Goal: Task Accomplishment & Management: Use online tool/utility

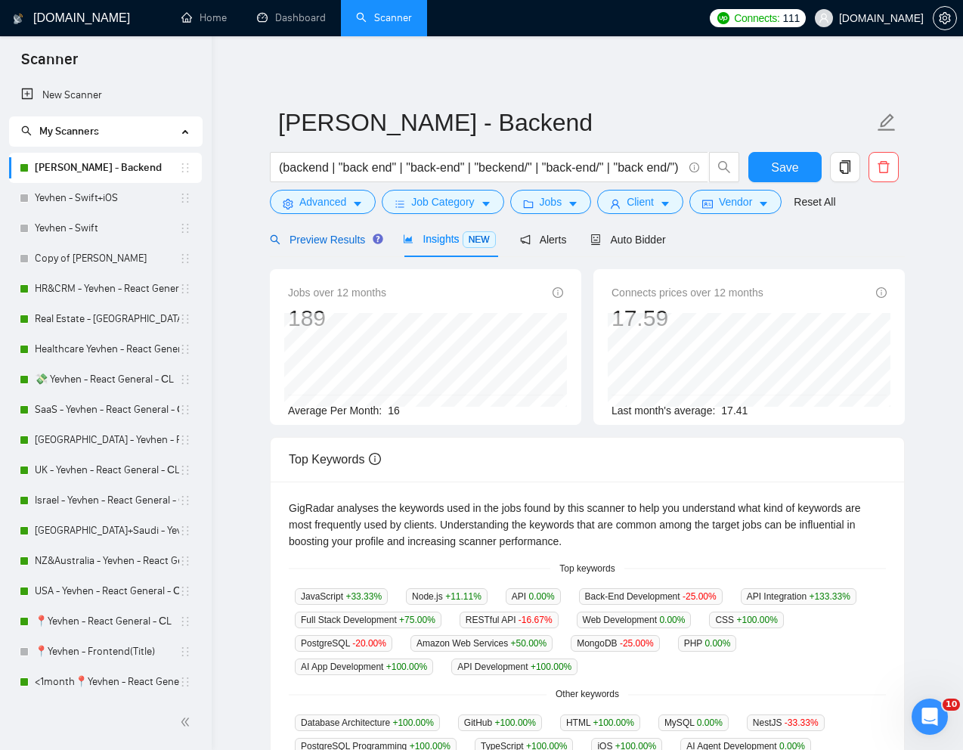
click at [333, 240] on span "Preview Results" at bounding box center [324, 240] width 109 height 12
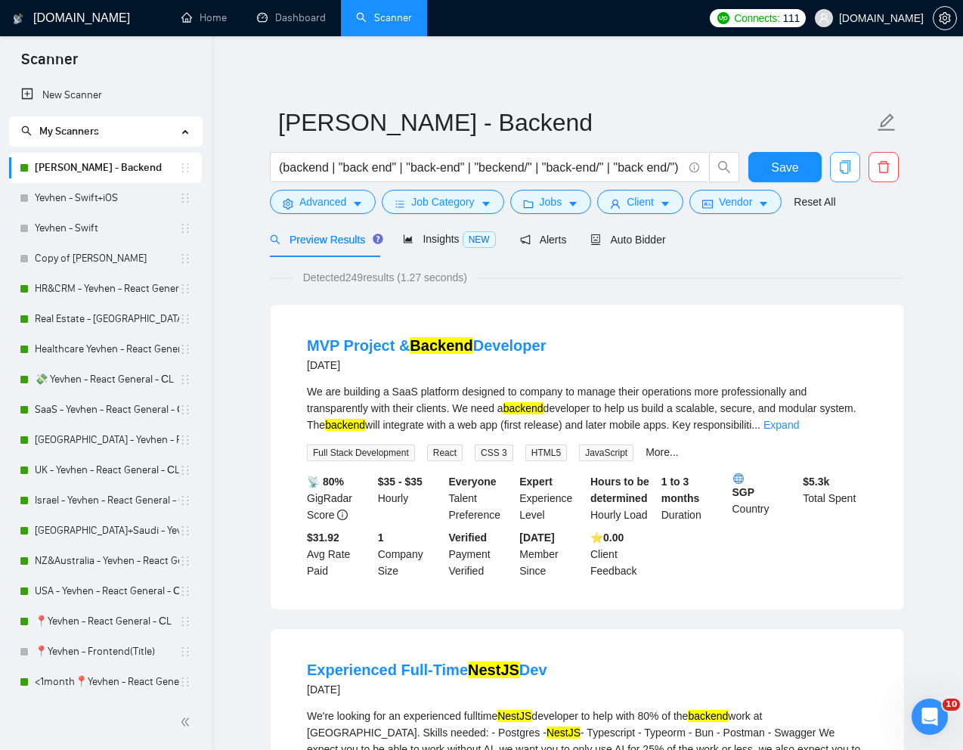
click at [851, 168] on icon "copy" at bounding box center [846, 167] width 14 height 14
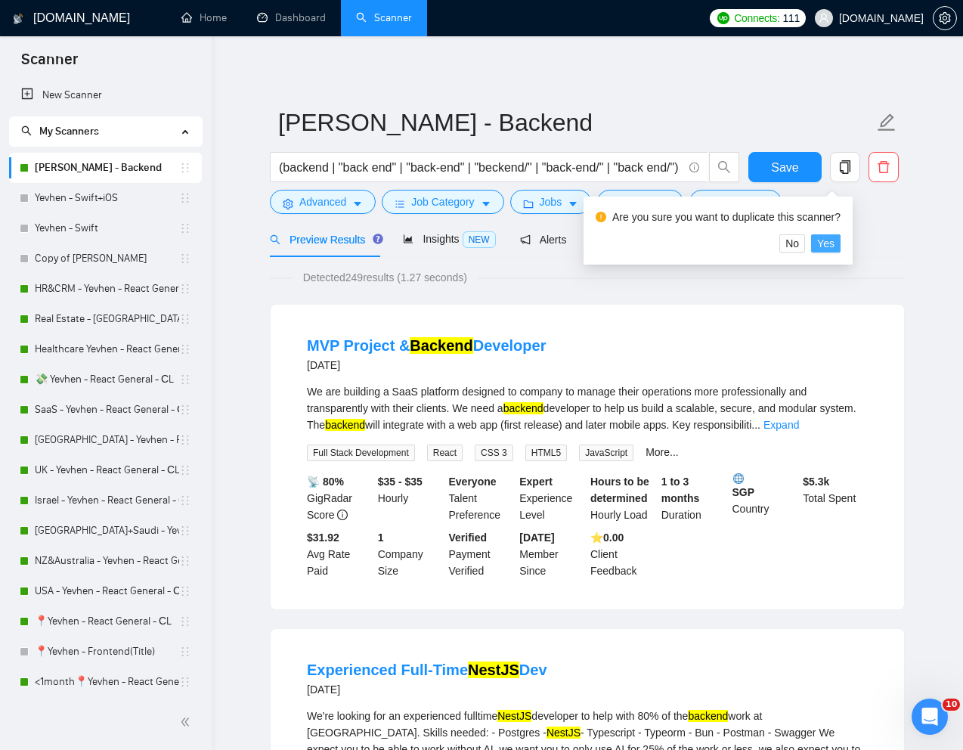
click at [833, 238] on span "Yes" at bounding box center [825, 243] width 17 height 17
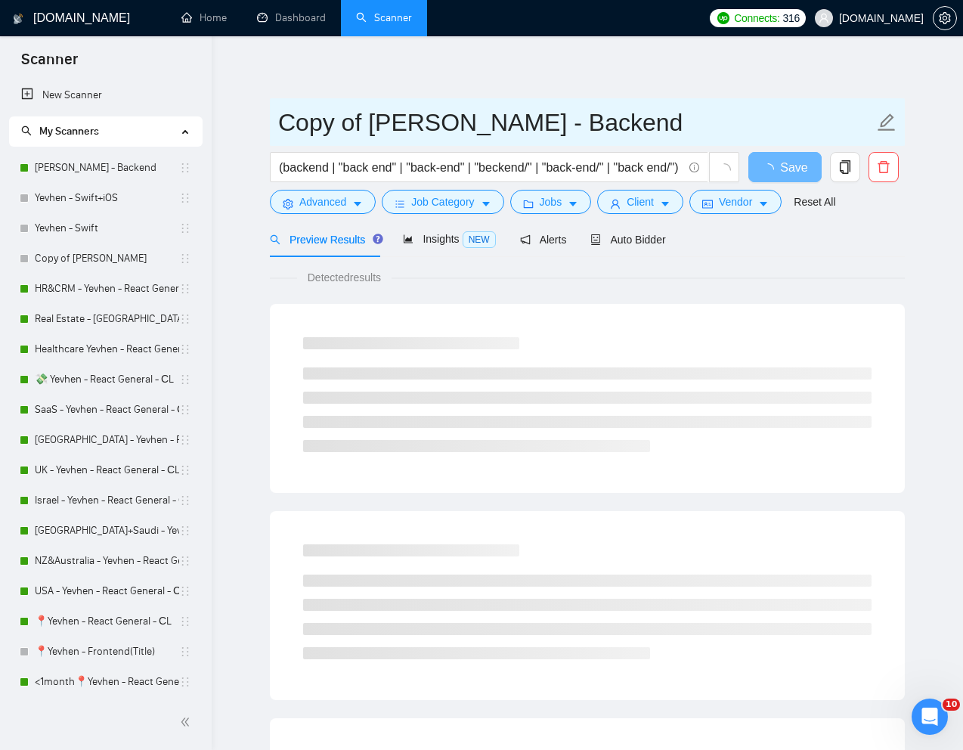
drag, startPoint x: 407, startPoint y: 127, endPoint x: 275, endPoint y: 126, distance: 132.4
click at [275, 126] on span "Copy of [PERSON_NAME] - Backend" at bounding box center [587, 122] width 635 height 48
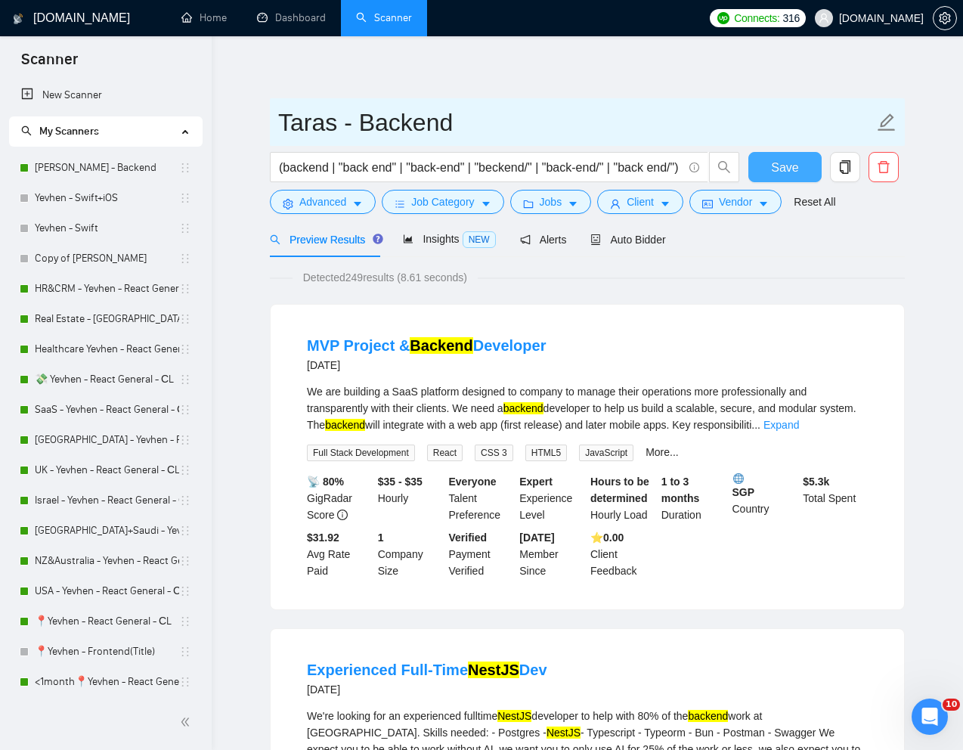
type input "Taras - Backend"
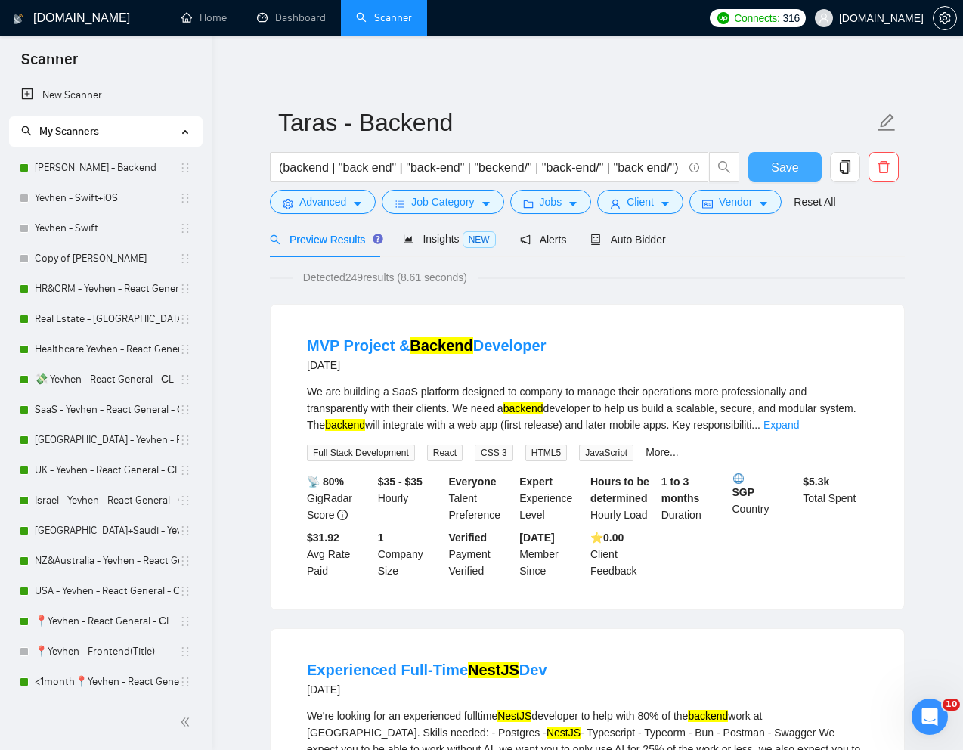
click at [778, 168] on span "Save" at bounding box center [784, 167] width 27 height 19
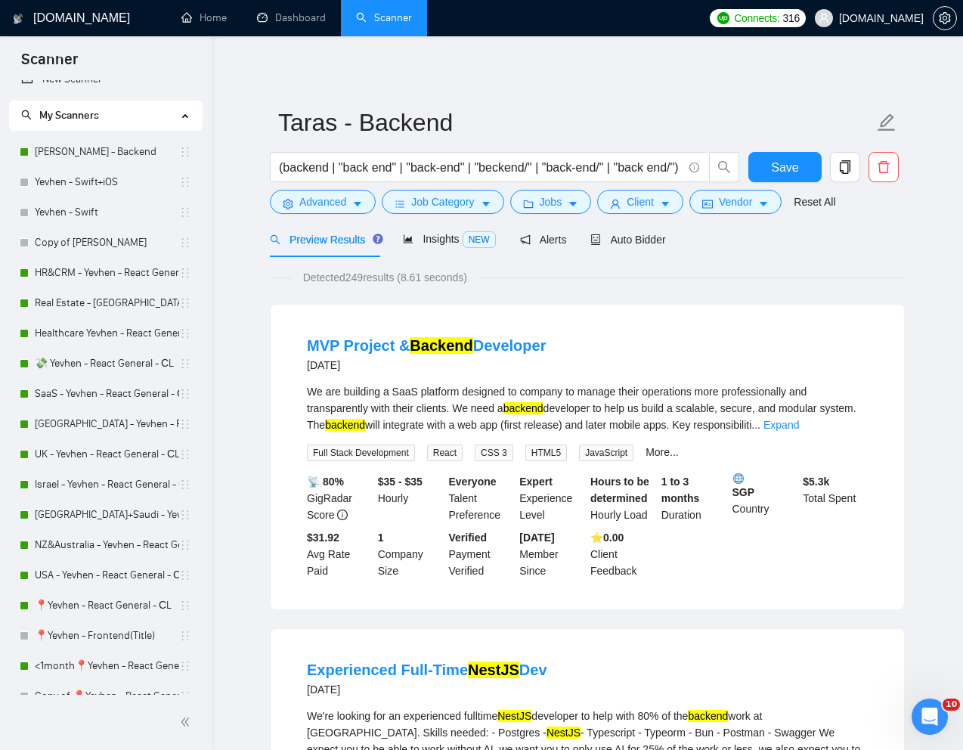
scroll to position [14, 0]
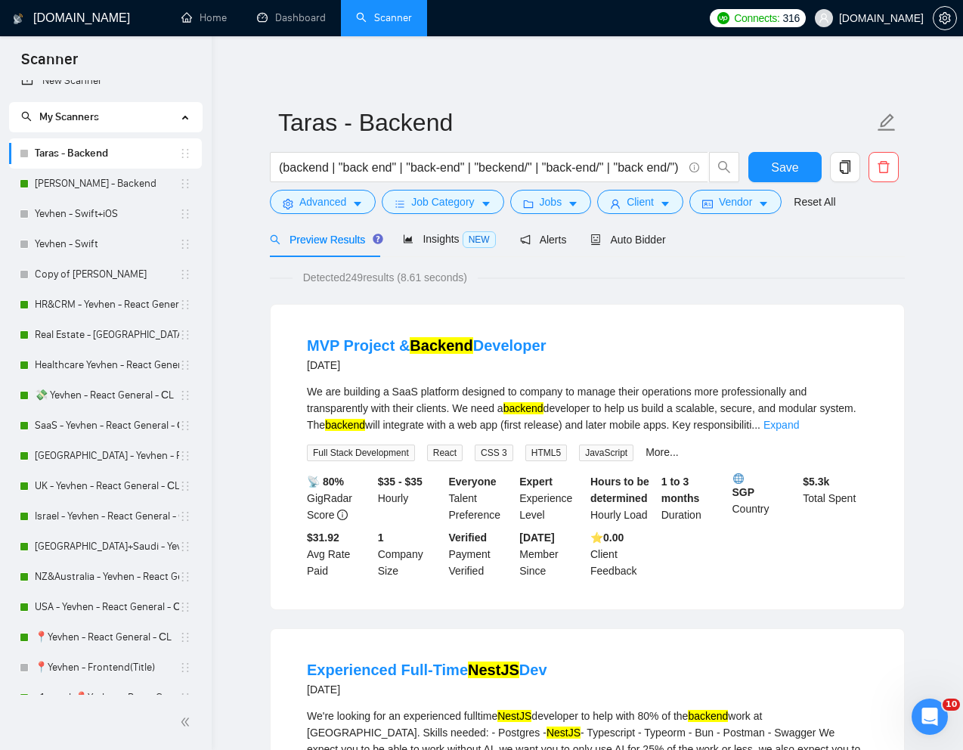
click at [116, 152] on link "Taras - Backend" at bounding box center [107, 153] width 144 height 30
click at [652, 241] on span "Auto Bidder" at bounding box center [628, 240] width 75 height 12
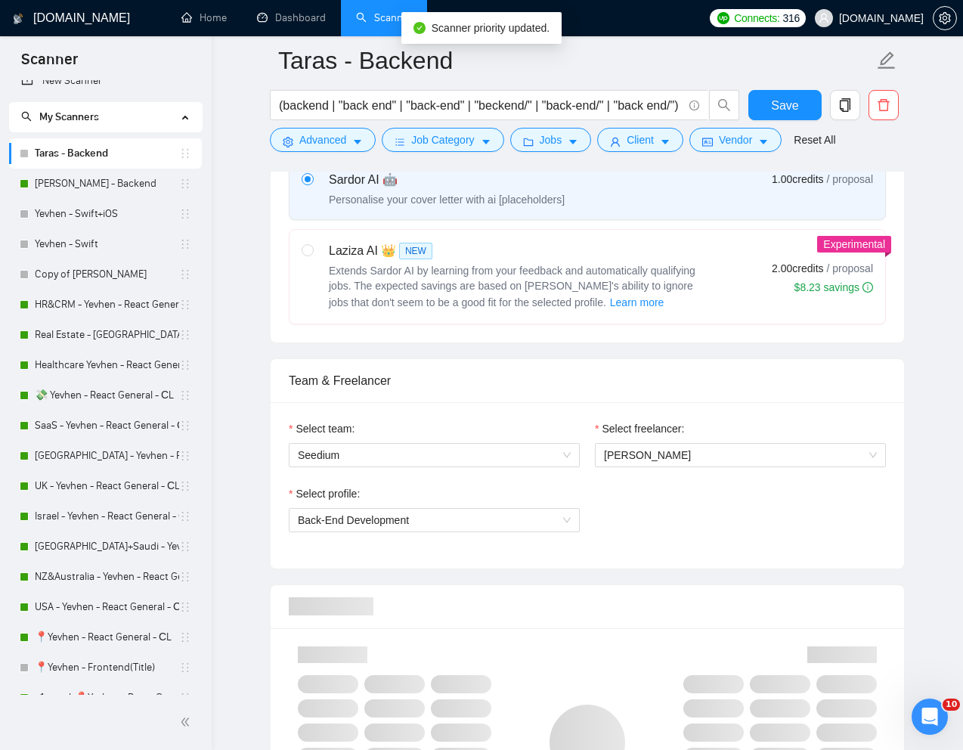
scroll to position [577, 0]
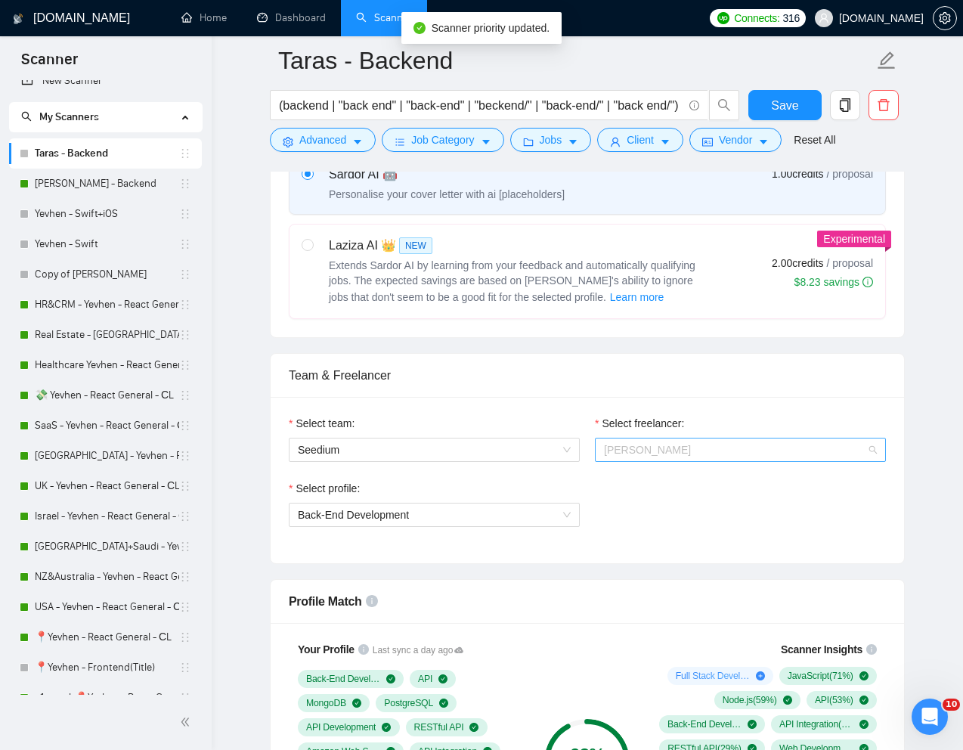
click at [684, 458] on span "[PERSON_NAME]" at bounding box center [740, 450] width 273 height 23
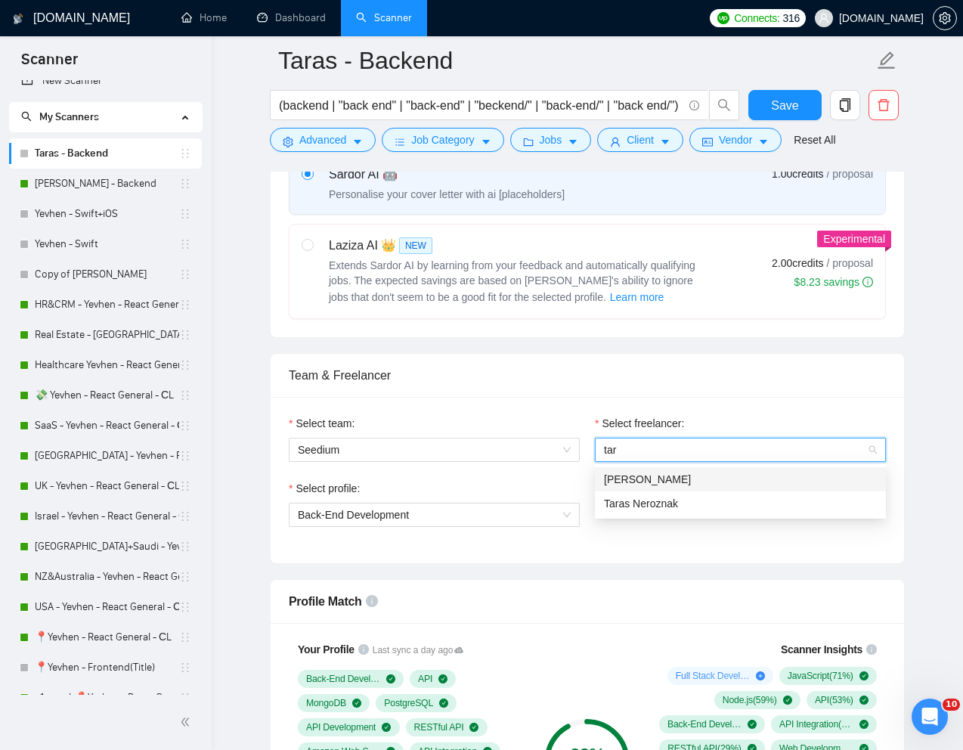
type input "tara"
click at [690, 493] on div "Taras Neroznak" at bounding box center [740, 504] width 291 height 24
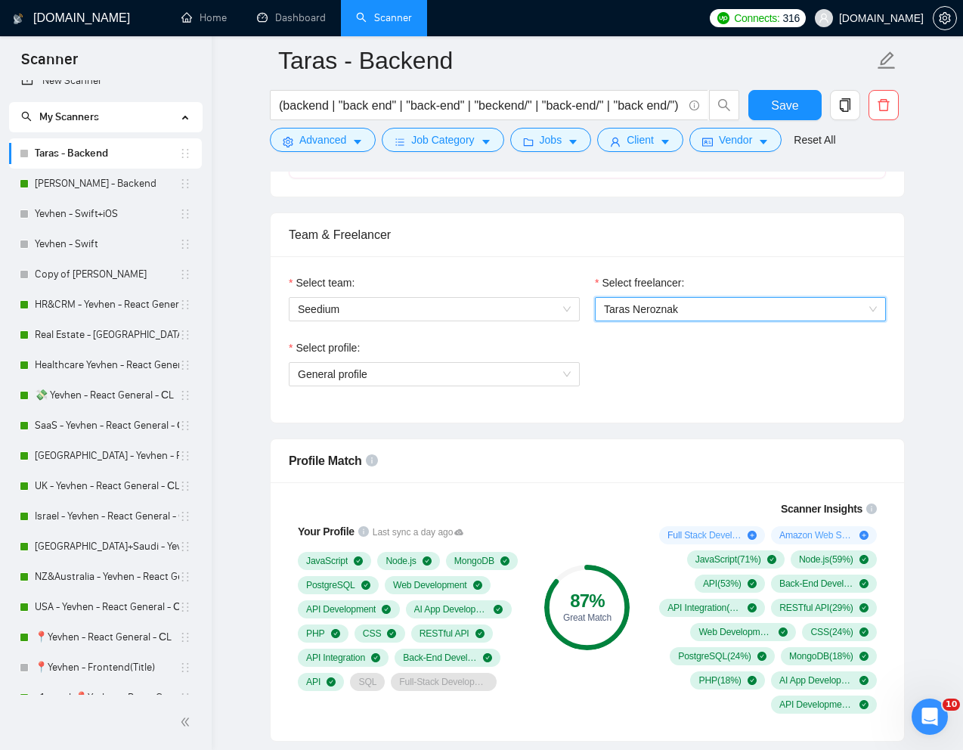
scroll to position [718, 0]
click at [553, 377] on span "General profile" at bounding box center [434, 373] width 273 height 23
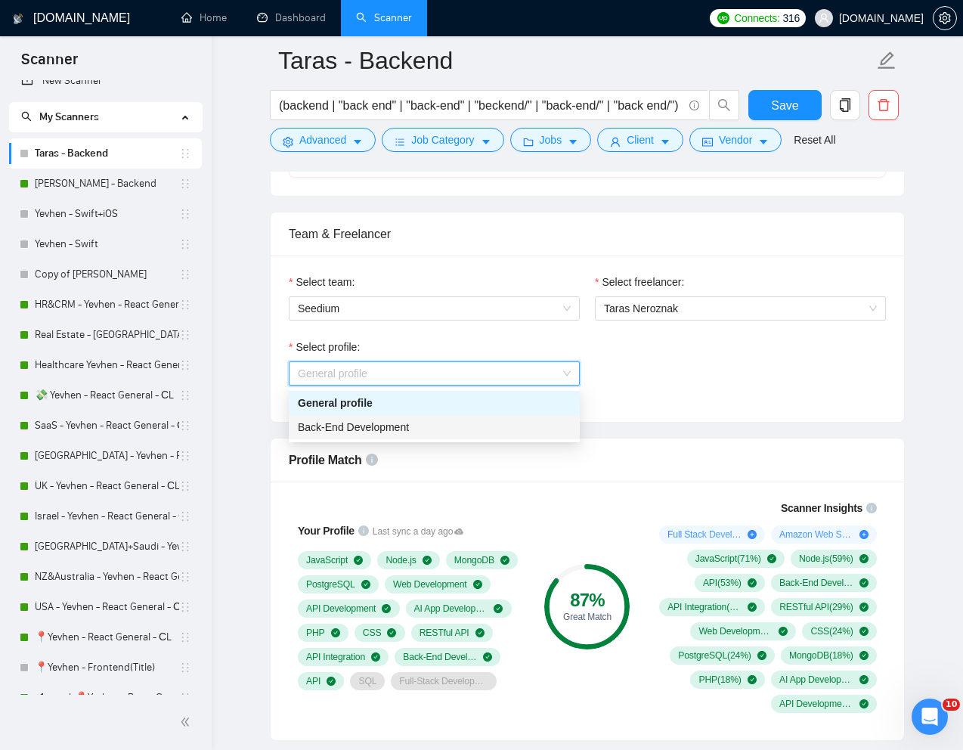
click at [442, 424] on div "Back-End Development" at bounding box center [434, 427] width 273 height 17
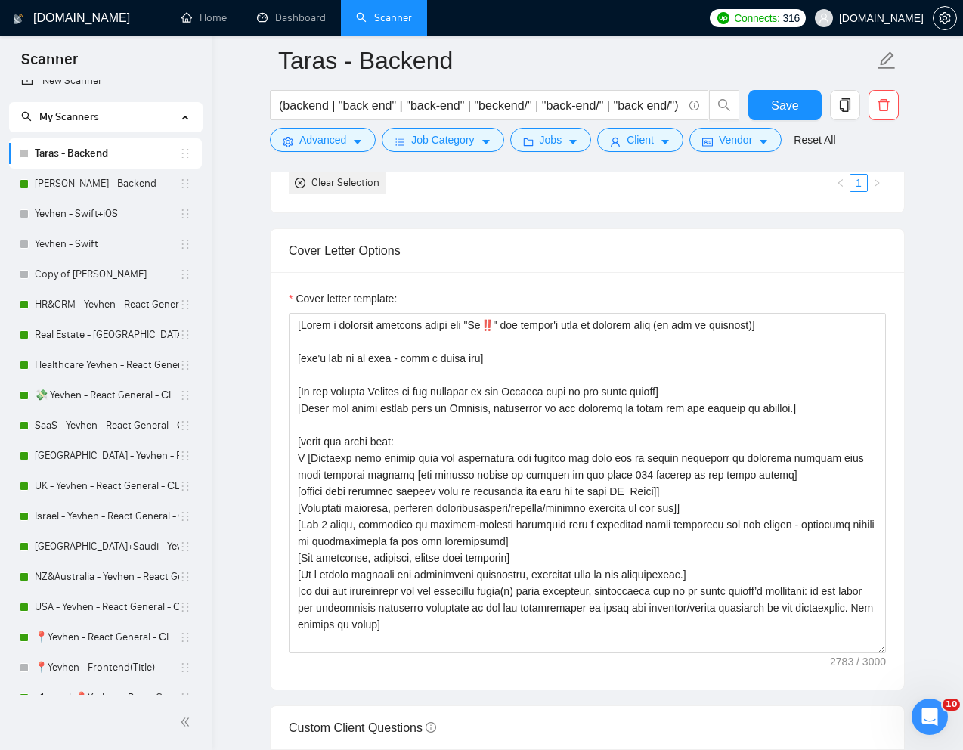
scroll to position [1596, 0]
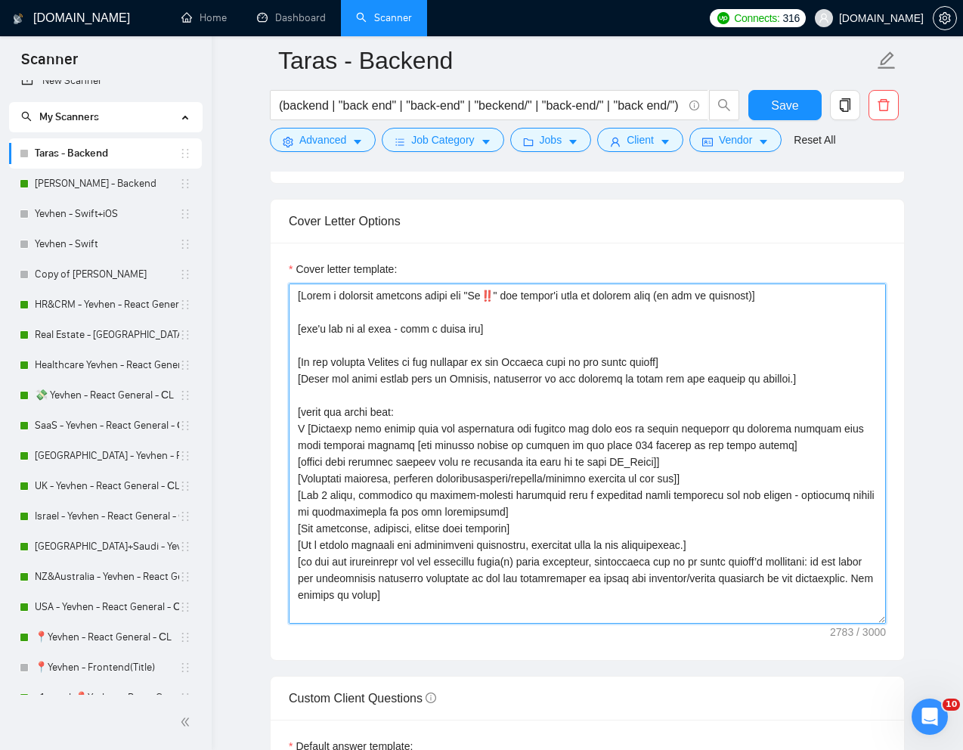
click at [480, 460] on textarea "Cover letter template:" at bounding box center [587, 454] width 597 height 340
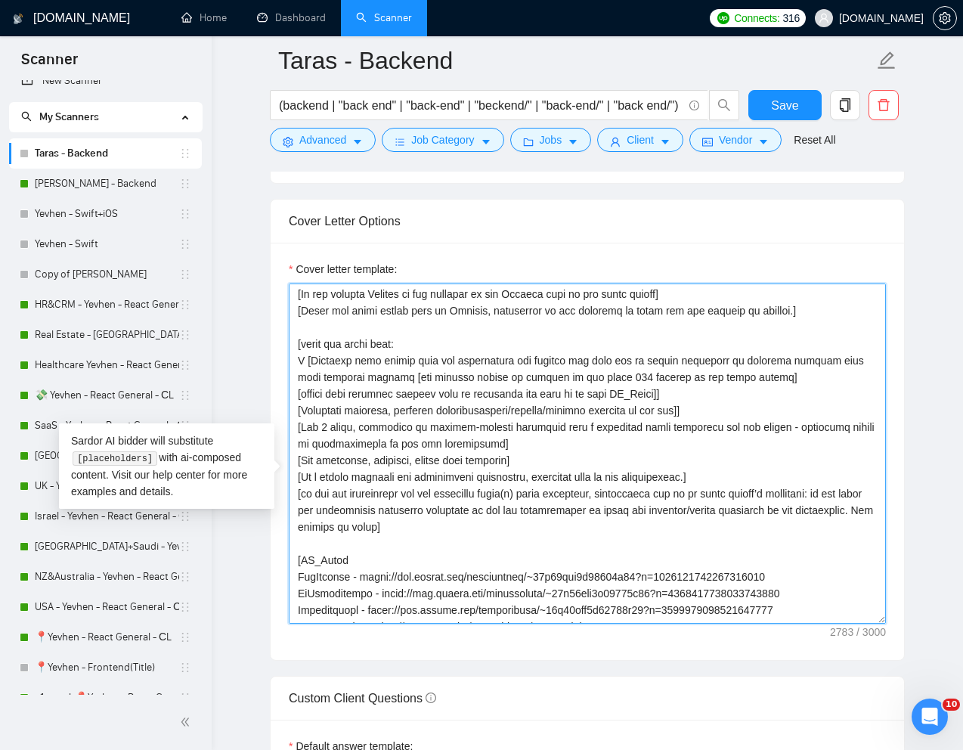
scroll to position [0, 0]
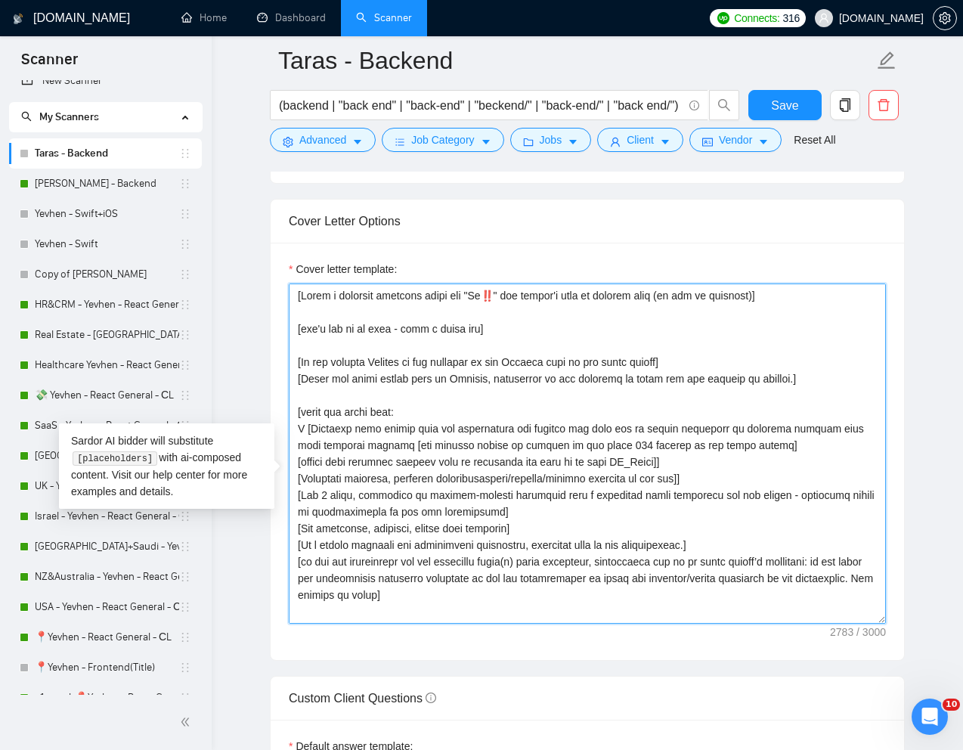
drag, startPoint x: 302, startPoint y: 455, endPoint x: 294, endPoint y: 455, distance: 8.3
click at [294, 455] on textarea "Cover letter template:" at bounding box center [587, 454] width 597 height 340
drag, startPoint x: 296, startPoint y: 455, endPoint x: 357, endPoint y: 455, distance: 60.5
click at [357, 455] on textarea "Cover letter template:" at bounding box center [587, 454] width 597 height 340
click at [349, 451] on textarea "Cover letter template:" at bounding box center [587, 454] width 597 height 340
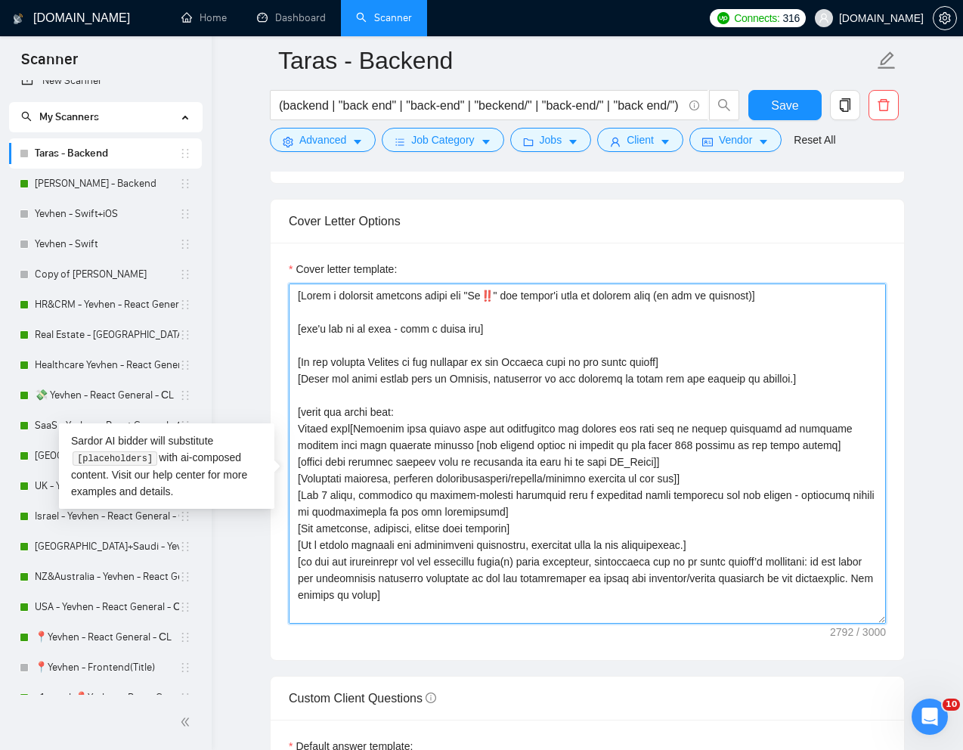
click at [349, 451] on textarea "Cover letter template:" at bounding box center [587, 454] width 597 height 340
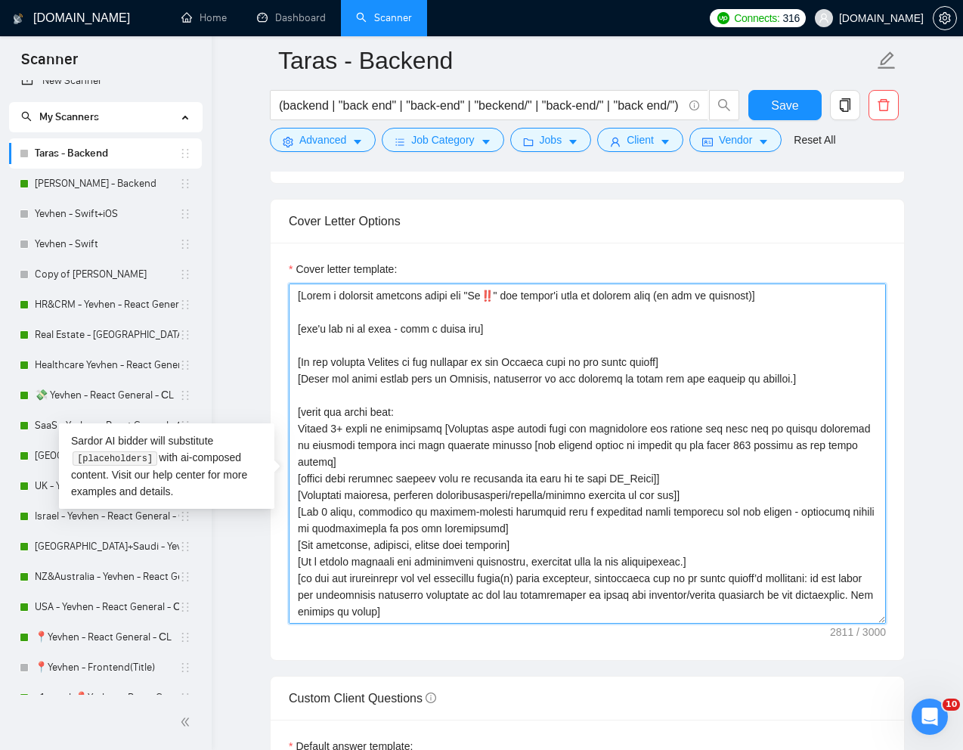
drag, startPoint x: 336, startPoint y: 456, endPoint x: 447, endPoint y: 455, distance: 111.2
click at [447, 455] on textarea "Cover letter template:" at bounding box center [587, 454] width 597 height 340
paste textarea "𝟴+ 𝘆𝗲𝗮𝗿𝘀 𝗼𝗳 𝗲𝘅𝗽𝗲𝗿𝗶𝗲𝗻𝗰𝗲"
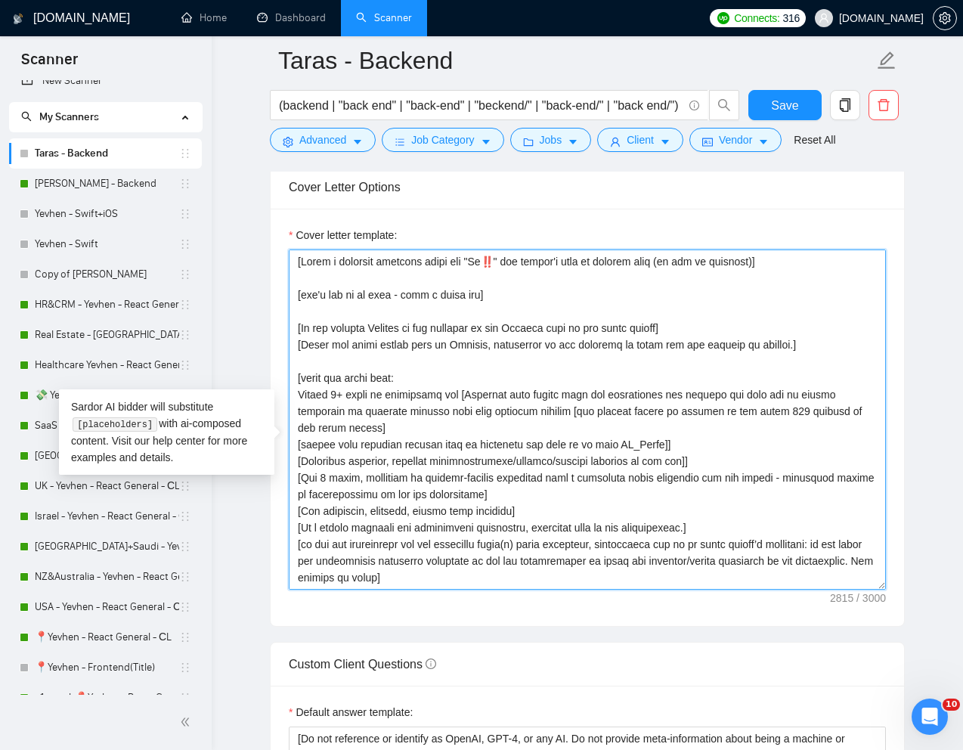
scroll to position [1635, 0]
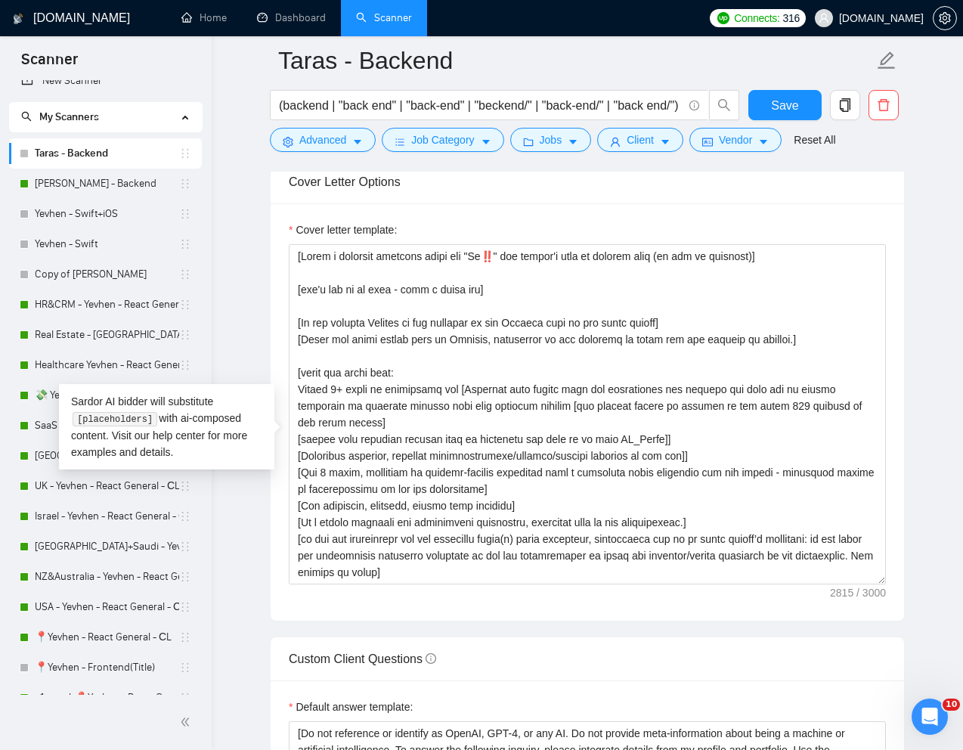
click at [271, 343] on div "Cover letter template:" at bounding box center [588, 411] width 634 height 417
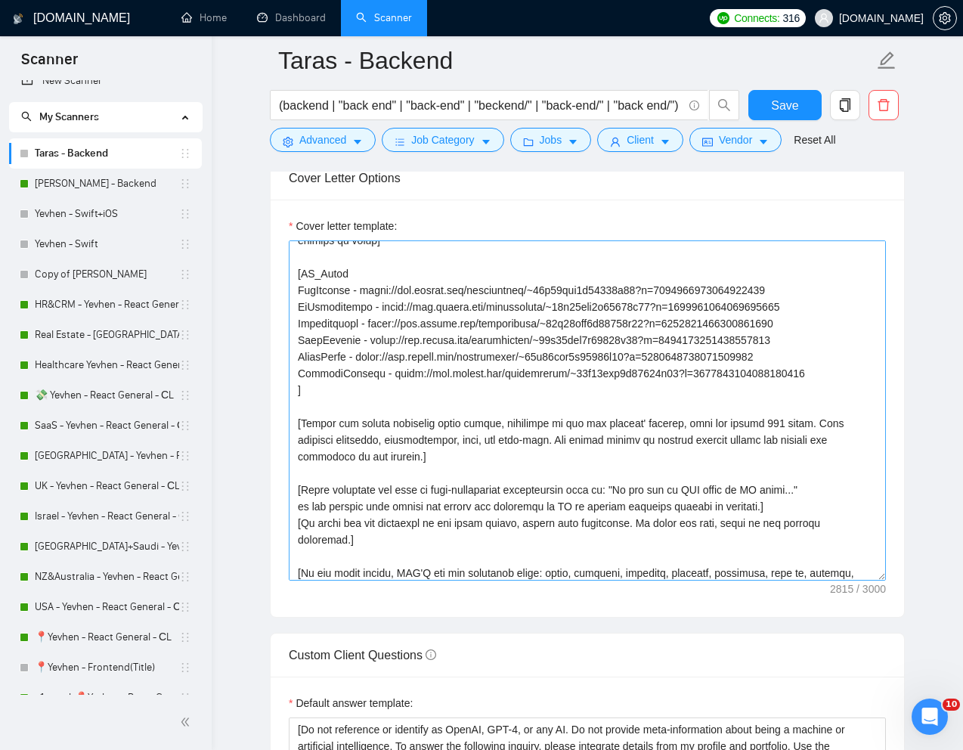
scroll to position [323, 0]
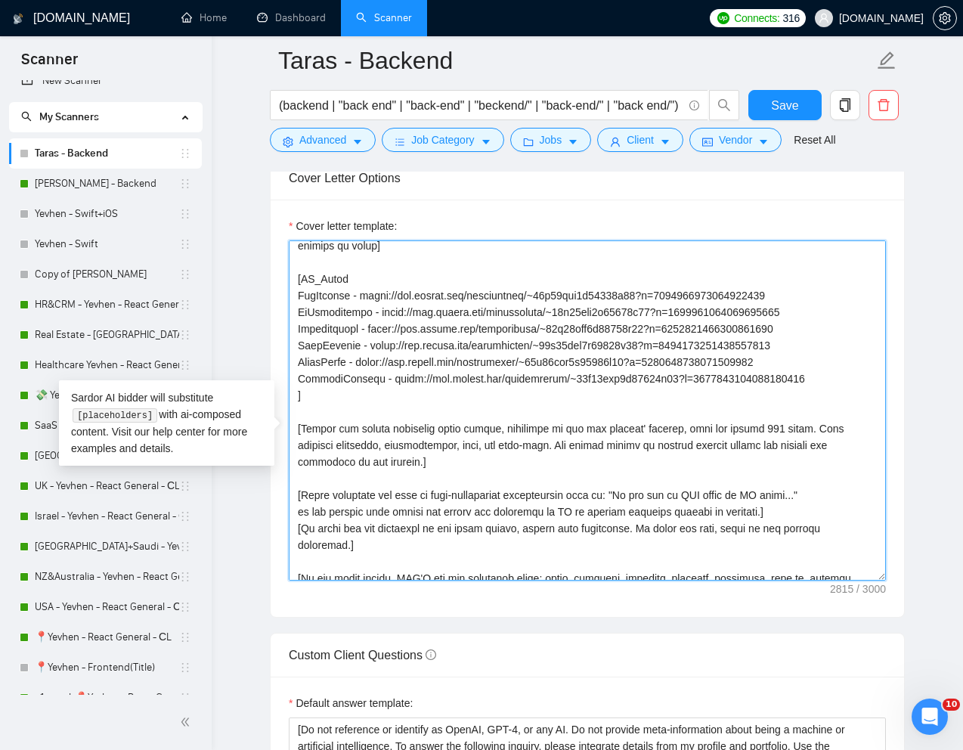
drag, startPoint x: 299, startPoint y: 386, endPoint x: 841, endPoint y: 402, distance: 542.5
click at [841, 402] on textarea "Cover letter template:" at bounding box center [587, 410] width 597 height 340
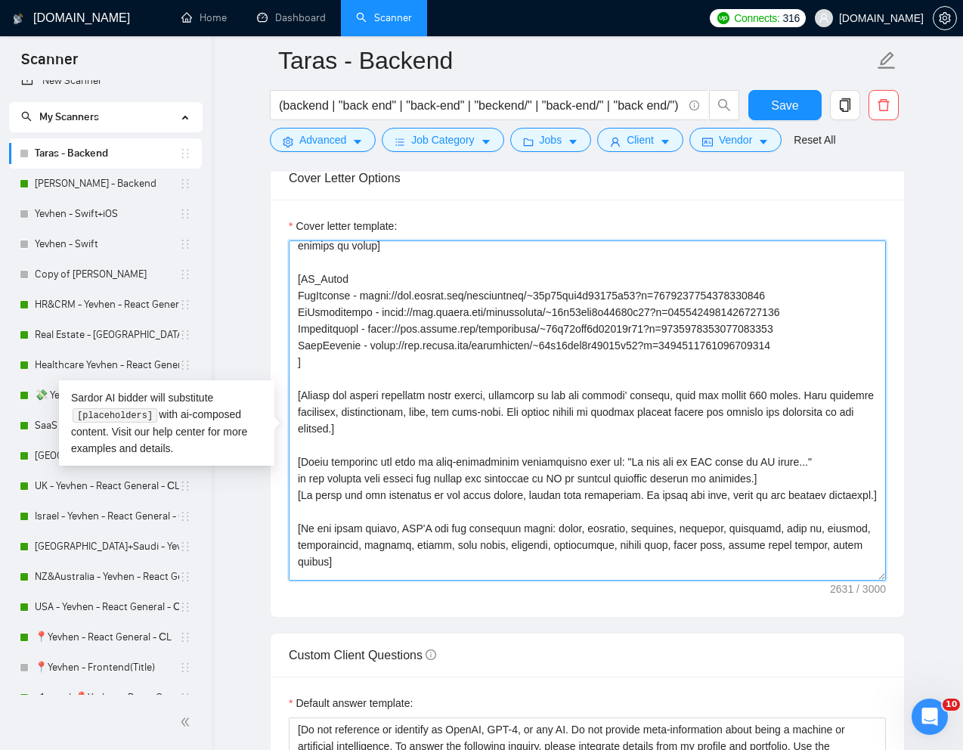
drag, startPoint x: 834, startPoint y: 351, endPoint x: 293, endPoint y: 354, distance: 541.5
click at [293, 354] on textarea "Cover letter template:" at bounding box center [587, 410] width 597 height 340
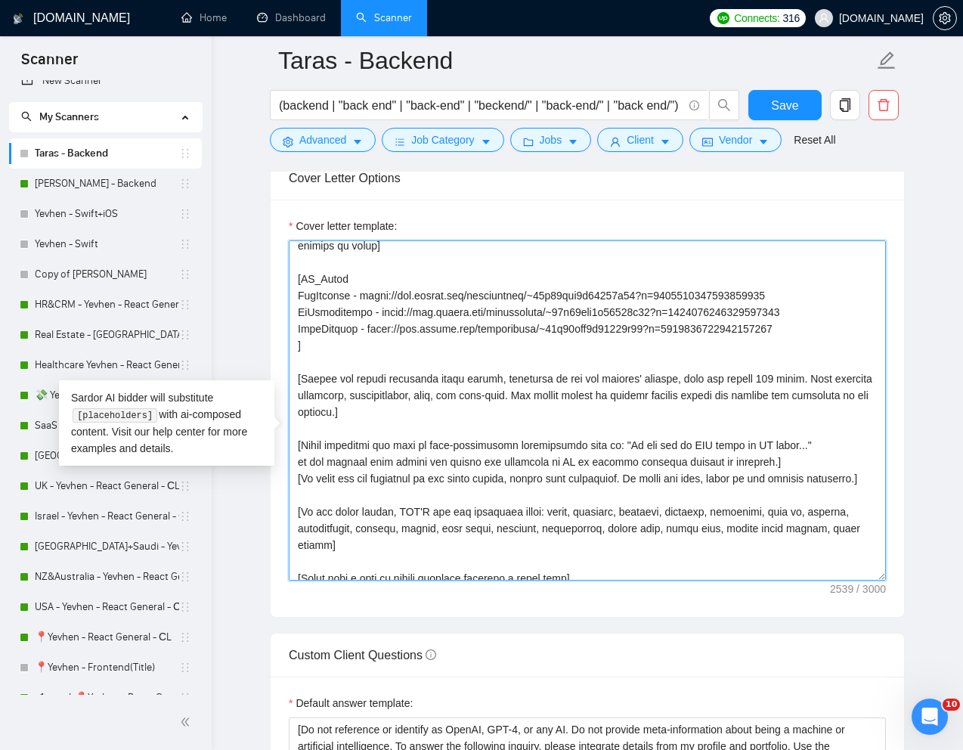
click at [579, 374] on textarea "Cover letter template:" at bounding box center [587, 410] width 597 height 340
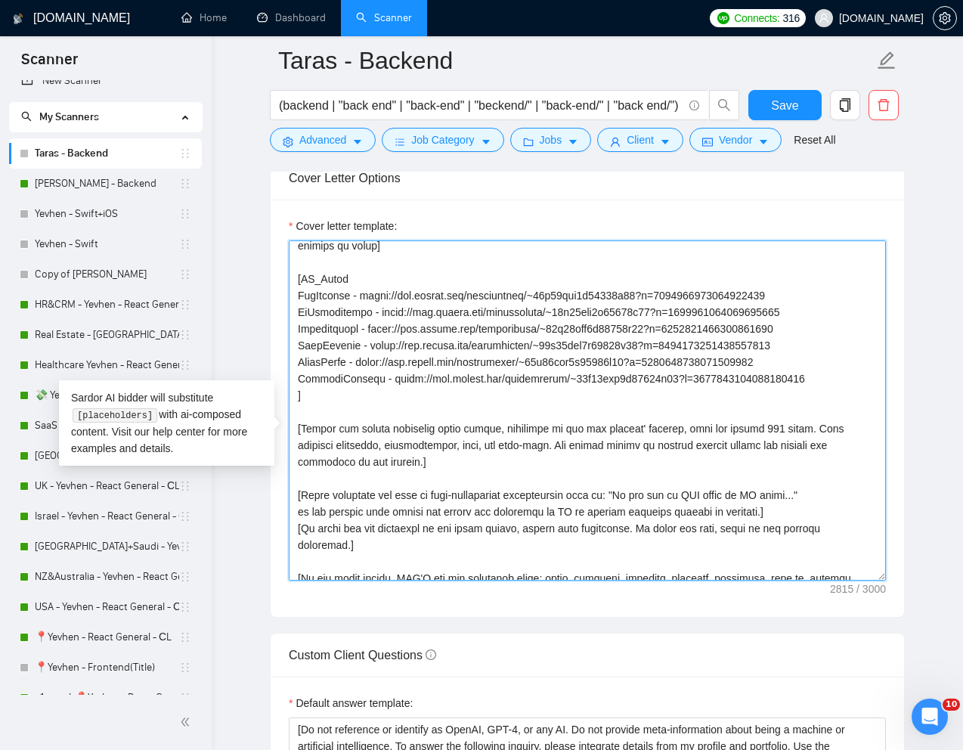
click at [403, 396] on textarea "Cover letter template:" at bounding box center [587, 410] width 597 height 340
drag, startPoint x: 297, startPoint y: 387, endPoint x: 830, endPoint y: 385, distance: 533.2
click at [830, 385] on textarea "Cover letter template:" at bounding box center [587, 410] width 597 height 340
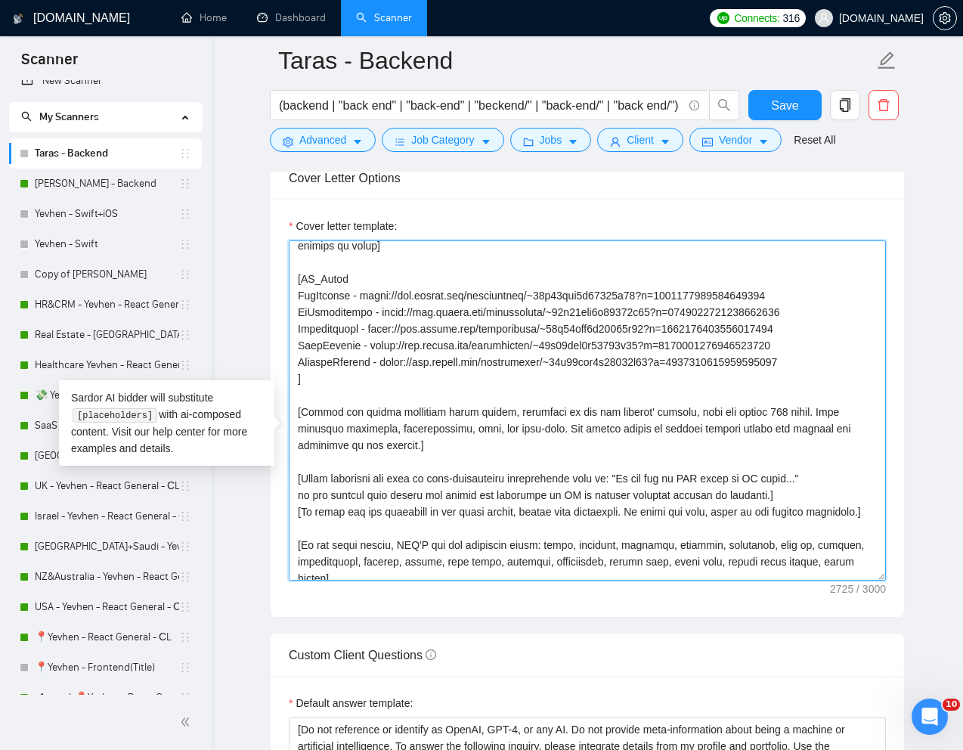
drag, startPoint x: 297, startPoint y: 354, endPoint x: 845, endPoint y: 359, distance: 548.3
click at [845, 359] on textarea "Cover letter template:" at bounding box center [587, 410] width 597 height 340
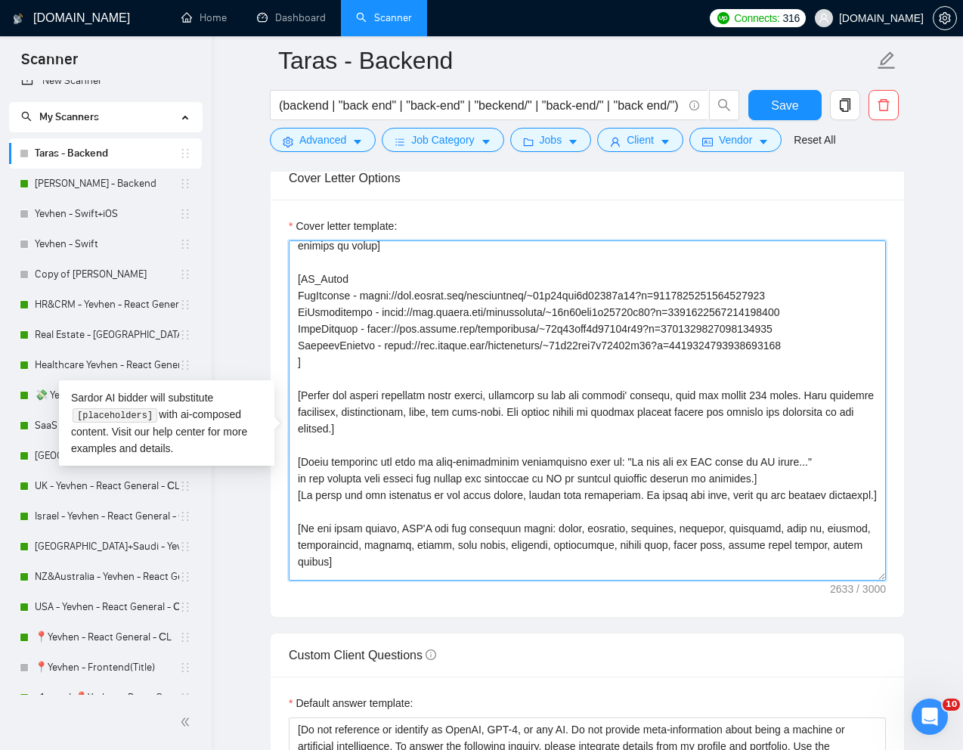
click at [634, 387] on textarea "Cover letter template:" at bounding box center [587, 410] width 597 height 340
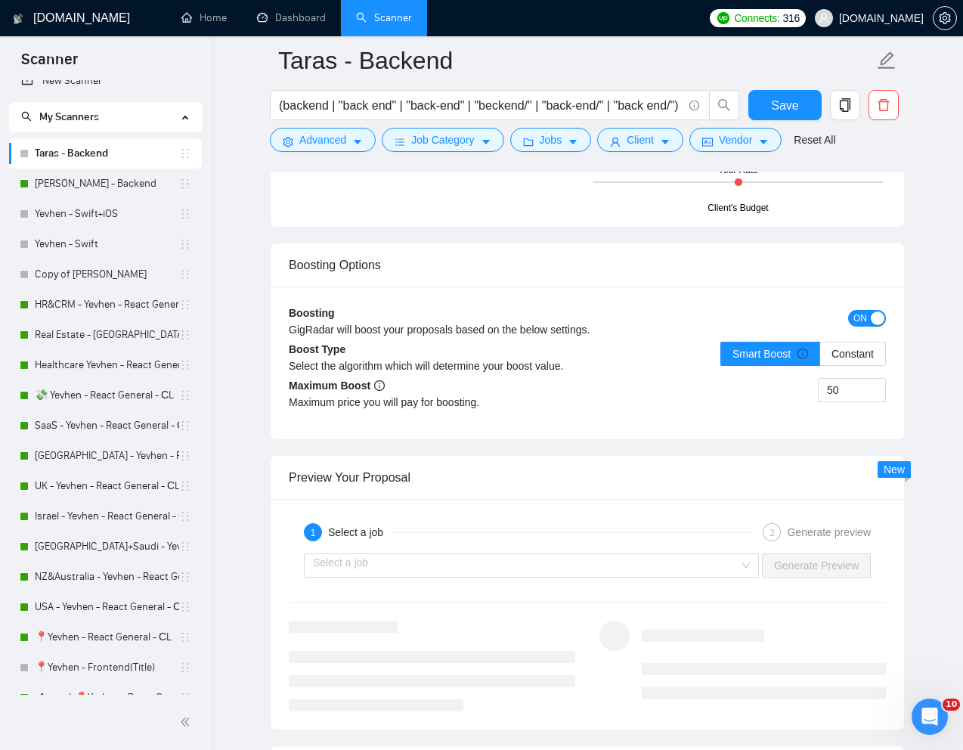
scroll to position [2722, 0]
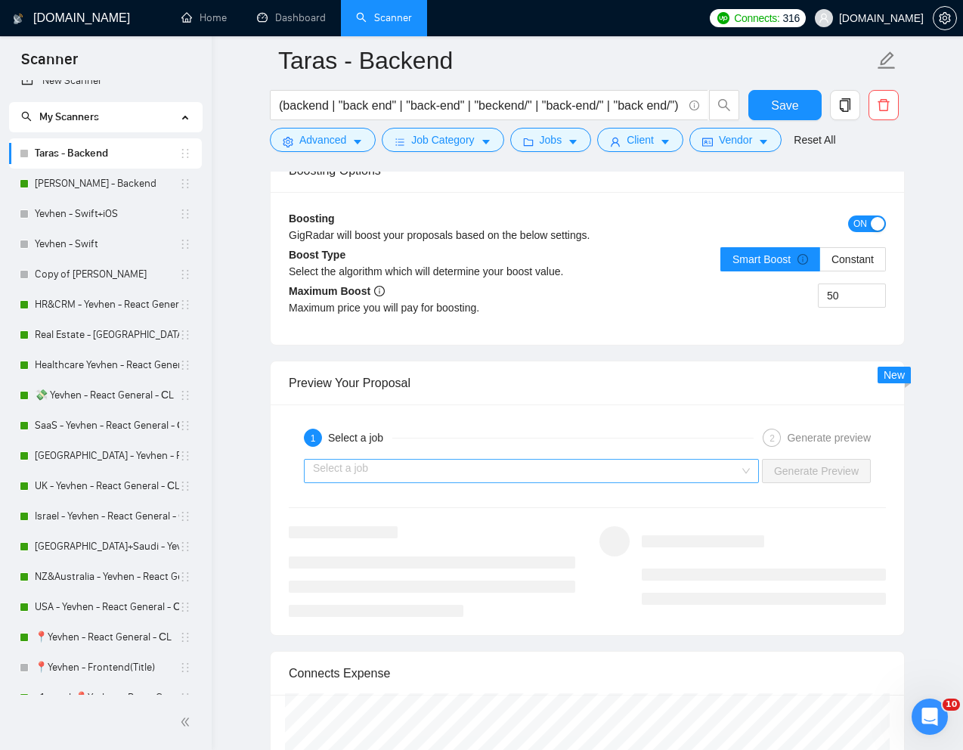
click at [650, 482] on input "search" at bounding box center [526, 471] width 427 height 23
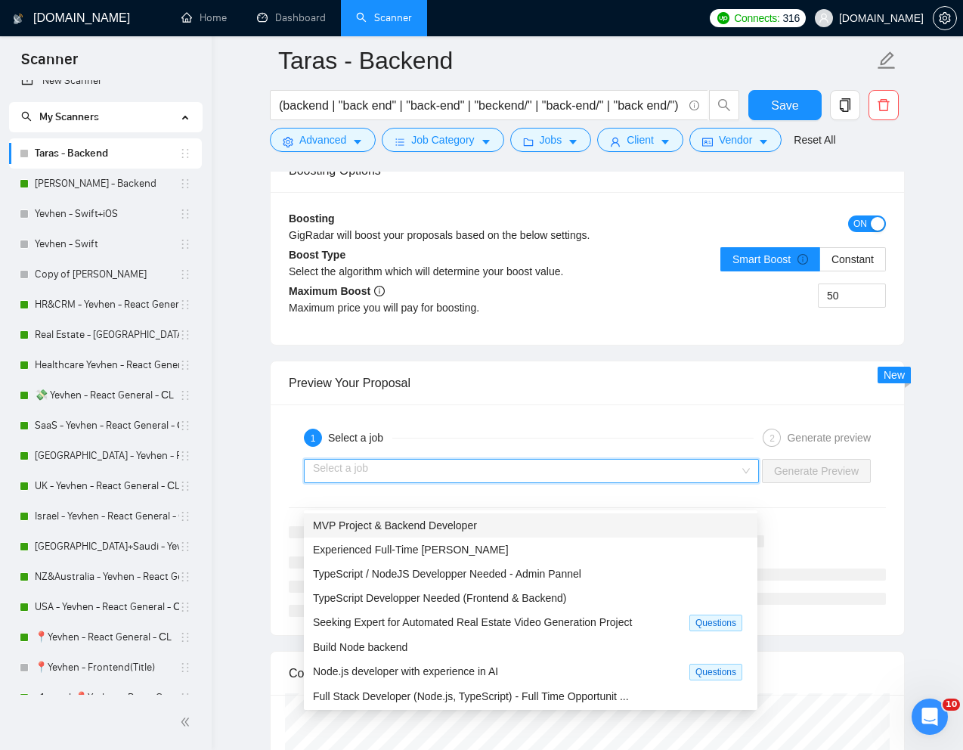
click at [542, 529] on div "MVP Project & Backend Developer" at bounding box center [531, 525] width 436 height 17
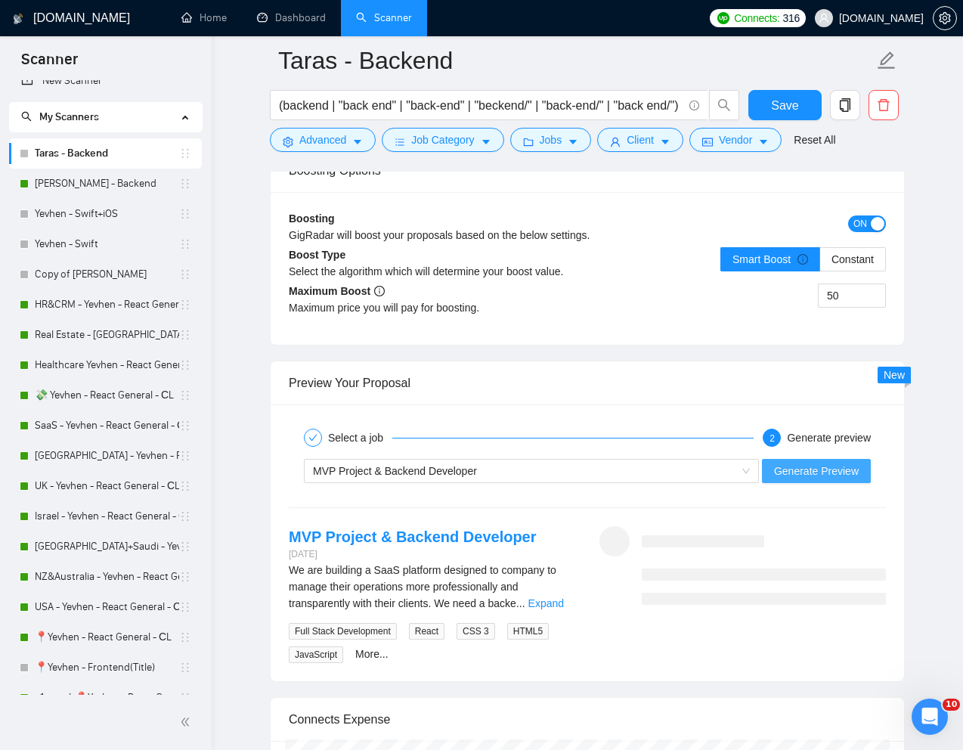
click at [826, 479] on span "Generate Preview" at bounding box center [816, 471] width 85 height 17
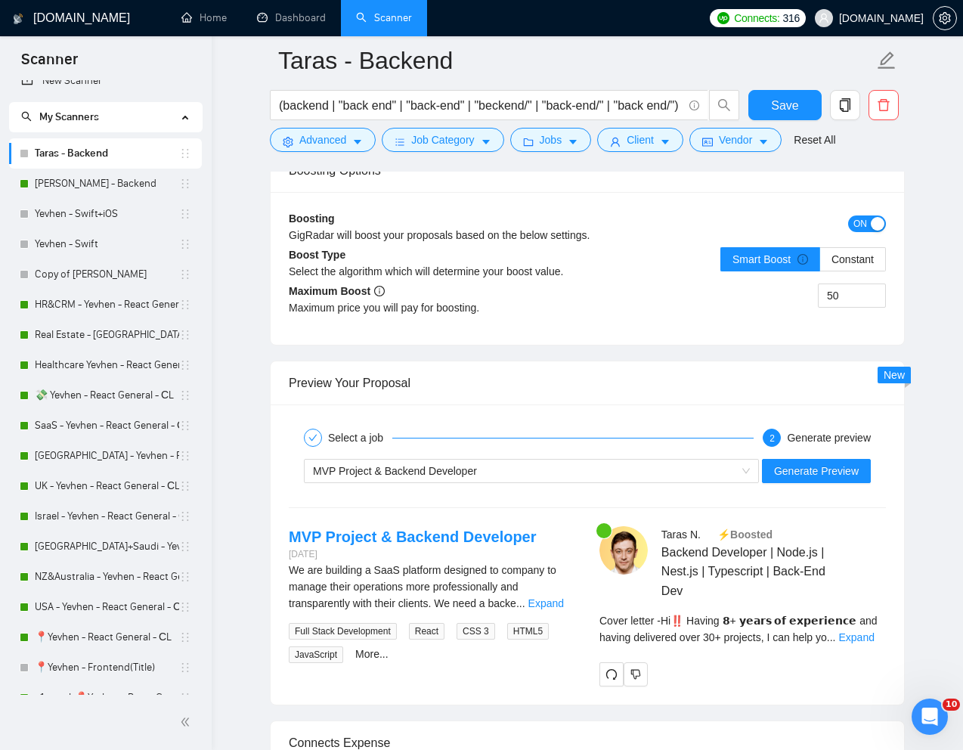
scroll to position [216, 0]
click at [866, 644] on link "Expand" at bounding box center [857, 637] width 36 height 12
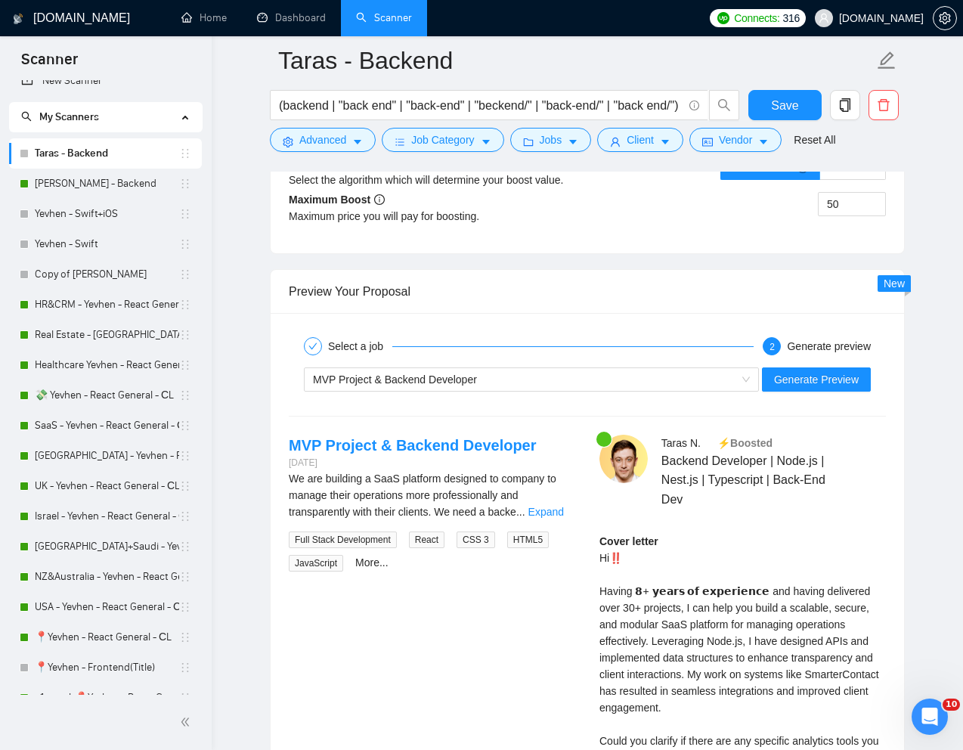
scroll to position [2815, 0]
click at [557, 517] on link "Expand" at bounding box center [547, 511] width 36 height 12
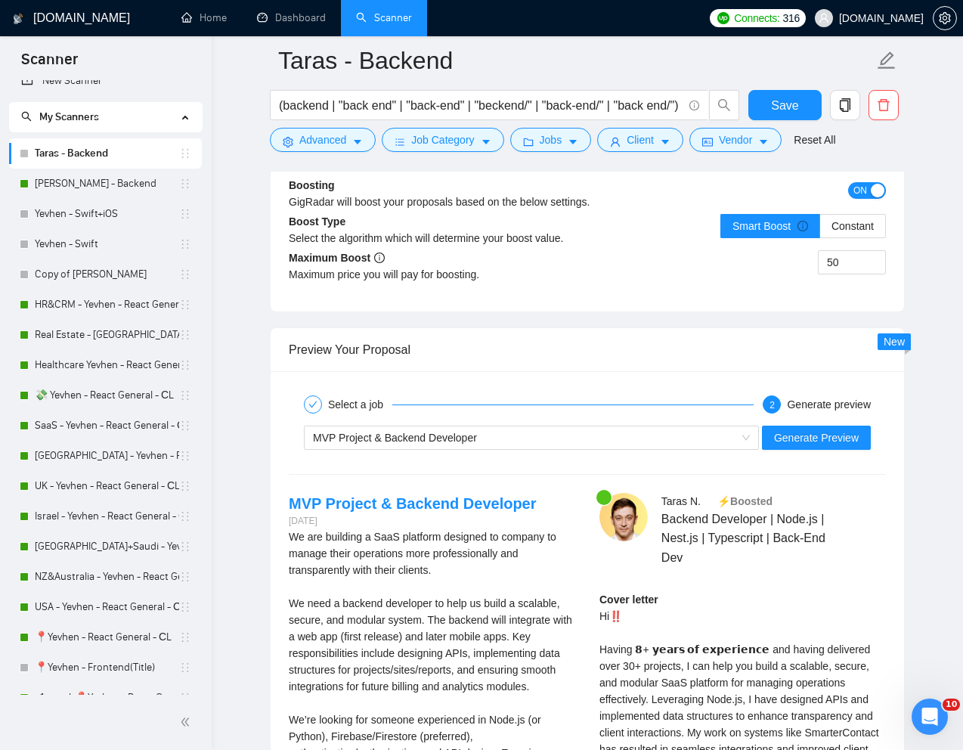
scroll to position [2755, 0]
click at [688, 450] on div "MVP Project & Backend Developer" at bounding box center [524, 438] width 423 height 23
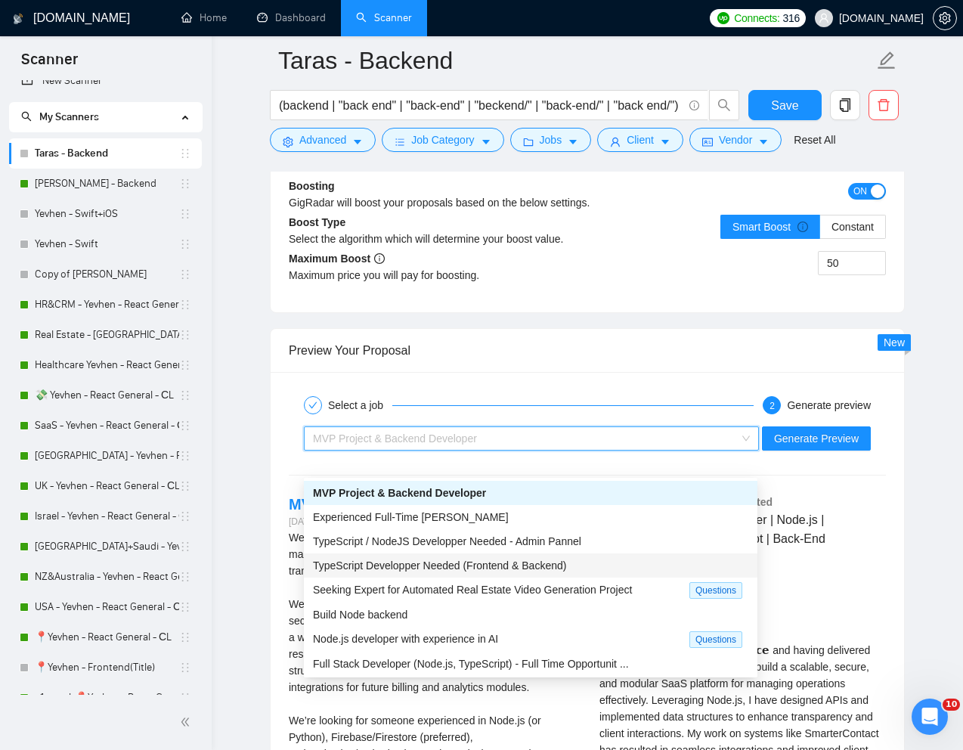
click at [554, 572] on div "TypeScript Developper Needed (Frontend & Backend)" at bounding box center [531, 565] width 436 height 17
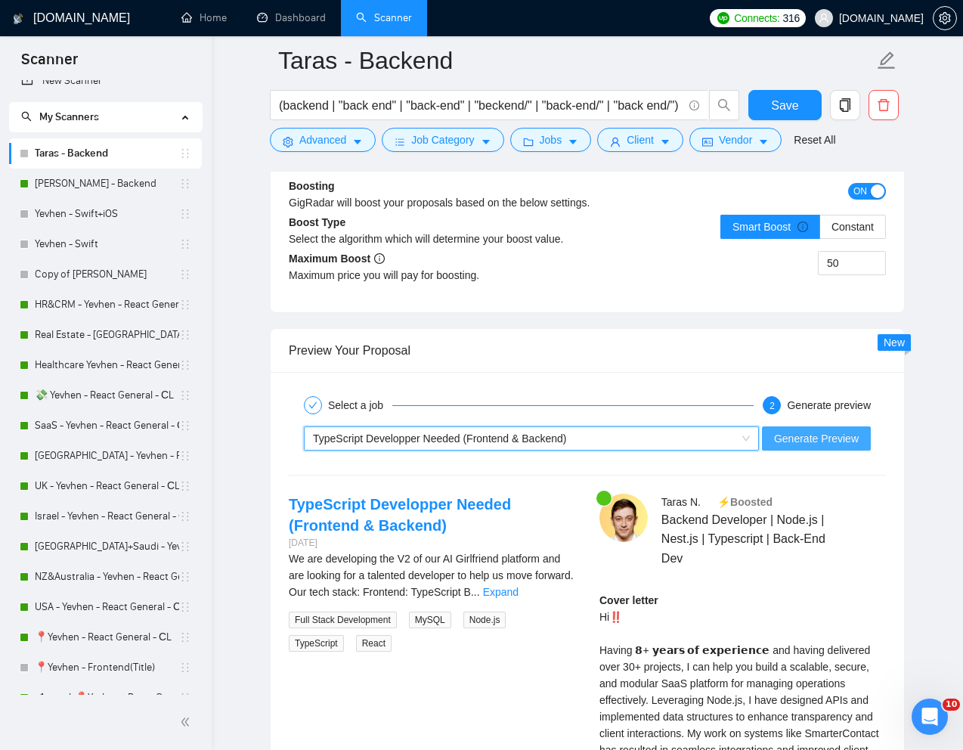
click at [784, 447] on span "Generate Preview" at bounding box center [816, 438] width 85 height 17
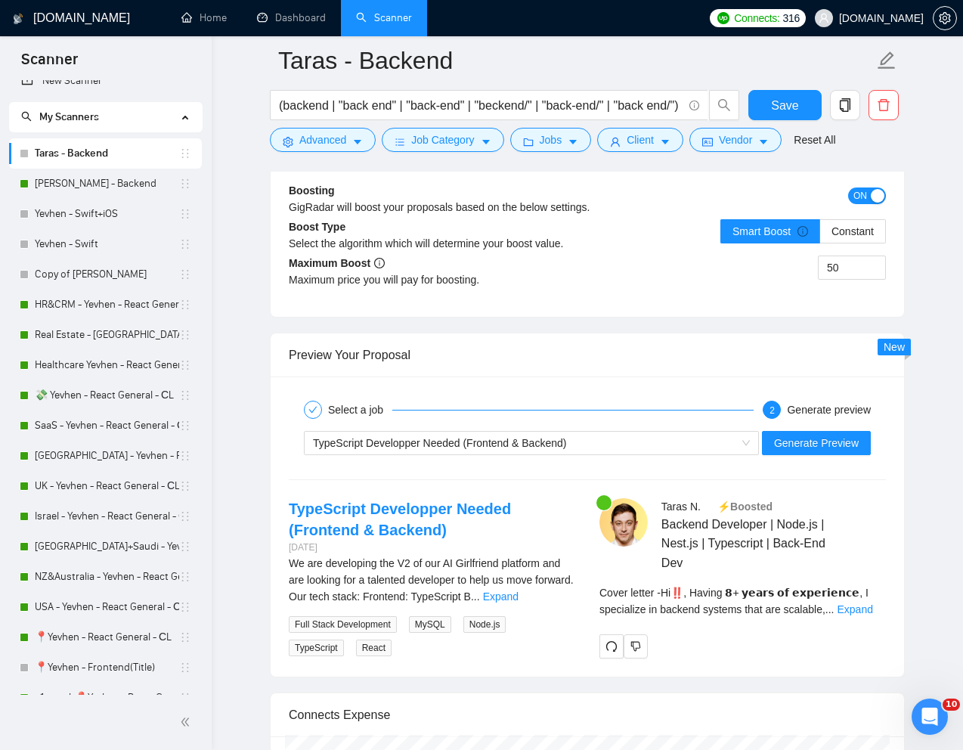
scroll to position [2875, 0]
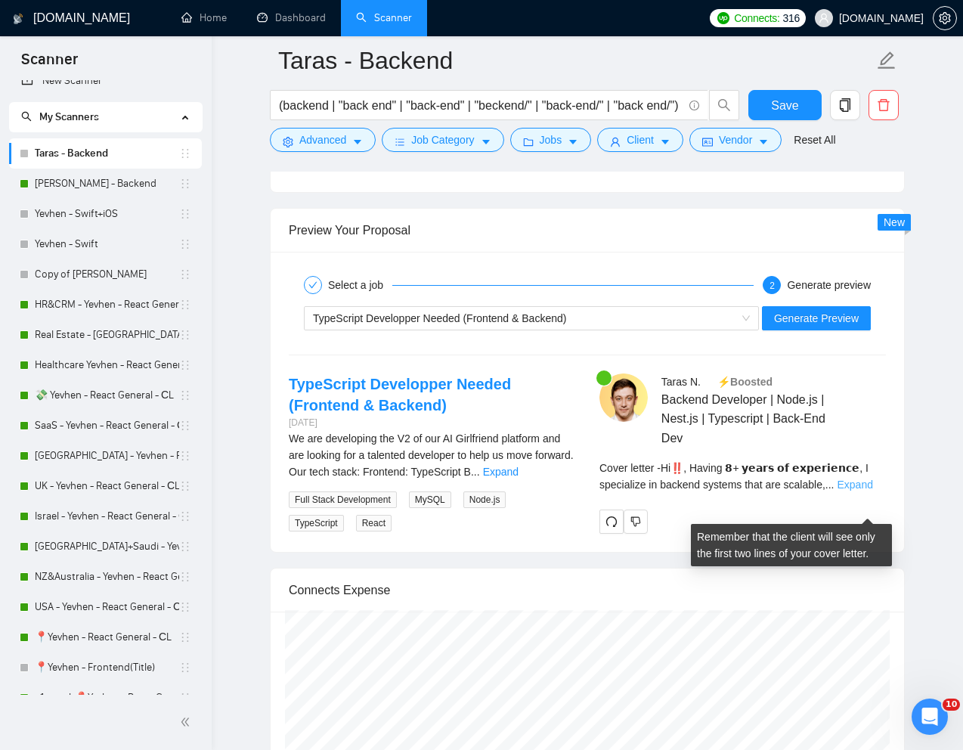
click at [867, 491] on link "Expand" at bounding box center [856, 485] width 36 height 12
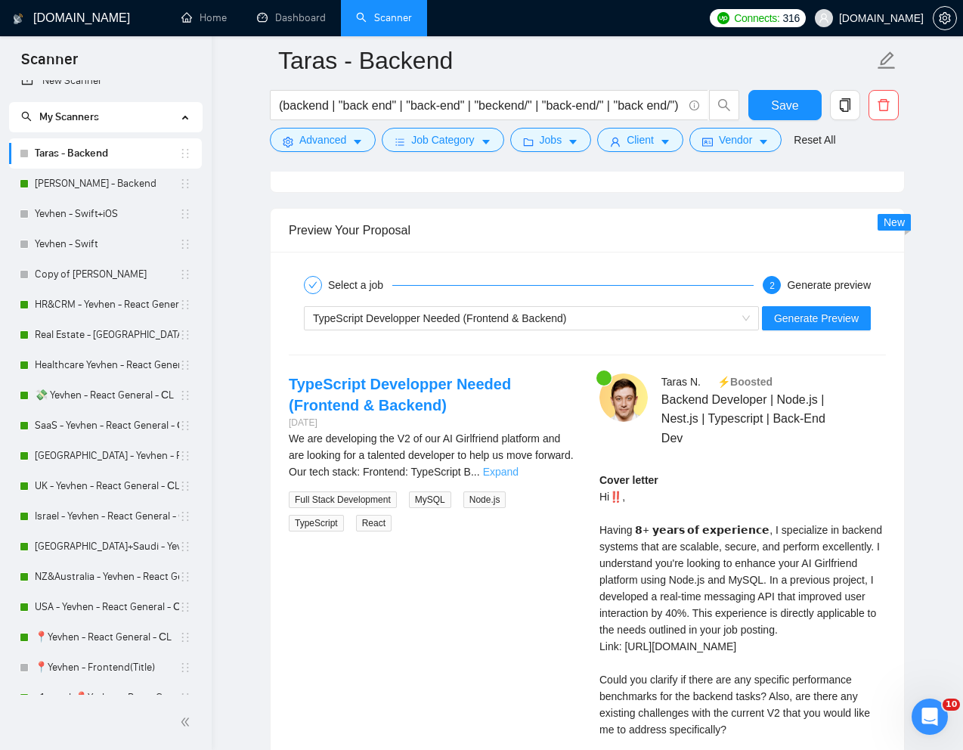
click at [519, 478] on link "Expand" at bounding box center [501, 472] width 36 height 12
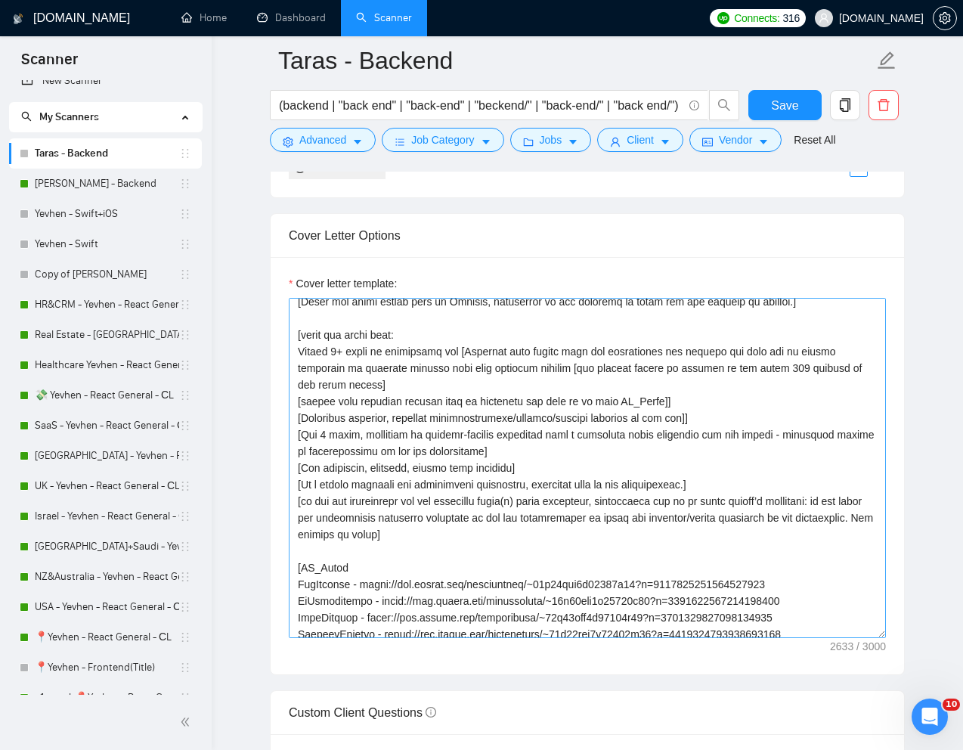
scroll to position [88, 0]
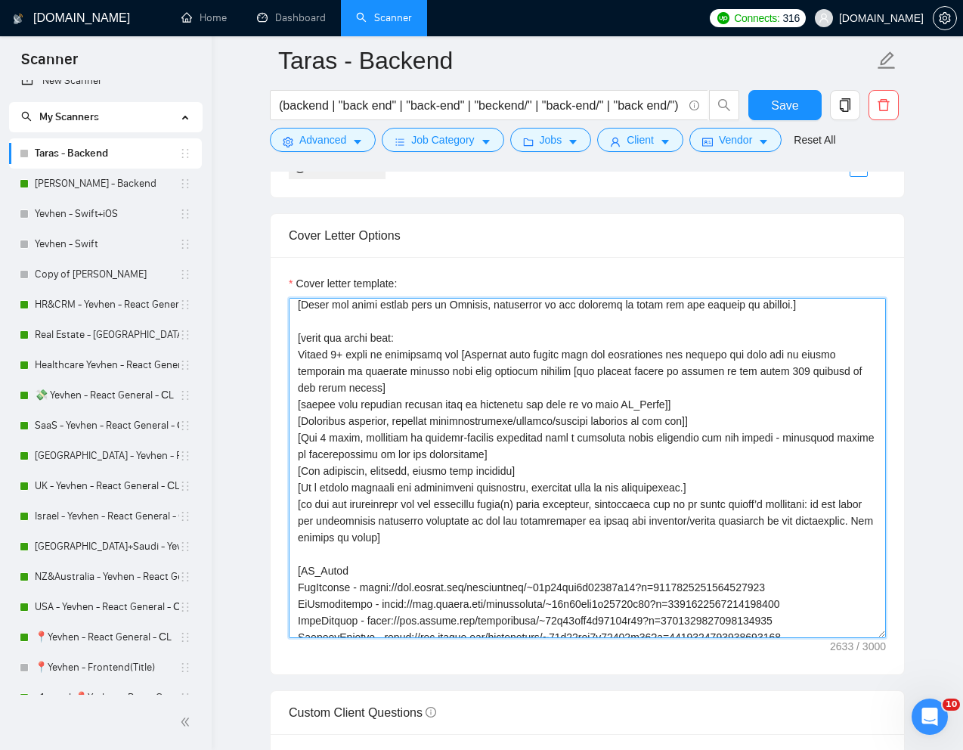
click at [318, 399] on textarea "Cover letter template:" at bounding box center [587, 468] width 597 height 340
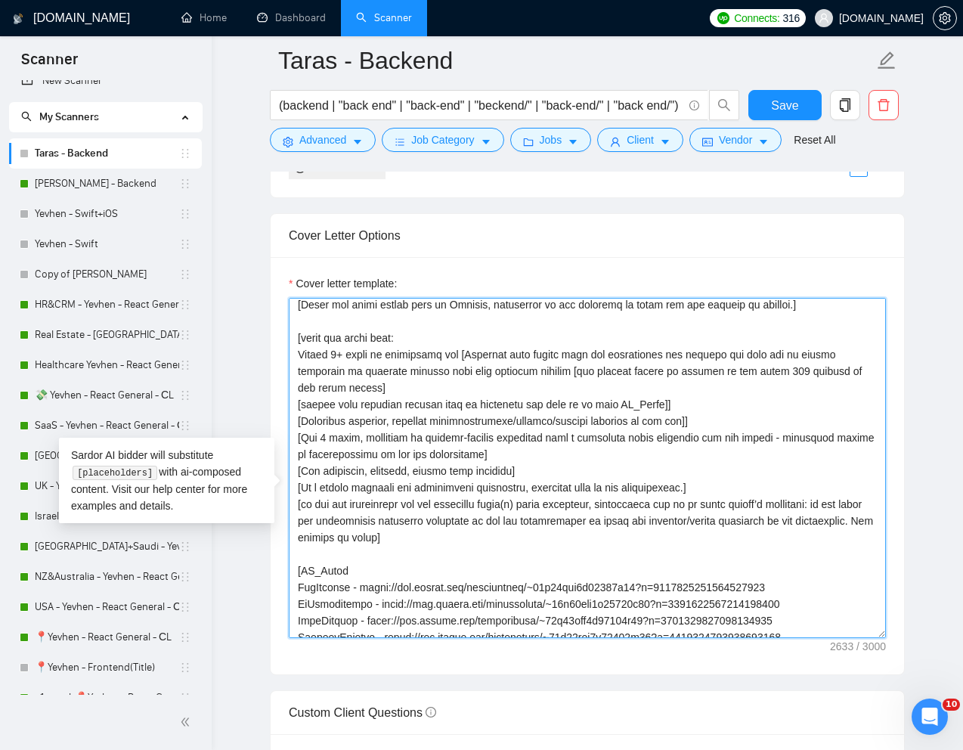
click at [318, 399] on textarea "Cover letter template:" at bounding box center [587, 468] width 597 height 340
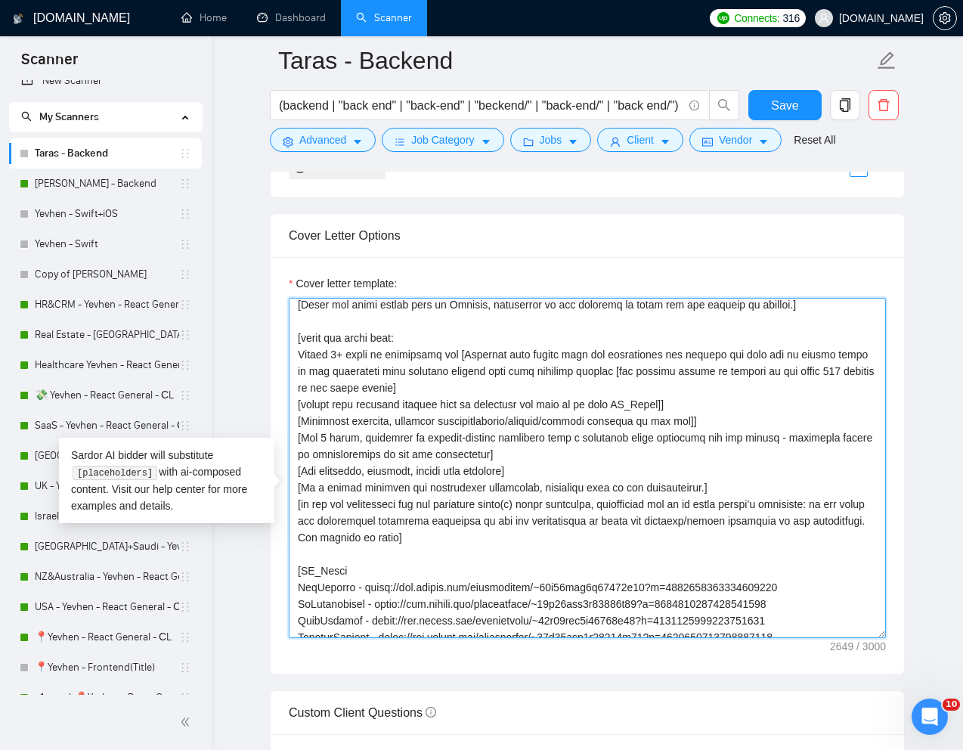
click at [457, 396] on textarea "Cover letter template:" at bounding box center [587, 468] width 597 height 340
click at [537, 399] on textarea "Cover letter template:" at bounding box center [587, 468] width 597 height 340
click at [518, 432] on textarea "Cover letter template:" at bounding box center [587, 468] width 597 height 340
drag, startPoint x: 669, startPoint y: 427, endPoint x: 301, endPoint y: 424, distance: 368.3
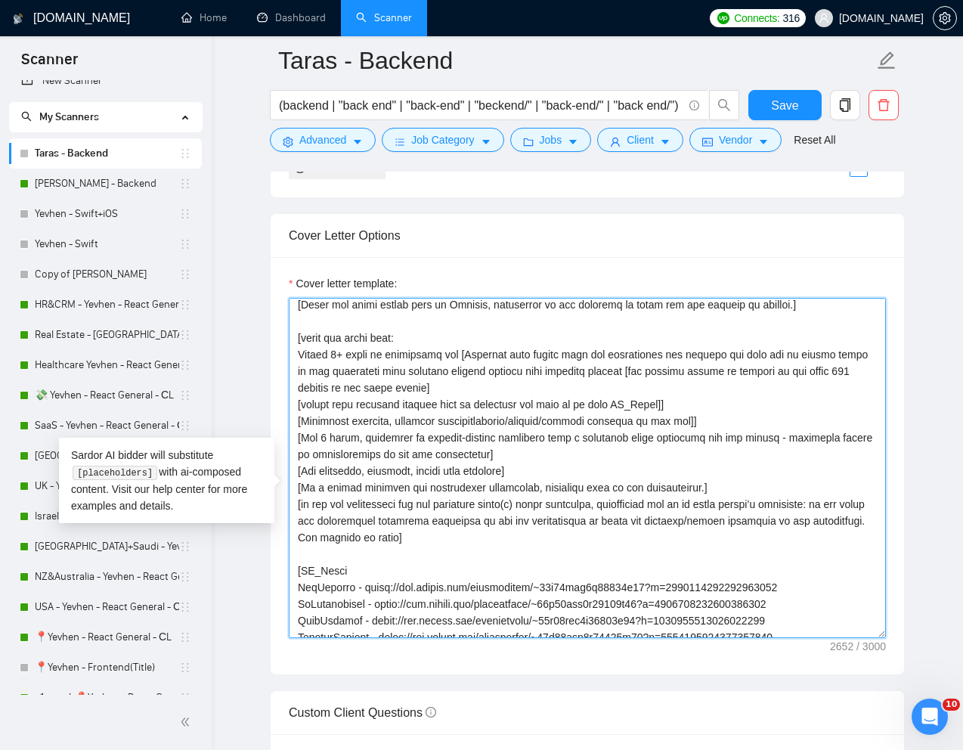
click at [301, 424] on textarea "Cover letter template:" at bounding box center [587, 468] width 597 height 340
paste textarea "best-"
click at [747, 432] on textarea "Cover letter template:" at bounding box center [587, 468] width 597 height 340
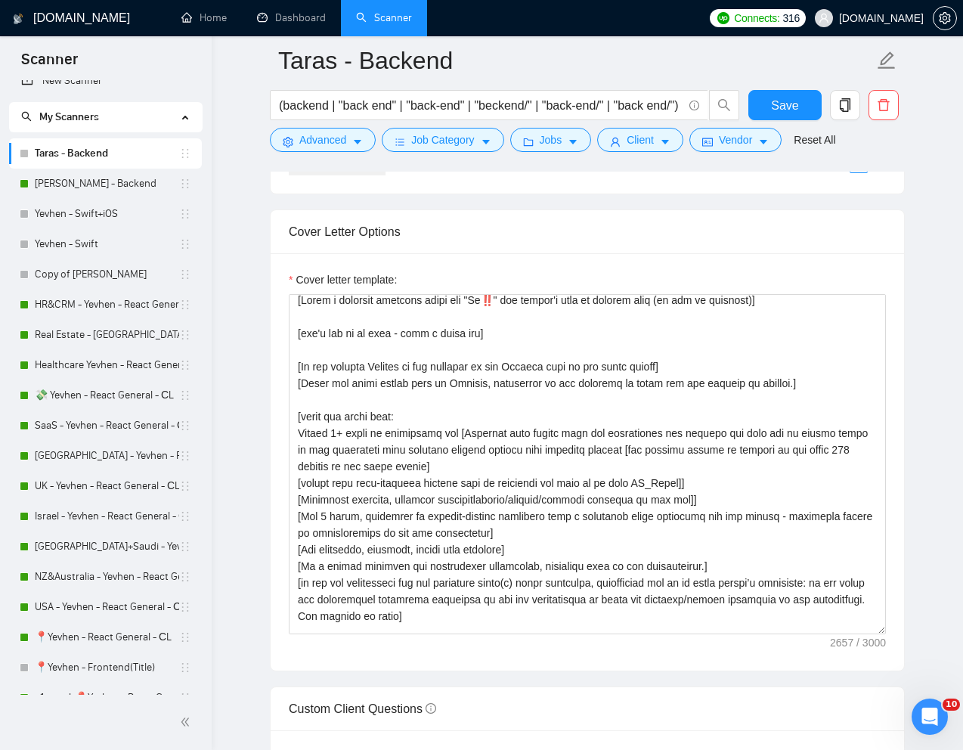
scroll to position [0, 0]
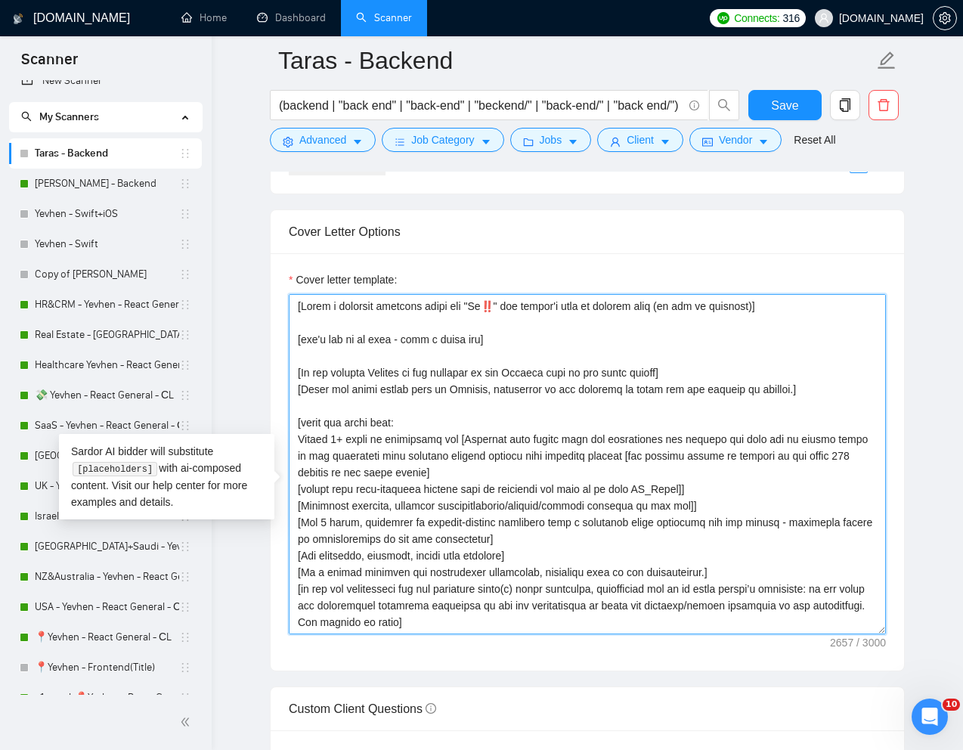
drag, startPoint x: 706, startPoint y: 535, endPoint x: 299, endPoint y: 530, distance: 406.9
click at [299, 531] on textarea "Cover letter template:" at bounding box center [587, 464] width 597 height 340
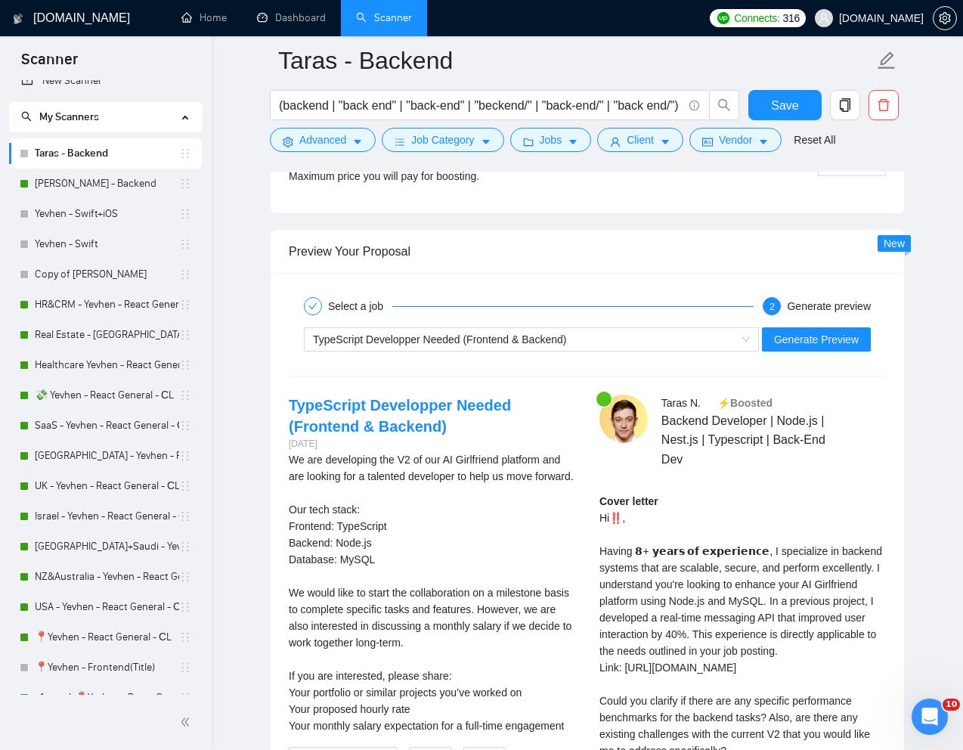
scroll to position [2932, 0]
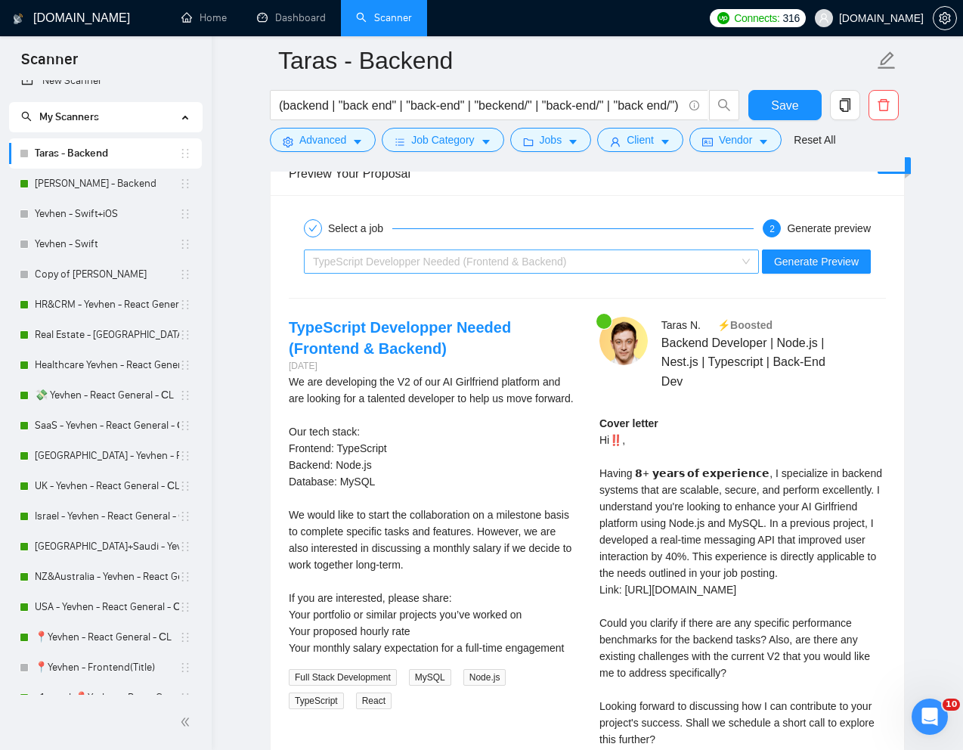
click at [747, 273] on span "TypeScript Developper Needed (Frontend & Backend)" at bounding box center [531, 261] width 437 height 23
type textarea "[Write a personal greeting using the "Hi‼️" and client's name or company name (…"
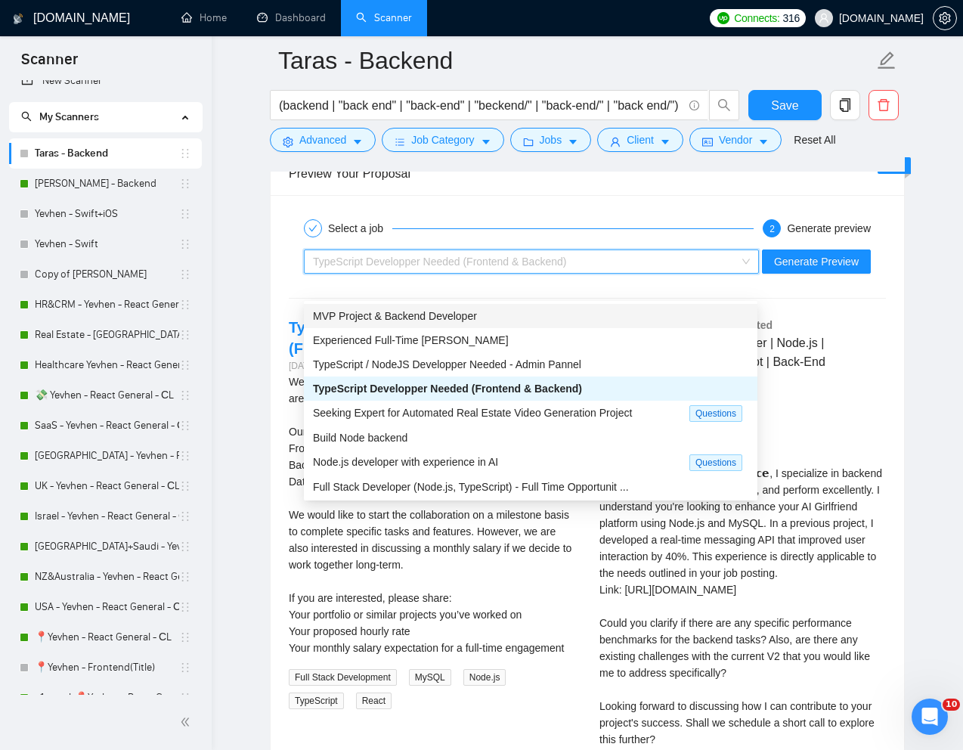
click at [566, 323] on div "MVP Project & Backend Developer" at bounding box center [531, 316] width 436 height 17
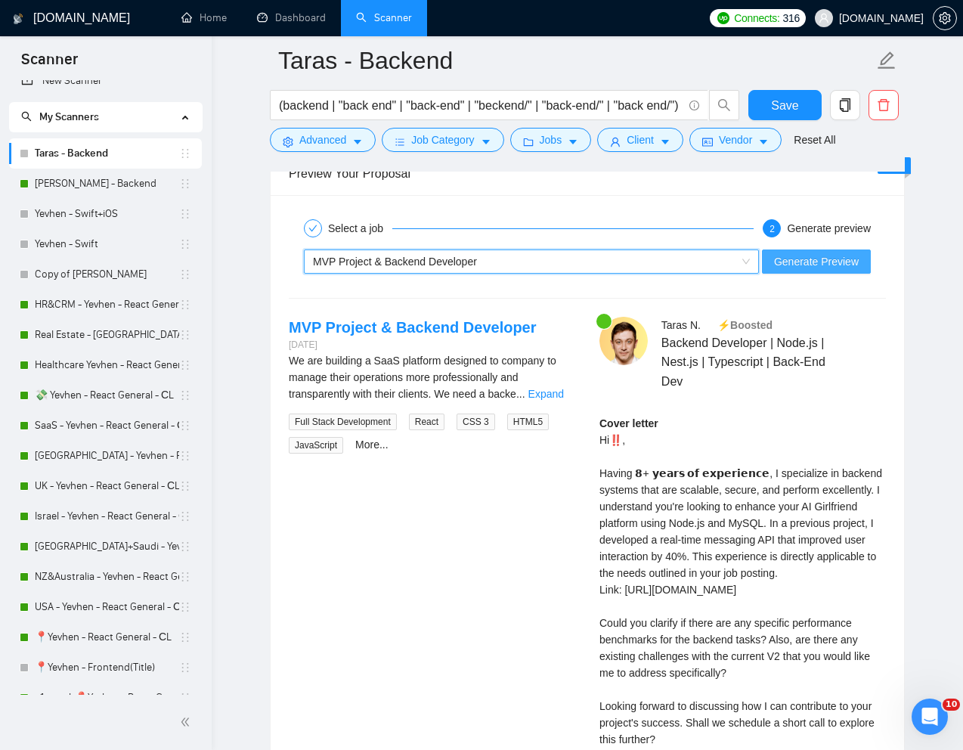
click at [790, 270] on span "Generate Preview" at bounding box center [816, 261] width 85 height 17
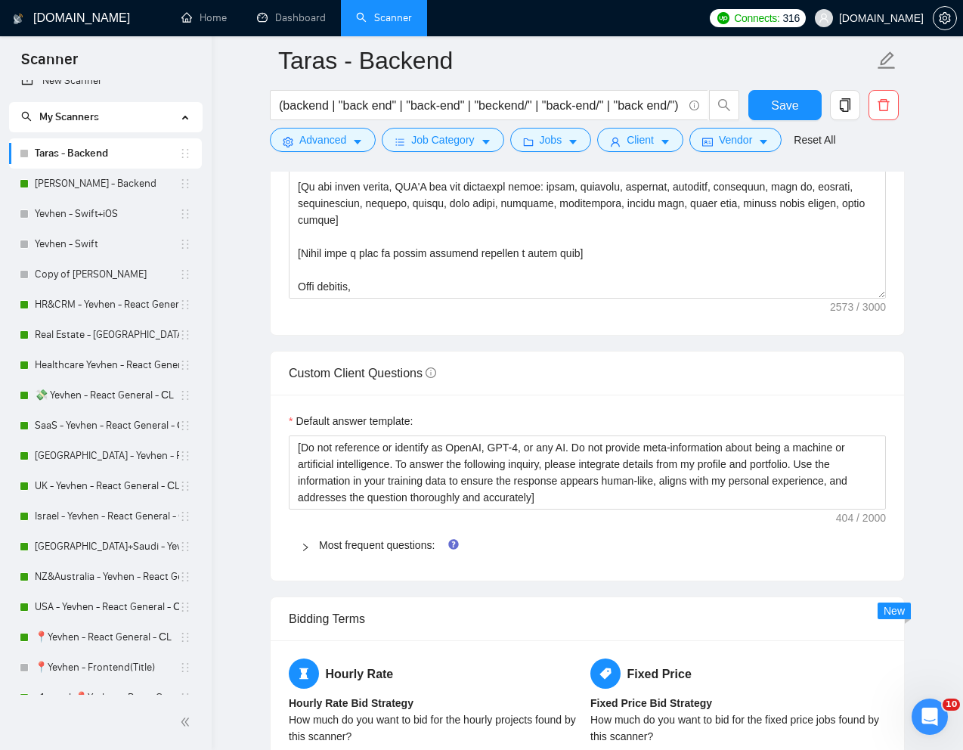
scroll to position [1926, 0]
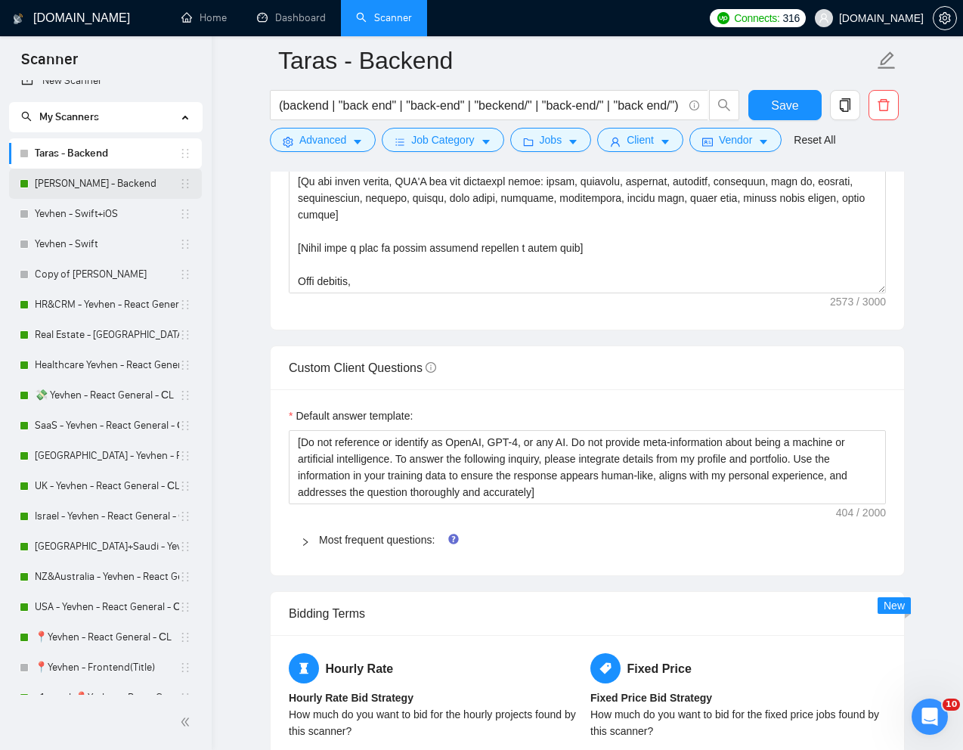
click at [59, 184] on link "[PERSON_NAME] - Backend" at bounding box center [107, 184] width 144 height 30
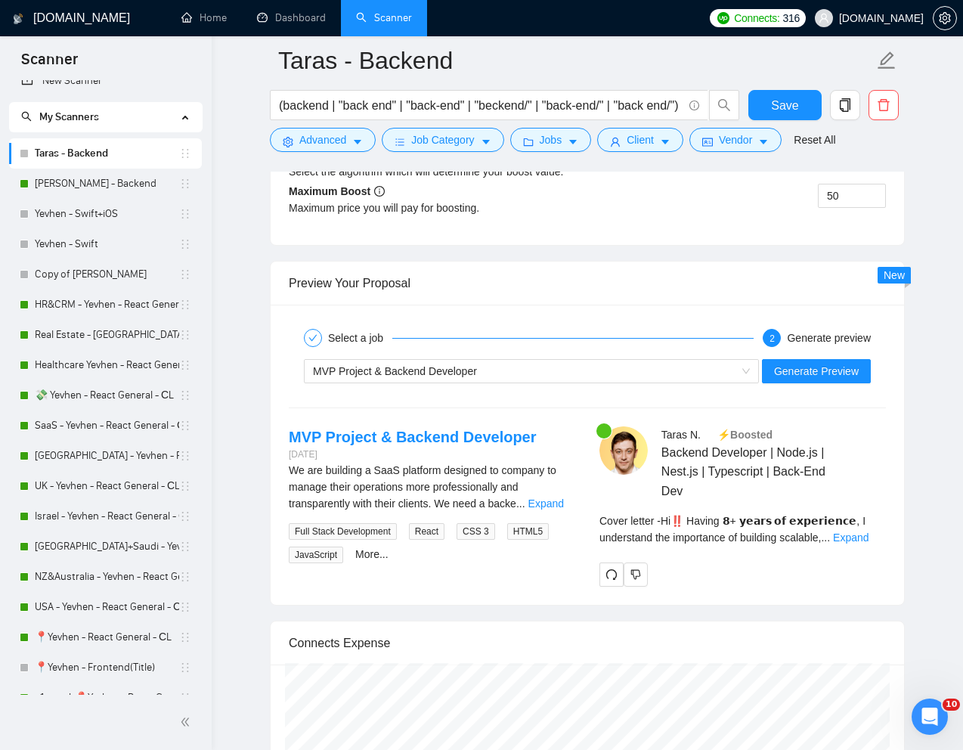
scroll to position [2843, 0]
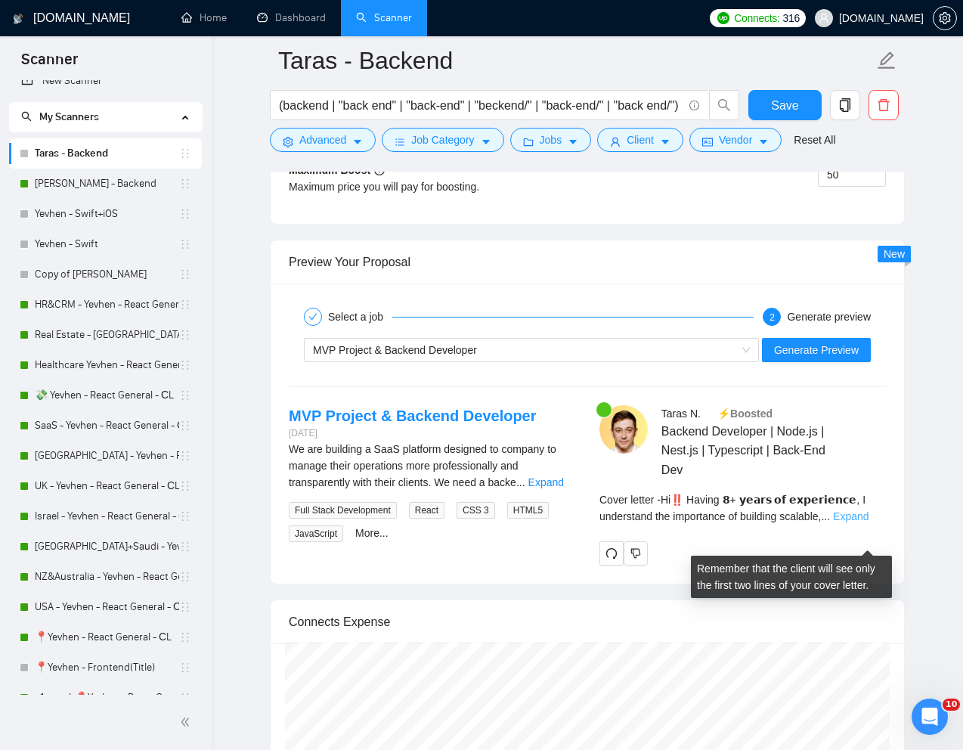
click at [855, 523] on link "Expand" at bounding box center [851, 516] width 36 height 12
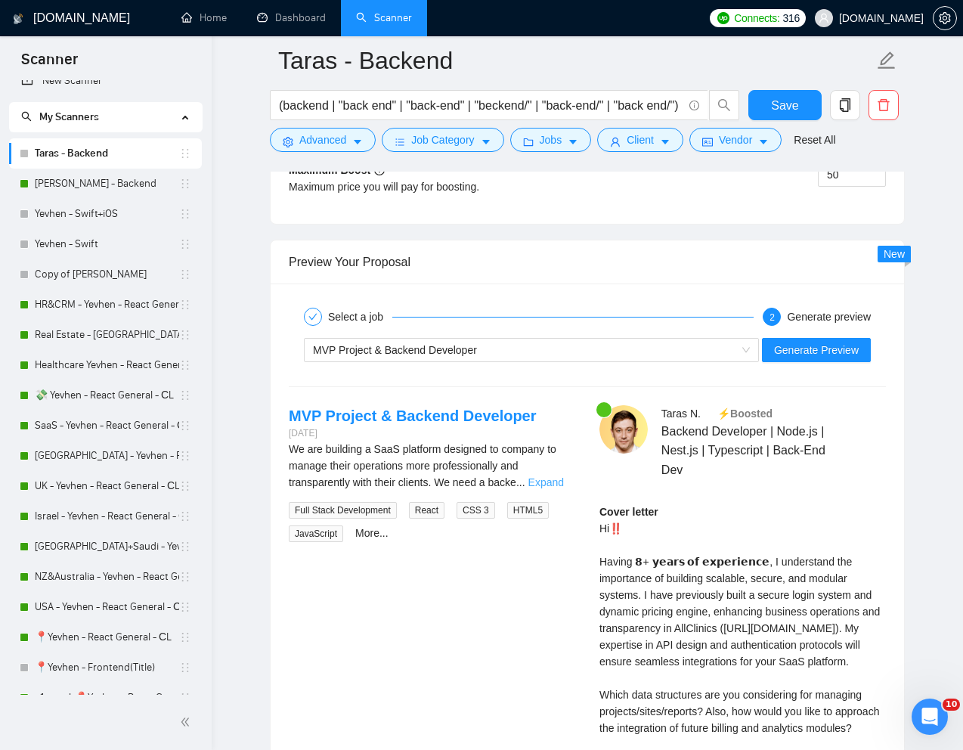
click at [557, 489] on link "Expand" at bounding box center [547, 482] width 36 height 12
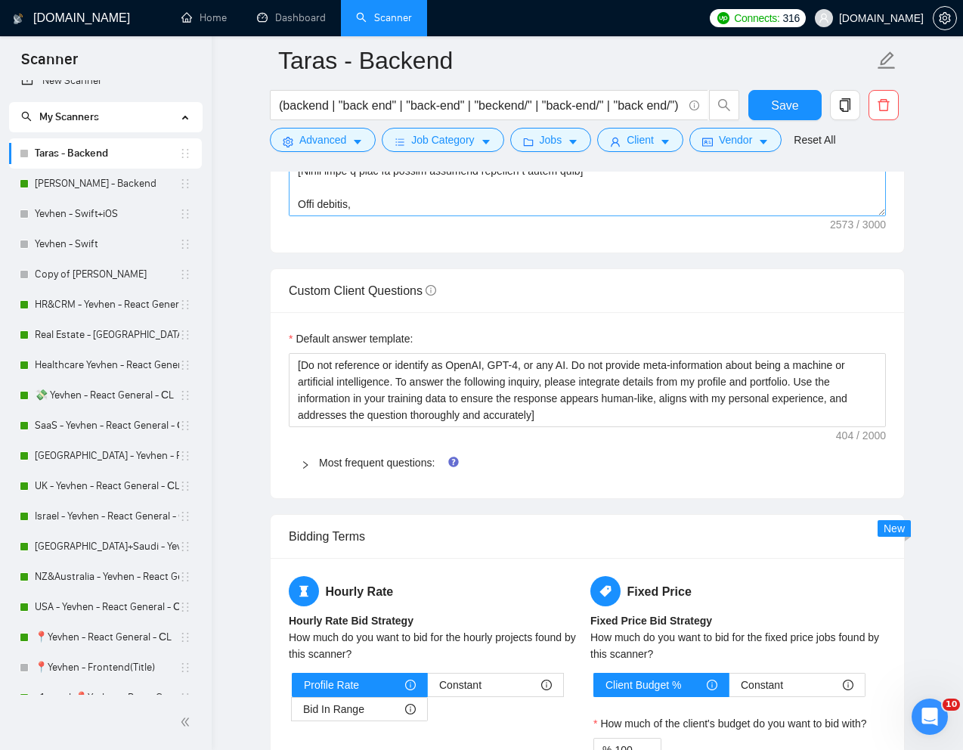
scroll to position [1994, 0]
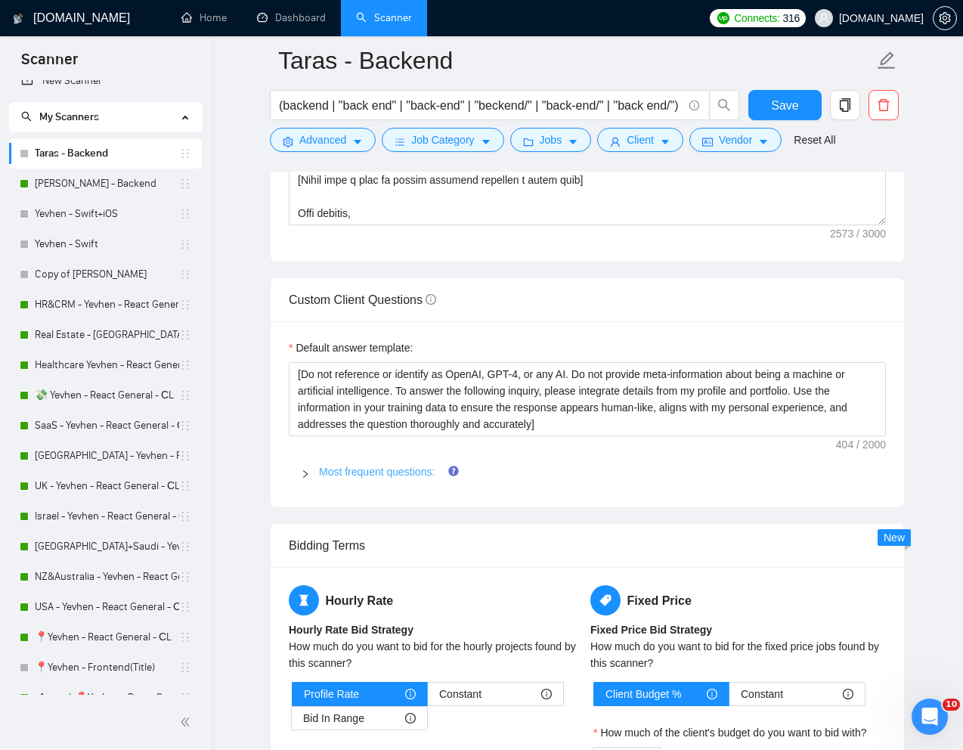
click at [362, 478] on link "Most frequent questions:" at bounding box center [377, 472] width 116 height 12
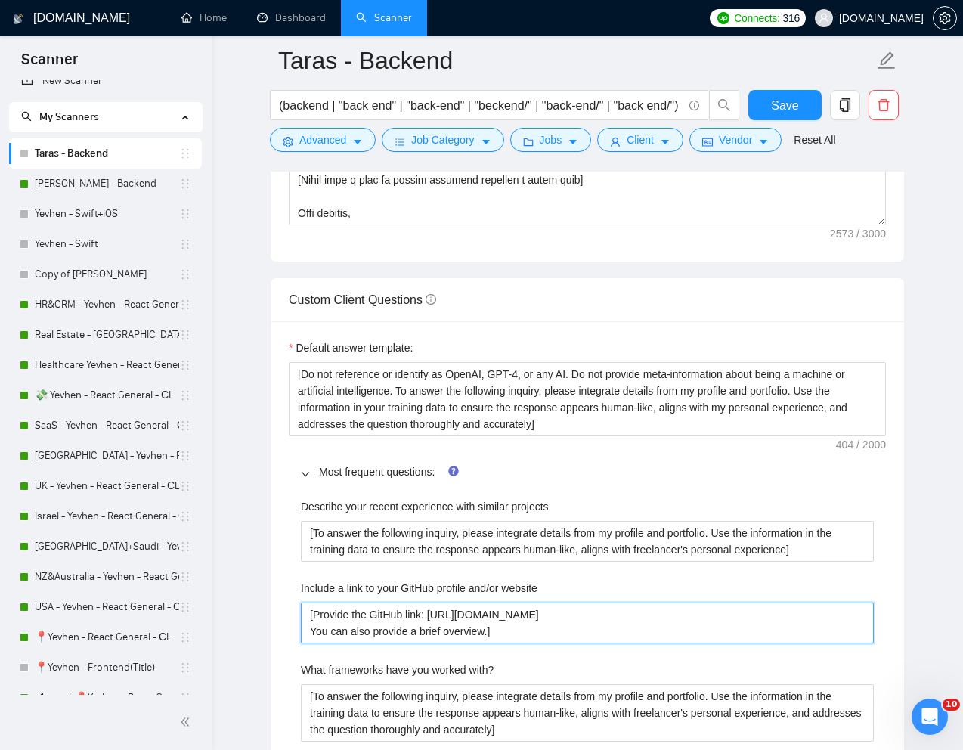
drag, startPoint x: 596, startPoint y: 638, endPoint x: 433, endPoint y: 642, distance: 163.4
click at [433, 642] on website "[Provide the GitHub link: https://github.com/EmptyInfinity You can also provide…" at bounding box center [587, 623] width 573 height 41
paste website "tarasneroznak-seedium"
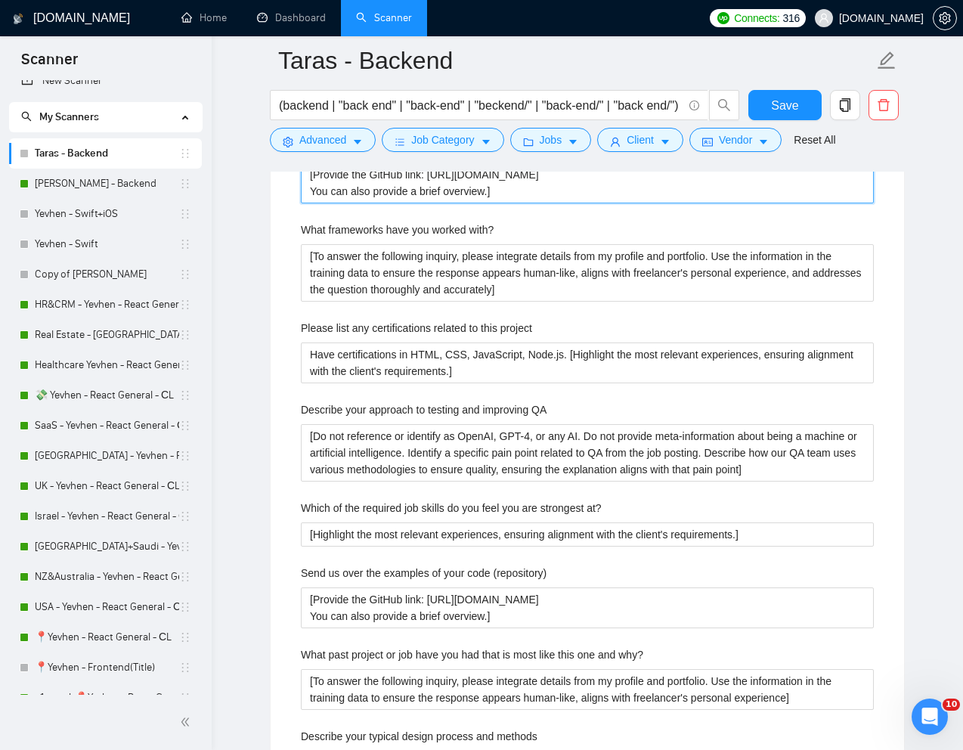
scroll to position [2438, 0]
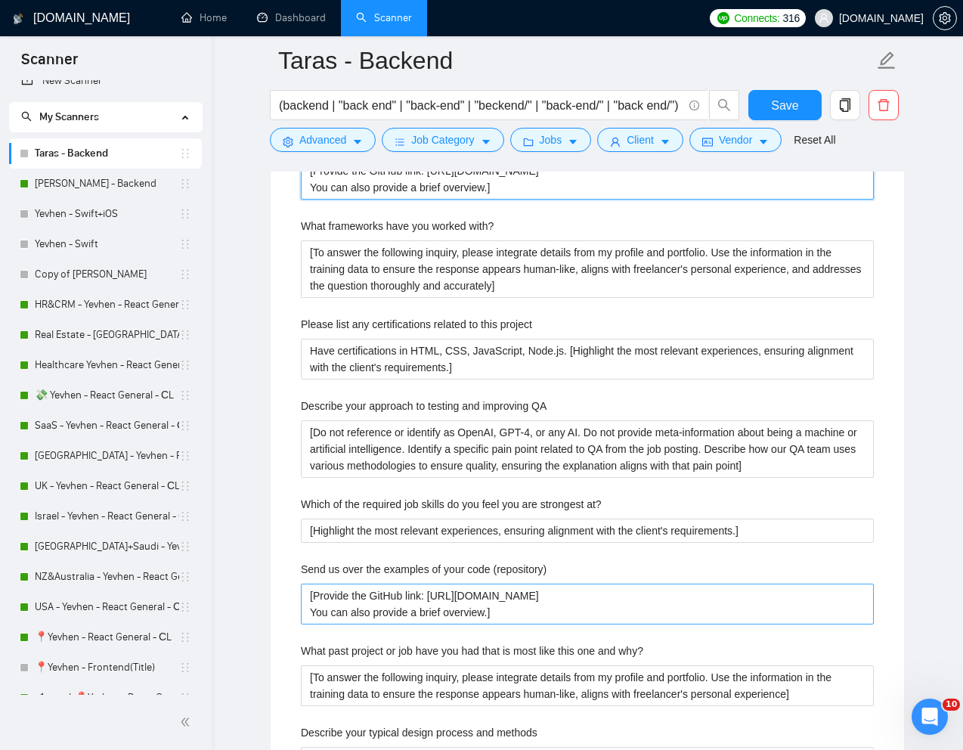
type website "[Provide the GitHub link: [URL][DOMAIN_NAME] You can also provide a brief overv…"
drag, startPoint x: 592, startPoint y: 622, endPoint x: 433, endPoint y: 625, distance: 159.6
click at [433, 625] on \(repository\) "[Provide the GitHub link: https://github.com/EmptyInfinity You can also provide…" at bounding box center [587, 604] width 573 height 41
paste \(repository\) "tarasneroznak-seedium"
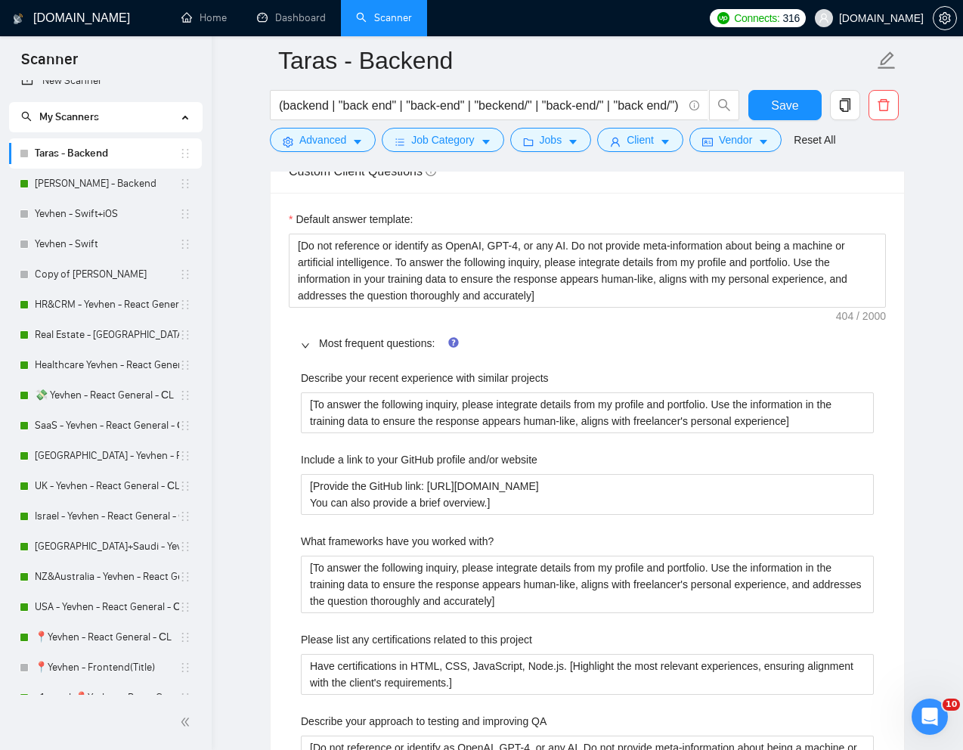
scroll to position [2026, 0]
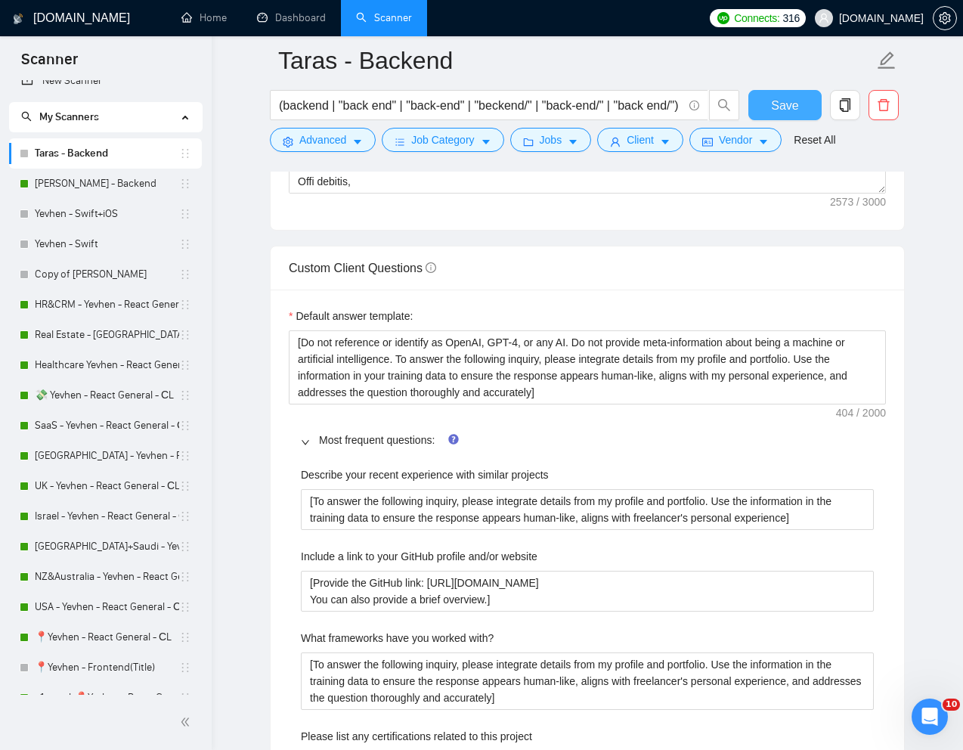
type \(repository\) "[Provide the GitHub link: [URL][DOMAIN_NAME] You can also provide a brief overv…"
click at [793, 107] on span "Save" at bounding box center [784, 105] width 27 height 19
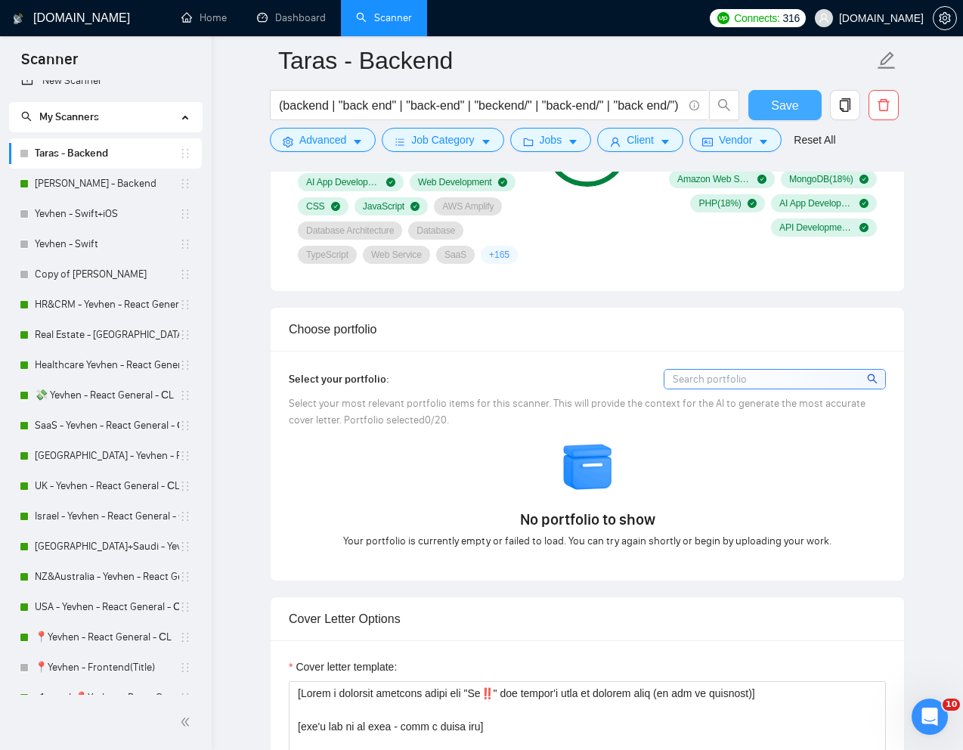
scroll to position [1204, 0]
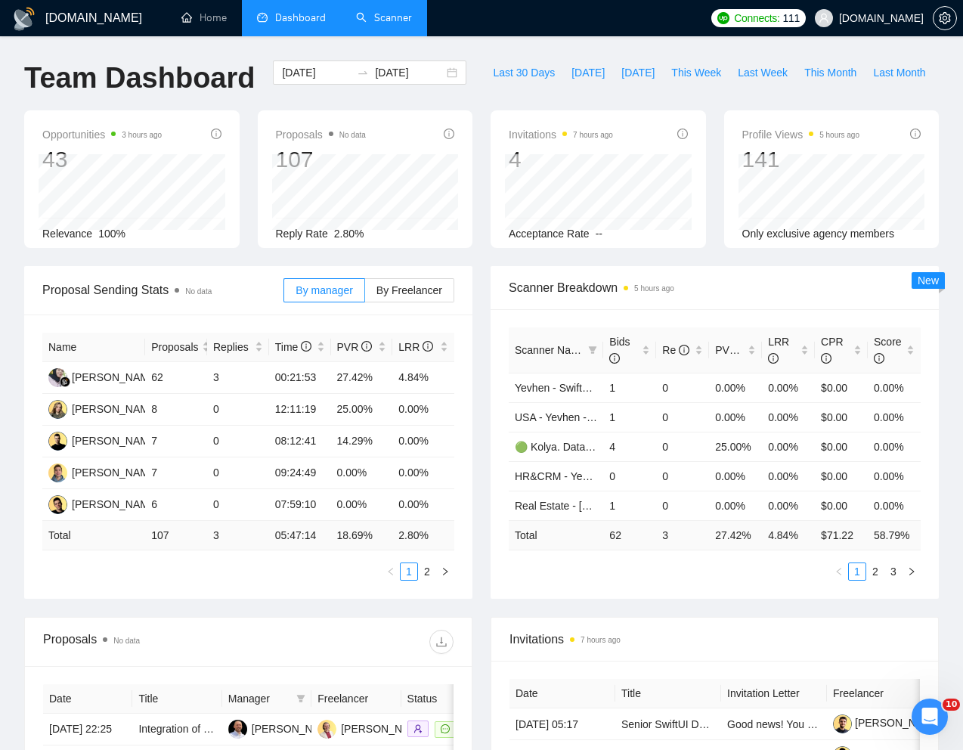
click at [397, 18] on link "Scanner" at bounding box center [384, 17] width 56 height 13
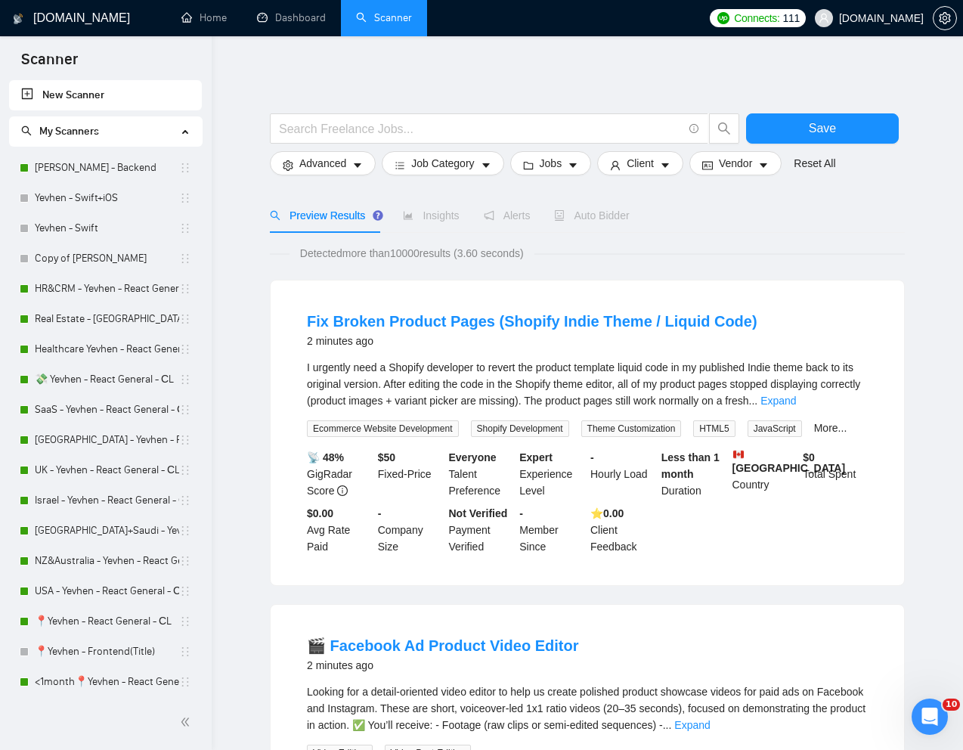
click at [388, 11] on link "Scanner" at bounding box center [384, 17] width 56 height 13
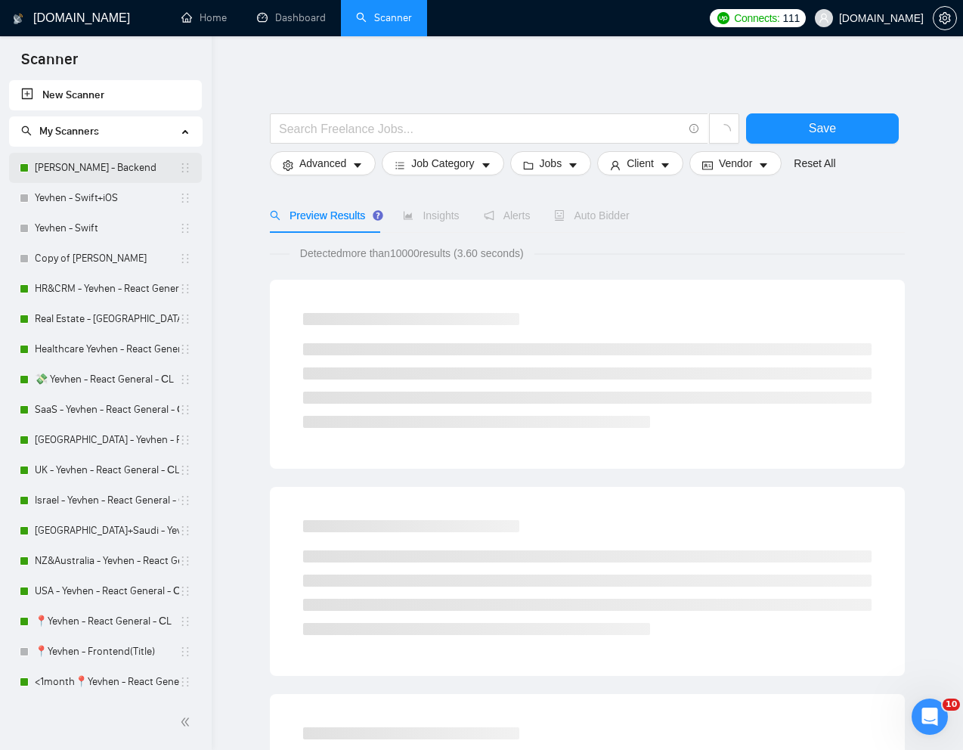
click at [71, 167] on link "[PERSON_NAME] - Backend" at bounding box center [107, 168] width 144 height 30
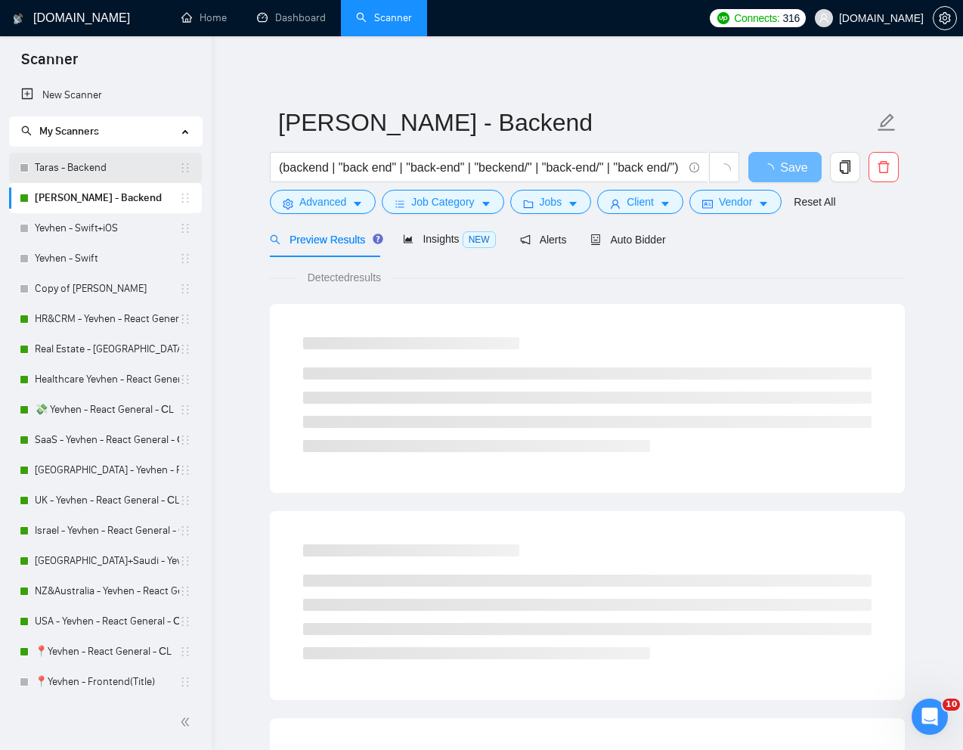
click at [83, 165] on link "Taras - Backend" at bounding box center [107, 168] width 144 height 30
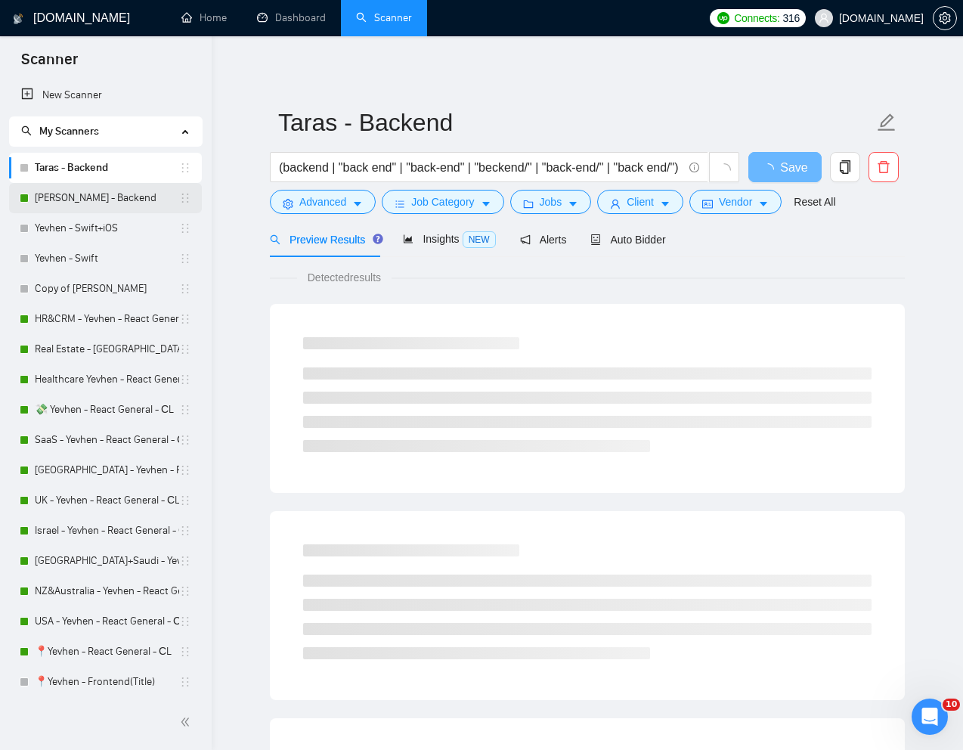
click at [69, 194] on link "[PERSON_NAME] - Backend" at bounding box center [107, 198] width 144 height 30
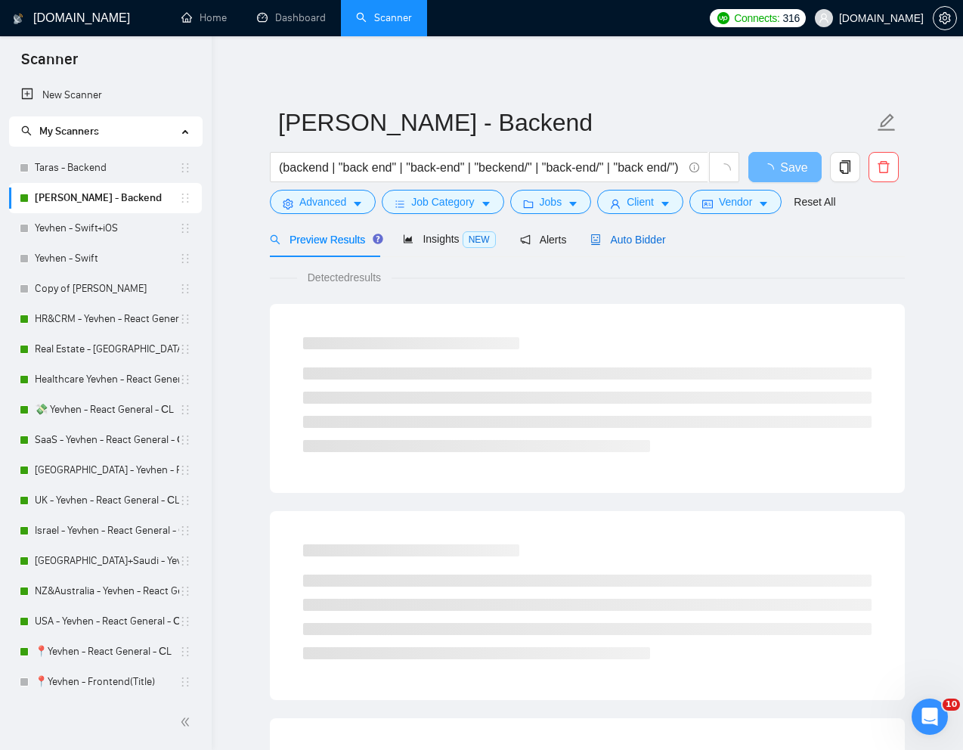
click at [616, 237] on span "Auto Bidder" at bounding box center [628, 240] width 75 height 12
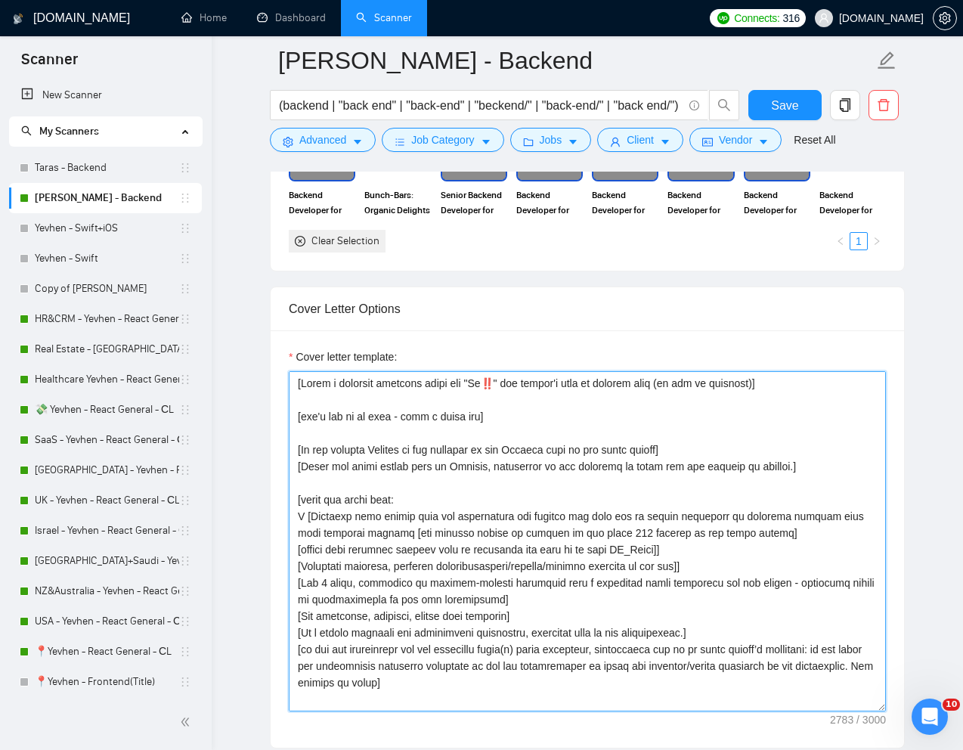
click at [608, 569] on textarea "Cover letter template:" at bounding box center [587, 541] width 597 height 340
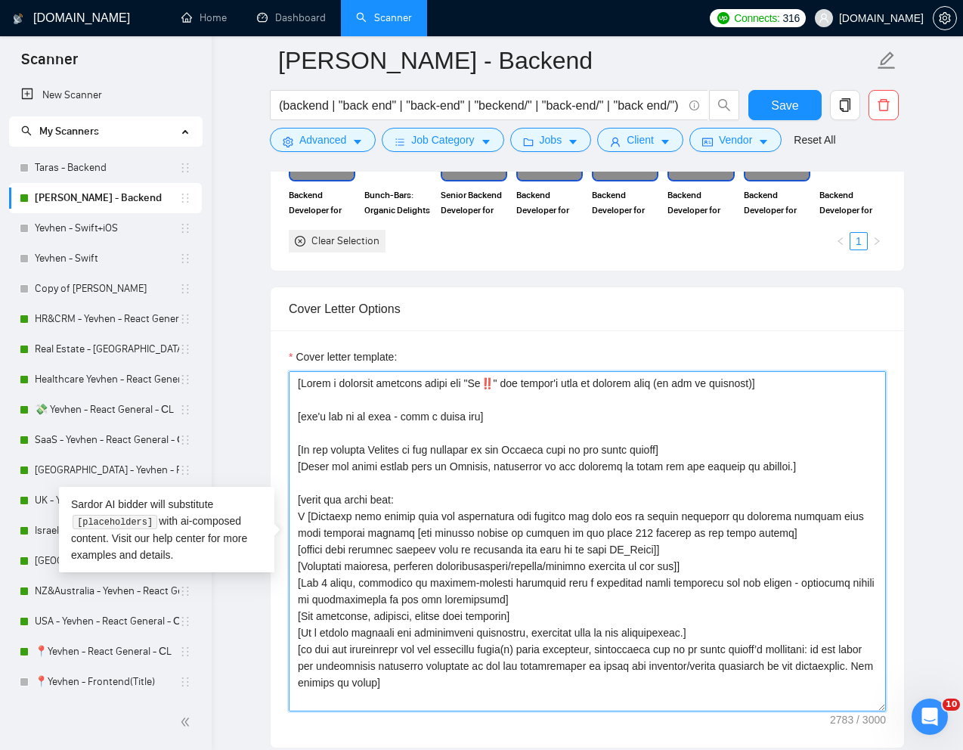
click at [529, 521] on textarea "Cover letter template:" at bounding box center [587, 541] width 597 height 340
click at [517, 555] on textarea "Cover letter template:" at bounding box center [587, 541] width 597 height 340
drag, startPoint x: 670, startPoint y: 553, endPoint x: 303, endPoint y: 553, distance: 366.8
click at [303, 553] on textarea "Cover letter template:" at bounding box center [587, 541] width 597 height 340
paste textarea "best-"
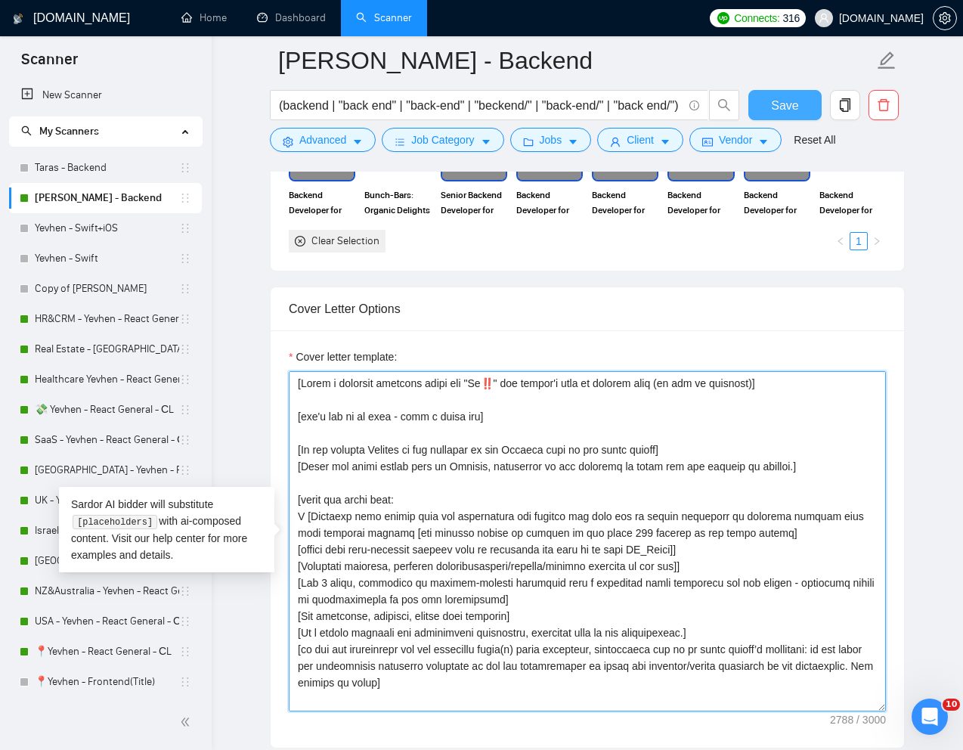
type textarea "[Write a personal greeting using the "Hi‼️" and client's name or company name (…"
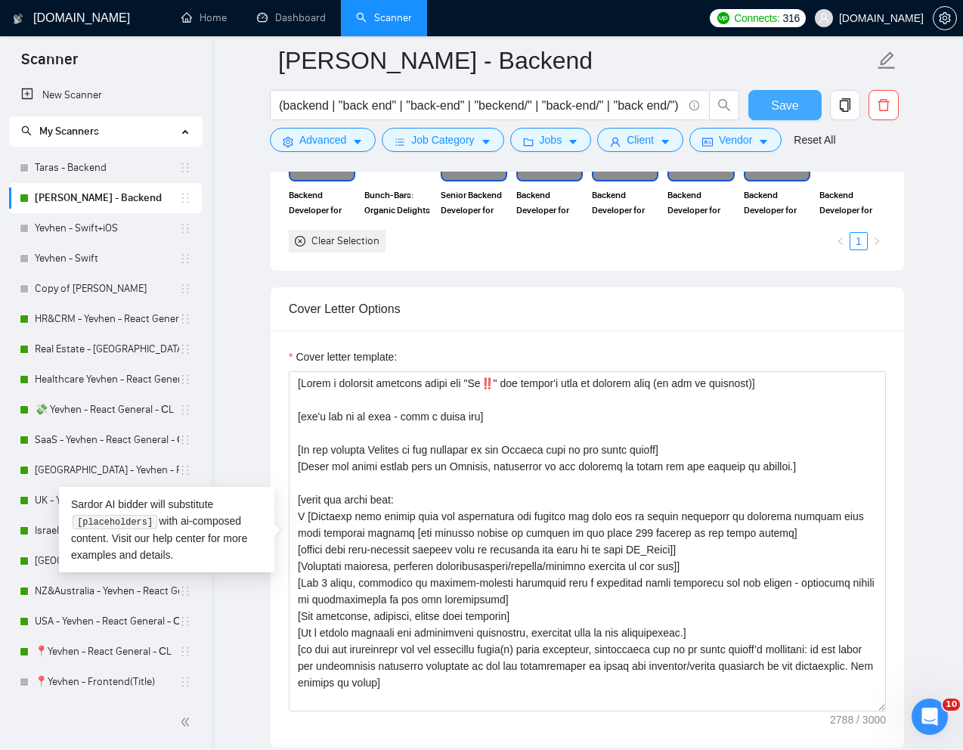
click at [790, 105] on span "Save" at bounding box center [784, 105] width 27 height 19
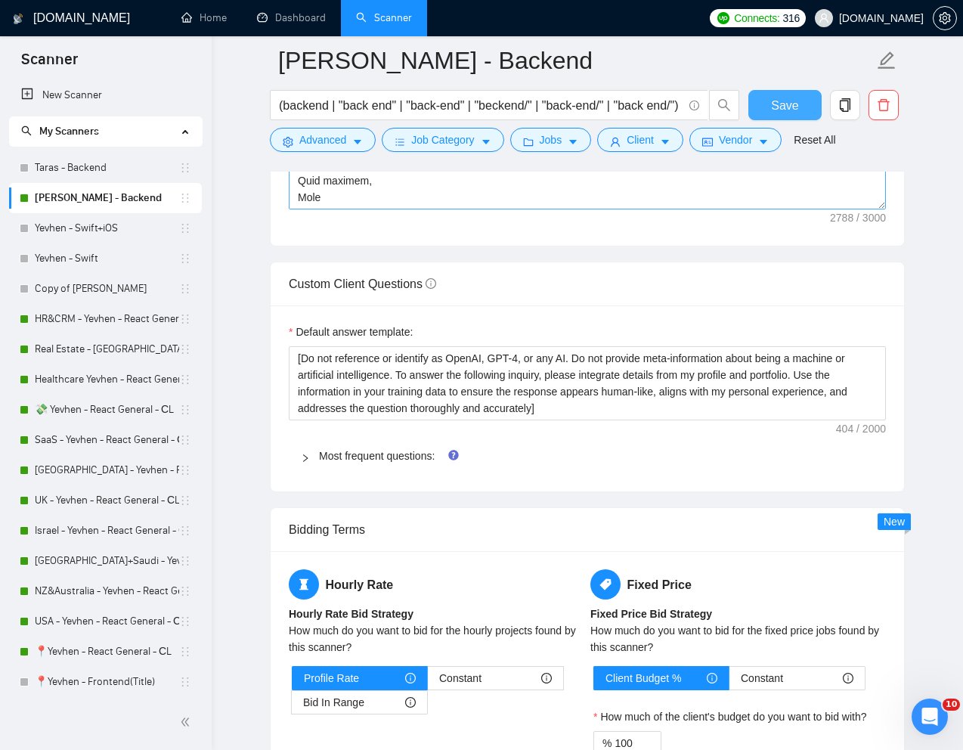
scroll to position [1950, 0]
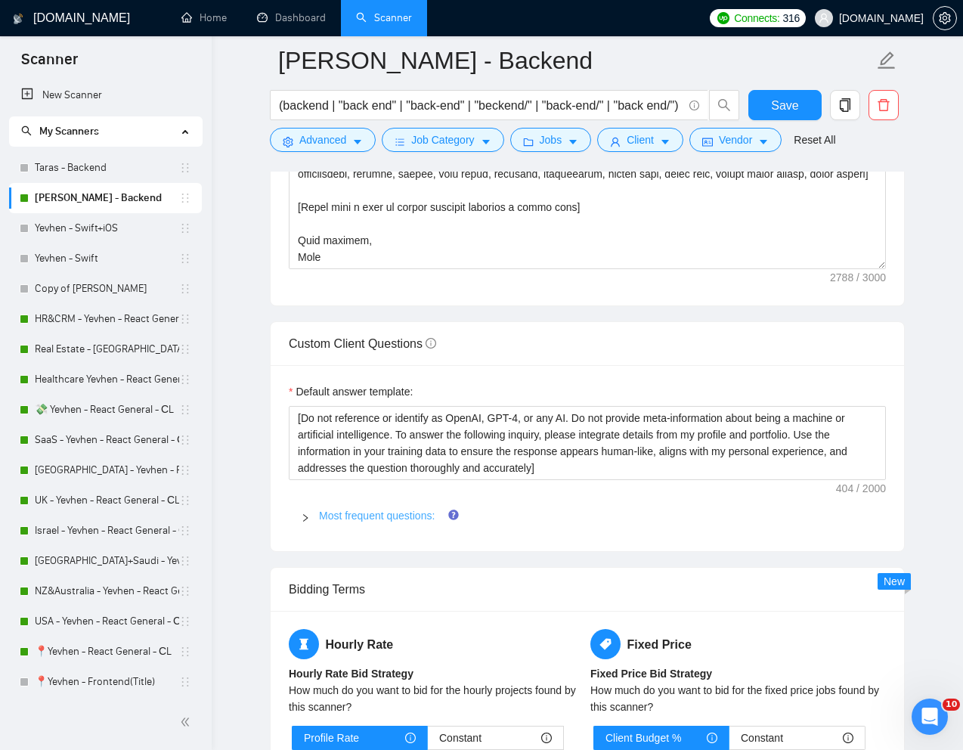
click at [339, 515] on link "Most frequent questions:" at bounding box center [377, 516] width 116 height 12
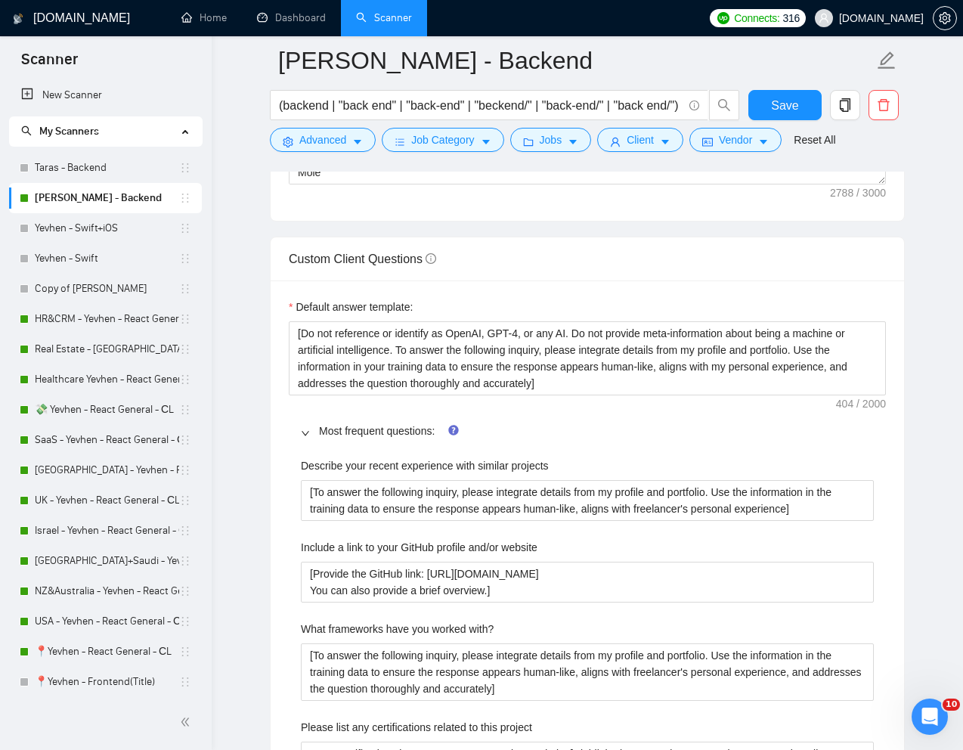
scroll to position [2042, 0]
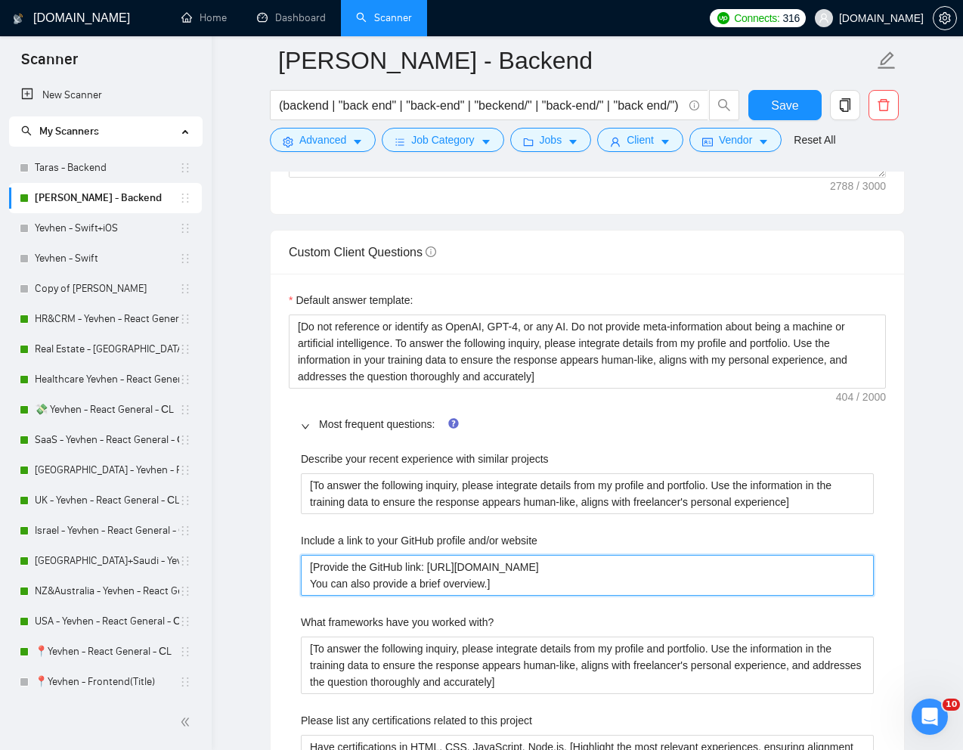
drag, startPoint x: 433, startPoint y: 567, endPoint x: 595, endPoint y: 567, distance: 161.8
click at [595, 567] on website "[Provide the GitHub link: https://github.com/EmptyInfinity You can also provide…" at bounding box center [587, 575] width 573 height 41
paste website "MoonLight919"
type website "[Provide the GitHub link: [URL][DOMAIN_NAME] You can also provide a brief overv…"
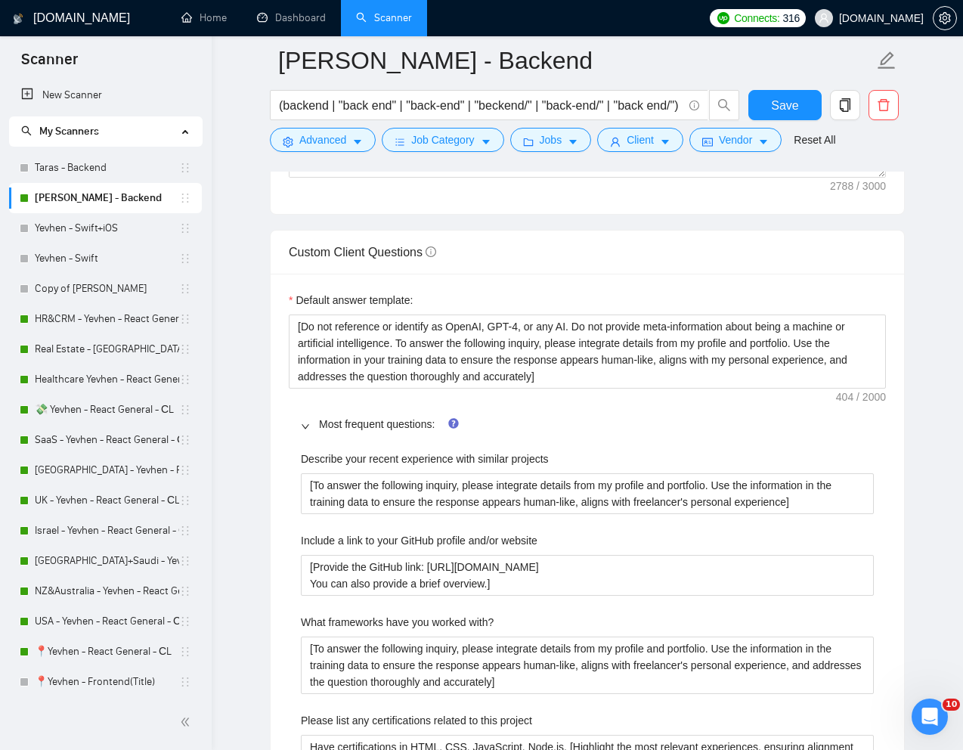
click at [672, 538] on div "Include a link to your GitHub profile and/or website" at bounding box center [587, 543] width 573 height 23
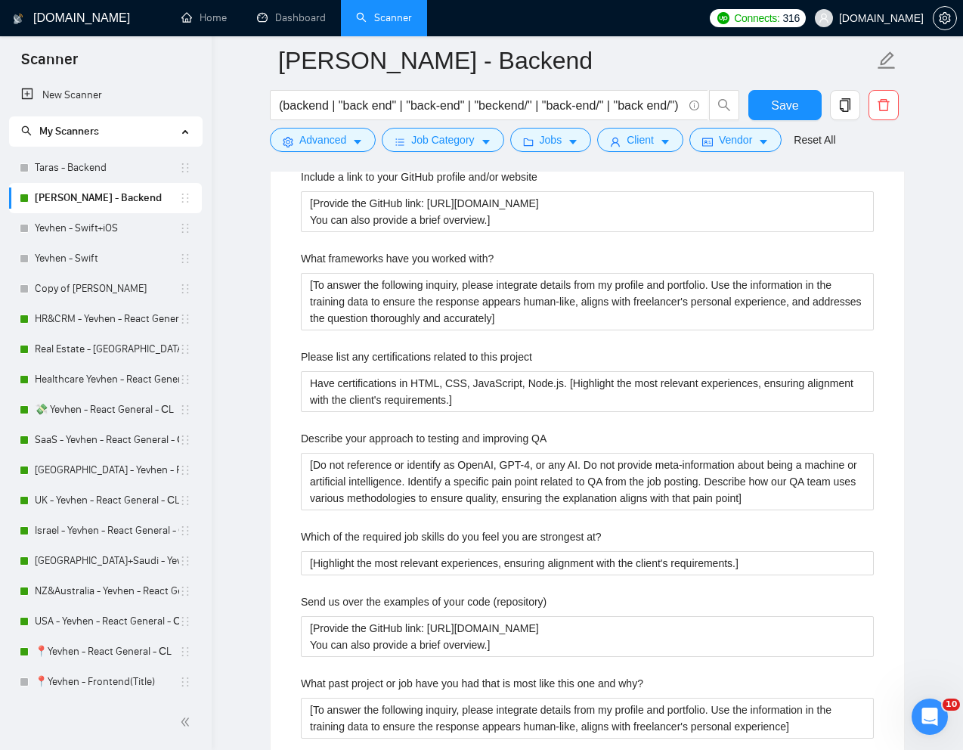
scroll to position [2407, 0]
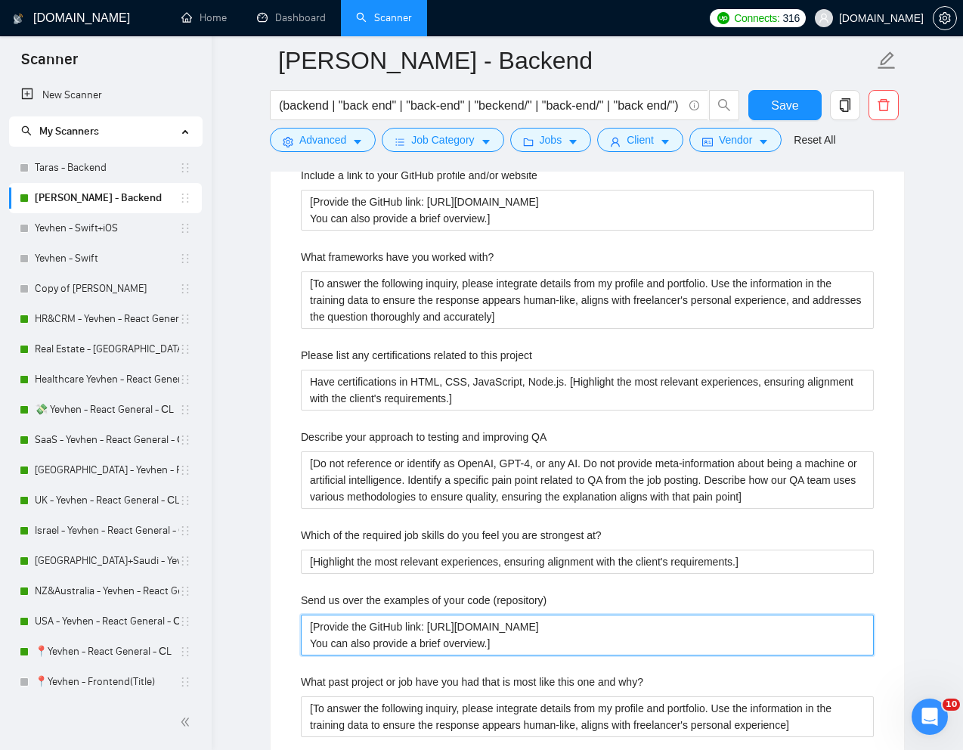
drag, startPoint x: 603, startPoint y: 629, endPoint x: 433, endPoint y: 625, distance: 170.2
click at [433, 625] on \(repository\) "[Provide the GitHub link: https://github.com/EmptyInfinity You can also provide…" at bounding box center [587, 635] width 573 height 41
paste \(repository\) "MoonLight919"
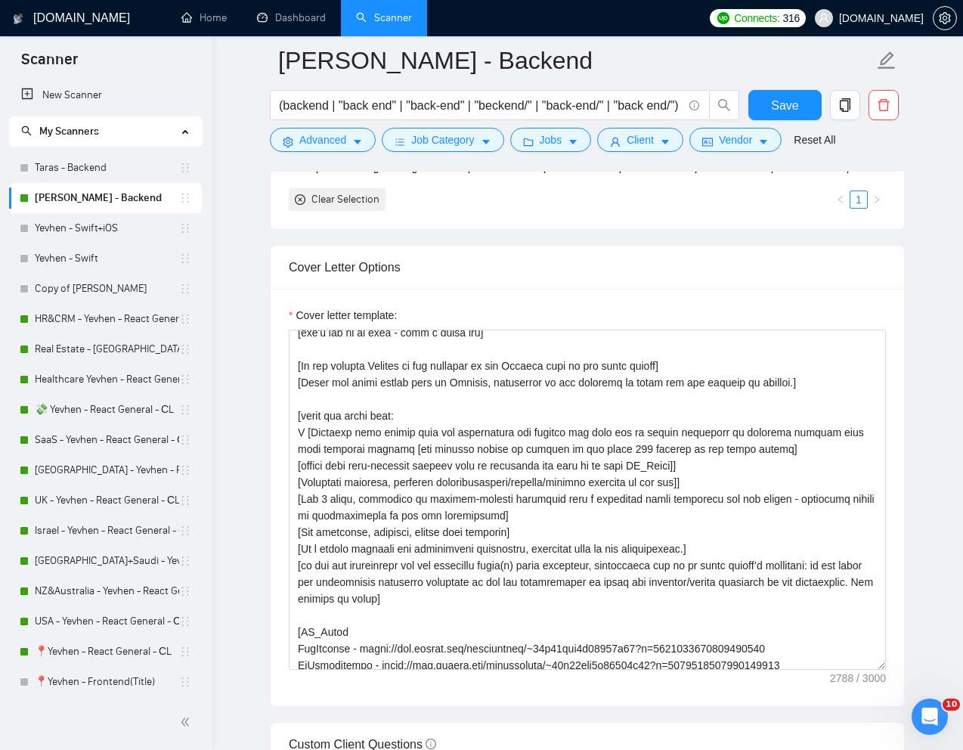
scroll to position [0, 0]
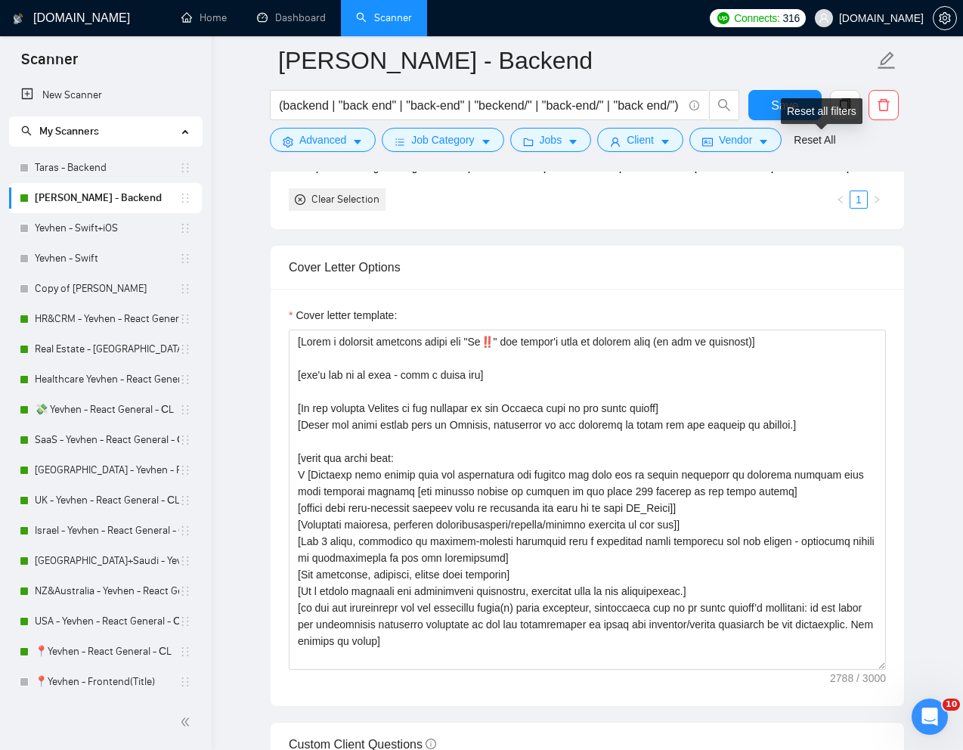
type \(repository\) "[Provide the GitHub link: [URL][DOMAIN_NAME] You can also provide a brief overv…"
click at [798, 107] on div "Reset all filters" at bounding box center [822, 111] width 82 height 26
click at [768, 102] on button "Save" at bounding box center [785, 105] width 73 height 30
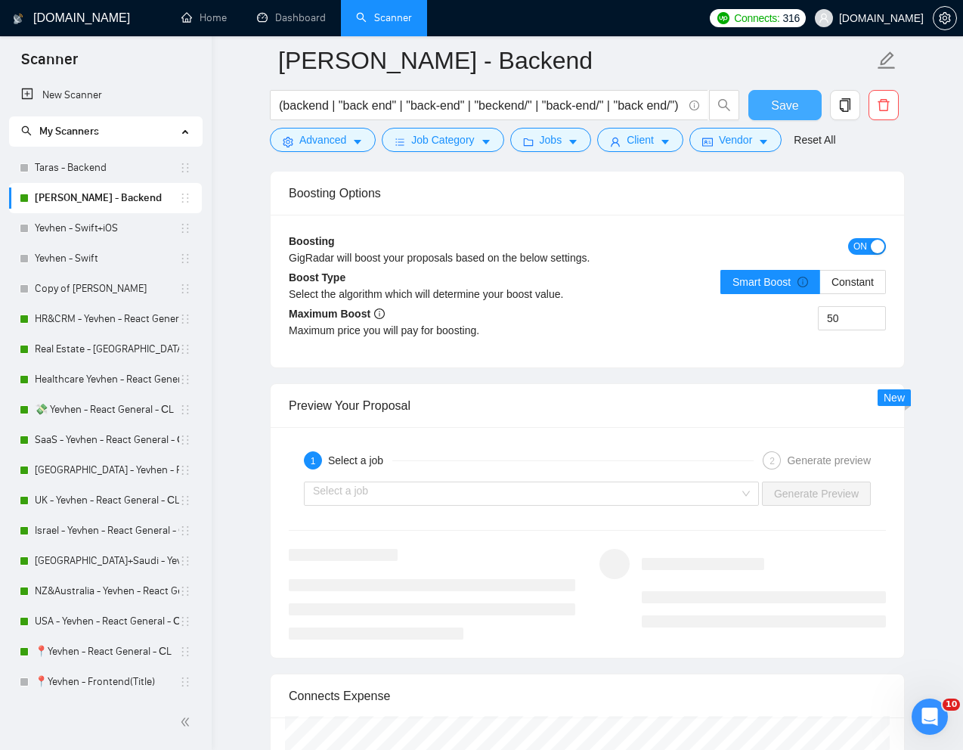
scroll to position [2735, 0]
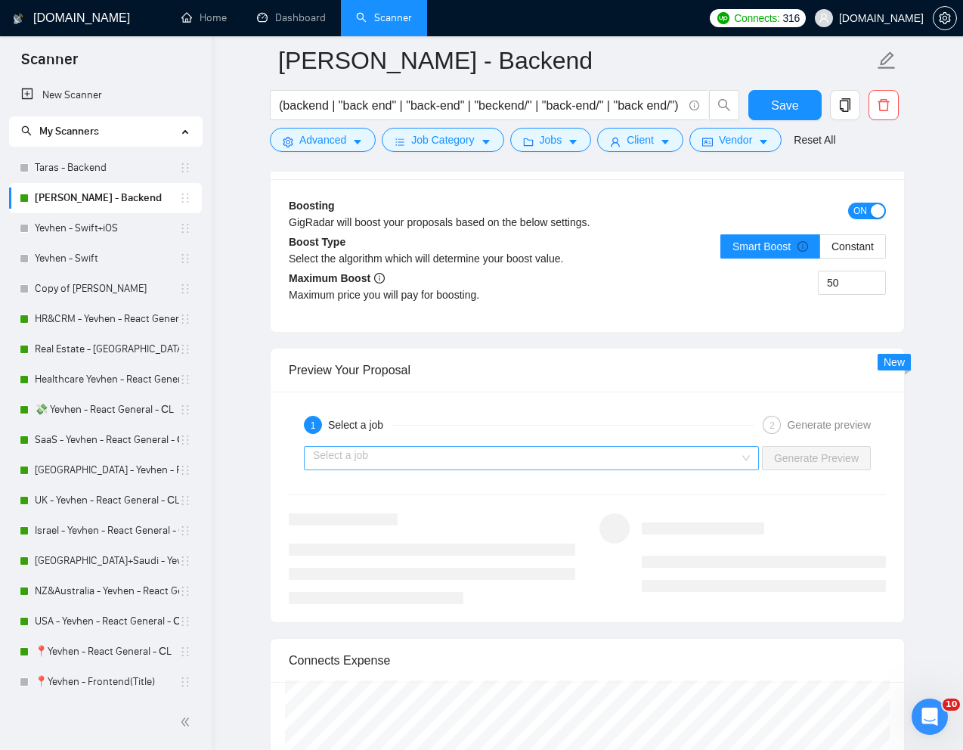
click at [451, 461] on input "search" at bounding box center [526, 458] width 427 height 23
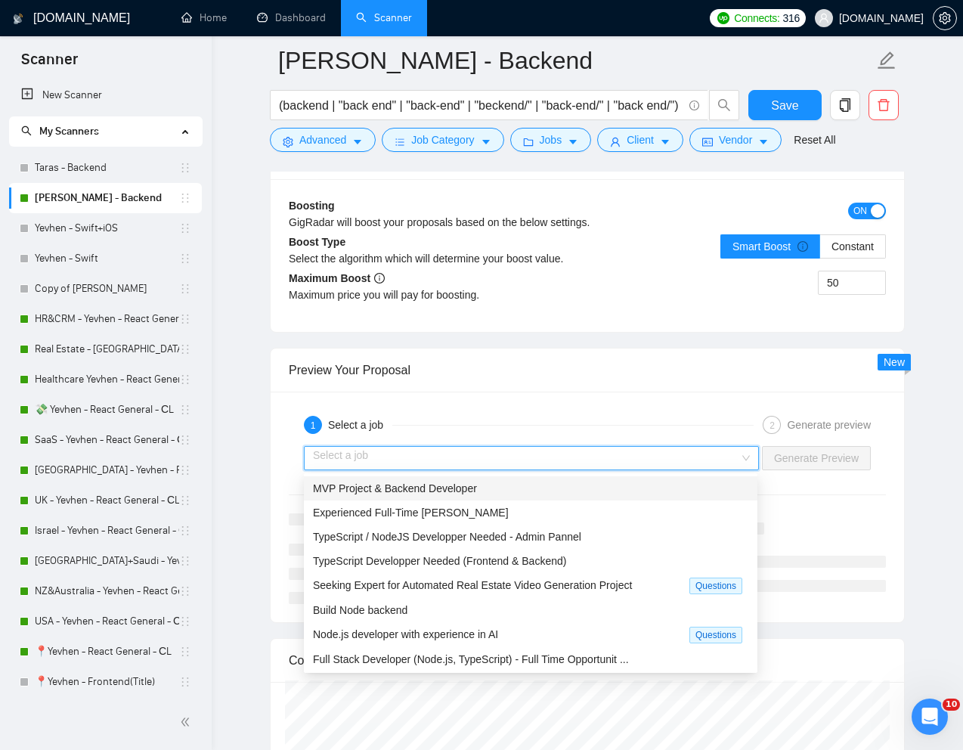
click at [424, 484] on span "MVP Project & Backend Developer" at bounding box center [395, 488] width 164 height 12
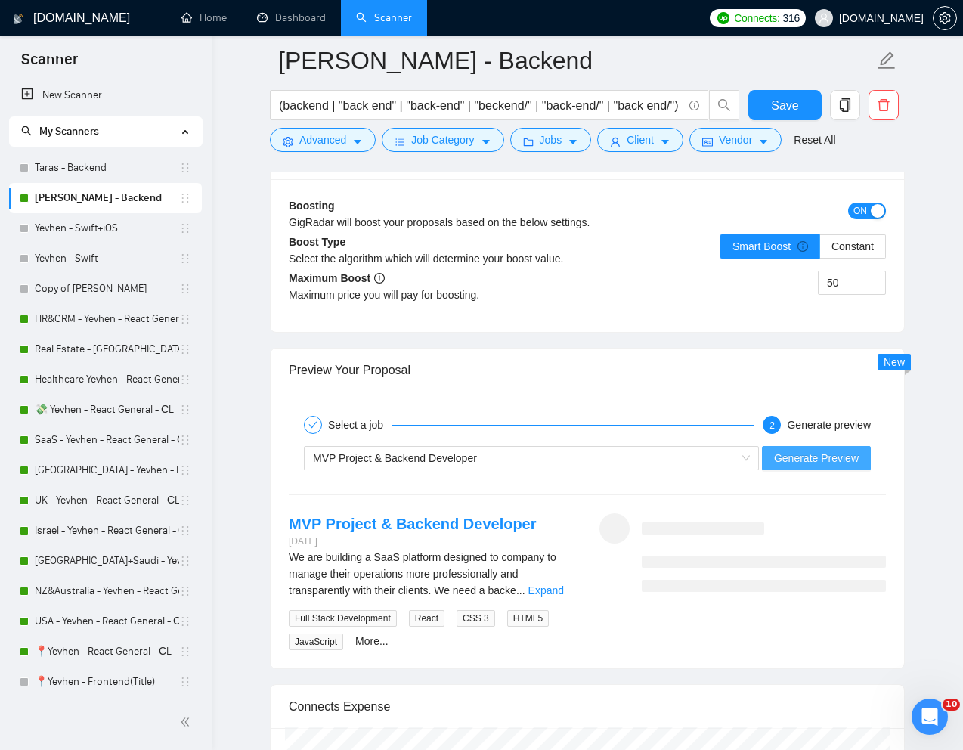
click at [801, 459] on span "Generate Preview" at bounding box center [816, 458] width 85 height 17
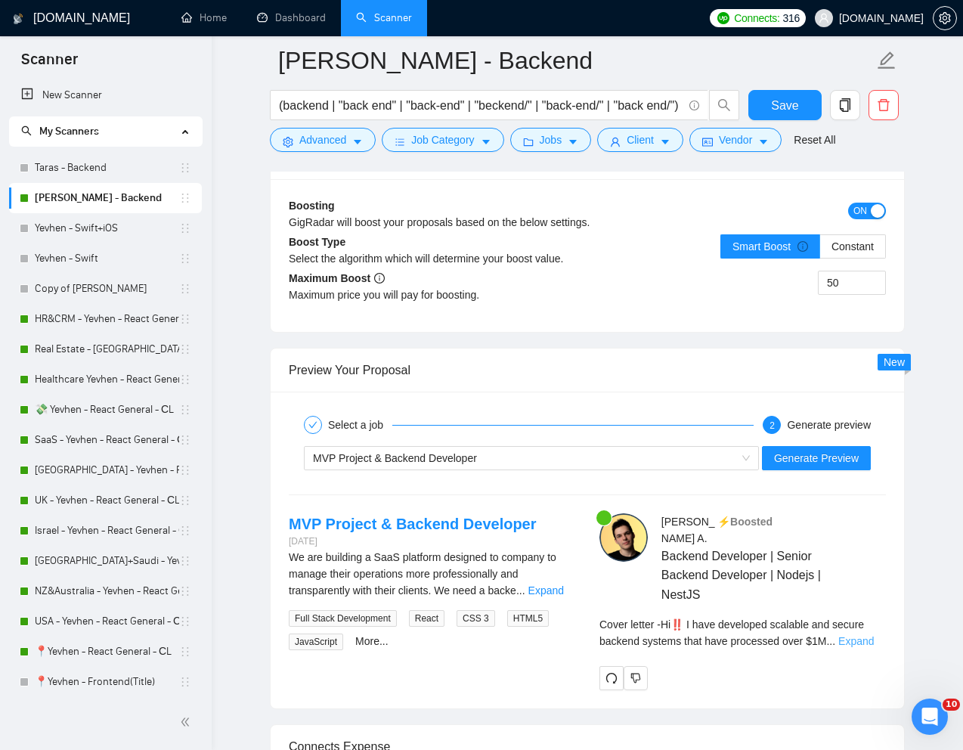
click at [860, 635] on link "Expand" at bounding box center [857, 641] width 36 height 12
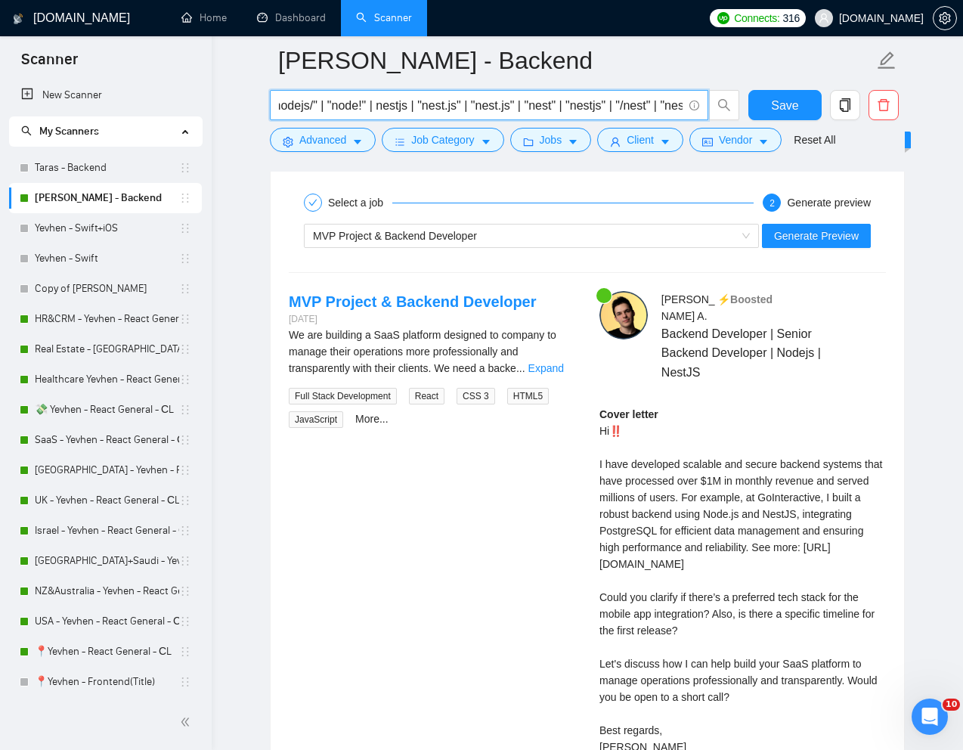
scroll to position [0, 1080]
drag, startPoint x: 482, startPoint y: 108, endPoint x: 684, endPoint y: 110, distance: 201.9
click at [683, 110] on span "(backend | "back end" | "back-end" | "beckend/" | "back-end/" | "back end/") (n…" at bounding box center [489, 105] width 439 height 30
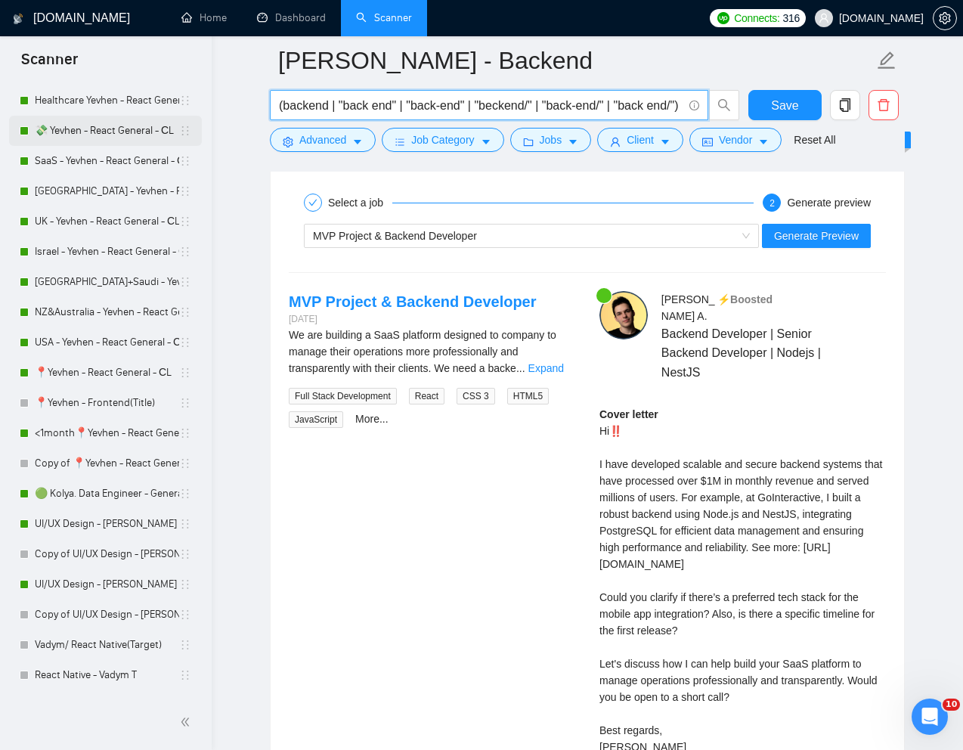
scroll to position [289, 0]
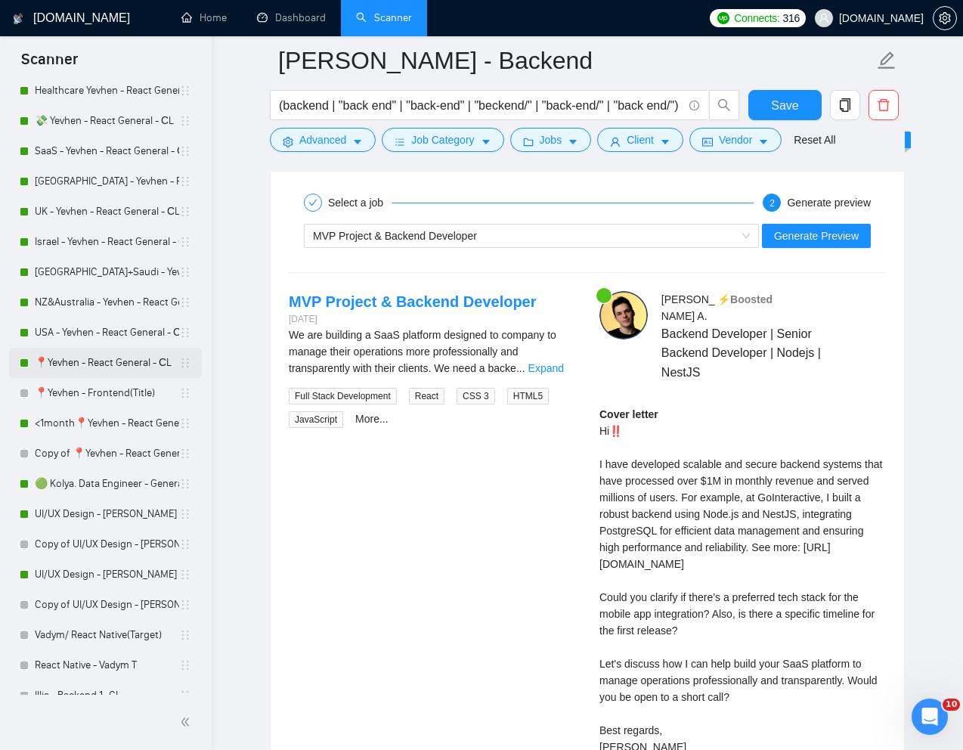
click at [95, 371] on link "📍Yevhen - React General - СL" at bounding box center [107, 363] width 144 height 30
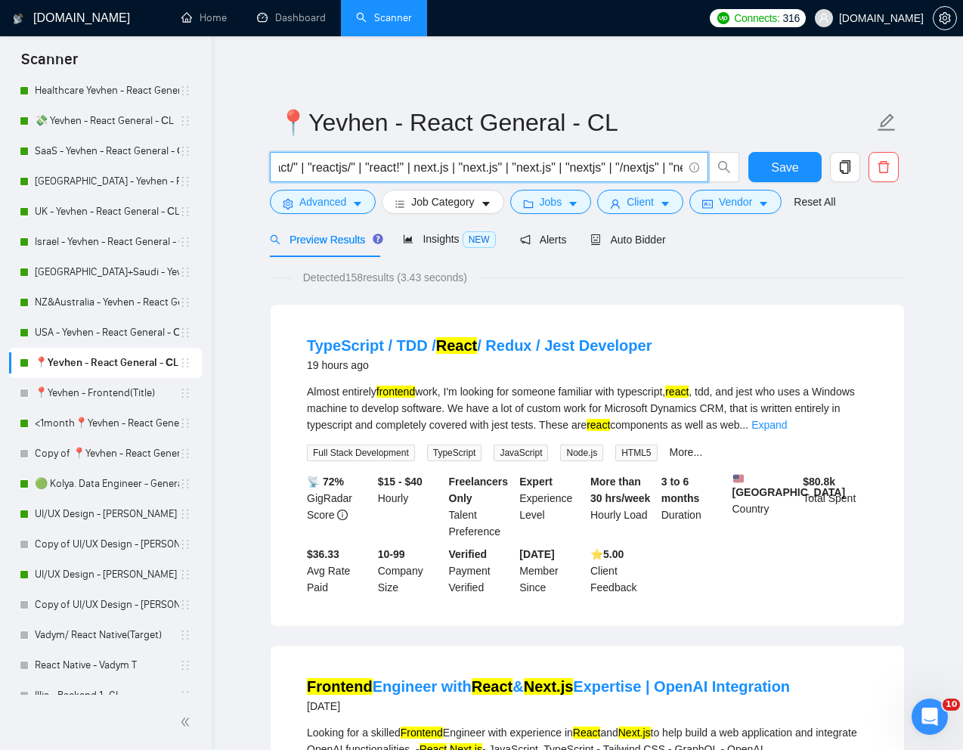
scroll to position [0, 844]
drag, startPoint x: 498, startPoint y: 170, endPoint x: 678, endPoint y: 169, distance: 180.7
click at [678, 169] on input "("Front-end" | frontend | "front end" | "front - end") (react | reactjs | "reac…" at bounding box center [481, 167] width 404 height 19
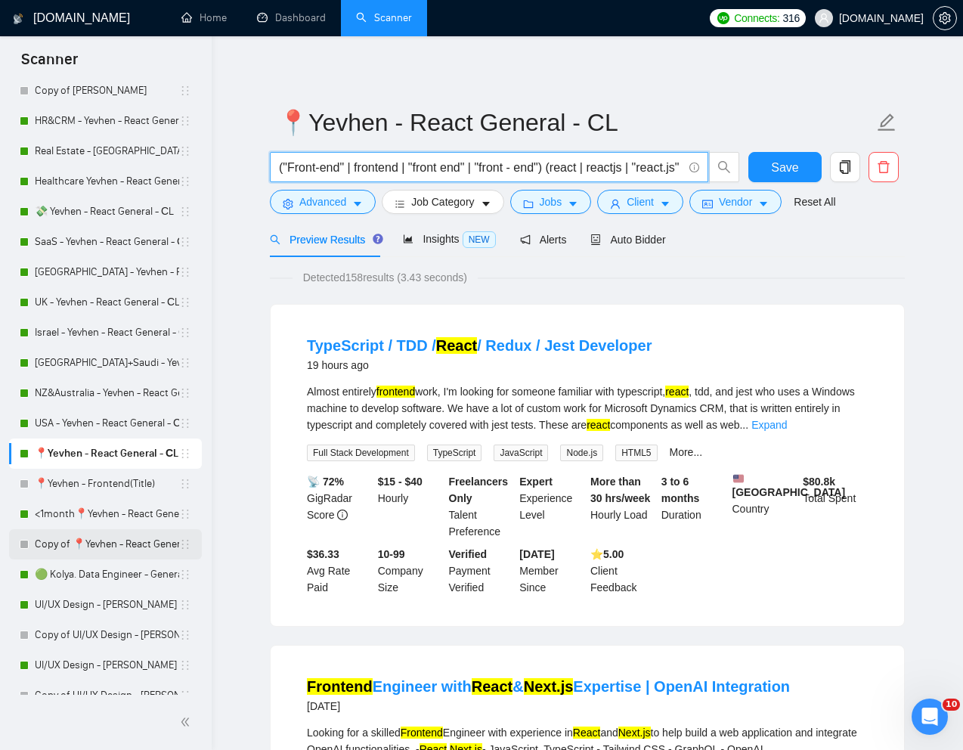
scroll to position [0, 0]
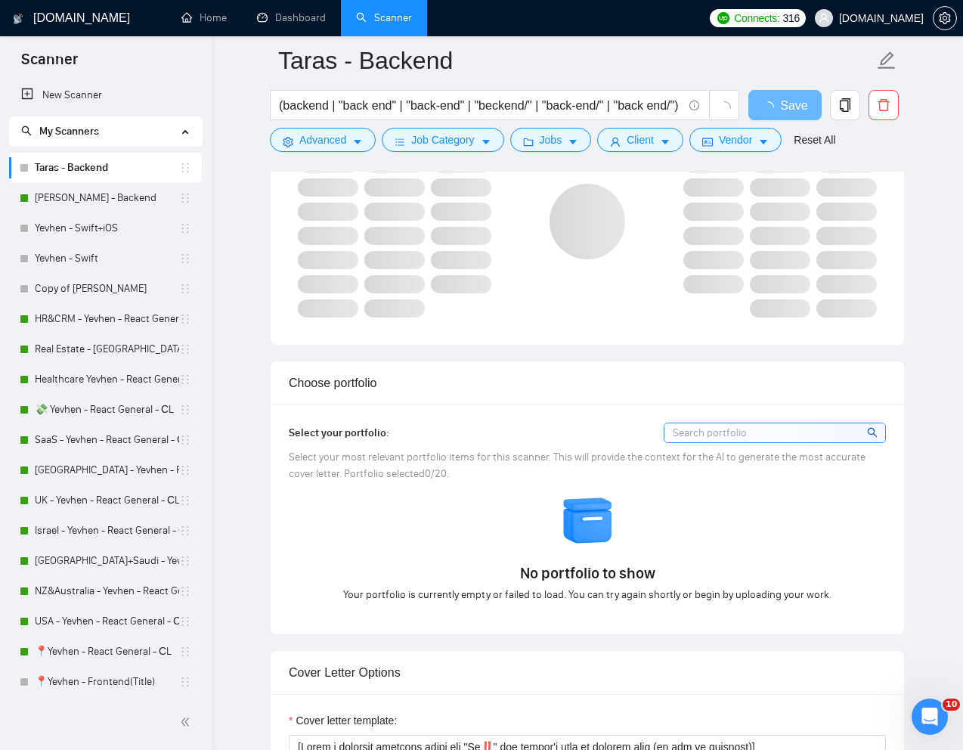
scroll to position [1047, 0]
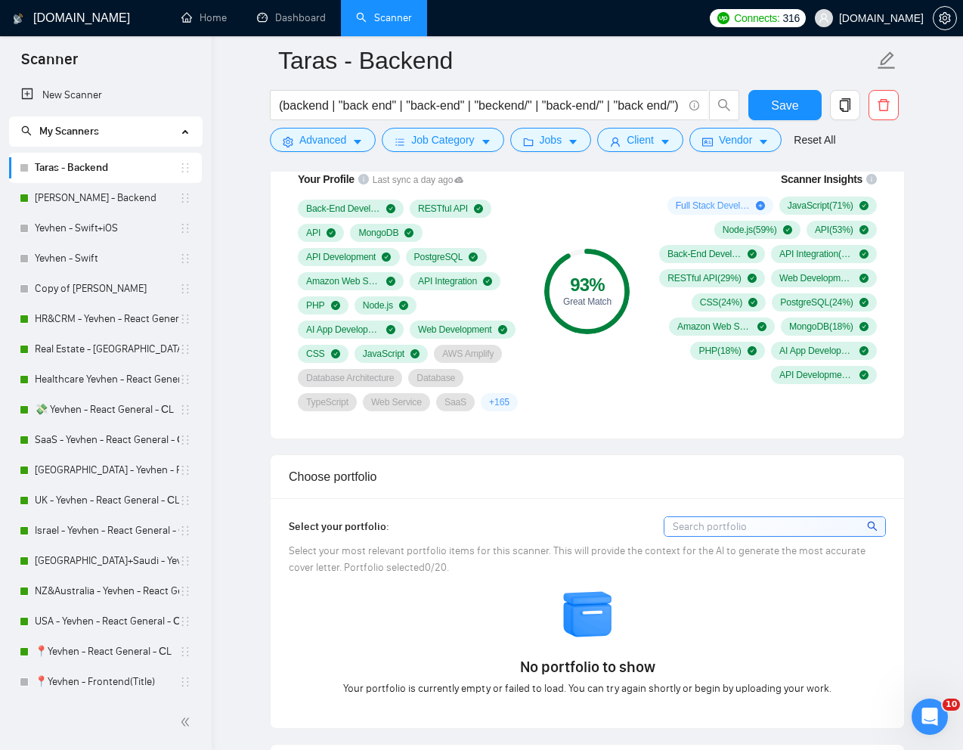
click at [681, 536] on input at bounding box center [775, 526] width 221 height 19
click at [569, 535] on div "Select your portfolio: Select your most relevant portfolio items for this scann…" at bounding box center [588, 613] width 634 height 230
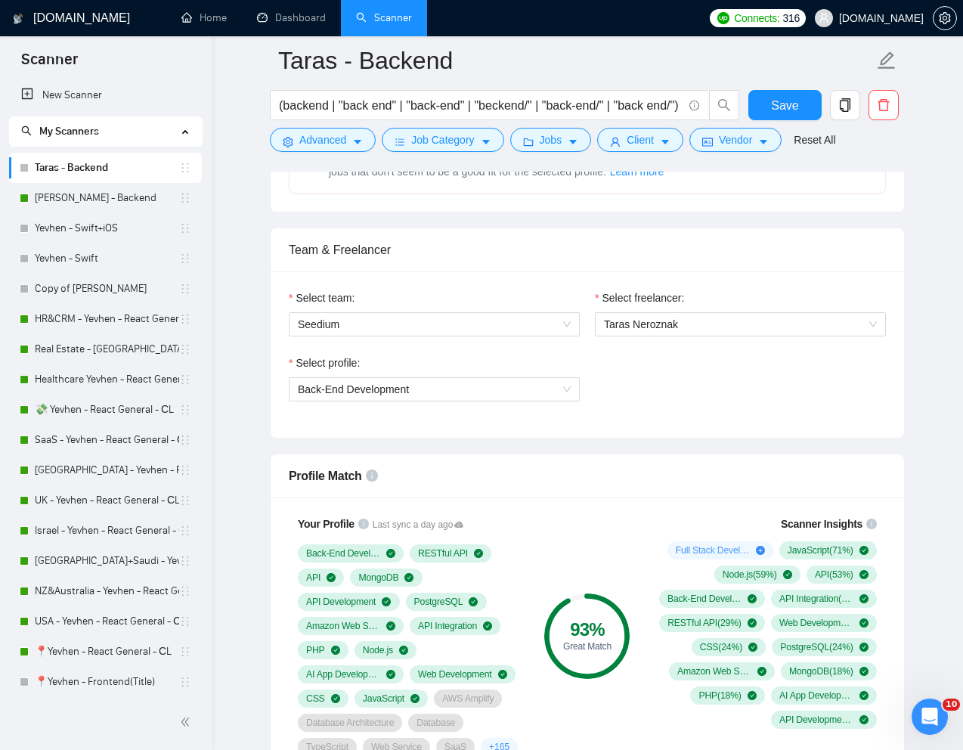
scroll to position [678, 0]
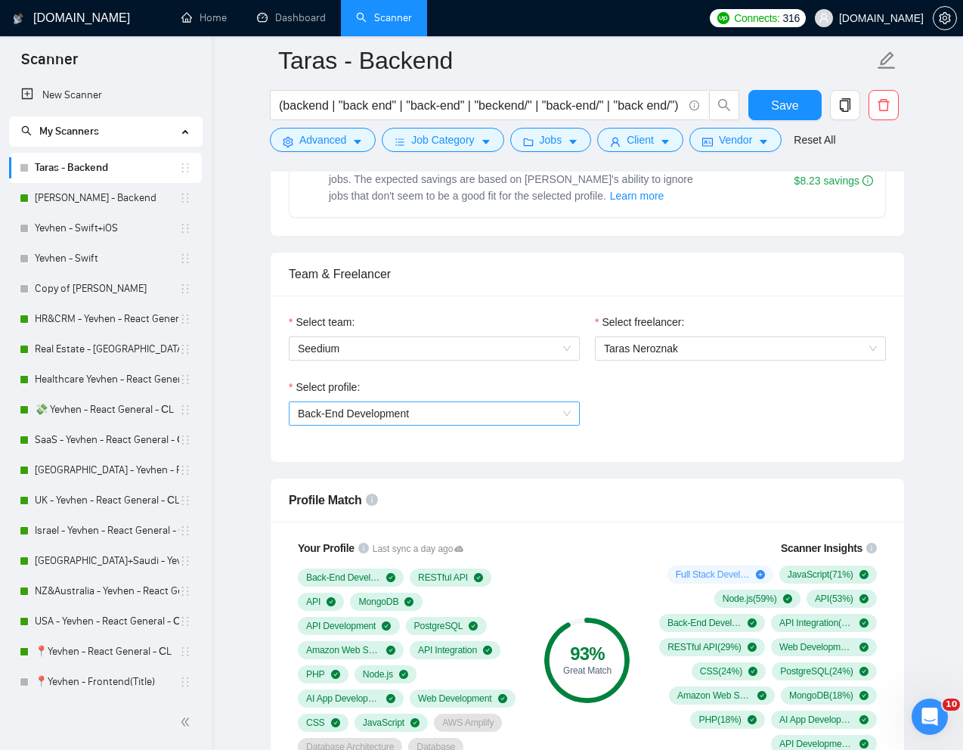
click at [474, 423] on span "Back-End Development" at bounding box center [434, 413] width 273 height 23
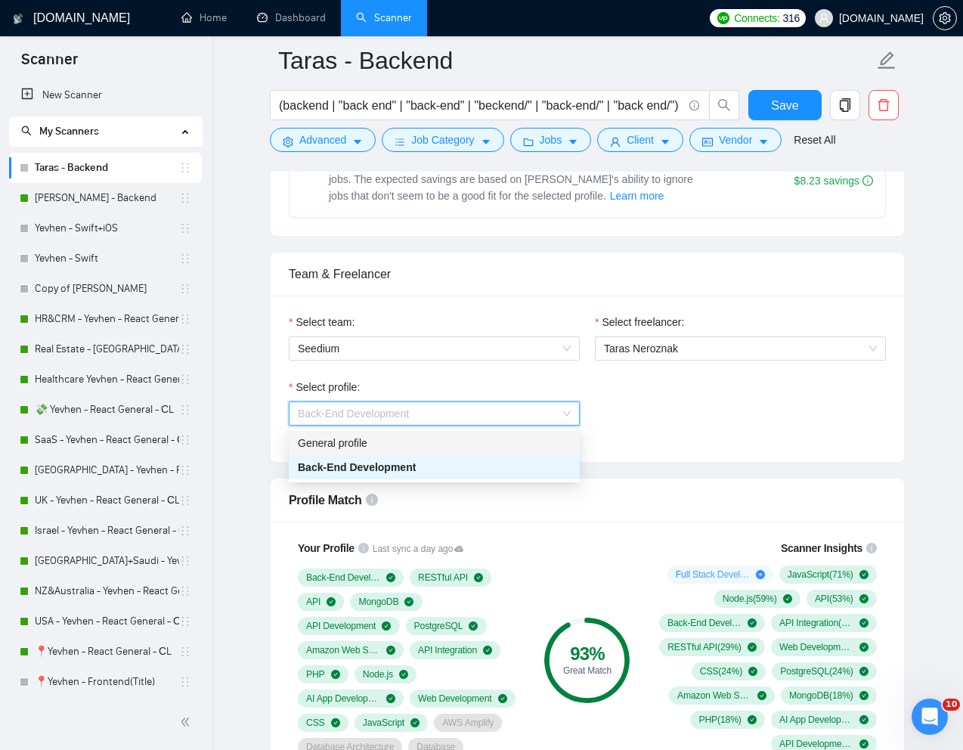
click at [402, 437] on div "General profile" at bounding box center [434, 443] width 273 height 17
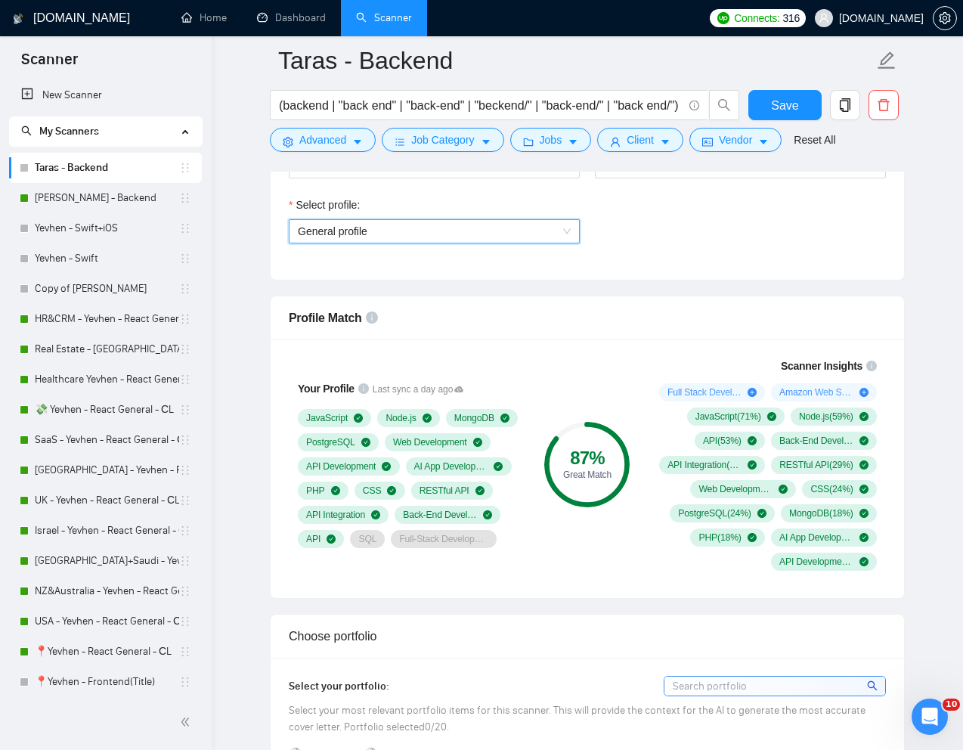
scroll to position [792, 0]
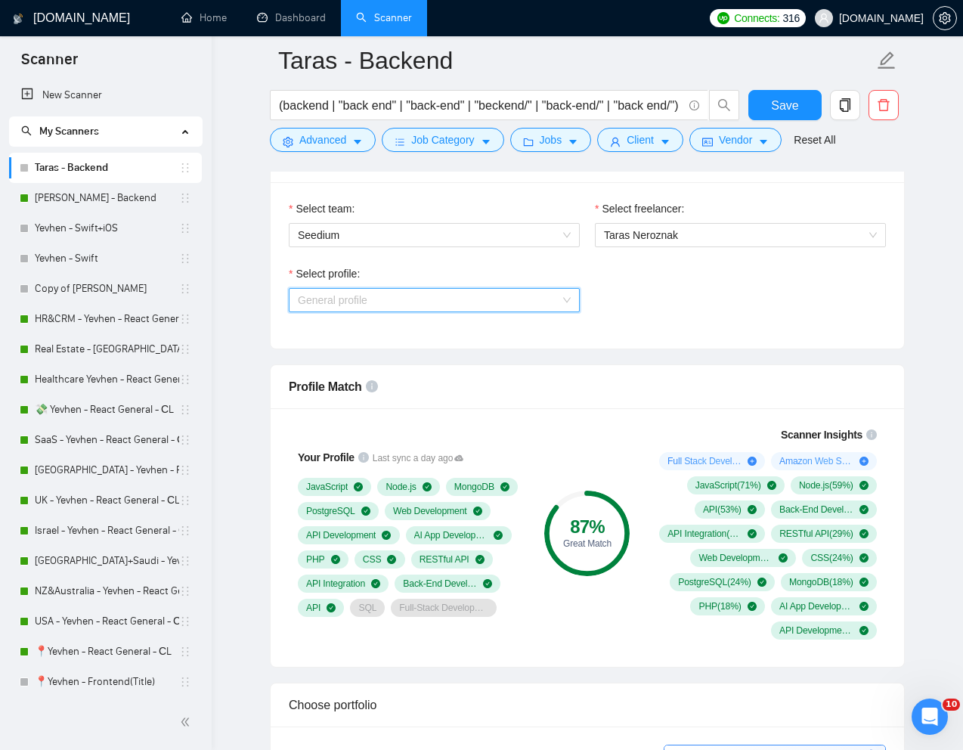
click at [523, 302] on span "General profile" at bounding box center [434, 300] width 273 height 23
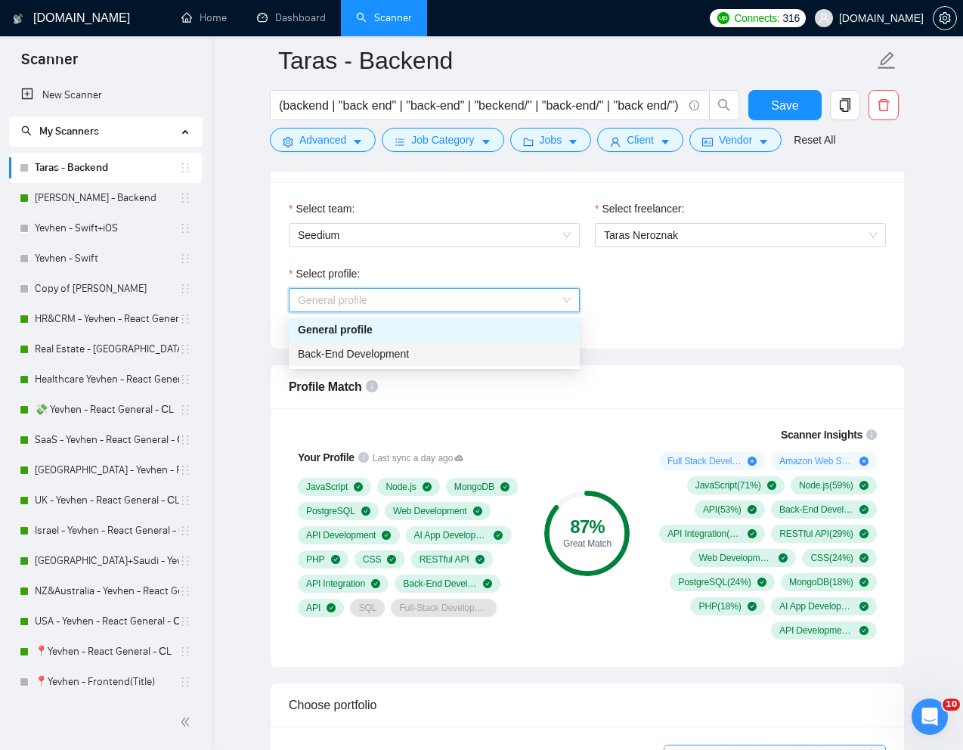
click at [425, 359] on div "Back-End Development" at bounding box center [434, 354] width 273 height 17
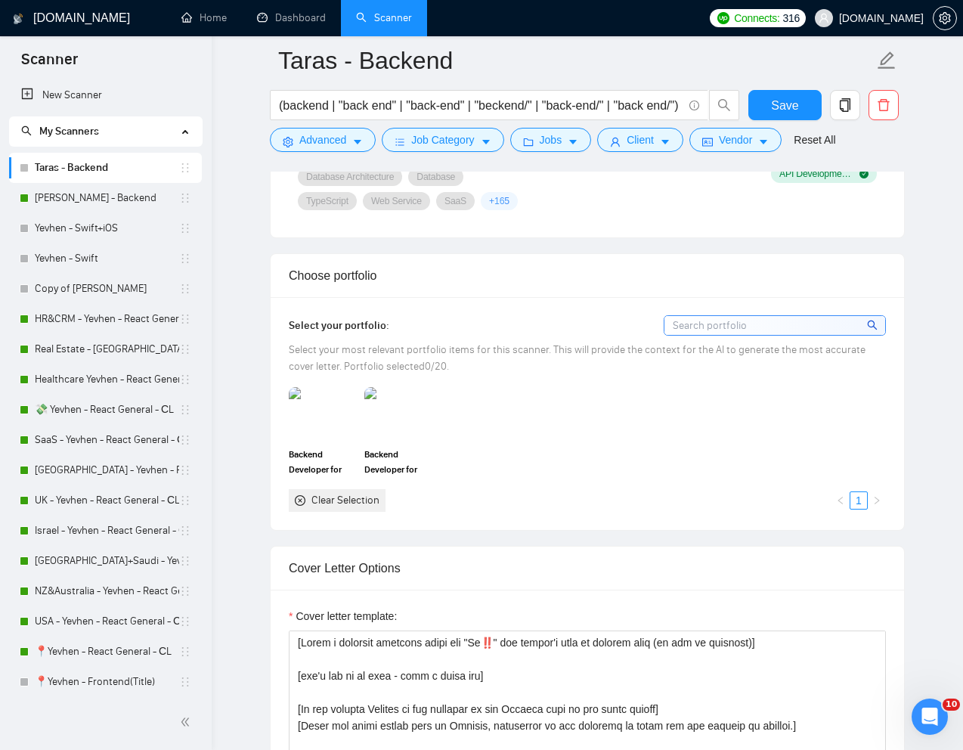
scroll to position [1271, 0]
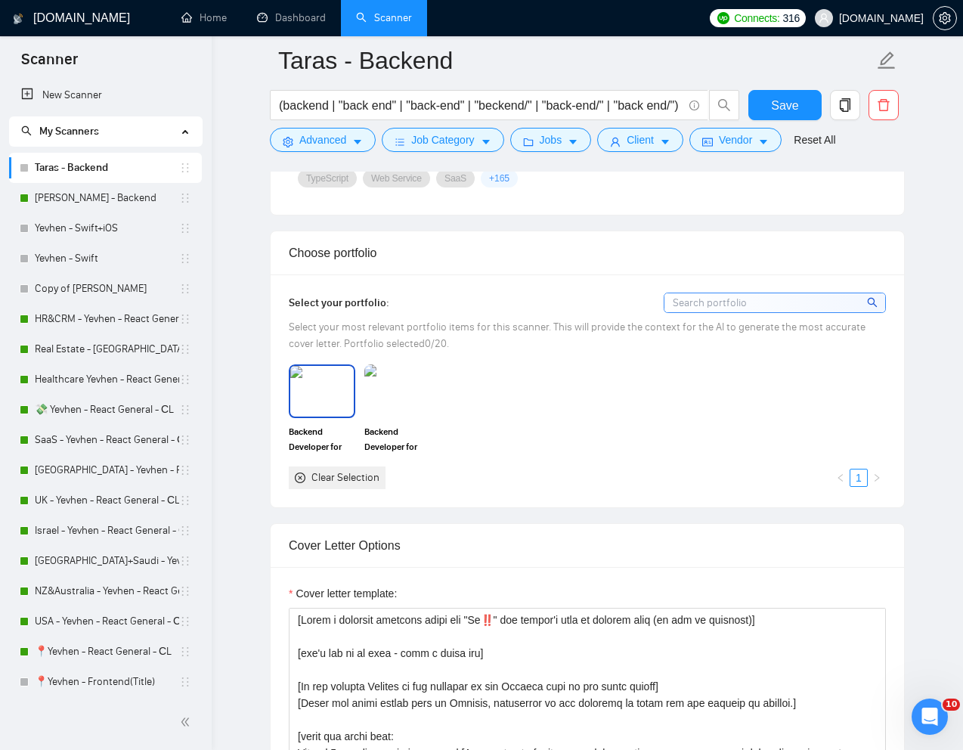
click at [318, 416] on img at bounding box center [322, 391] width 64 height 50
click at [387, 416] on img at bounding box center [398, 391] width 64 height 50
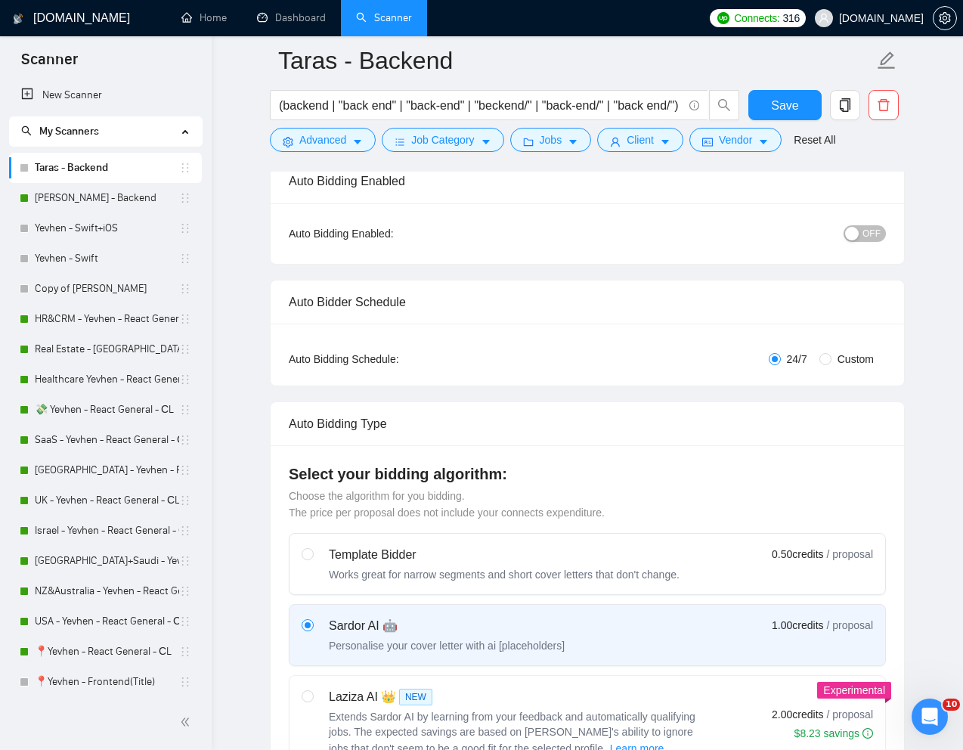
scroll to position [0, 0]
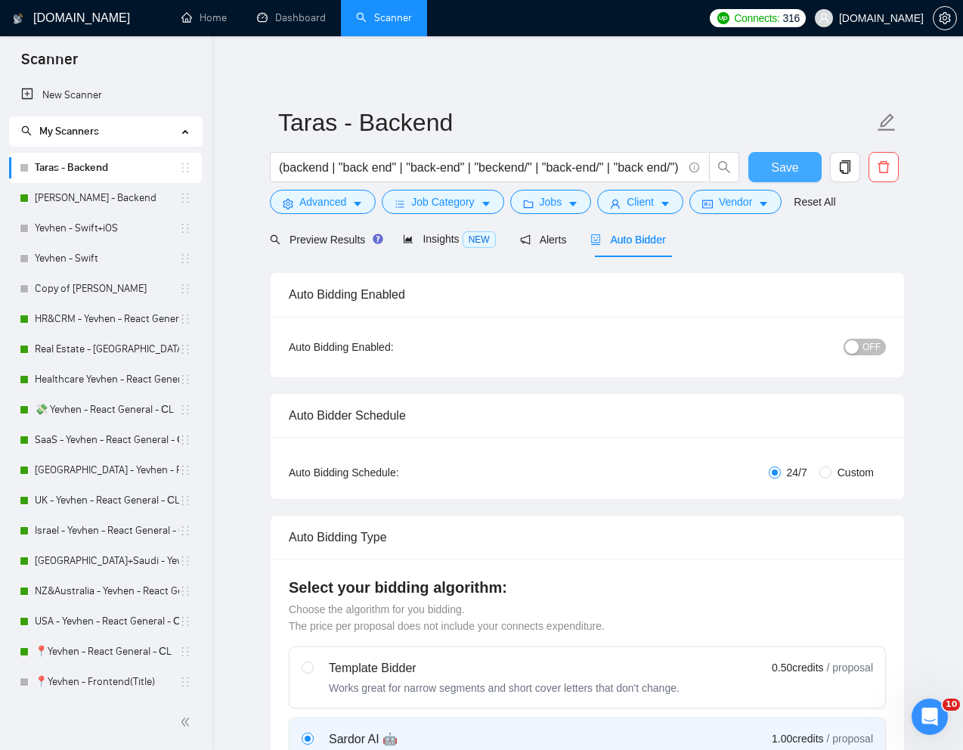
click at [799, 162] on button "Save" at bounding box center [785, 167] width 73 height 30
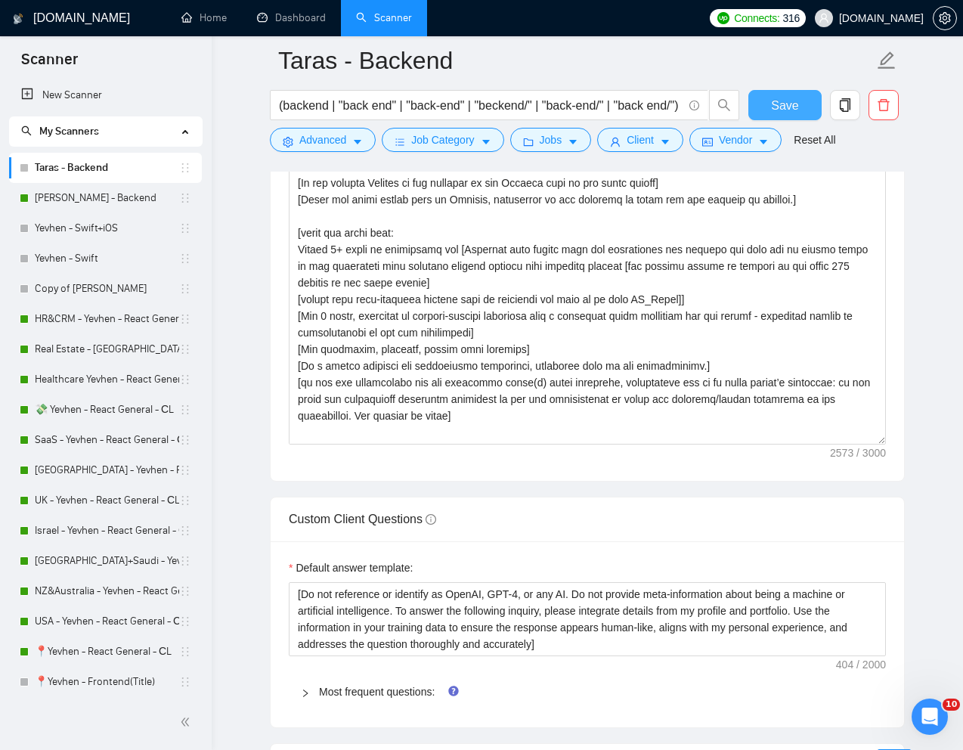
scroll to position [1578, 0]
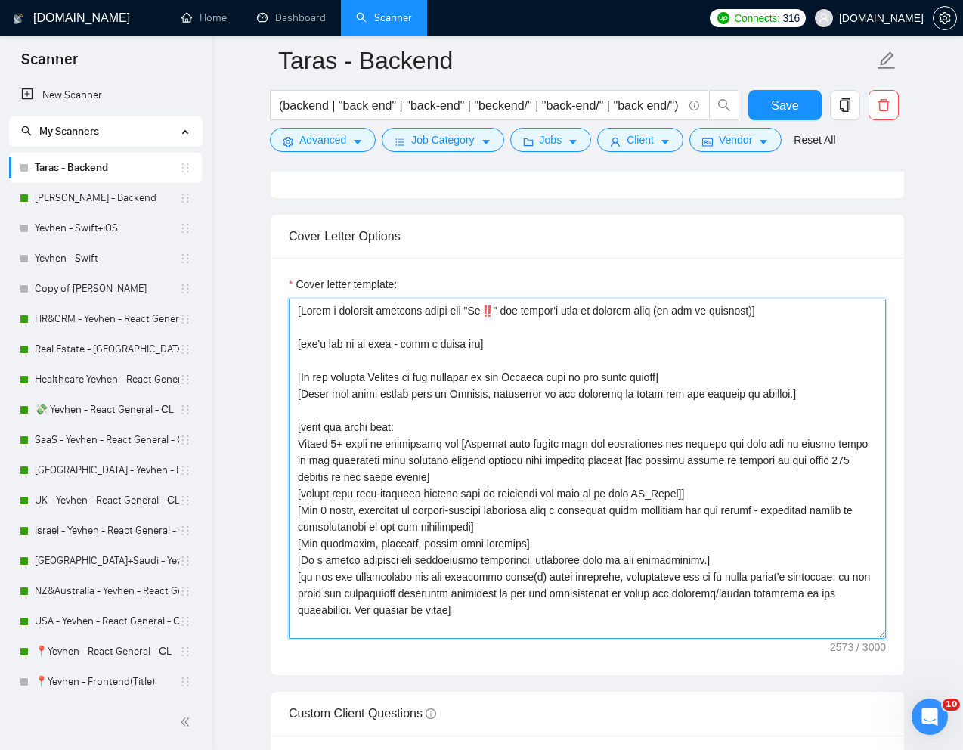
click at [458, 471] on textarea "Cover letter template:" at bounding box center [587, 469] width 597 height 340
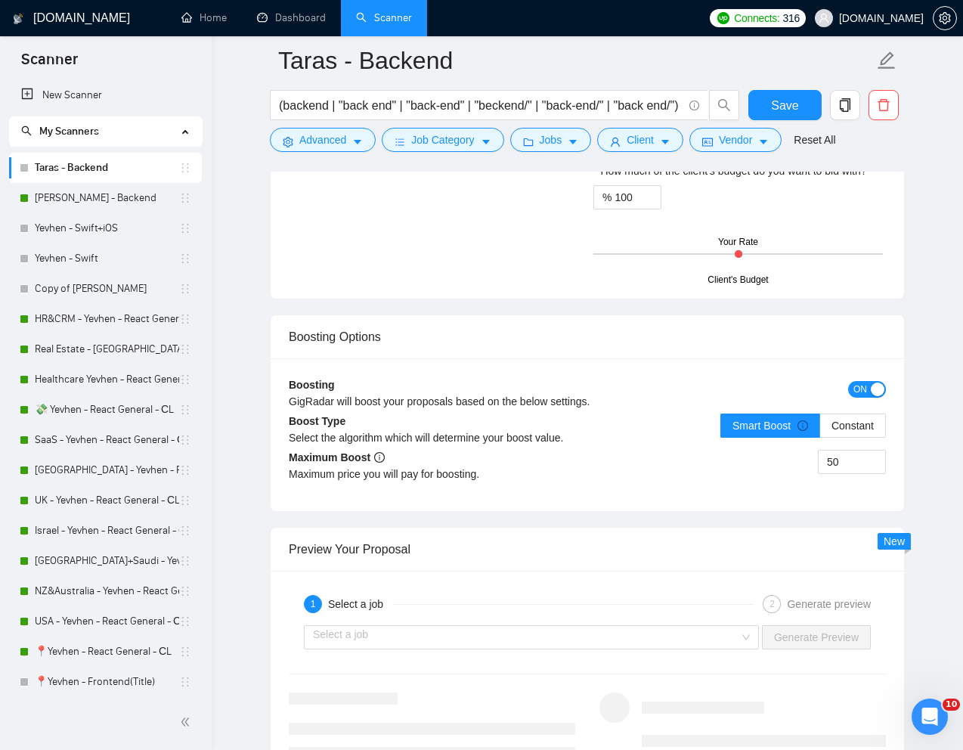
scroll to position [2609, 0]
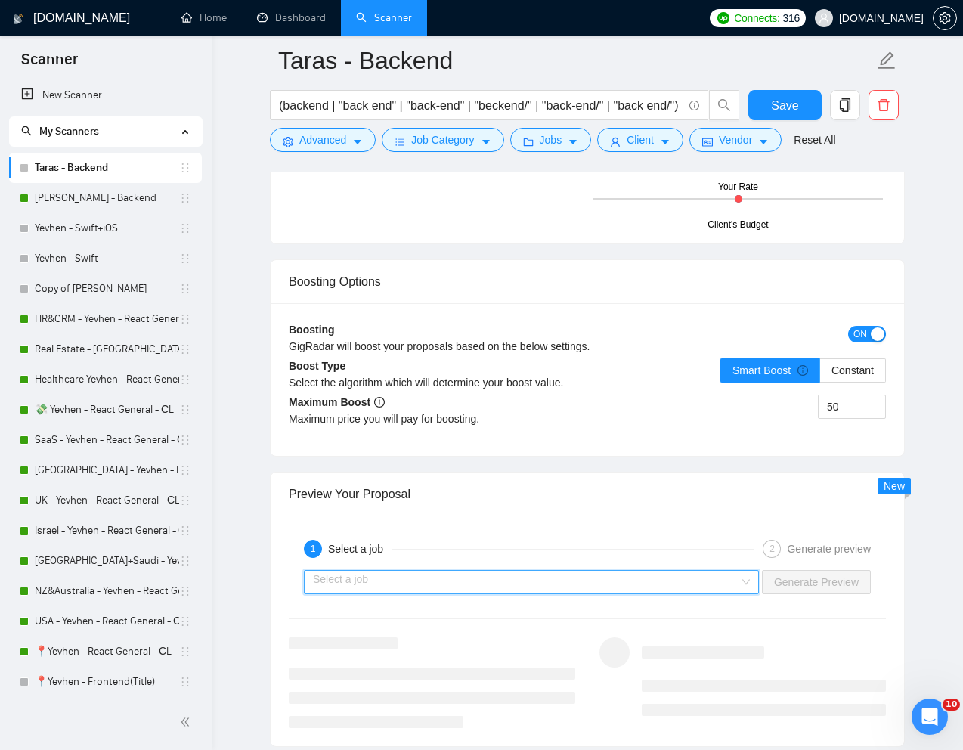
click at [506, 594] on input "search" at bounding box center [526, 582] width 427 height 23
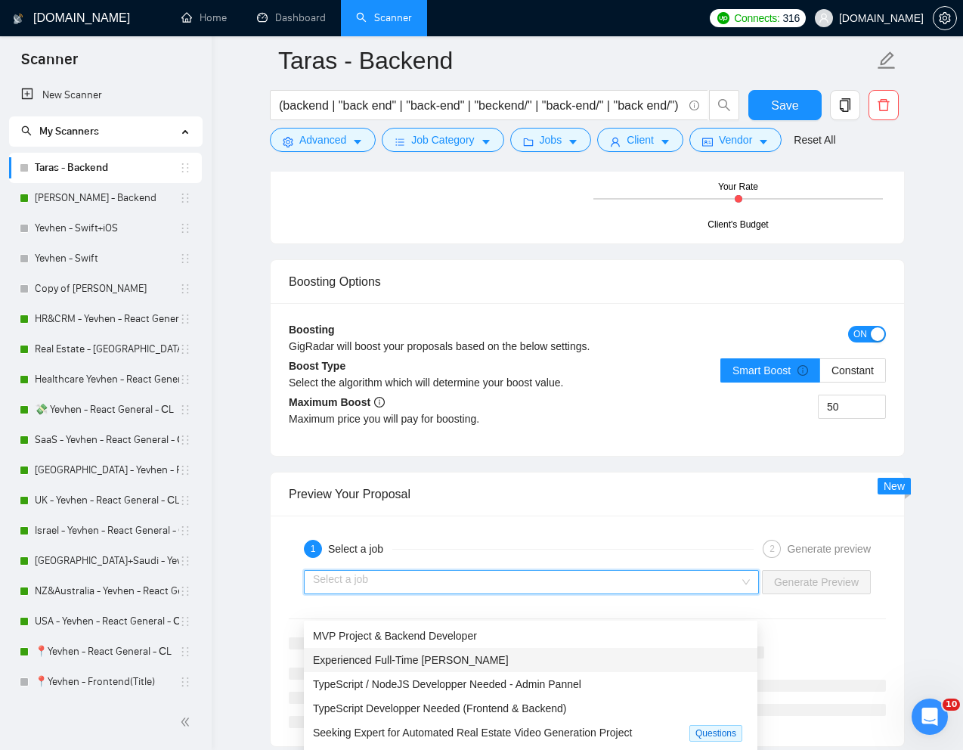
click at [423, 656] on span "Experienced Full-Time NestJS Dev" at bounding box center [411, 660] width 196 height 12
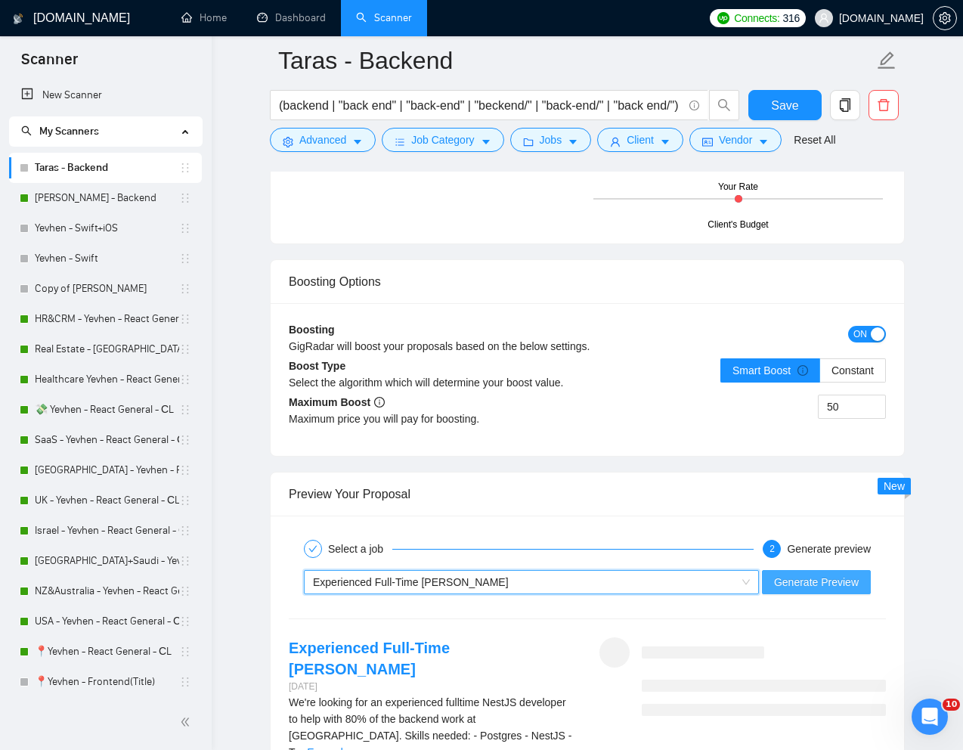
click at [802, 594] on button "Generate Preview" at bounding box center [816, 582] width 109 height 24
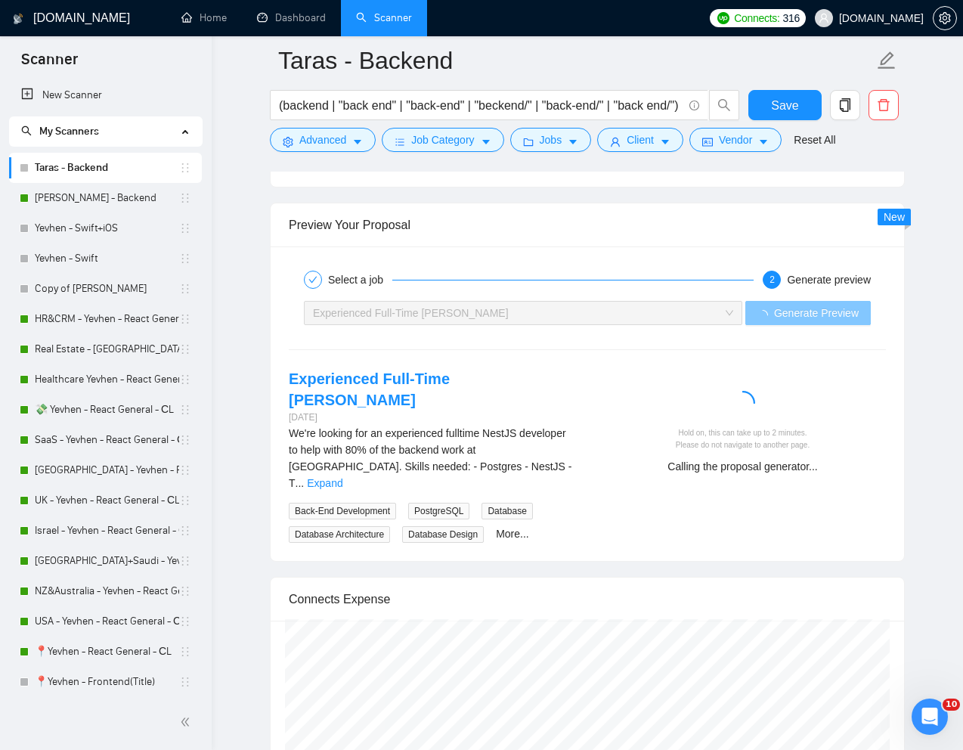
scroll to position [2883, 0]
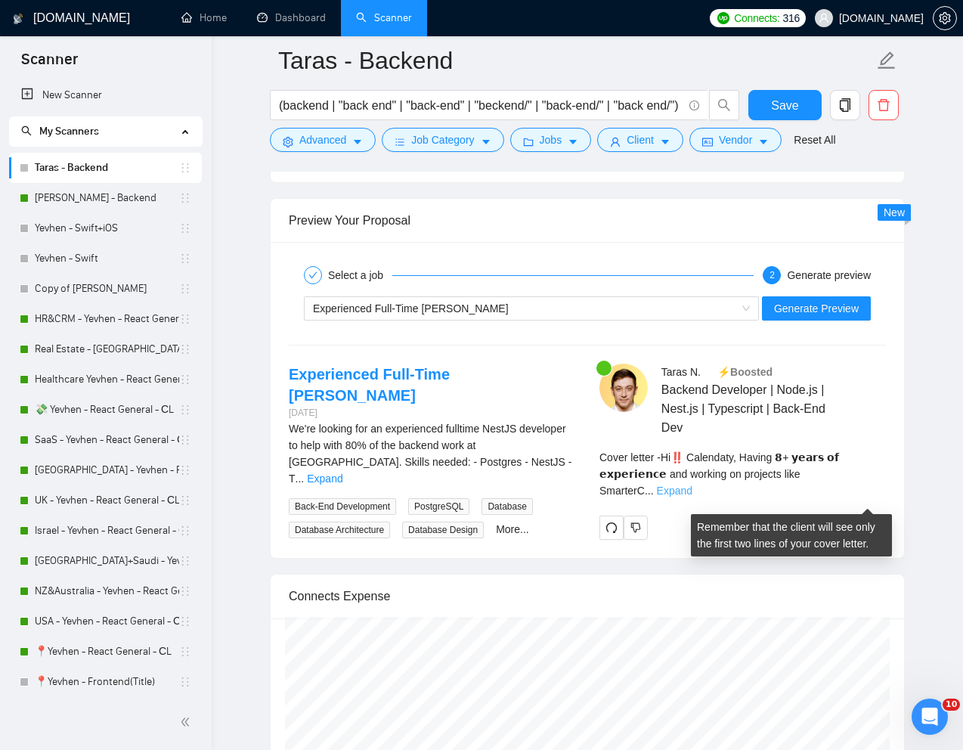
click at [693, 497] on link "Expand" at bounding box center [675, 491] width 36 height 12
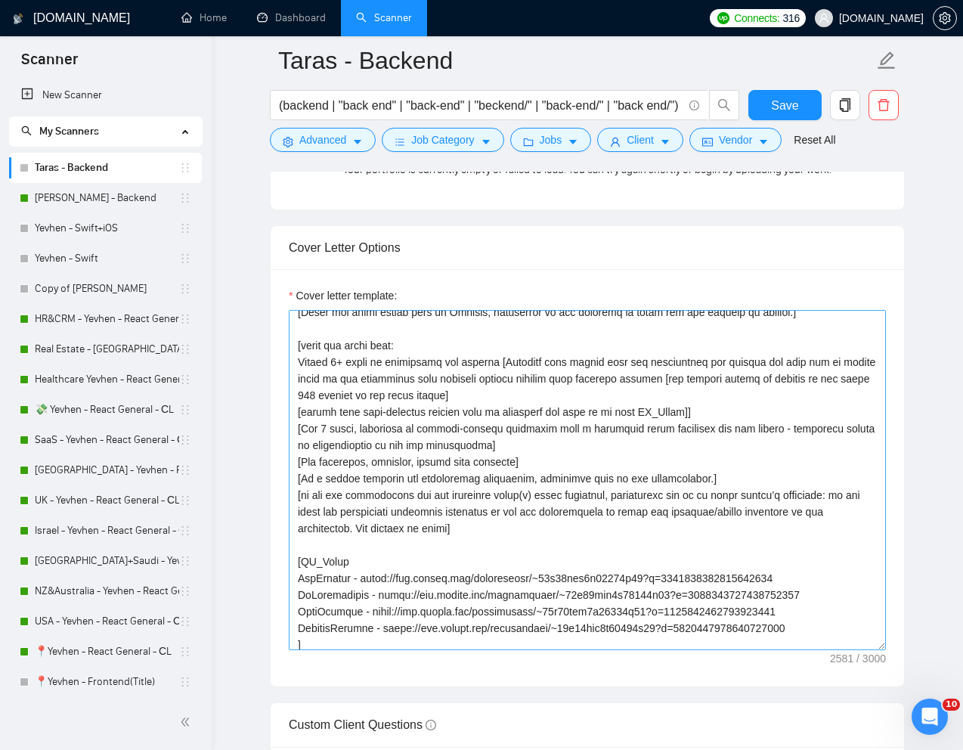
scroll to position [84, 0]
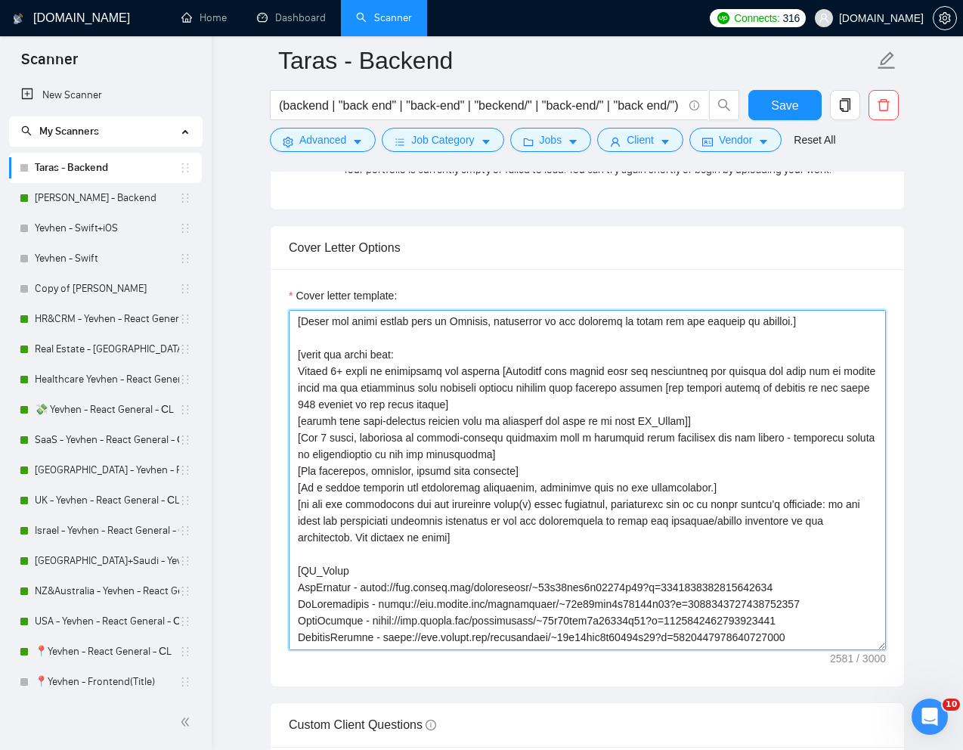
click at [702, 414] on textarea "Cover letter template:" at bounding box center [587, 480] width 597 height 340
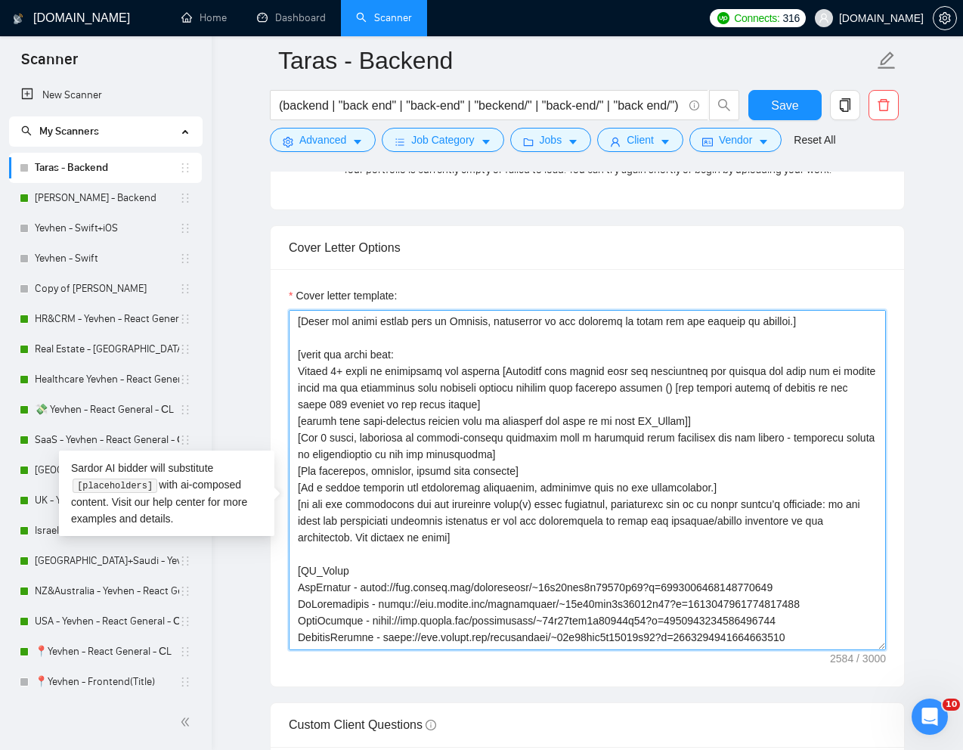
paste textarea "come up with your own metrics"
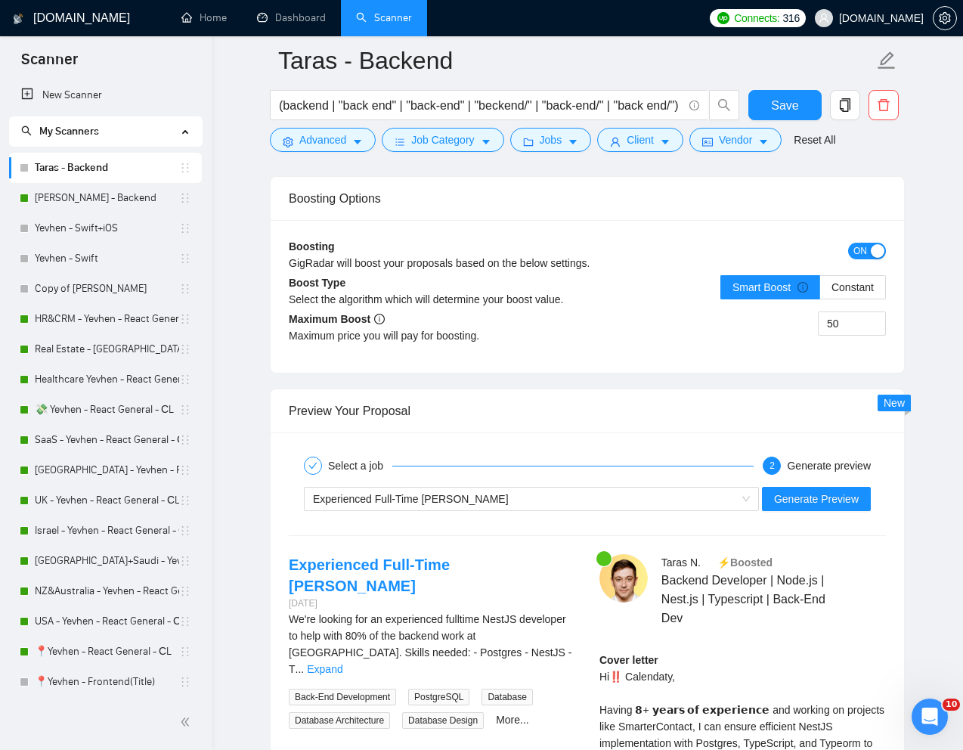
scroll to position [2722, 0]
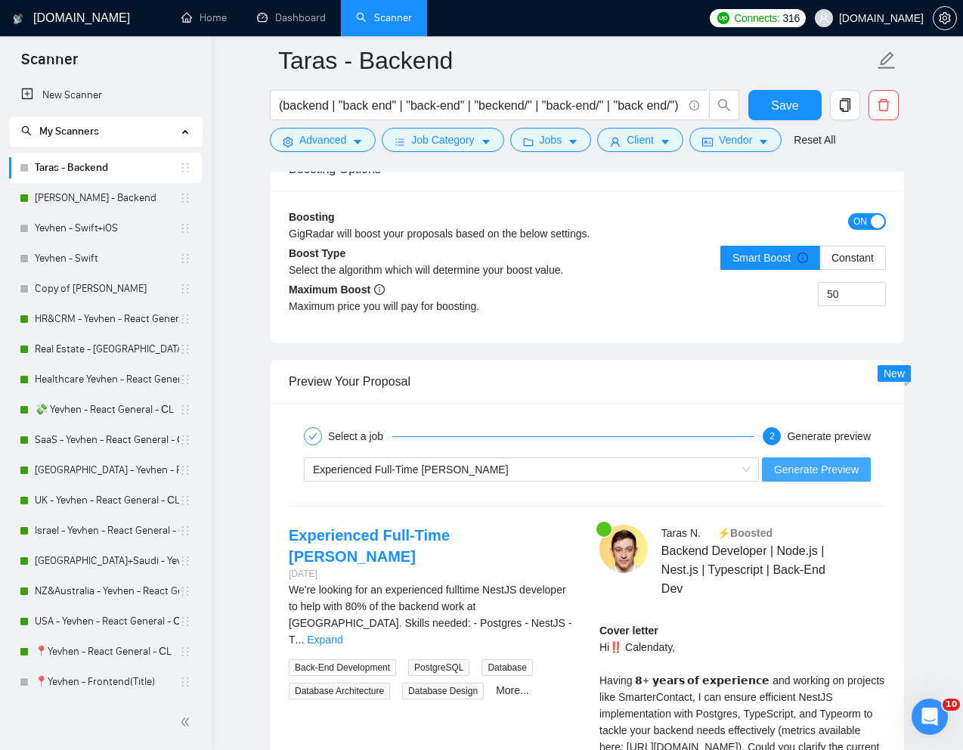
click at [820, 478] on span "Generate Preview" at bounding box center [816, 469] width 85 height 17
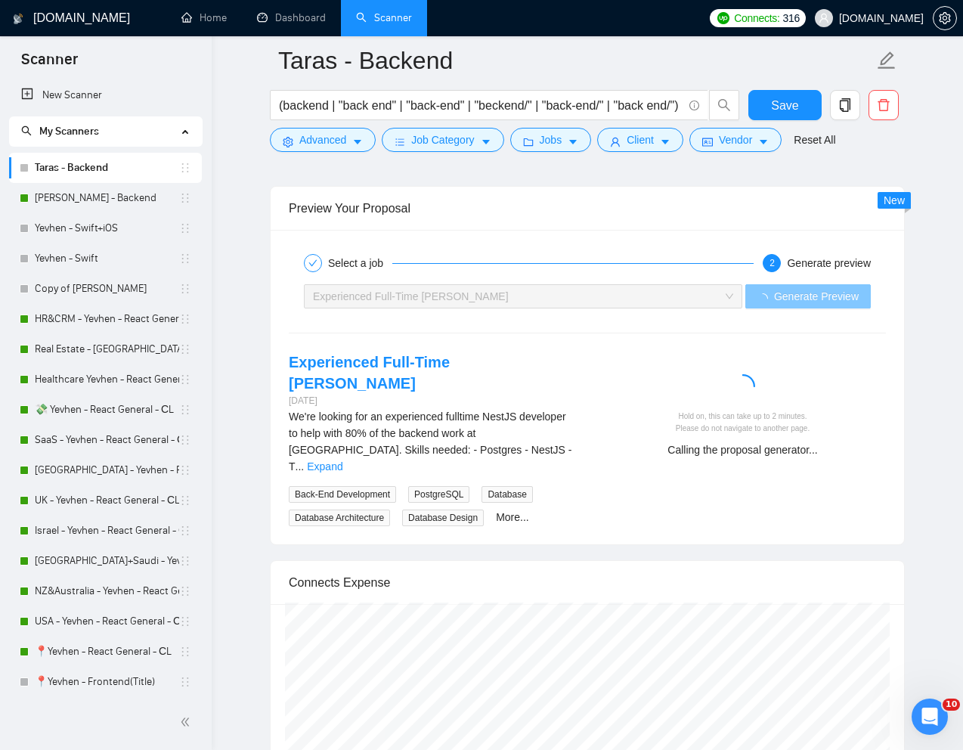
scroll to position [2896, 0]
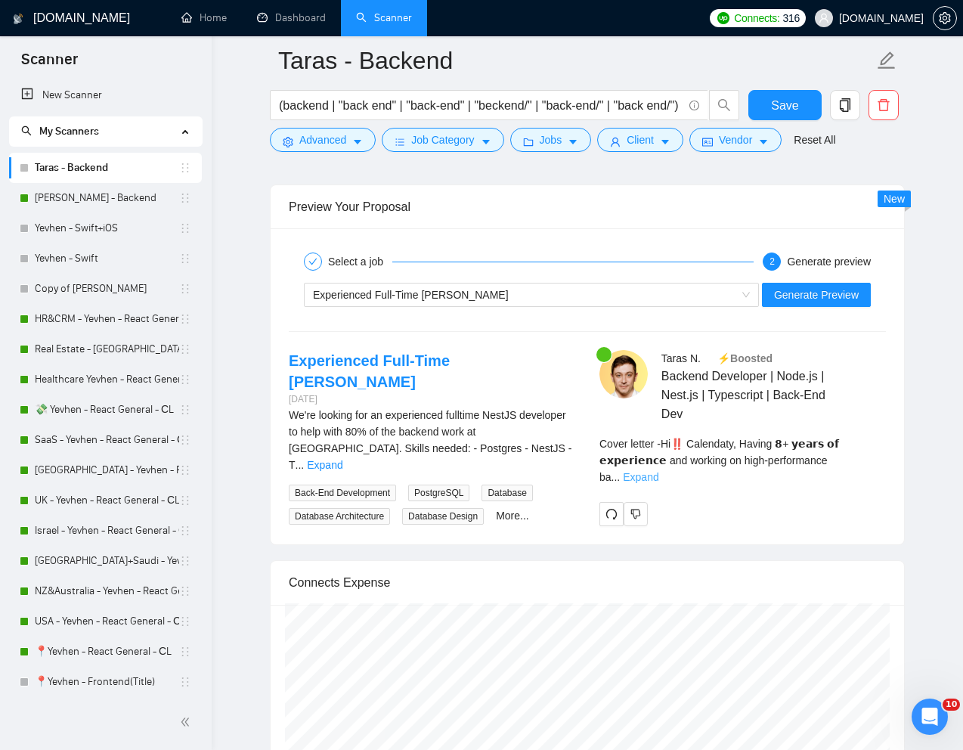
click at [659, 482] on link "Expand" at bounding box center [641, 477] width 36 height 12
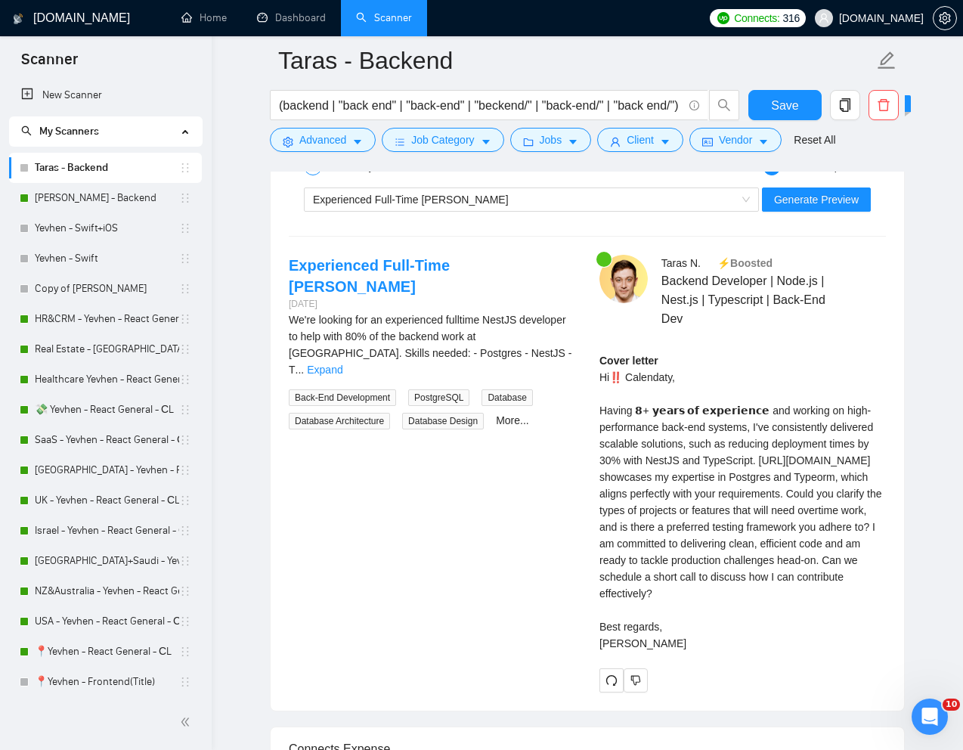
scroll to position [2992, 0]
click at [343, 363] on link "Expand" at bounding box center [325, 369] width 36 height 12
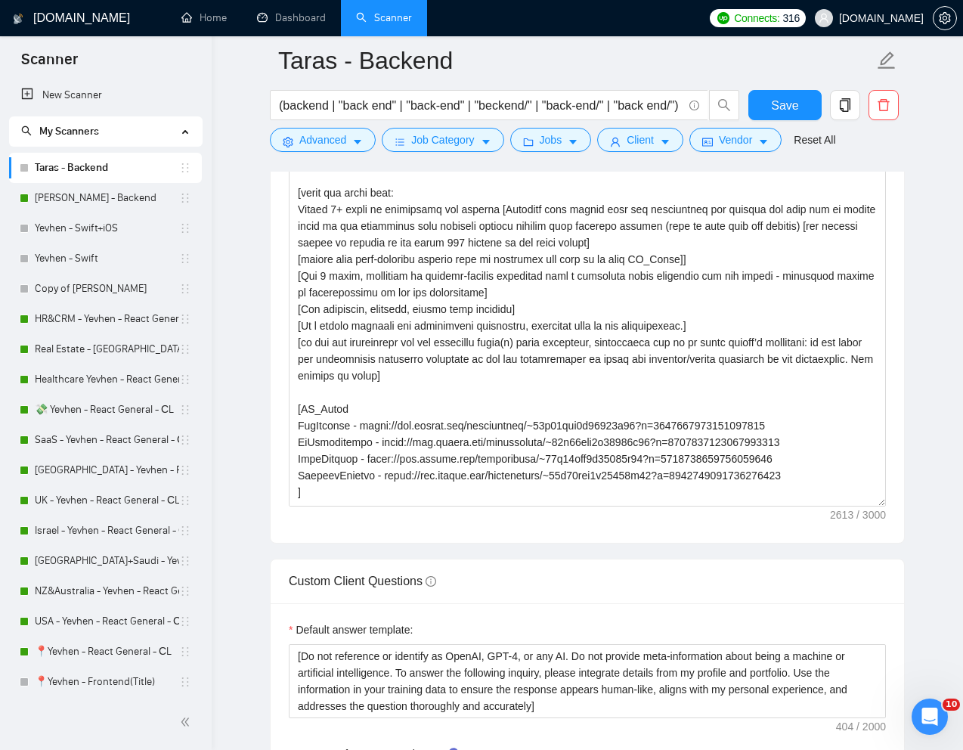
scroll to position [84, 0]
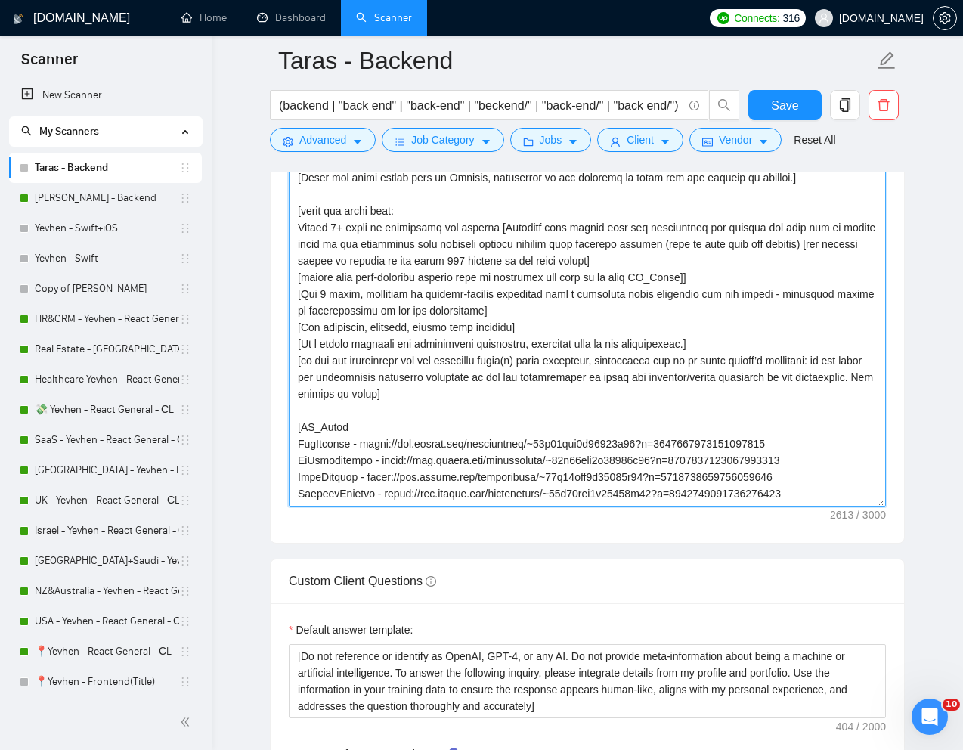
click at [720, 299] on textarea "Cover letter template:" at bounding box center [587, 336] width 597 height 340
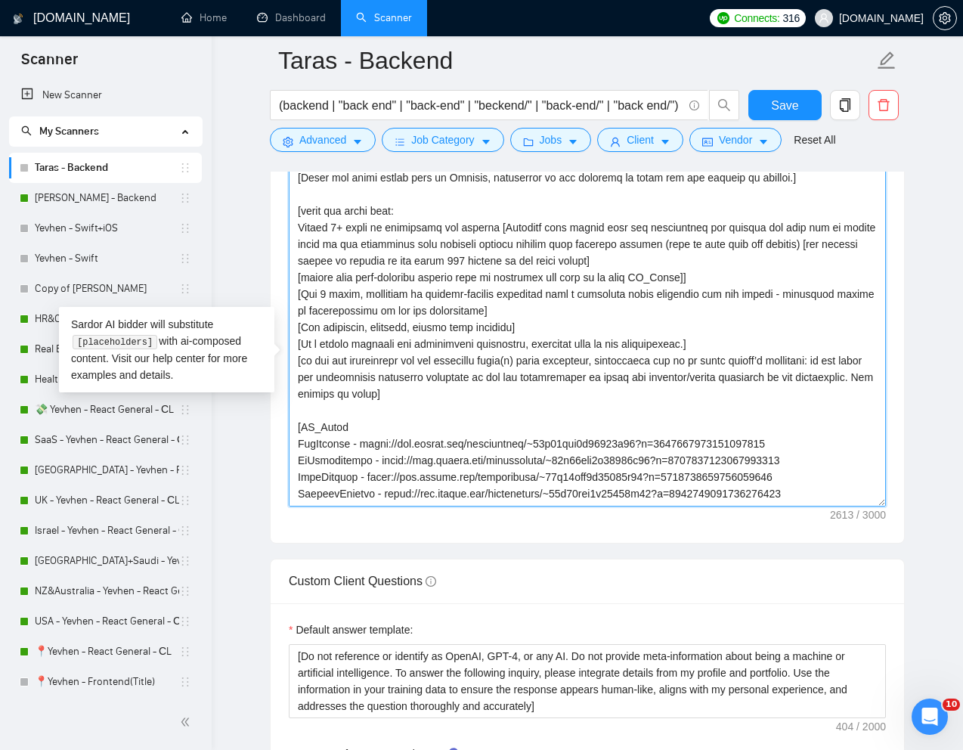
click at [720, 299] on textarea "Cover letter template:" at bounding box center [587, 336] width 597 height 340
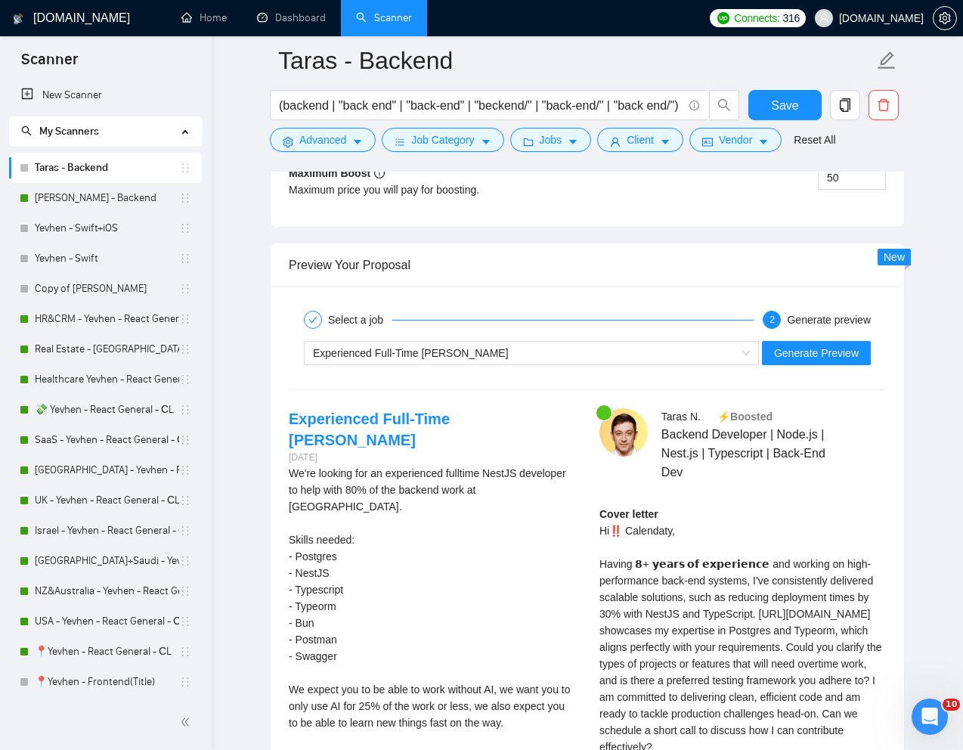
scroll to position [2848, 0]
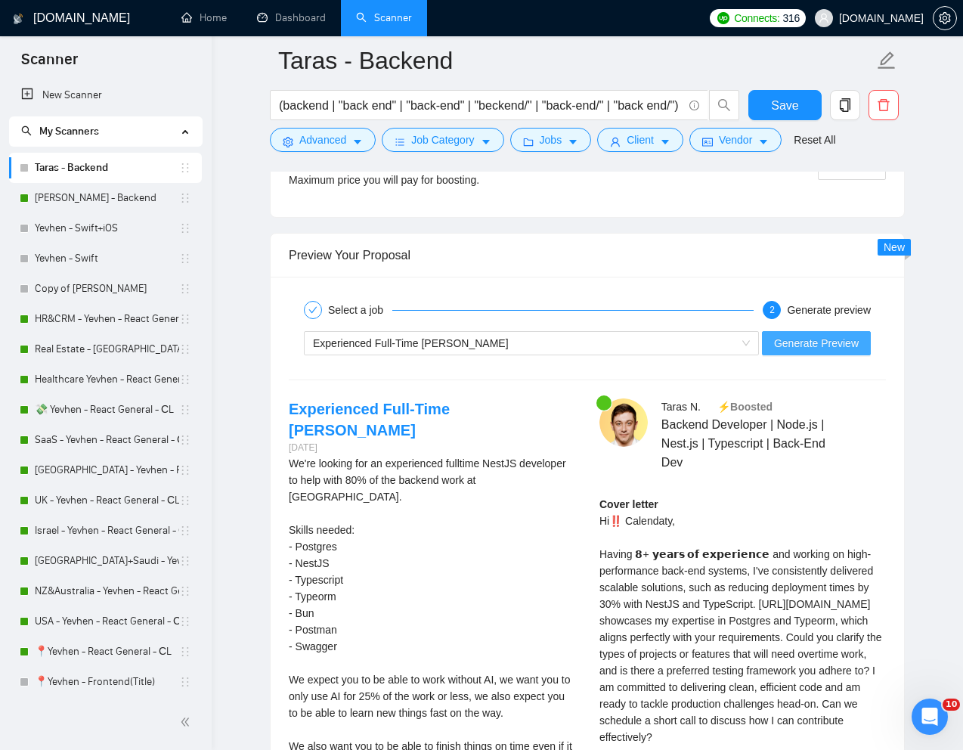
click at [790, 355] on button "Generate Preview" at bounding box center [816, 343] width 109 height 24
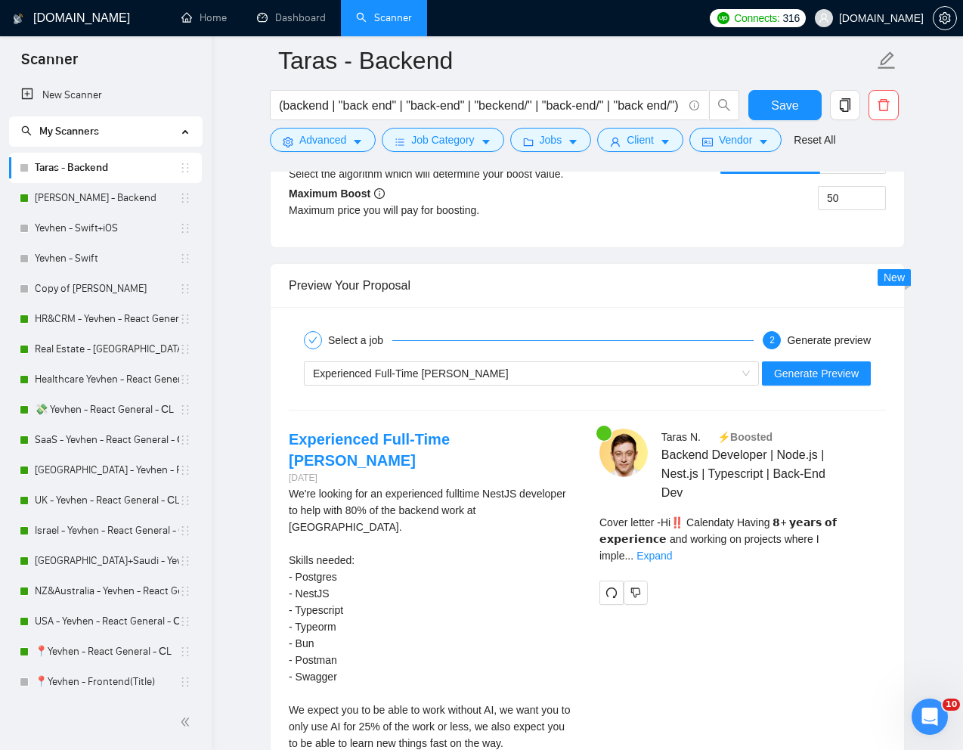
scroll to position [3050, 0]
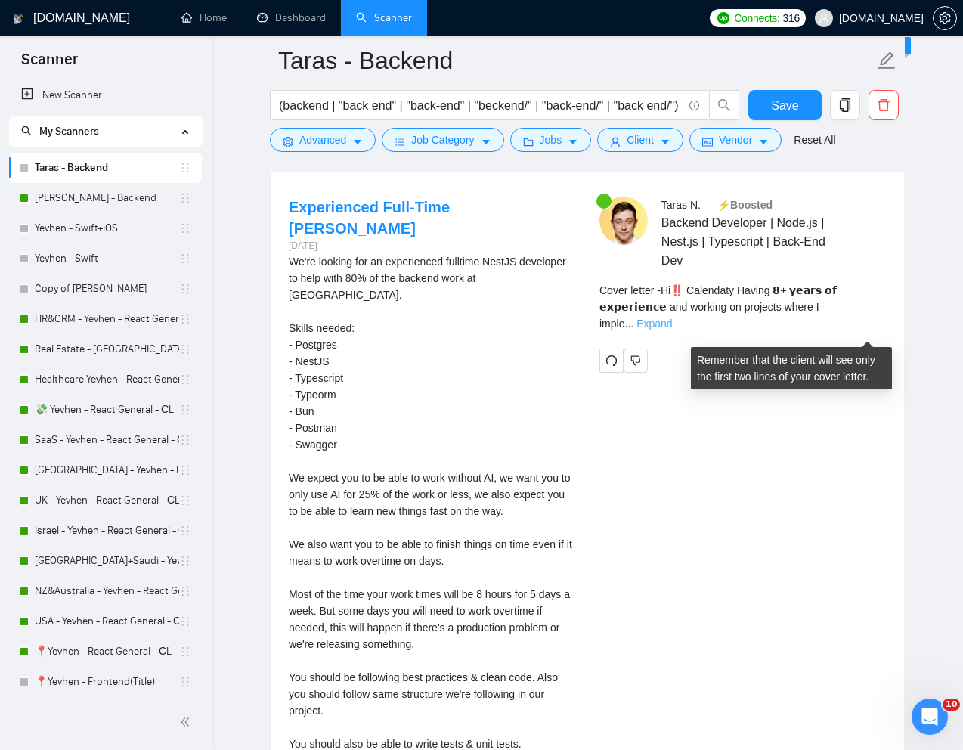
click at [672, 324] on link "Expand" at bounding box center [655, 324] width 36 height 12
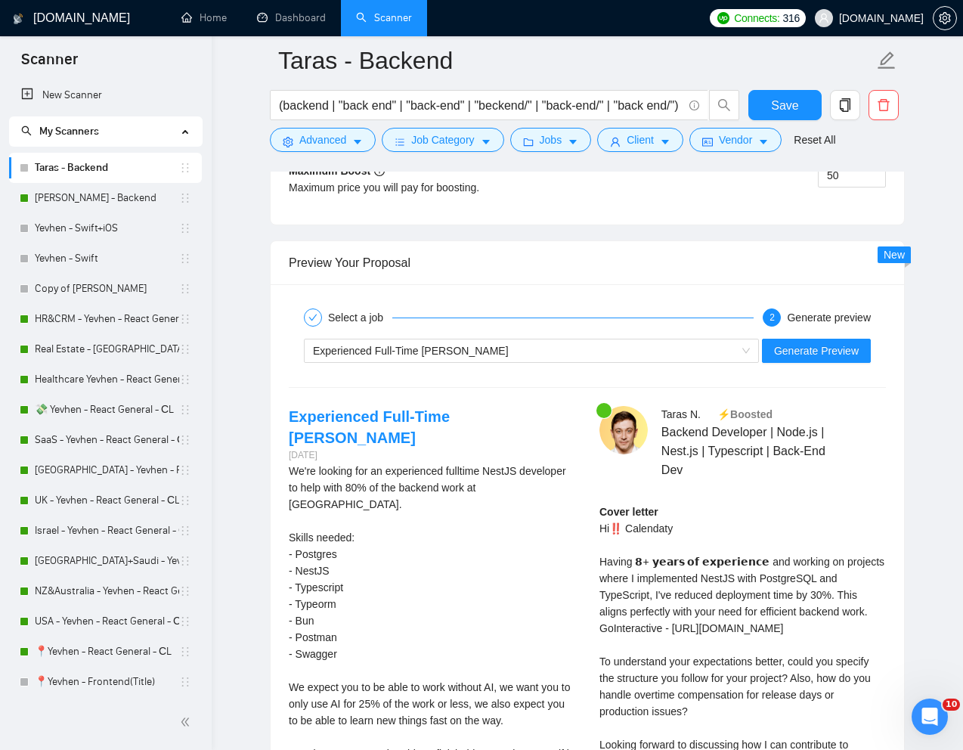
scroll to position [2840, 0]
click at [617, 363] on div "Experienced Full-Time NestJS Dev" at bounding box center [524, 351] width 423 height 23
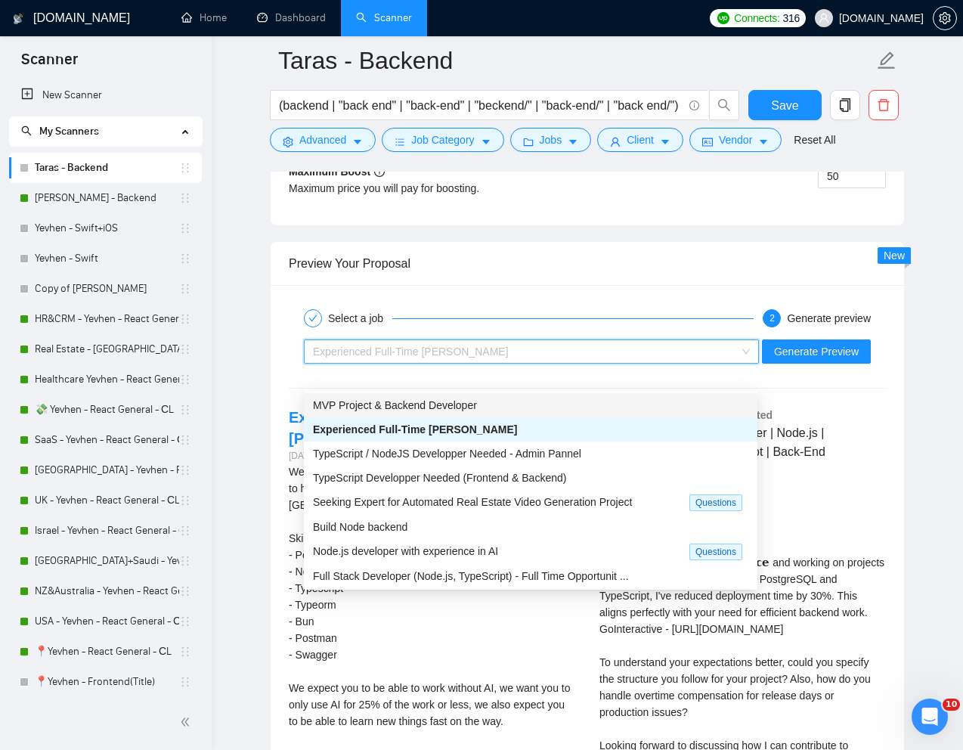
click at [473, 408] on span "MVP Project & Backend Developer" at bounding box center [395, 405] width 164 height 12
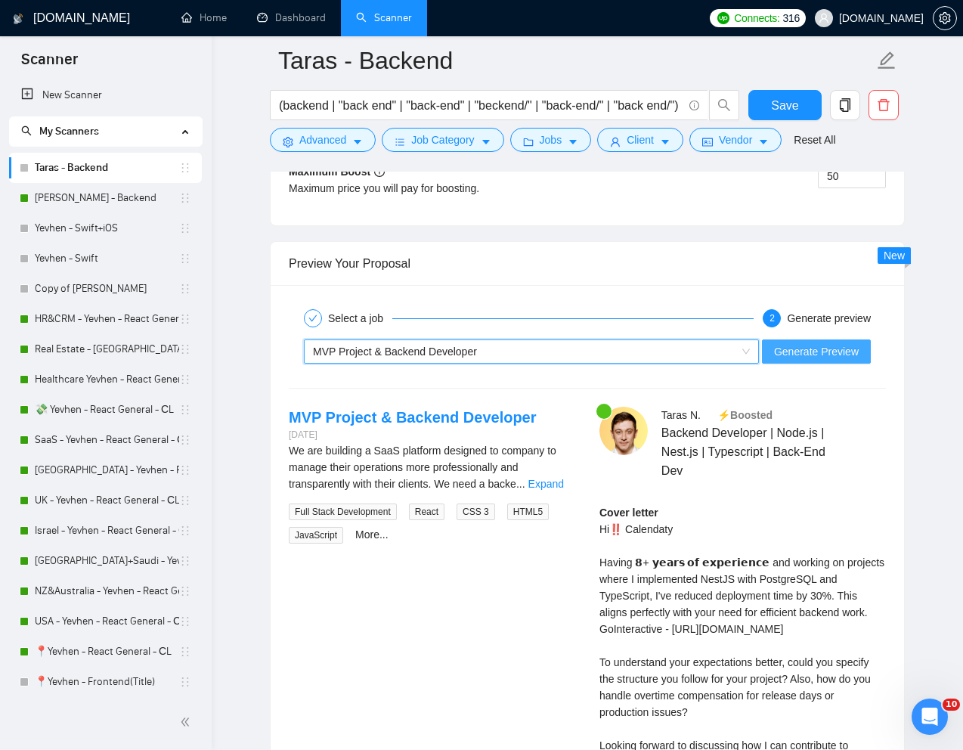
click at [827, 360] on span "Generate Preview" at bounding box center [816, 351] width 85 height 17
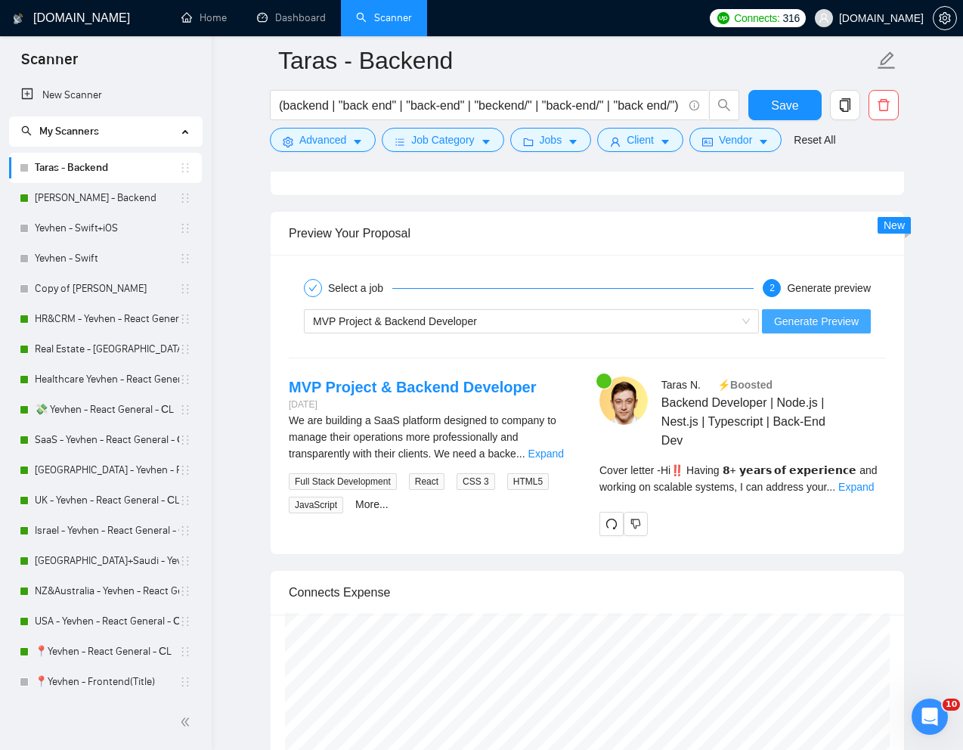
scroll to position [2869, 0]
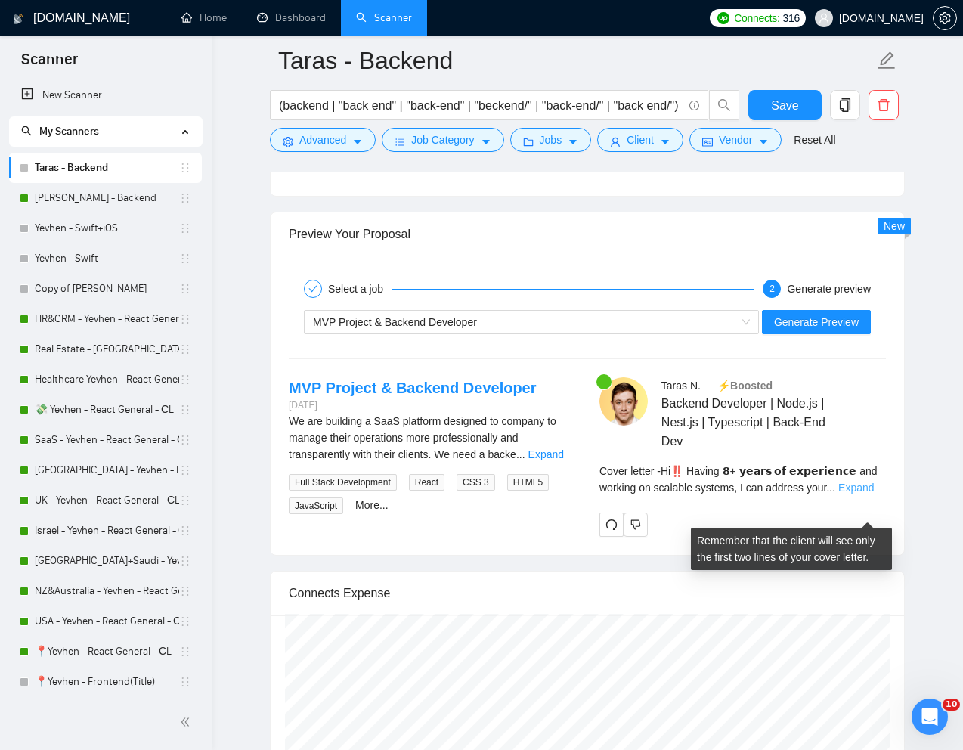
click at [869, 494] on link "Expand" at bounding box center [857, 488] width 36 height 12
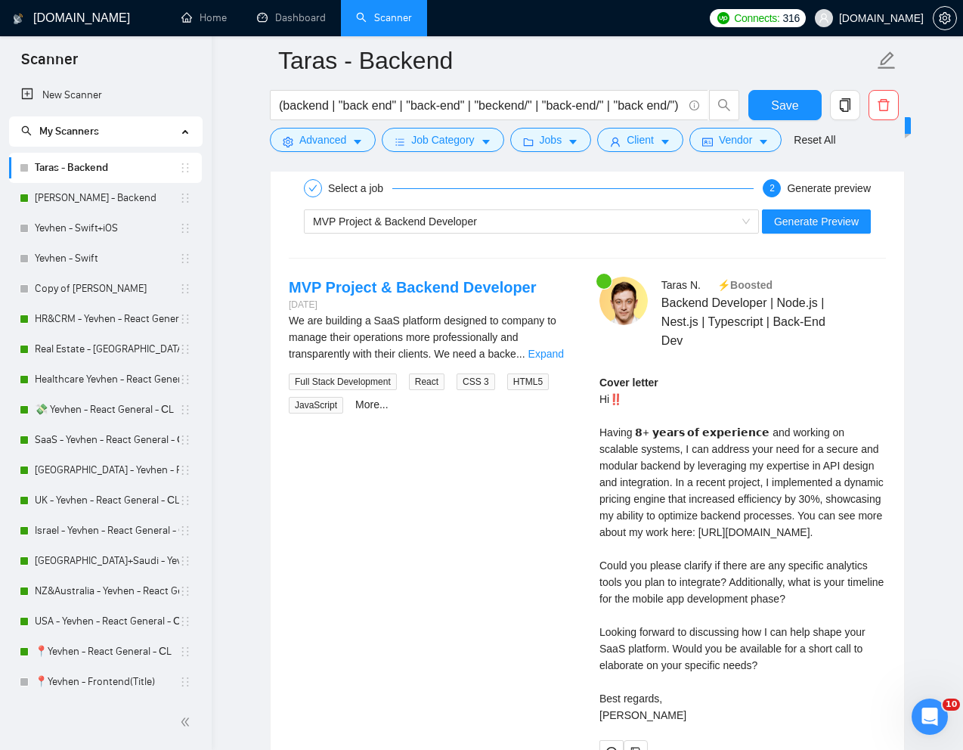
scroll to position [2971, 0]
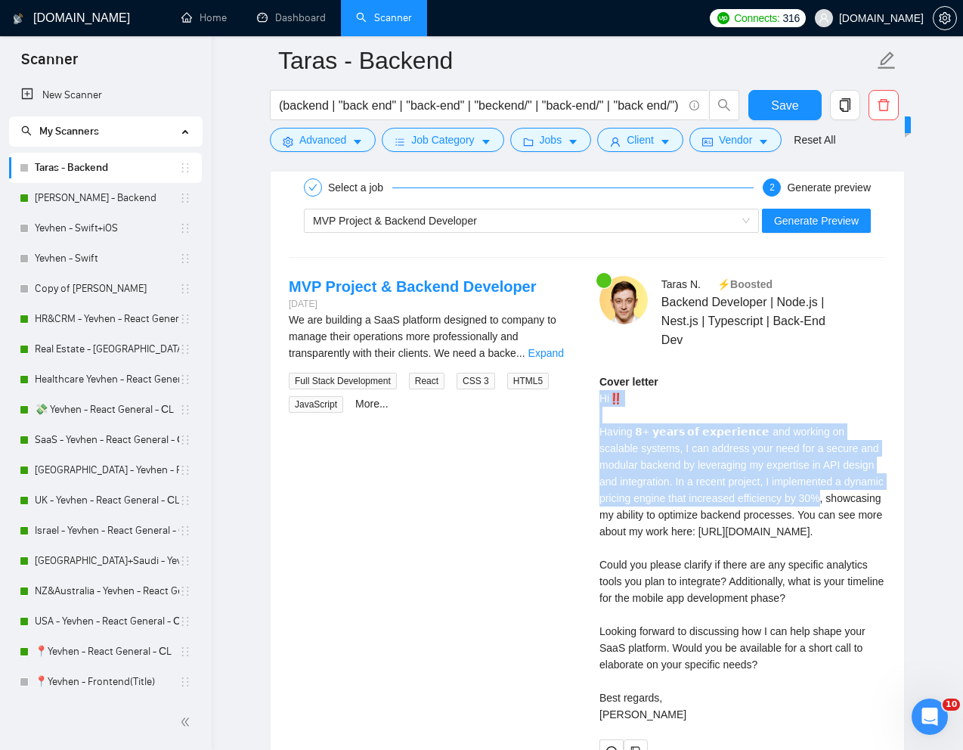
drag, startPoint x: 874, startPoint y: 523, endPoint x: 595, endPoint y: 429, distance: 294.4
click at [595, 429] on div "Taras N . ⚡️Boosted Backend Developer | Node.js | Nest.js | Typescript | Back-E…" at bounding box center [743, 520] width 311 height 488
copy div "Hi‼️ Having 𝟴+ 𝘆𝗲𝗮𝗿𝘀 𝗼𝗳 𝗲𝘅𝗽𝗲𝗿𝗶𝗲𝗻𝗰𝗲 and working on scalable systems, I can addre…"
click at [735, 427] on div "Cover letter Hi‼️ Having 𝟴+ 𝘆𝗲𝗮𝗿𝘀 𝗼𝗳 𝗲𝘅𝗽𝗲𝗿𝗶𝗲𝗻𝗰𝗲 and working on scalable systems…" at bounding box center [743, 548] width 287 height 349
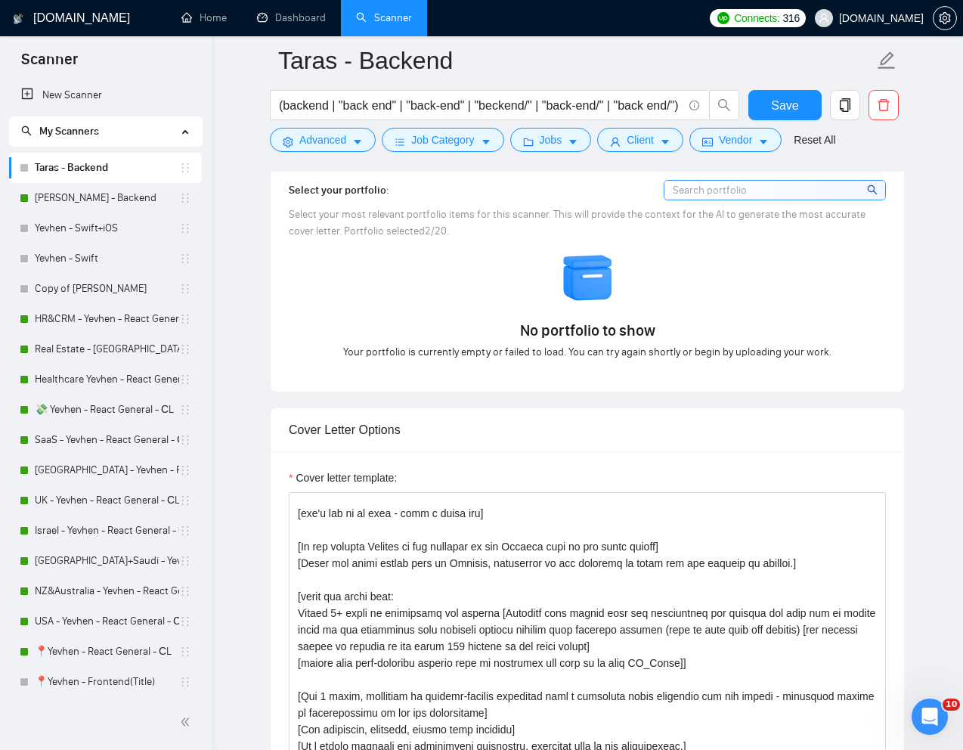
scroll to position [0, 0]
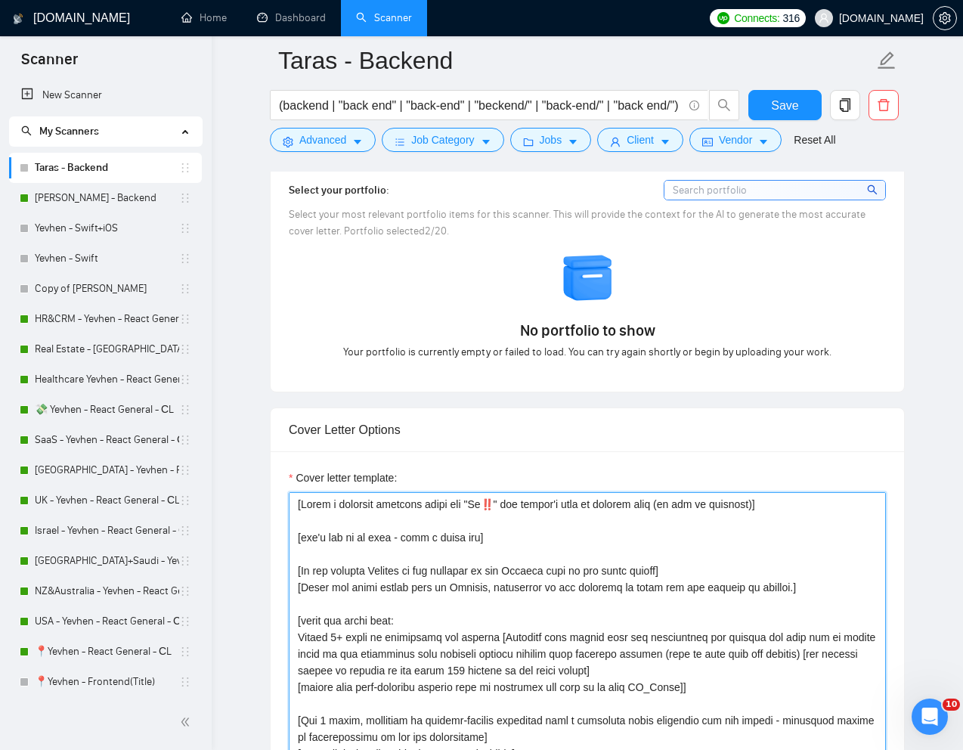
click at [503, 530] on textarea "Cover letter template:" at bounding box center [587, 662] width 597 height 340
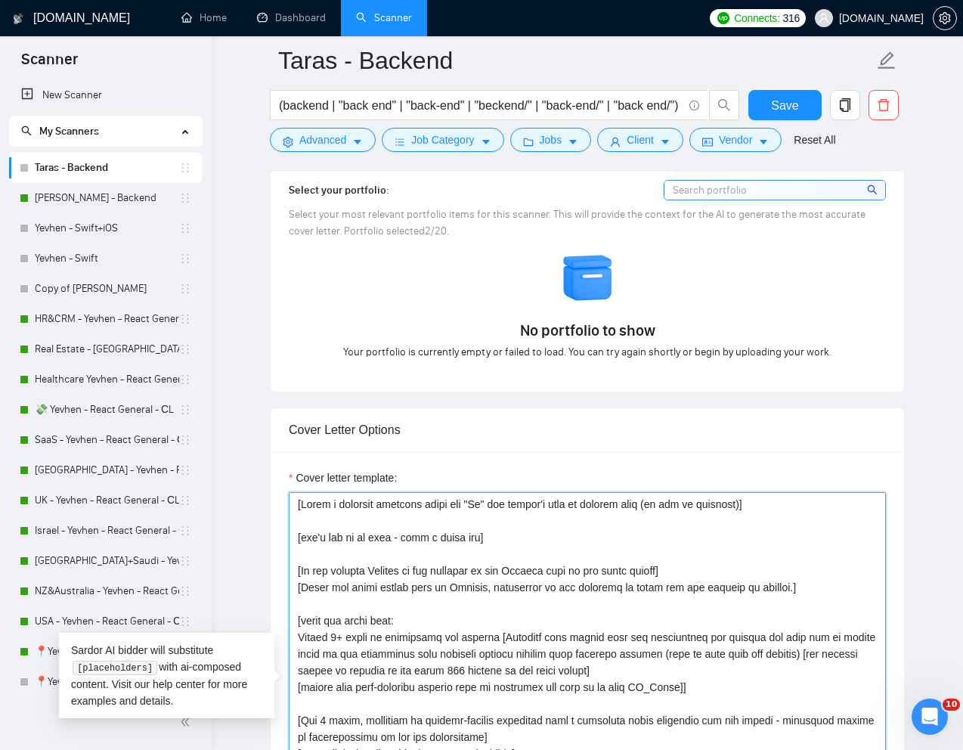
paste textarea "👋"
type textarea "[Write a personal greeting using the "Hi👋" and client's name or company name (i…"
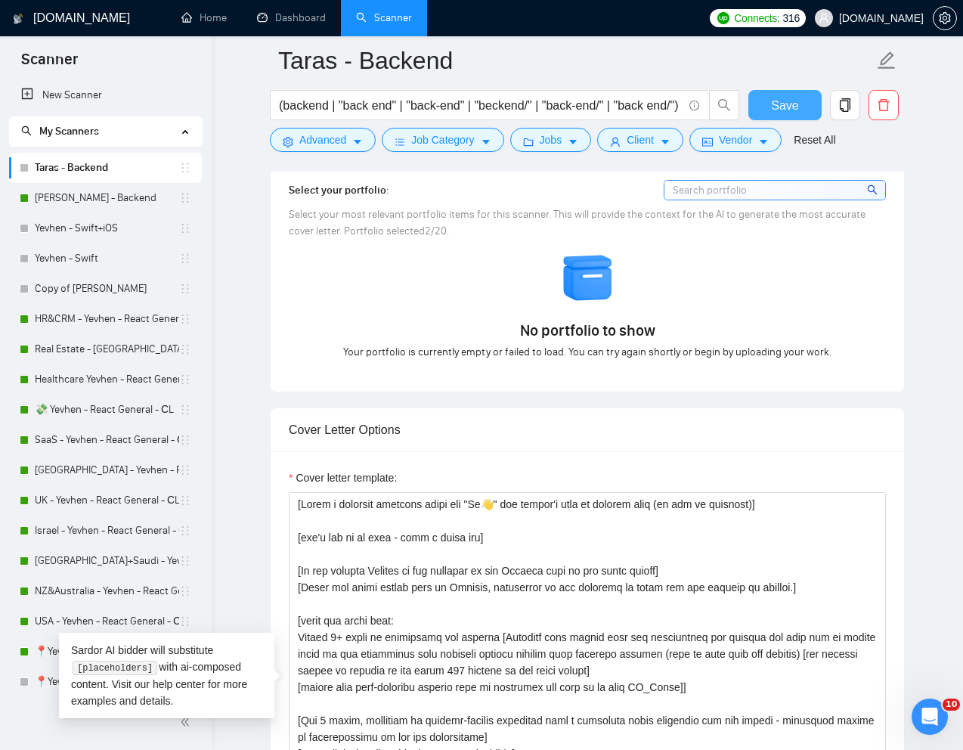
click at [780, 96] on span "Save" at bounding box center [784, 105] width 27 height 19
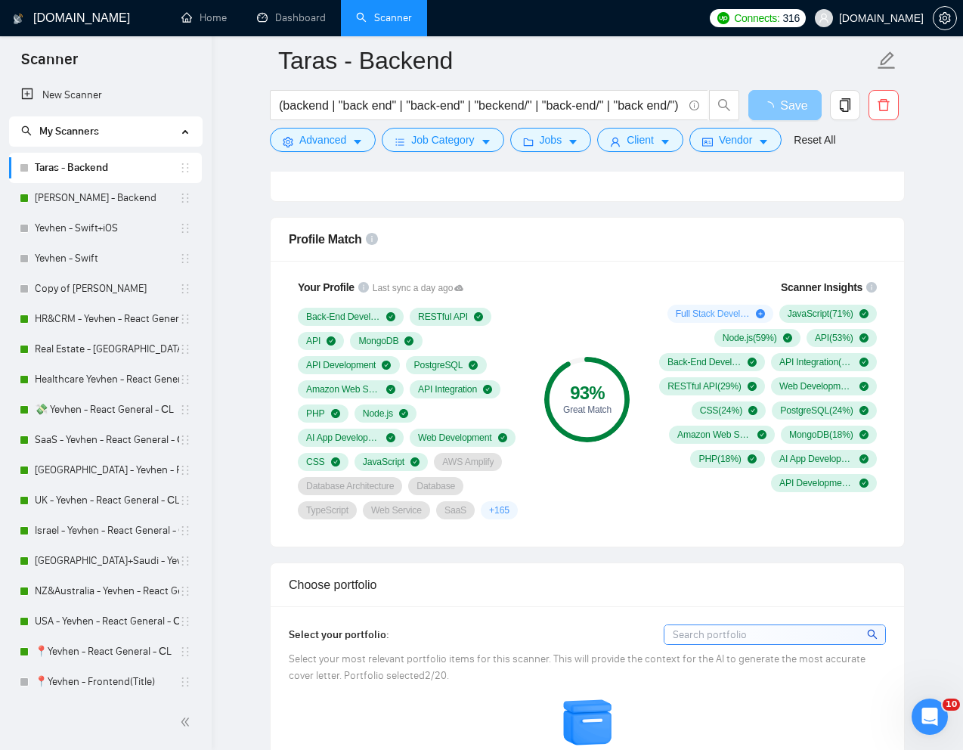
scroll to position [840, 0]
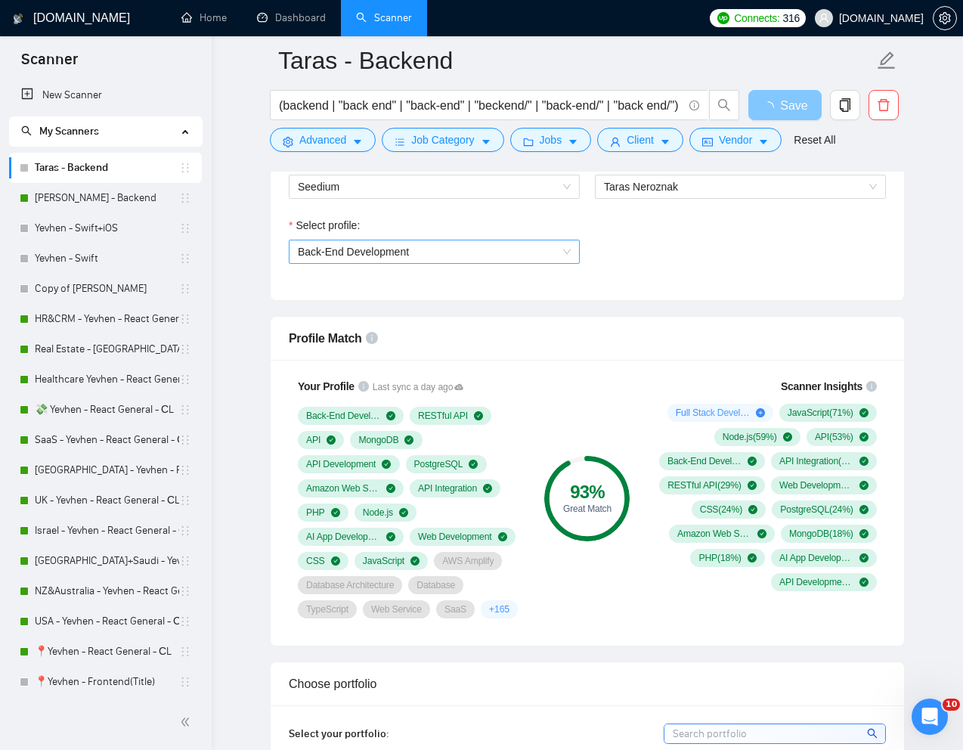
click at [555, 259] on span "Back-End Development" at bounding box center [434, 251] width 273 height 23
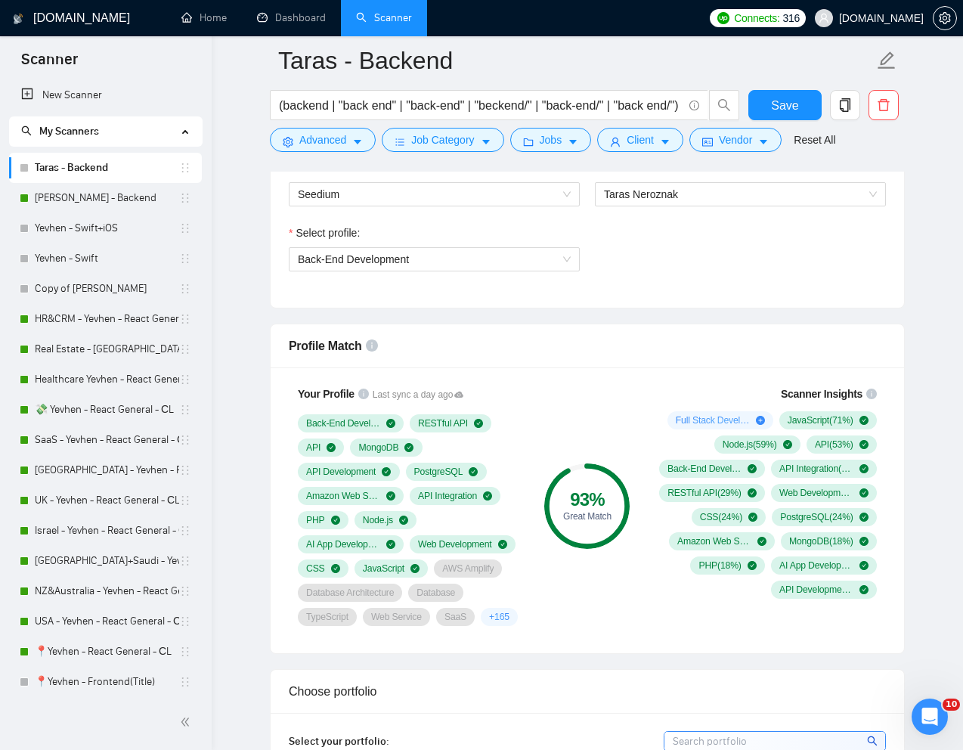
scroll to position [827, 0]
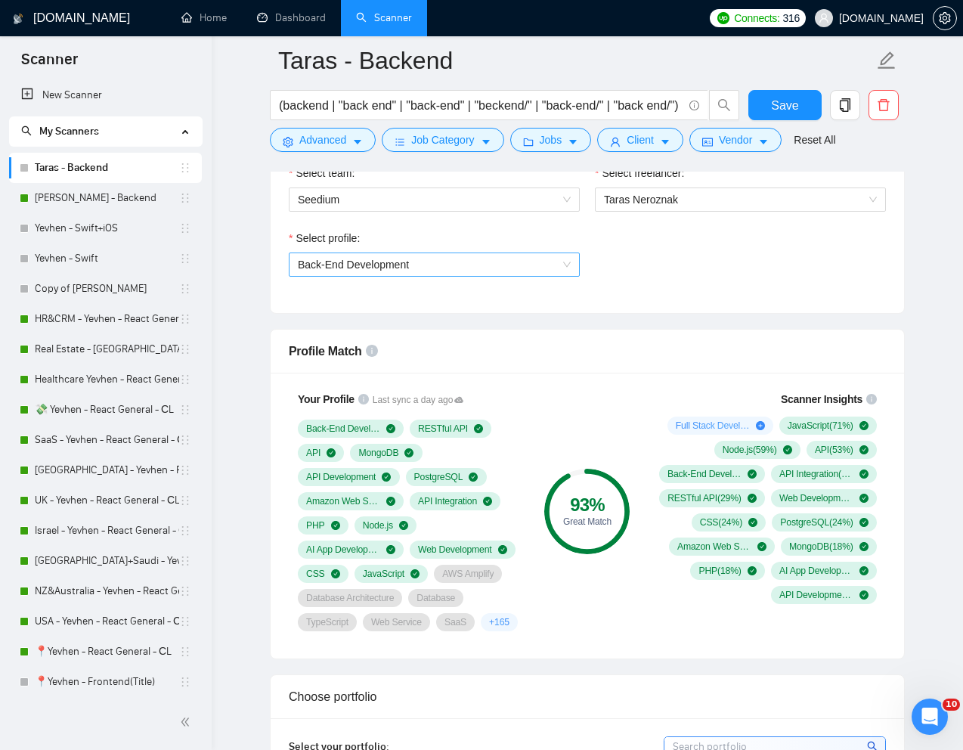
click at [511, 267] on span "Back-End Development" at bounding box center [434, 264] width 273 height 23
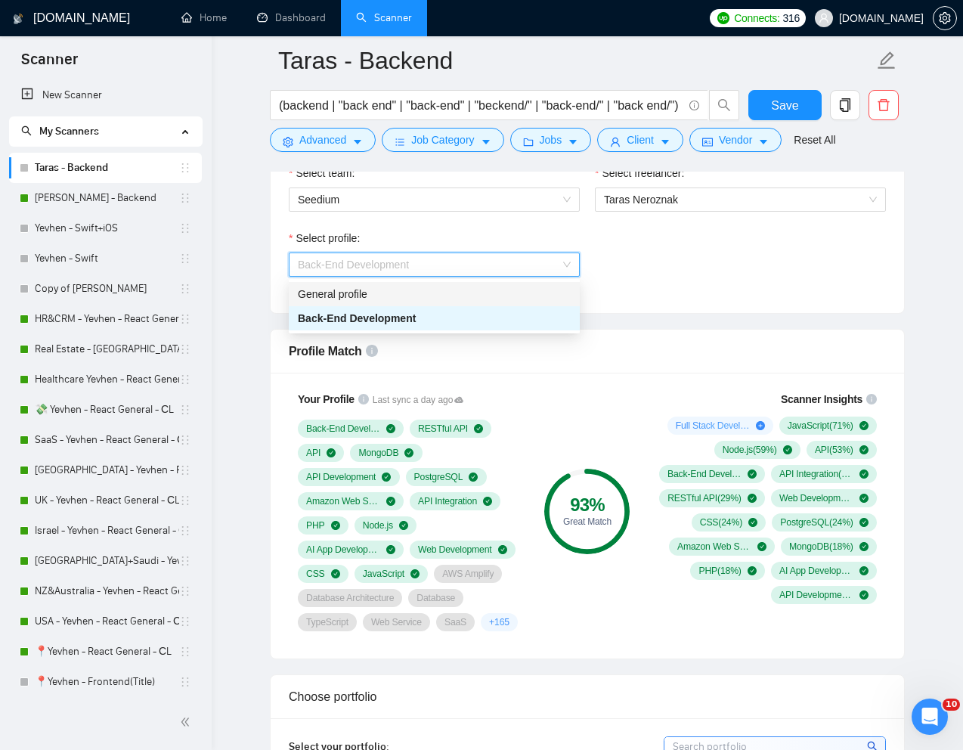
click at [442, 299] on div "General profile" at bounding box center [434, 294] width 273 height 17
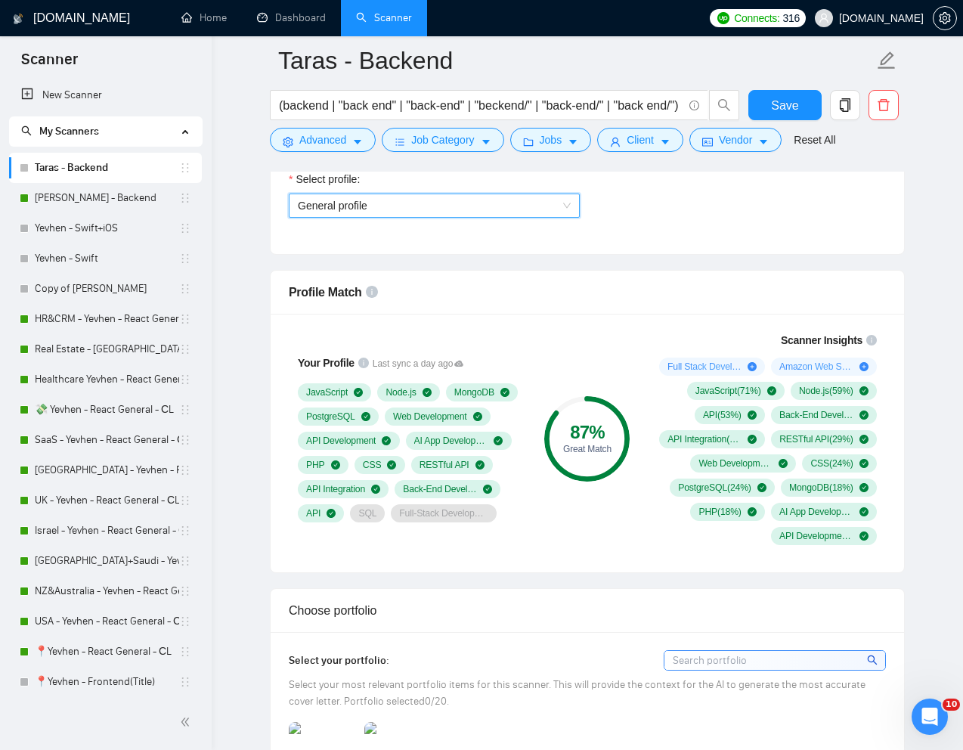
scroll to position [868, 0]
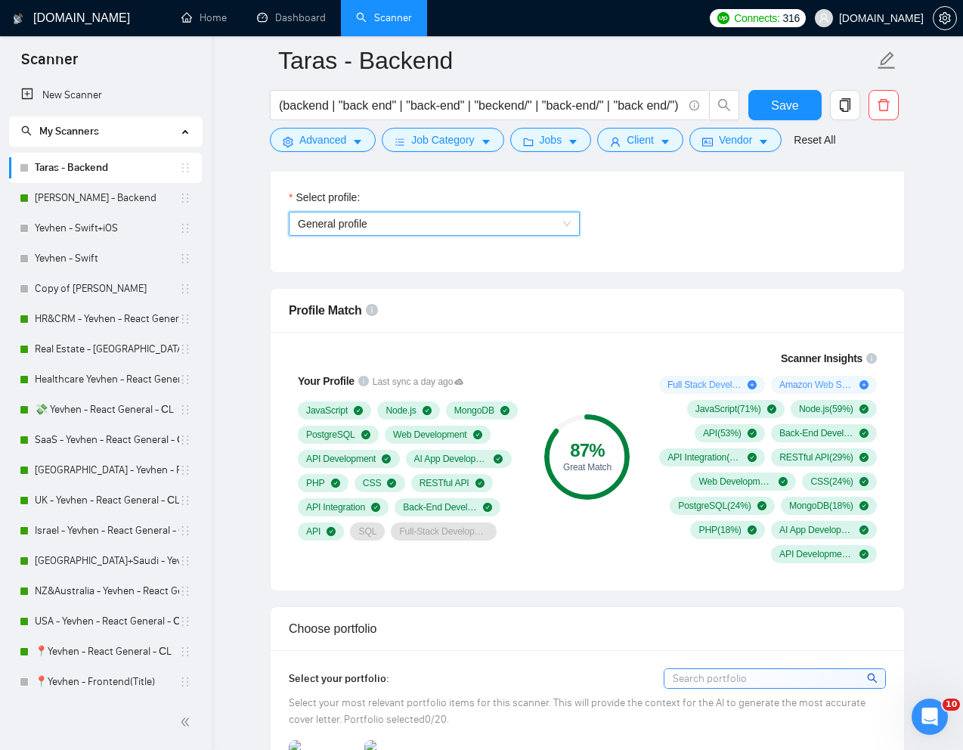
click at [510, 226] on span "General profile" at bounding box center [434, 224] width 273 height 23
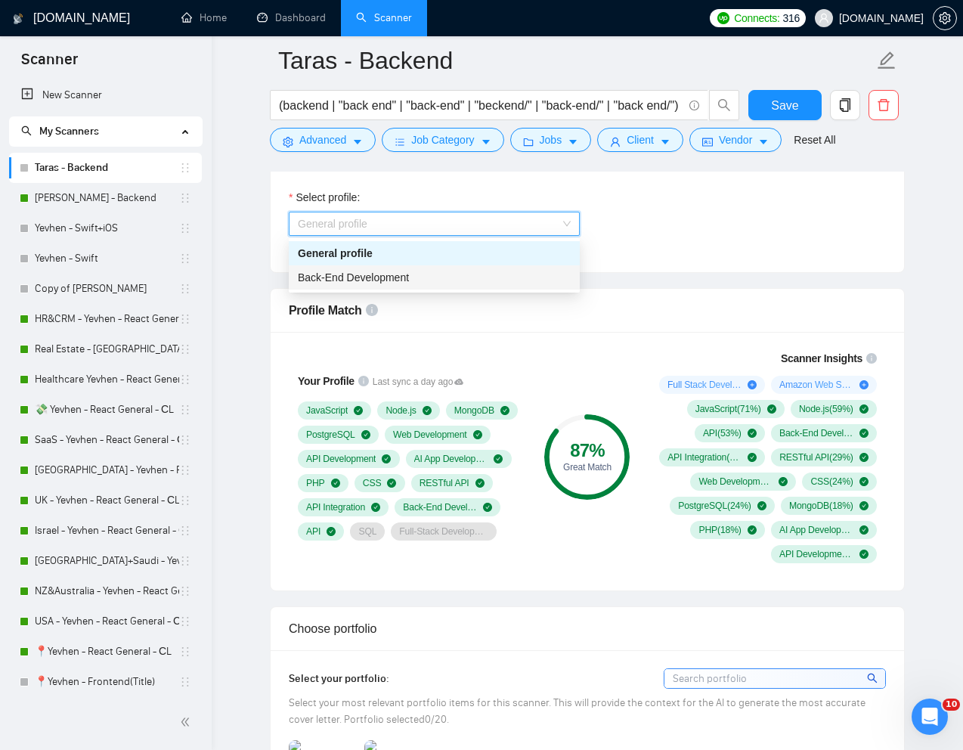
click at [433, 276] on div "Back-End Development" at bounding box center [434, 277] width 273 height 17
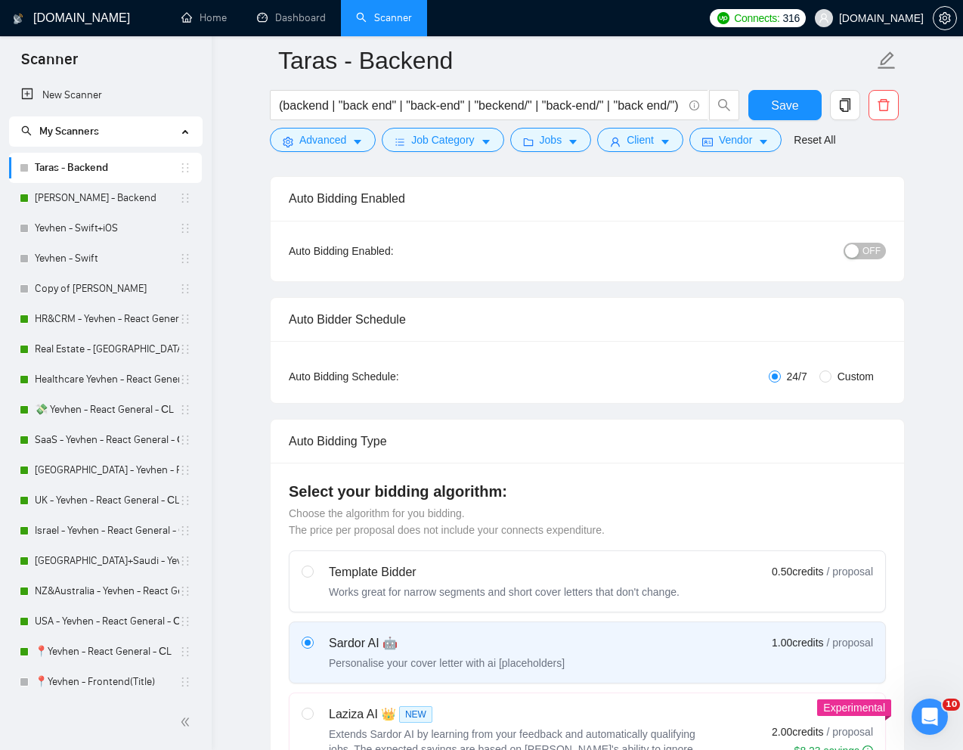
scroll to position [0, 0]
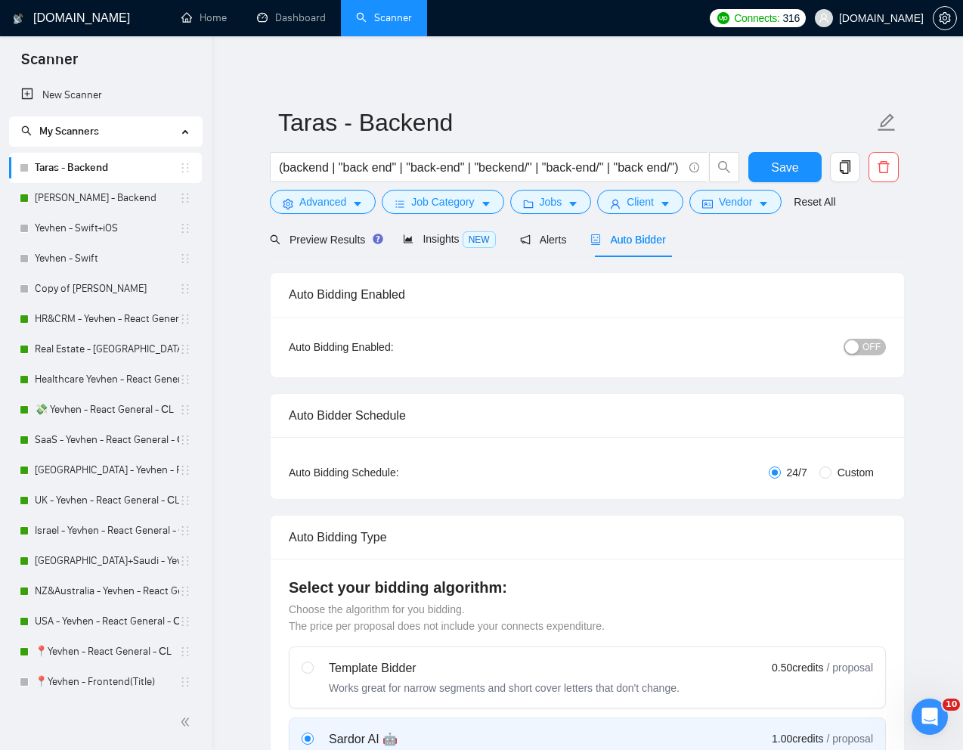
click at [872, 352] on span "OFF" at bounding box center [872, 347] width 18 height 17
click at [787, 175] on span "Save" at bounding box center [784, 167] width 27 height 19
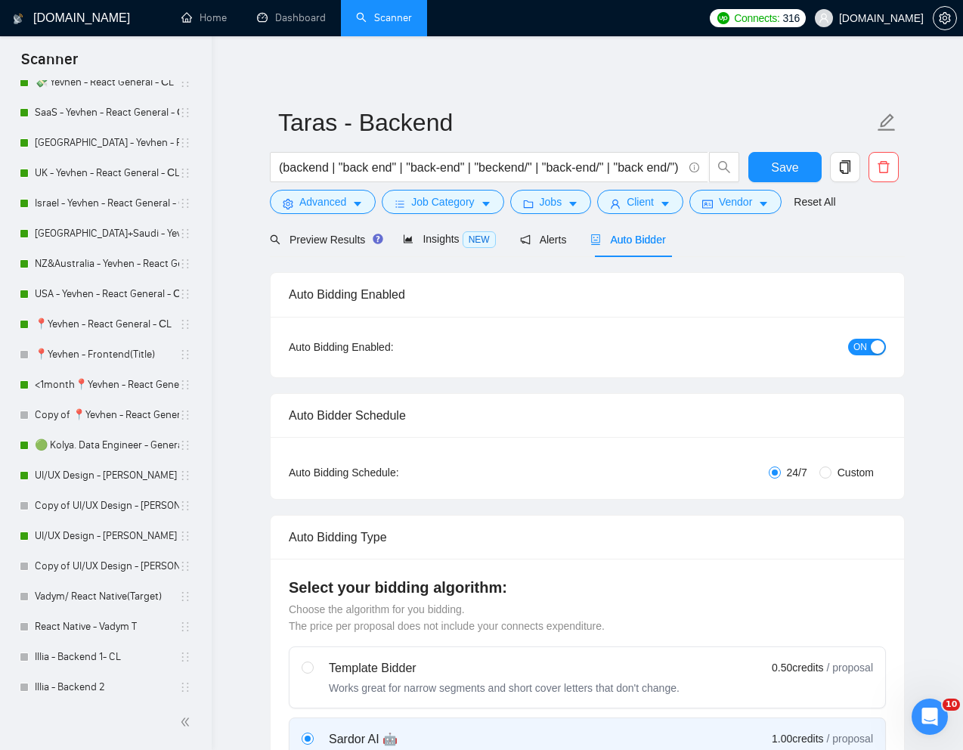
scroll to position [373, 0]
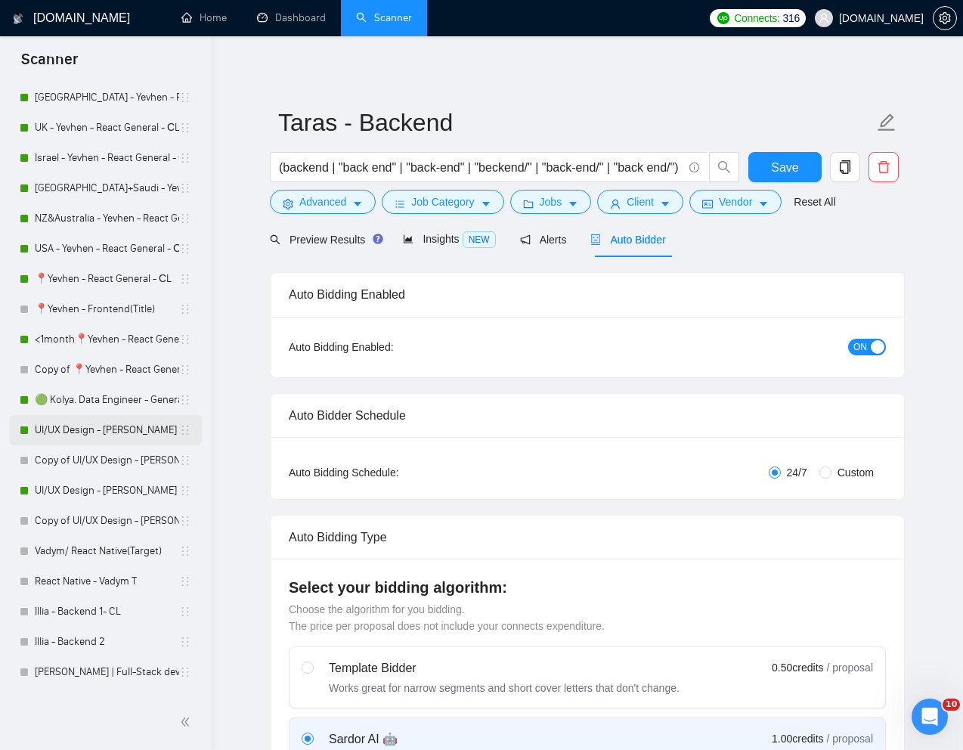
click at [75, 426] on link "UI/UX Design - [PERSON_NAME]" at bounding box center [107, 430] width 144 height 30
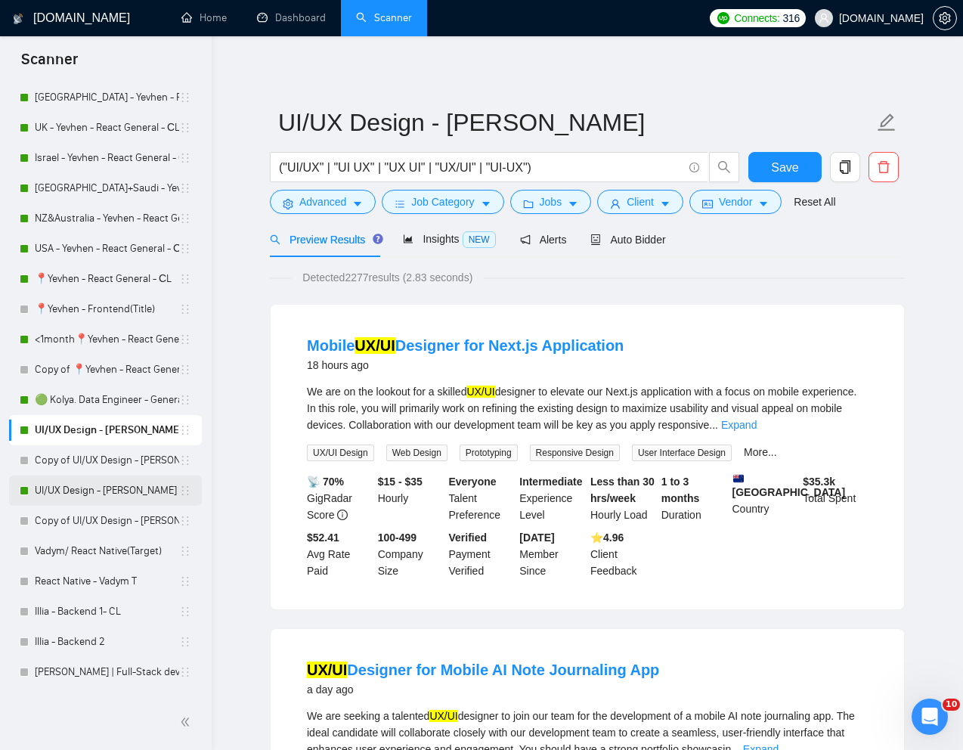
click at [125, 489] on link "UI/UX Design - [PERSON_NAME]" at bounding box center [107, 491] width 144 height 30
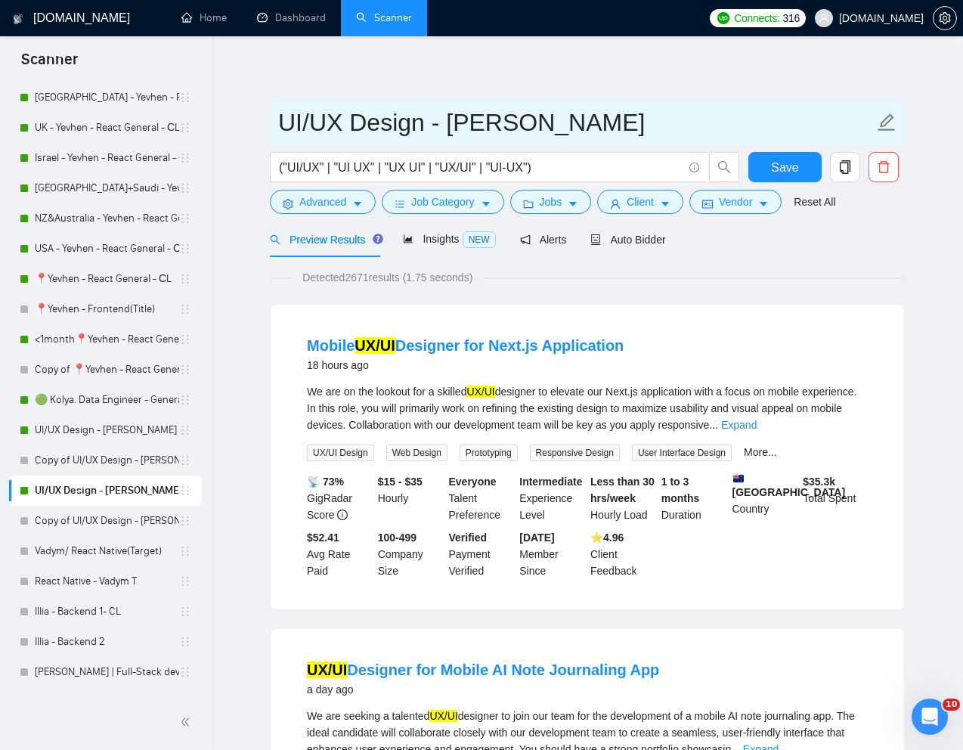
click at [727, 104] on input "UI/UX Design - [PERSON_NAME]" at bounding box center [576, 123] width 596 height 38
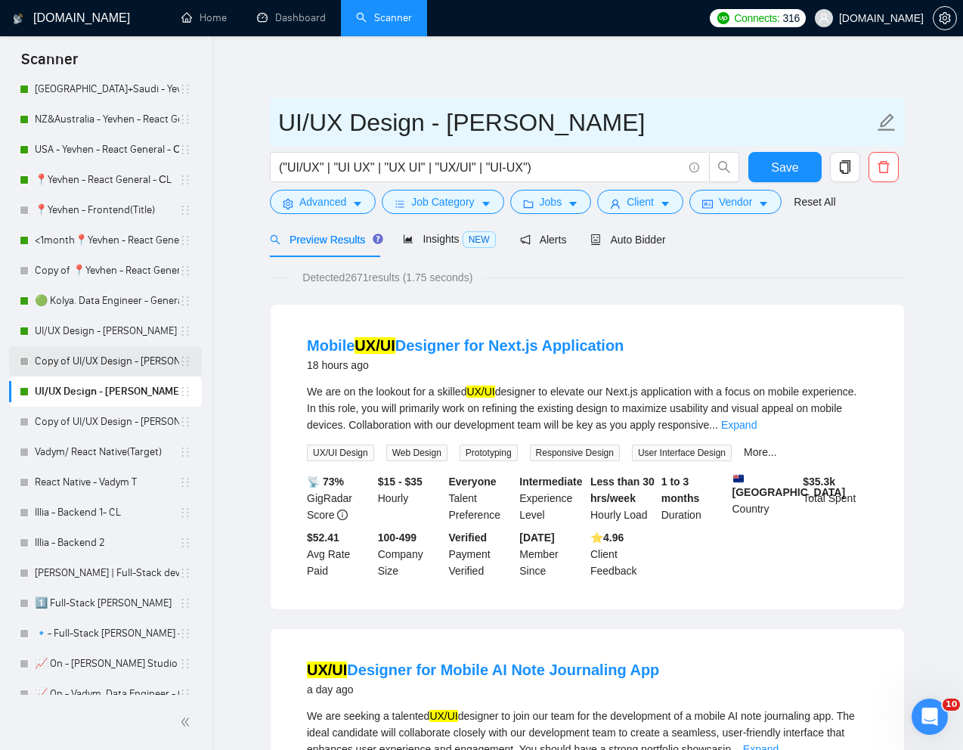
scroll to position [476, 0]
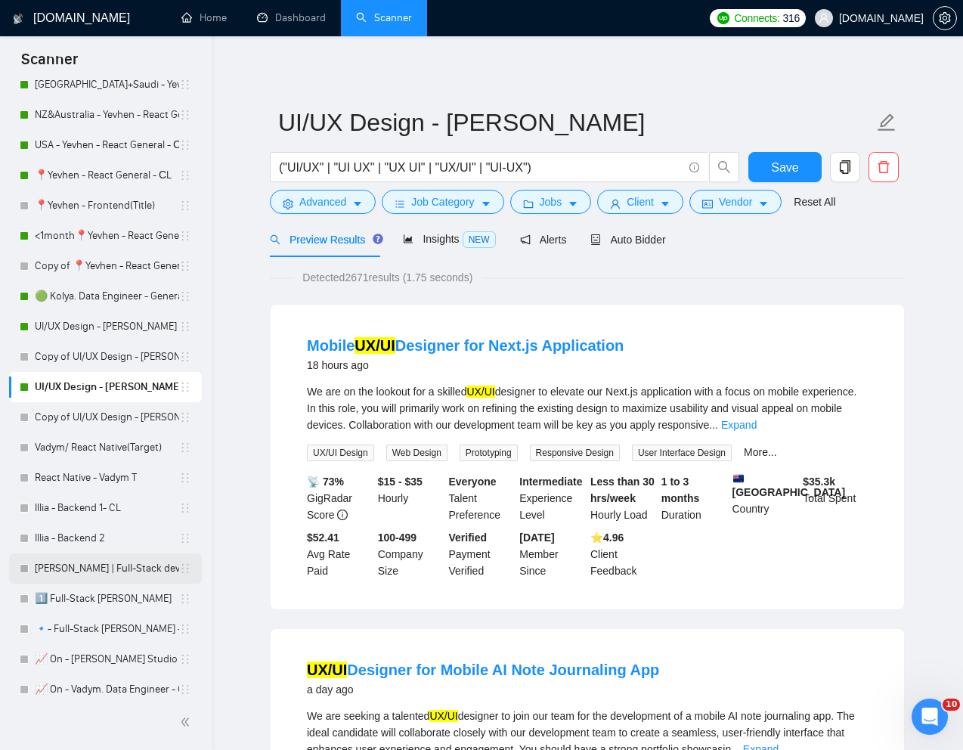
click at [92, 569] on link "[PERSON_NAME] | Full-Stack dev" at bounding box center [107, 569] width 144 height 30
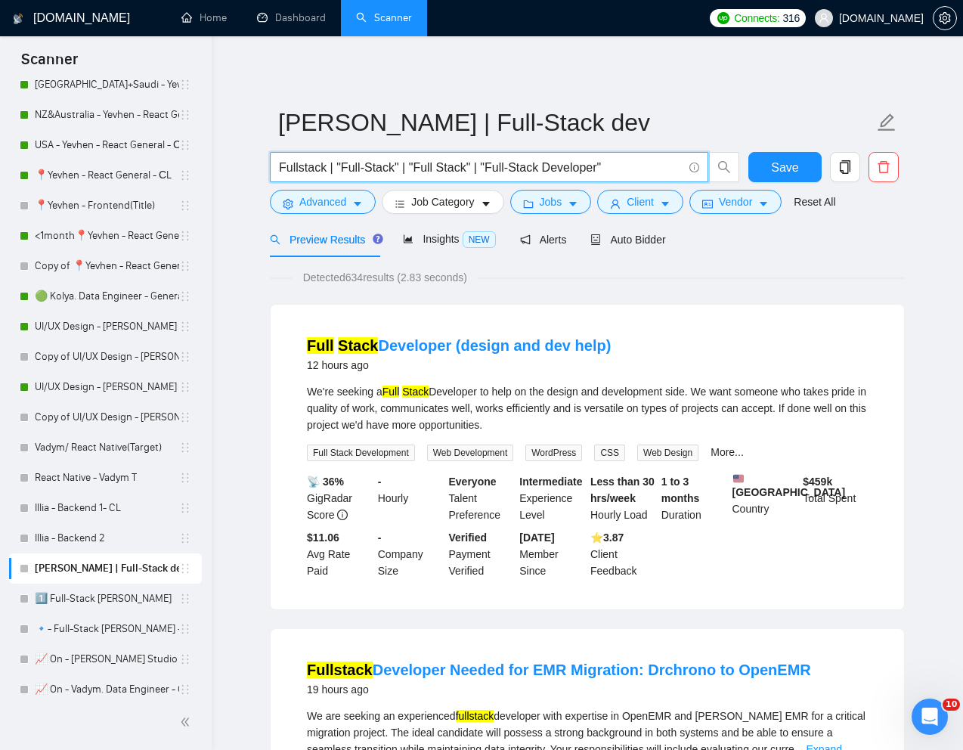
click at [279, 169] on input "Fullstack | "Full-Stack" | "Full Stack" | "Full-Stack Developer"" at bounding box center [481, 167] width 404 height 19
click at [92, 631] on link "🔹- Full-Stack [PERSON_NAME] - CL" at bounding box center [107, 629] width 144 height 30
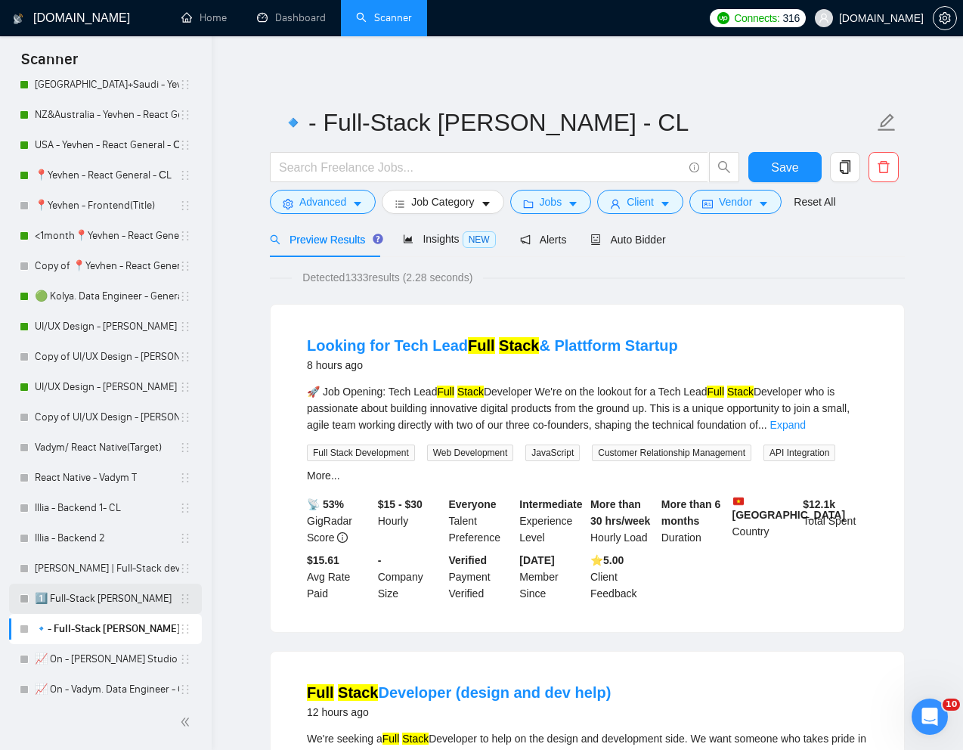
click at [110, 594] on link "1️⃣ Full-Stack [PERSON_NAME]" at bounding box center [107, 599] width 144 height 30
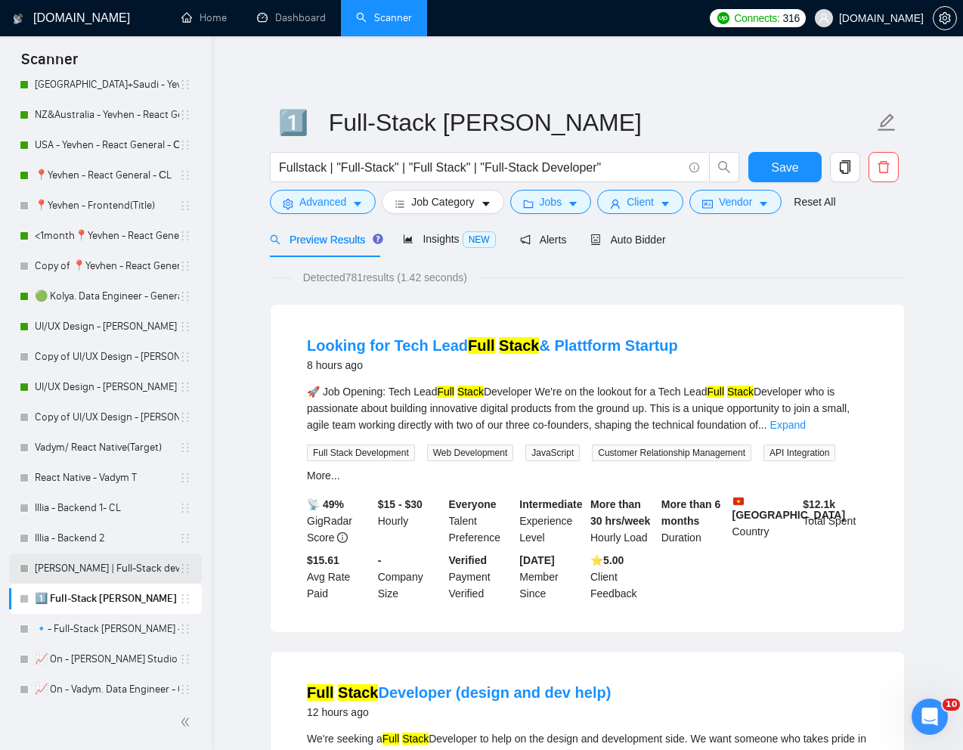
click at [110, 570] on link "[PERSON_NAME] | Full-Stack dev" at bounding box center [107, 569] width 144 height 30
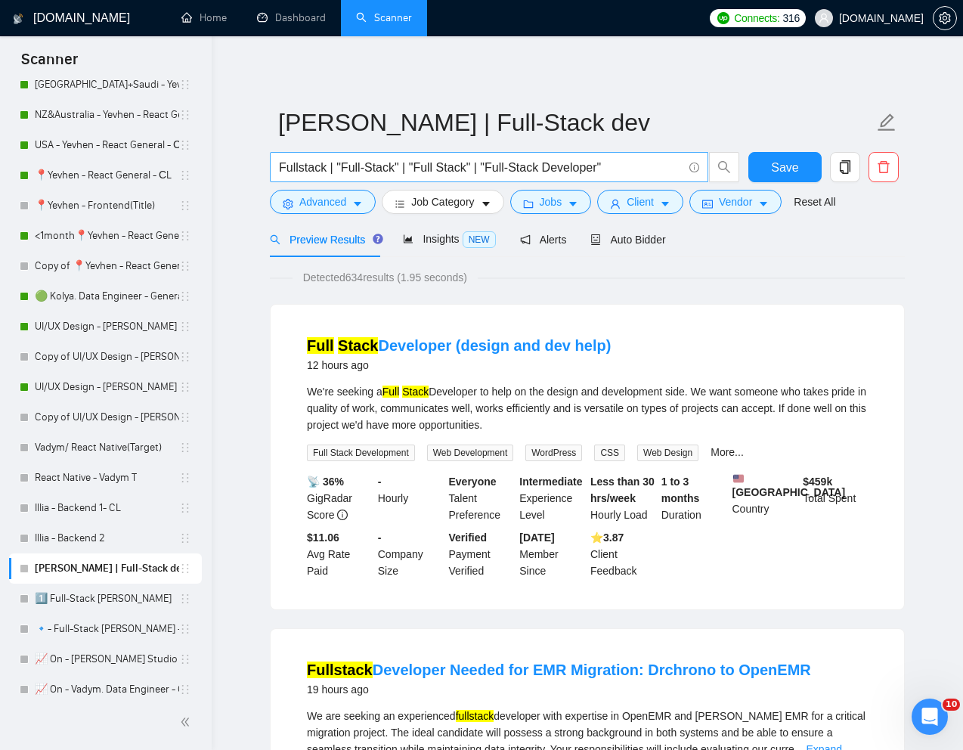
click at [619, 173] on input "Fullstack | "Full-Stack" | "Full Stack" | "Full-Stack Developer"" at bounding box center [481, 167] width 404 height 19
click at [279, 167] on input "Fullstack | "Full-Stack" | "Full Stack" | "Full-Stack Developer")" at bounding box center [481, 167] width 404 height 19
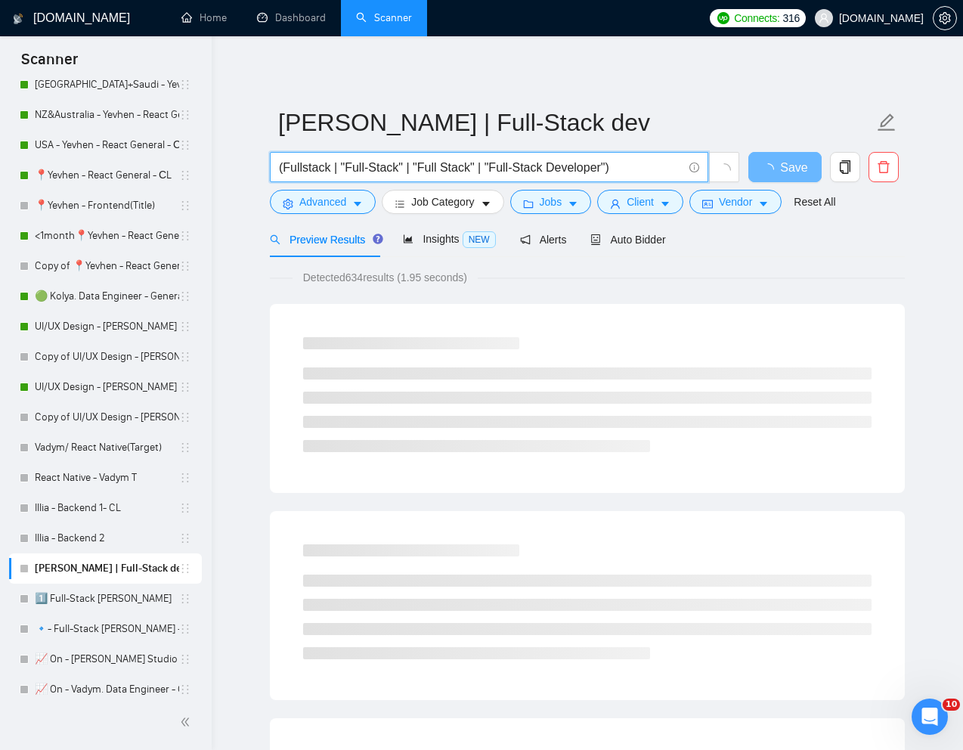
click at [638, 171] on input "(Fullstack | "Full-Stack" | "Full Stack" | "Full-Stack Developer")" at bounding box center [481, 167] width 404 height 19
paste input "(node | nest | nodejs | "node.js" | "node.js" | "node" | "nodejs" | "/node" | "…"
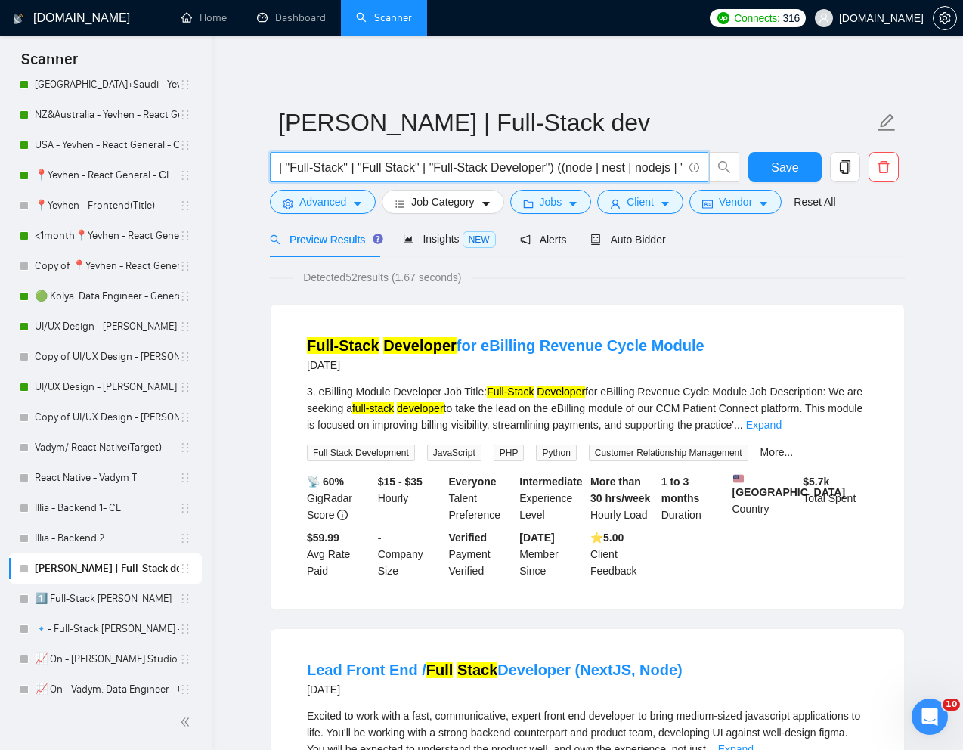
scroll to position [0, 60]
click at [566, 170] on input "(Fullstack | "Full-Stack" | "Full Stack" | "Full-Stack Developer") ((node | nes…" at bounding box center [481, 167] width 404 height 19
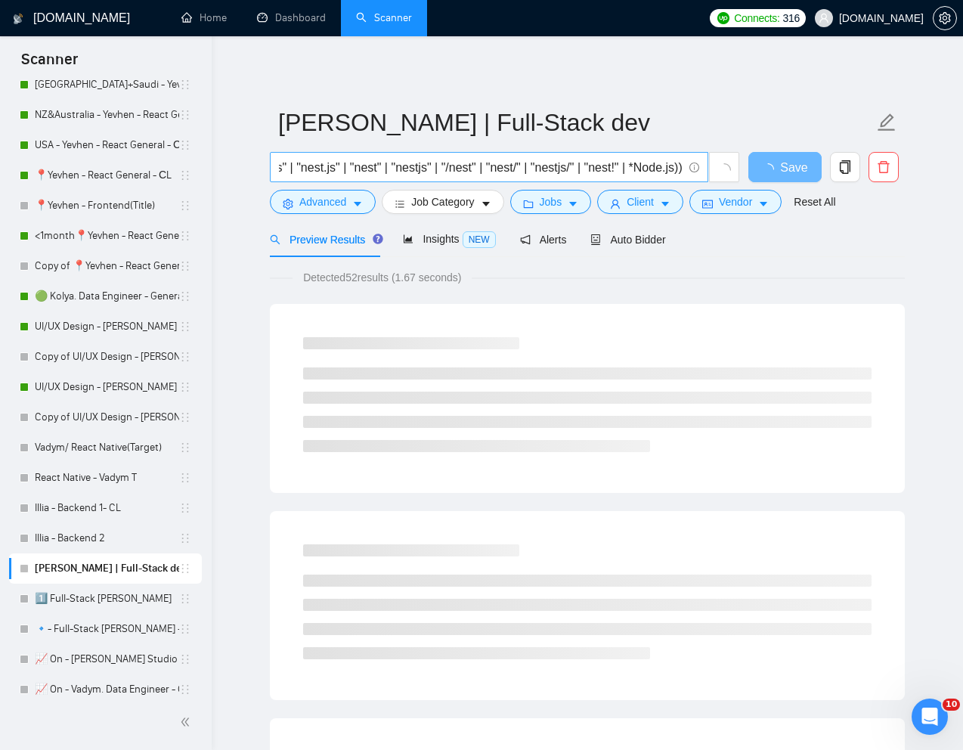
click at [684, 169] on span "(Fullstack | "Full-Stack" | "Full Stack" | "Full-Stack Developer") (node | nest…" at bounding box center [489, 167] width 439 height 30
click at [681, 167] on input "(Fullstack | "Full-Stack" | "Full Stack" | "Full-Stack Developer") (node | nest…" at bounding box center [481, 167] width 404 height 19
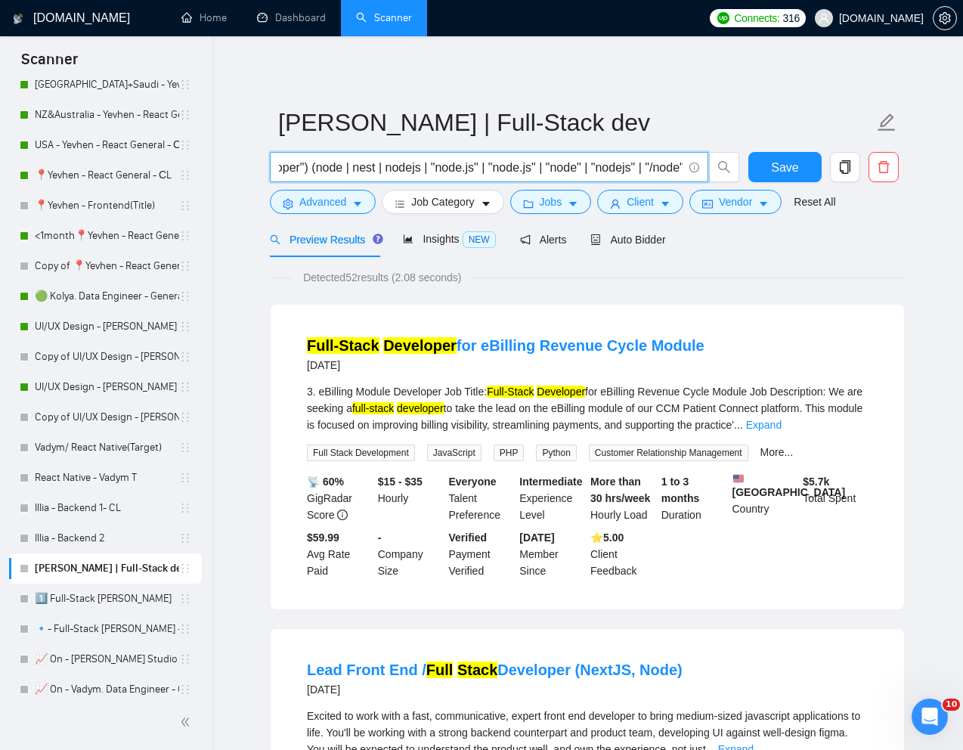
scroll to position [0, 300]
click at [324, 168] on input "(Fullstack | "Full-Stack" | "Full Stack" | "Full-Stack Developer") (node | nest…" at bounding box center [481, 167] width 404 height 19
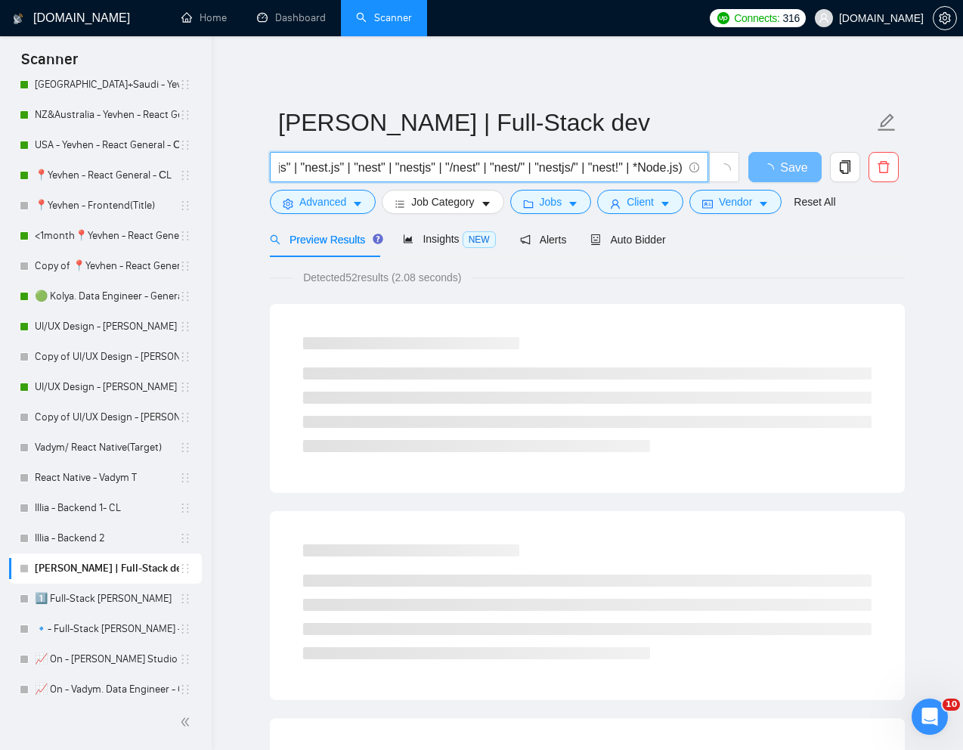
scroll to position [0, 1006]
click at [682, 168] on input "(Fullstack | "Full-Stack" | "Full Stack" | "Full-Stack Developer") ((node | nes…" at bounding box center [481, 167] width 404 height 19
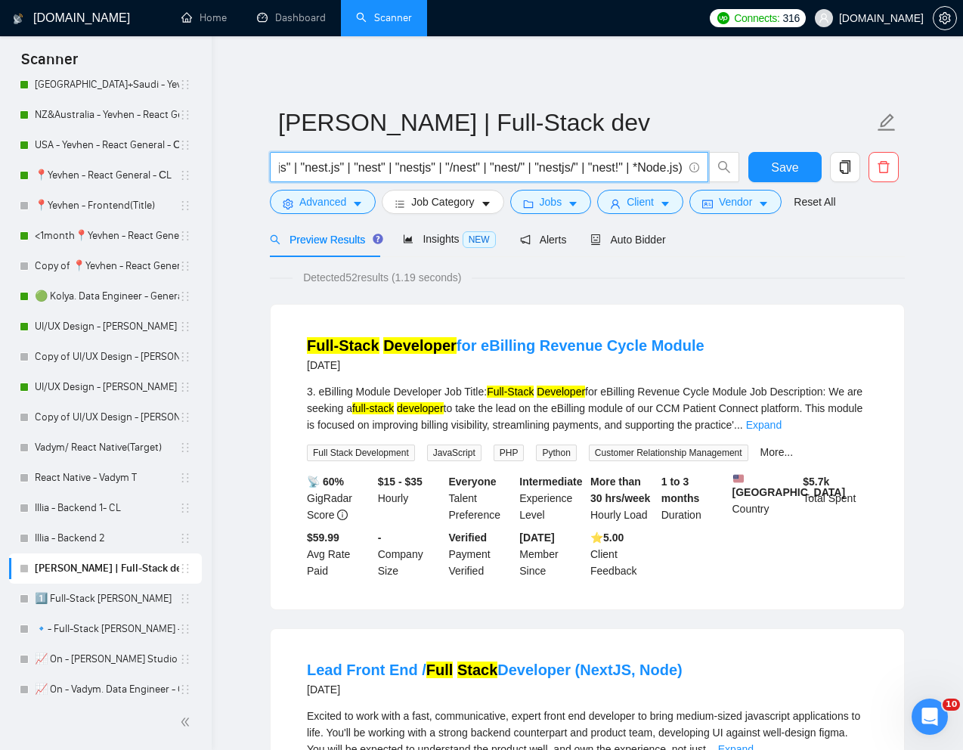
paste input "react | reactjs | "react.js" | "react.js" | "react" | "reactjs" | "/react" | "r…"
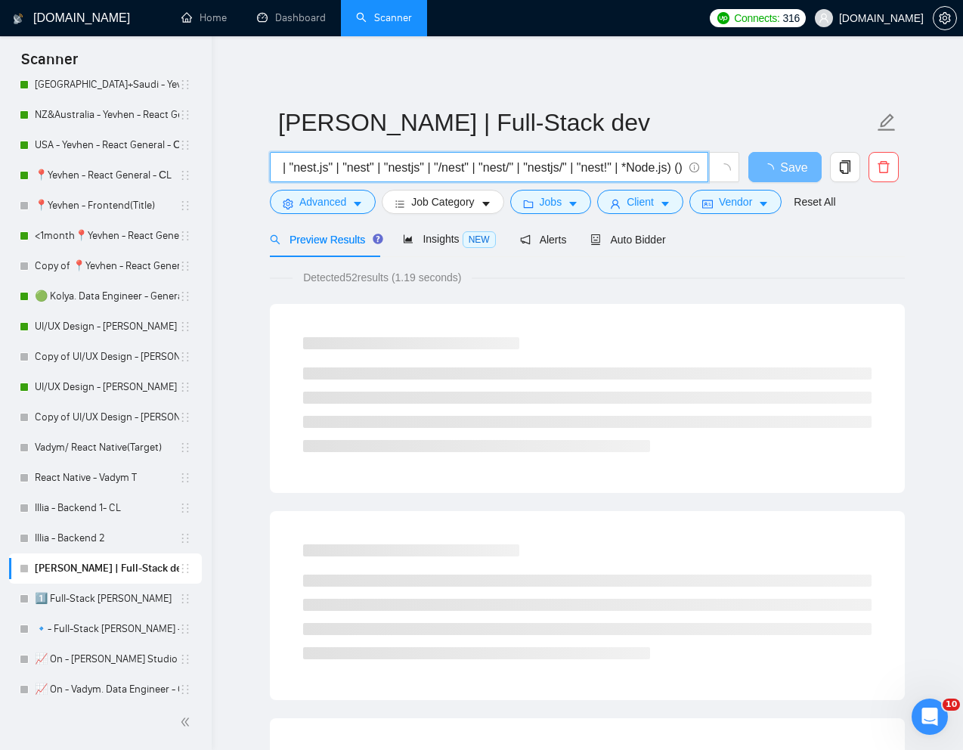
scroll to position [0, 1018]
paste input "react | reactjs | "react.js" | "react.js" | "react" | "reactjs" | "/react" | "r…"
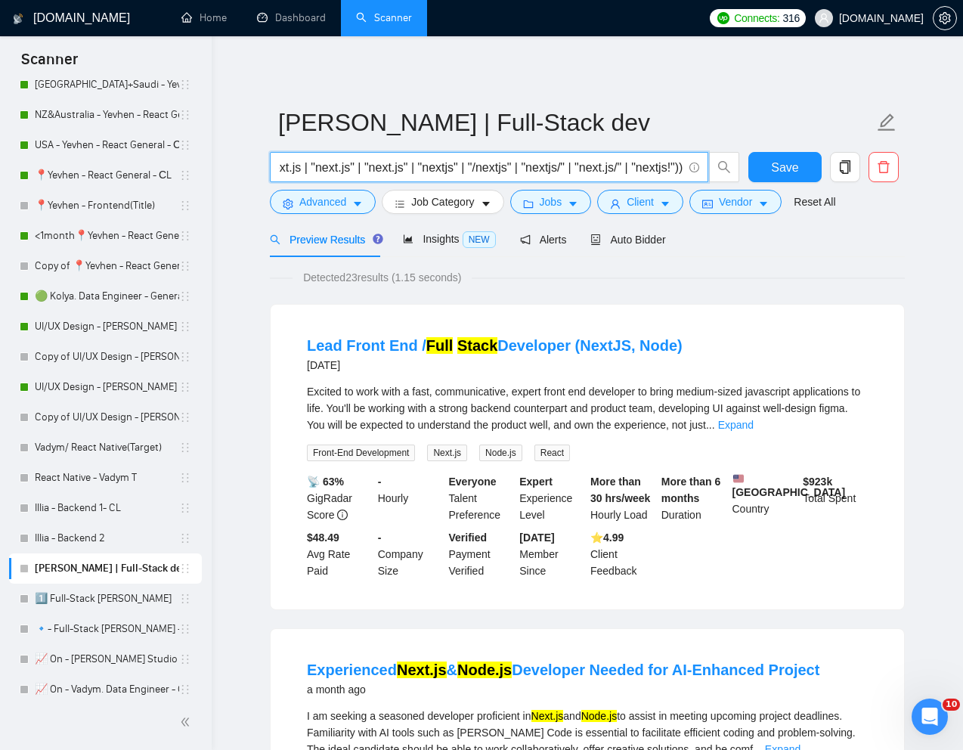
scroll to position [0, 1978]
click at [754, 427] on link "Expand" at bounding box center [736, 425] width 36 height 12
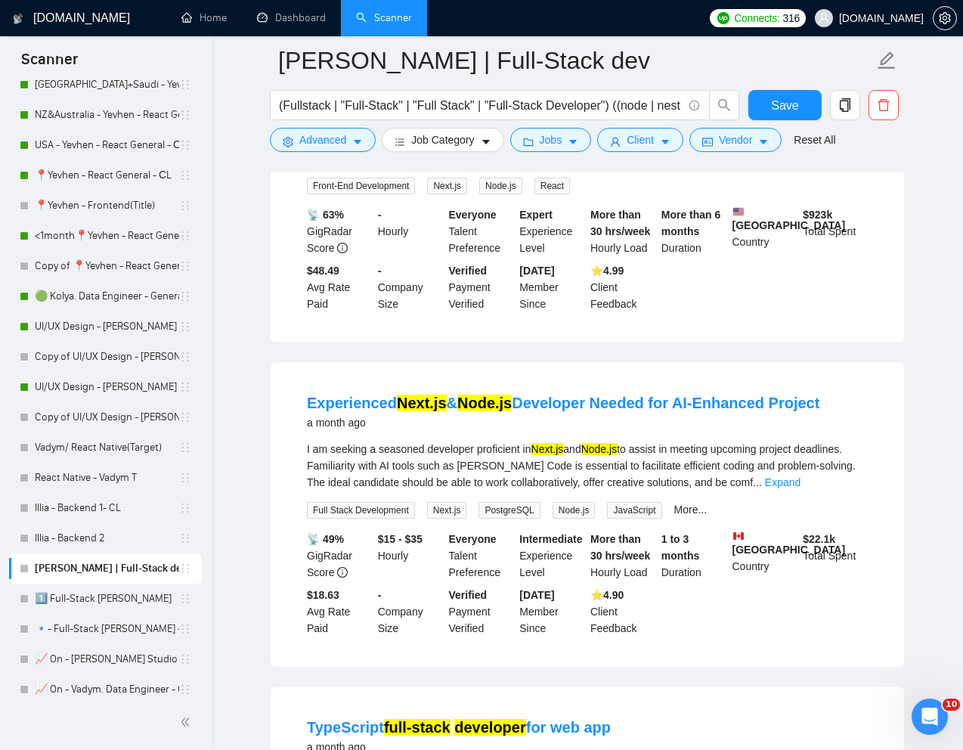
scroll to position [411, 0]
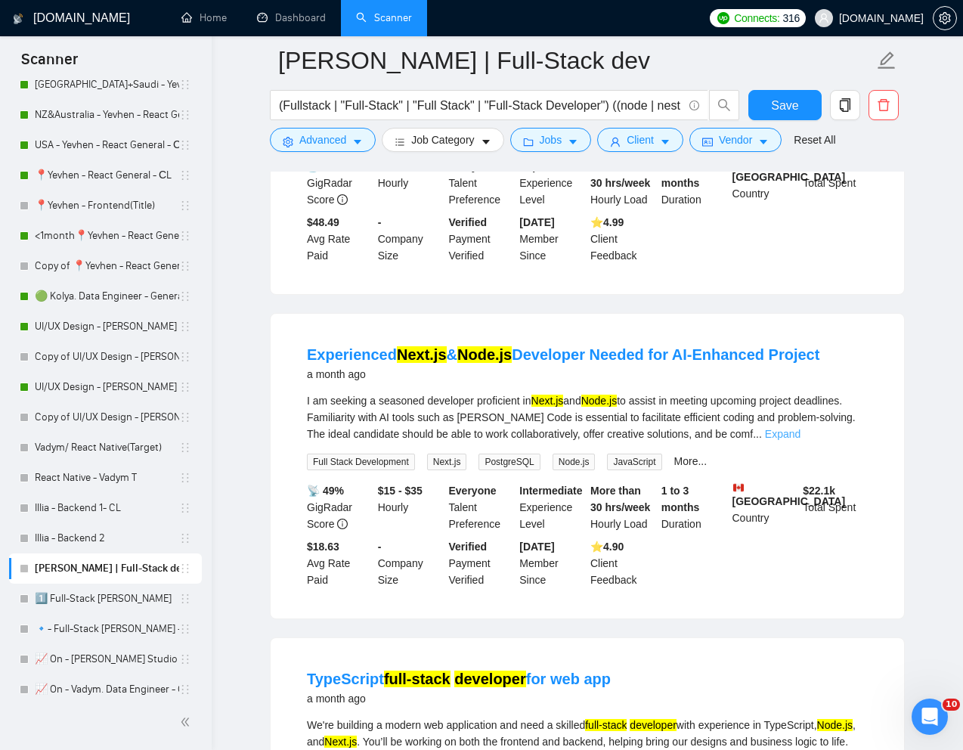
click at [801, 440] on link "Expand" at bounding box center [783, 434] width 36 height 12
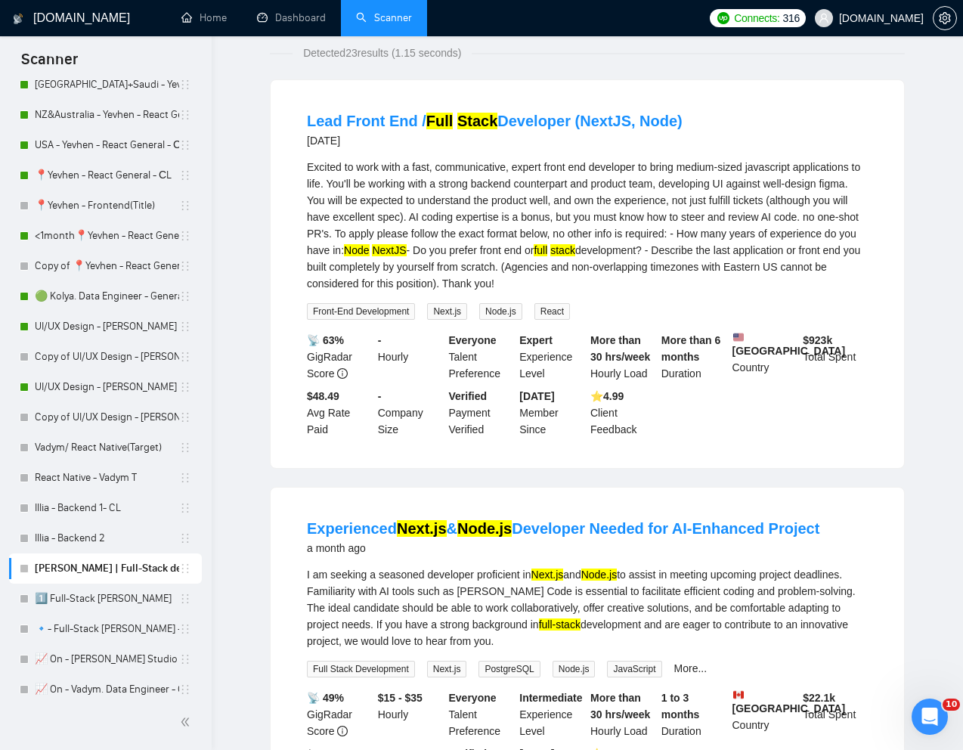
scroll to position [0, 0]
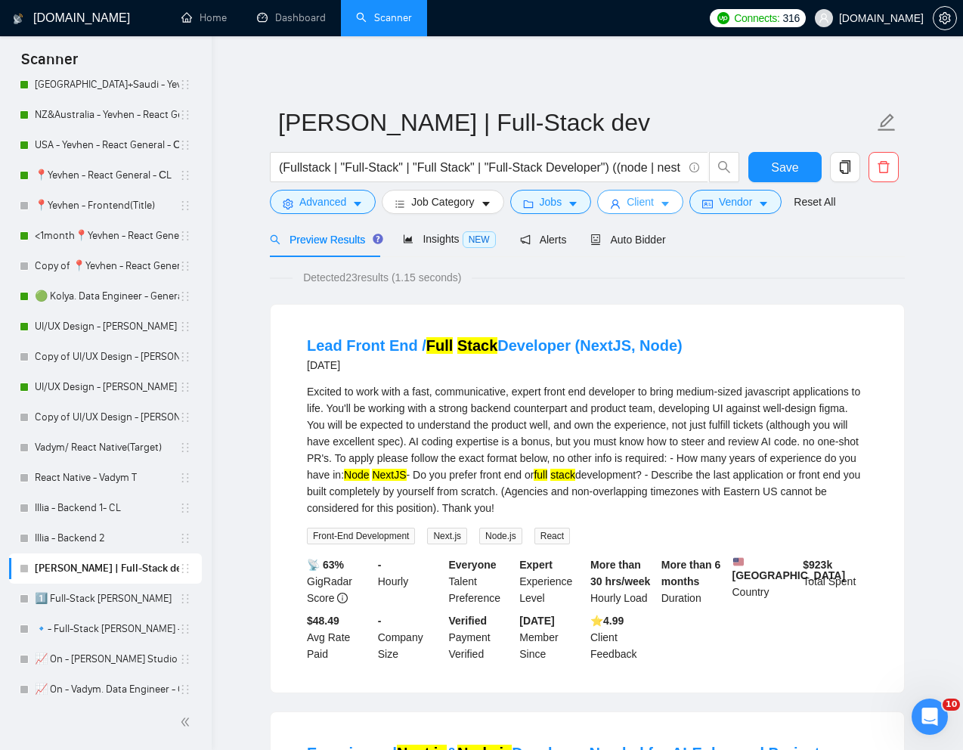
click at [641, 197] on span "Client" at bounding box center [640, 202] width 27 height 17
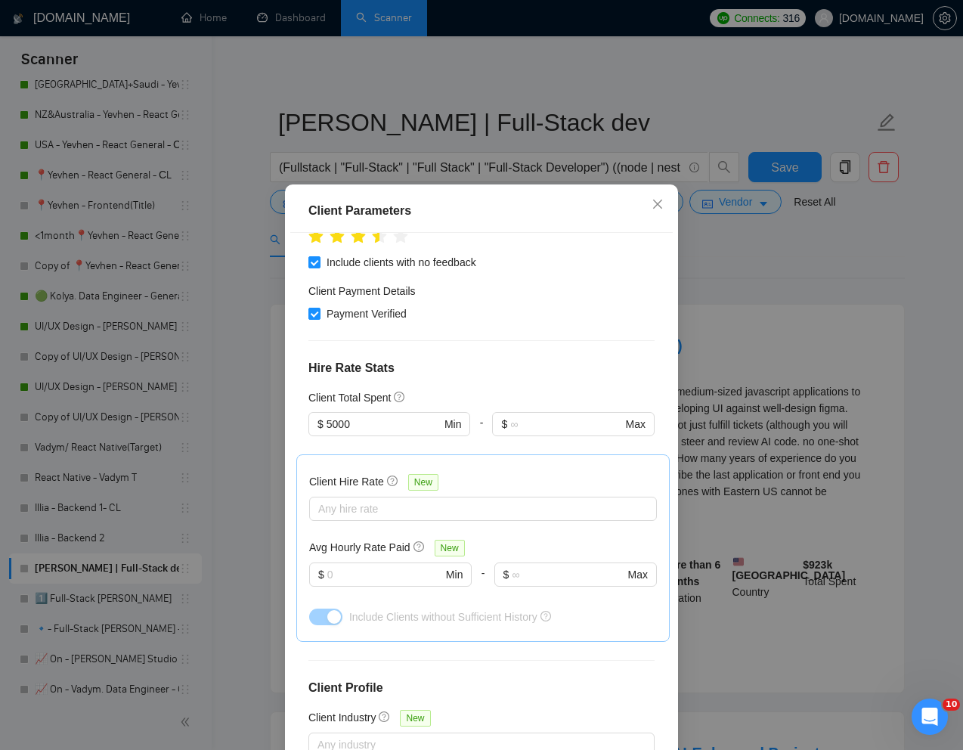
scroll to position [560, 0]
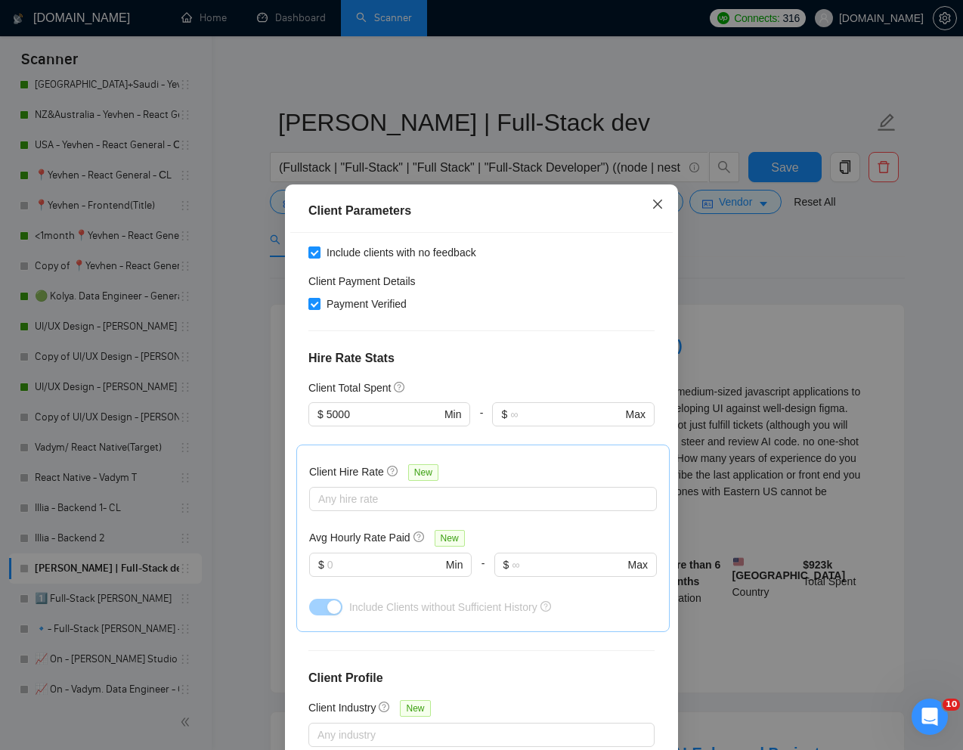
click at [658, 209] on icon "close" at bounding box center [658, 204] width 12 height 12
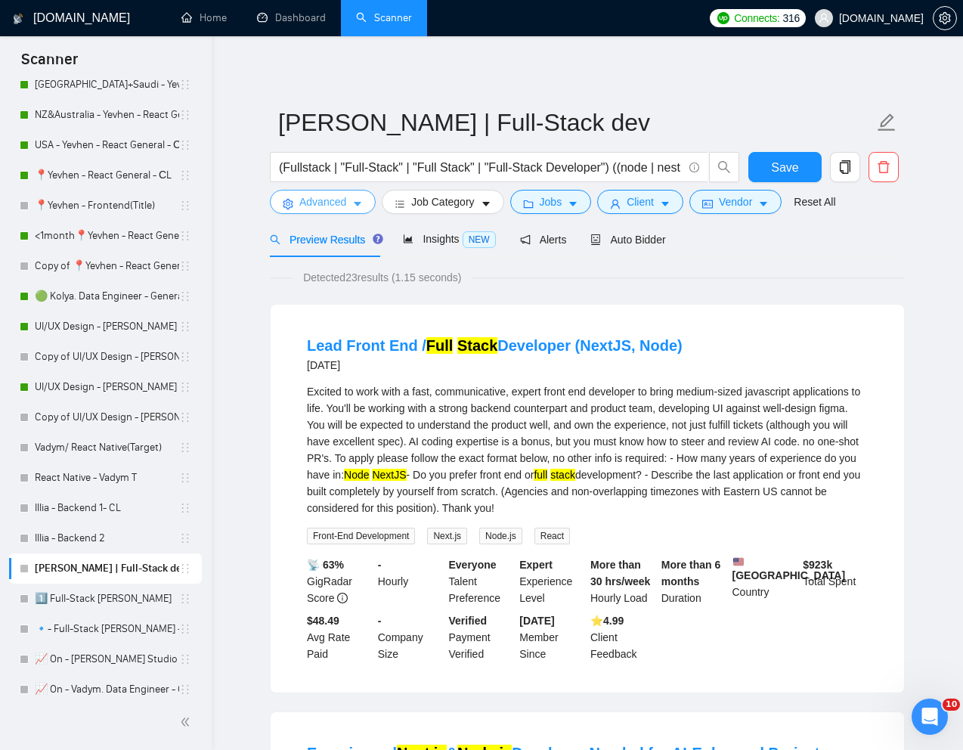
click at [334, 201] on span "Advanced" at bounding box center [322, 202] width 47 height 17
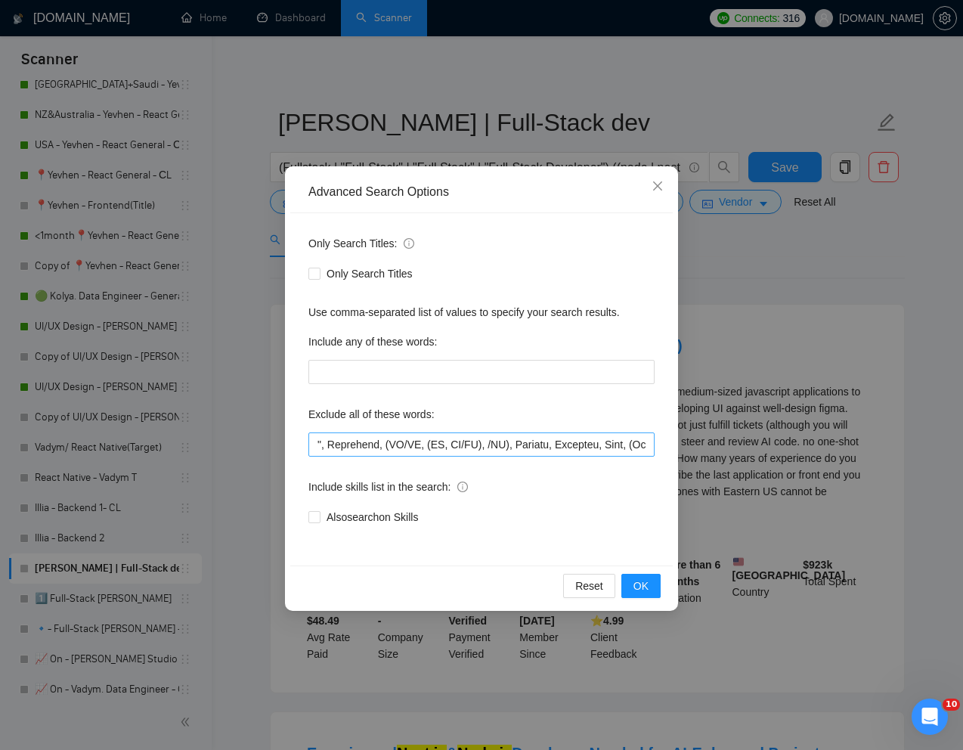
scroll to position [0, 848]
drag, startPoint x: 538, startPoint y: 445, endPoint x: 420, endPoint y: 450, distance: 118.8
click at [420, 450] on input "text" at bounding box center [482, 445] width 346 height 24
click at [653, 184] on icon "close" at bounding box center [658, 186] width 12 height 12
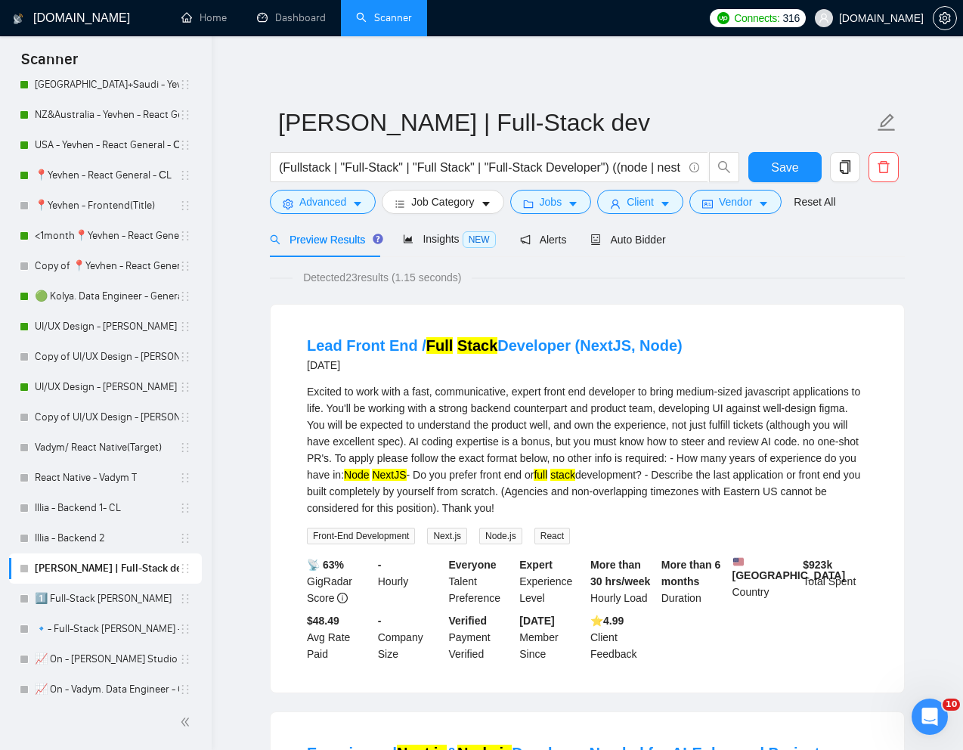
click at [693, 285] on div "Detected 23 results (1.15 seconds)" at bounding box center [587, 277] width 635 height 17
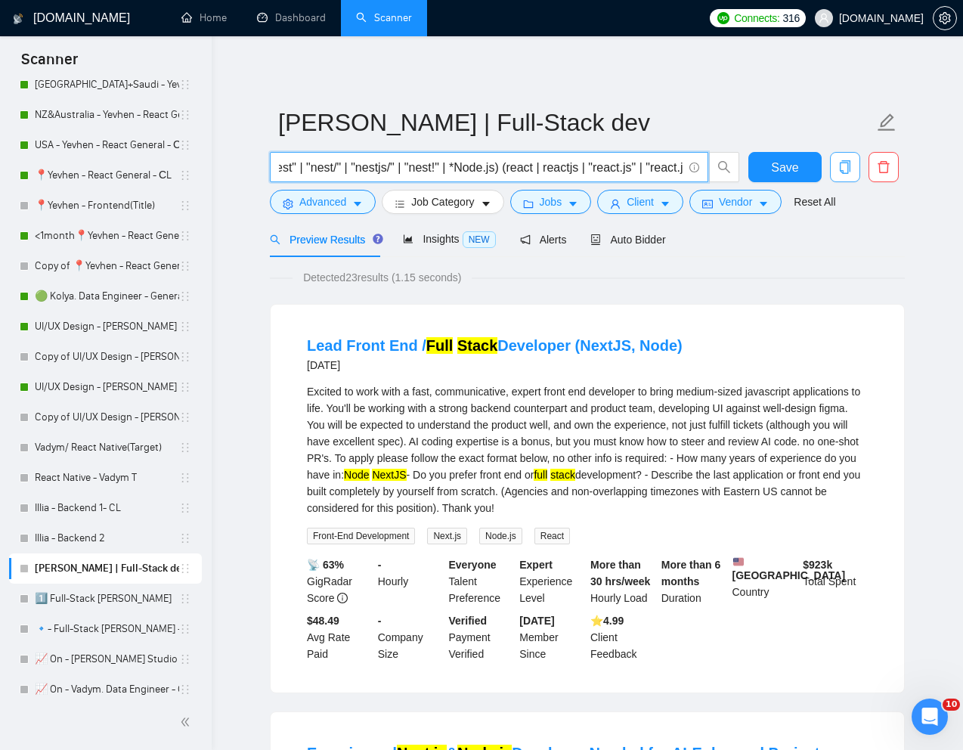
scroll to position [0, 1978]
drag, startPoint x: 619, startPoint y: 169, endPoint x: 836, endPoint y: 164, distance: 217.1
click at [836, 164] on div "(Fullstack | "Full-Stack" | "Full Stack" | "Full-Stack Developer") ((node | nes…" at bounding box center [584, 171] width 635 height 38
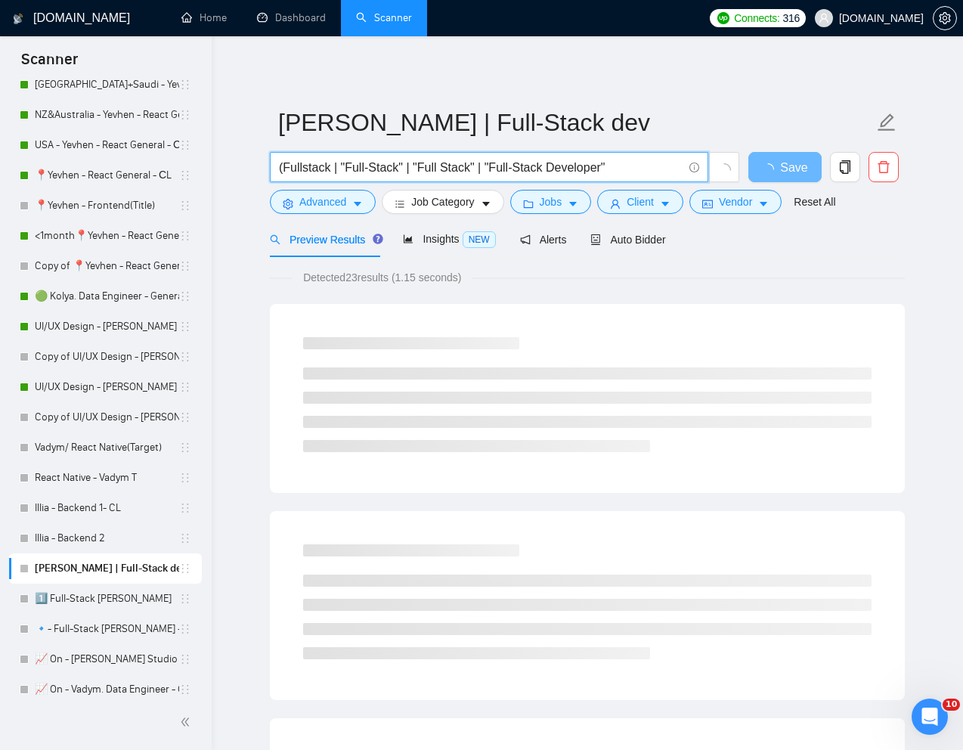
click at [284, 171] on input "(Fullstack | "Full-Stack" | "Full Stack" | "Full-Stack Developer"" at bounding box center [481, 167] width 404 height 19
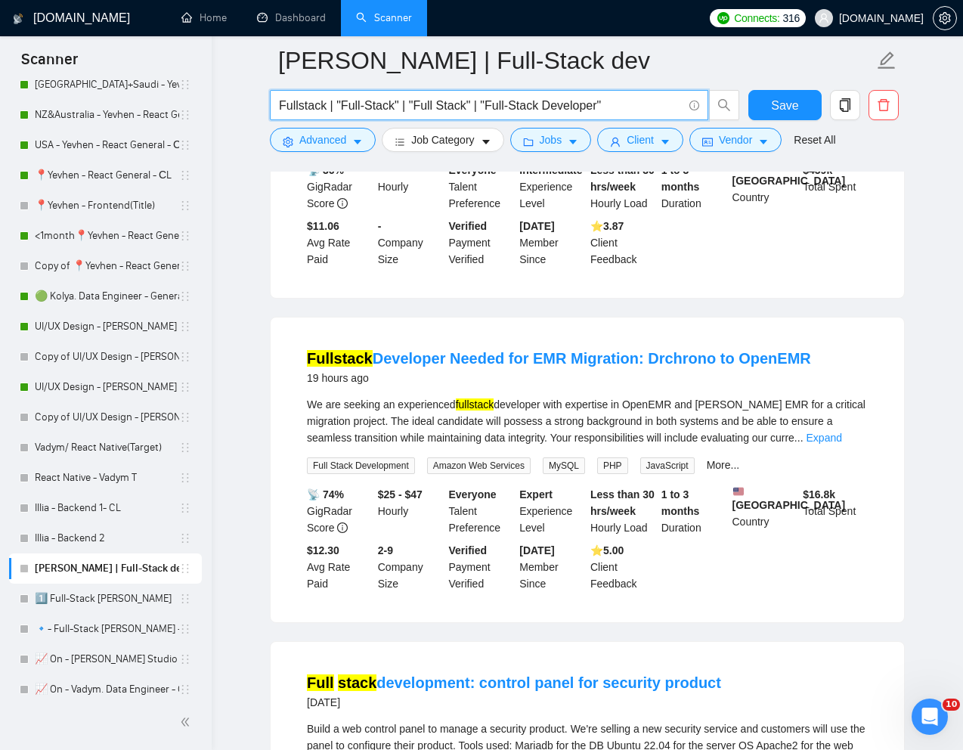
scroll to position [330, 0]
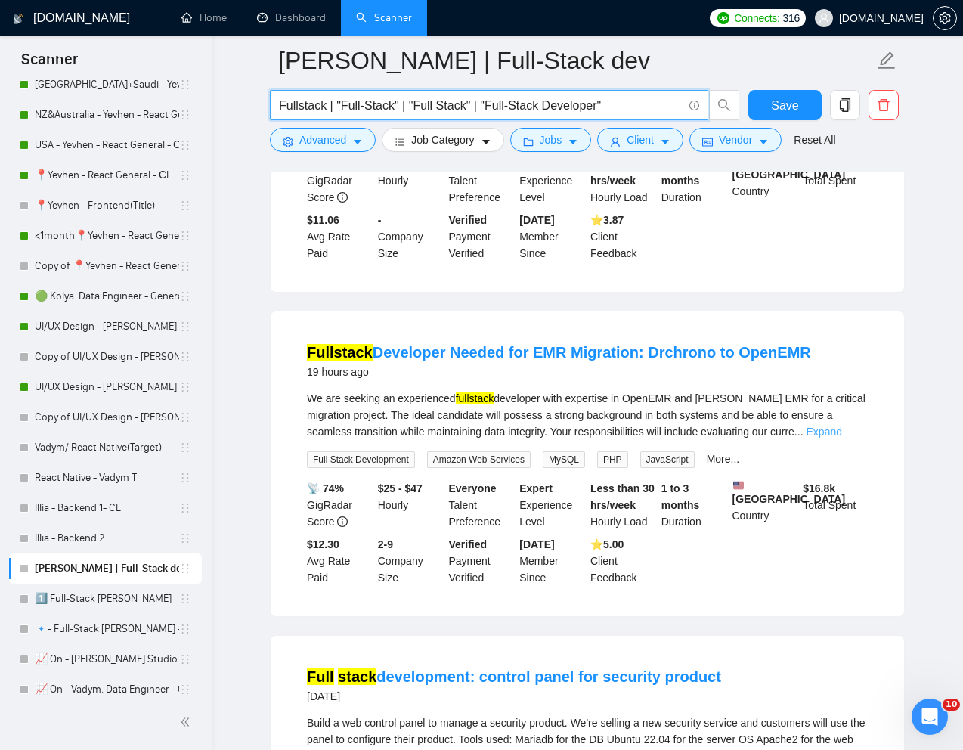
type input "Fullstack | "Full-Stack" | "Full Stack" | "Full-Stack Developer""
click at [842, 438] on link "Expand" at bounding box center [825, 432] width 36 height 12
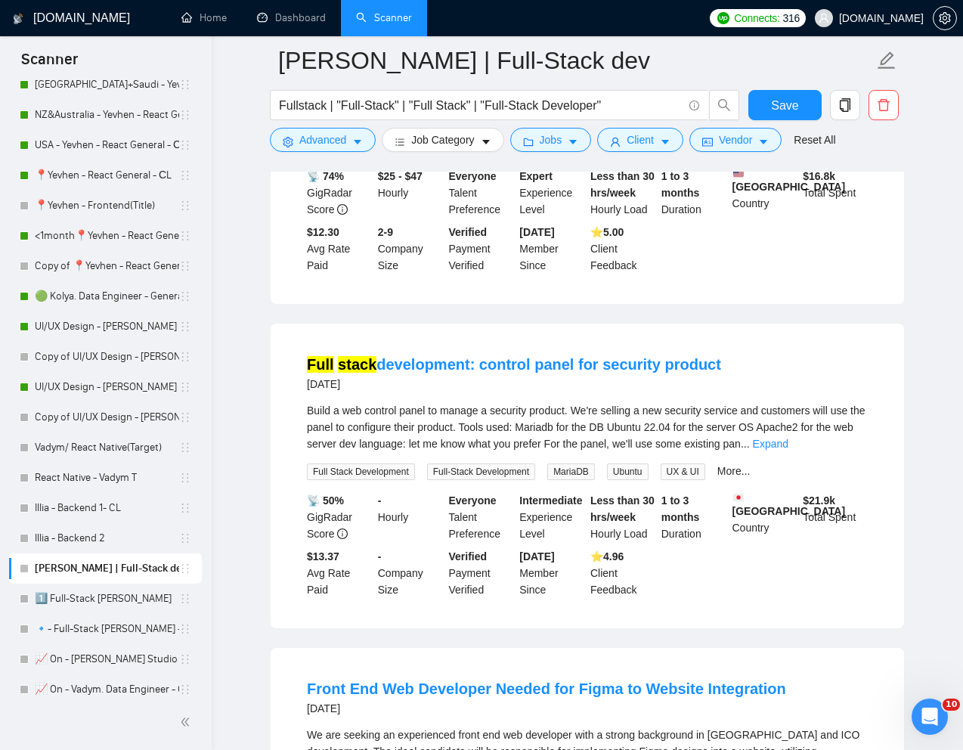
scroll to position [696, 0]
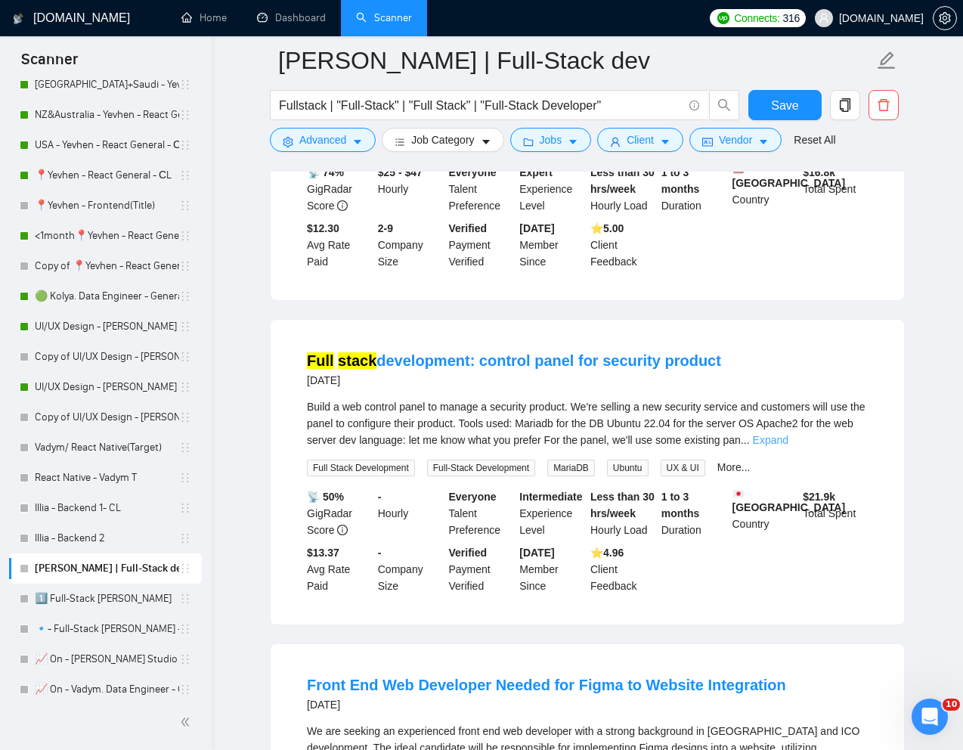
click at [789, 446] on link "Expand" at bounding box center [771, 440] width 36 height 12
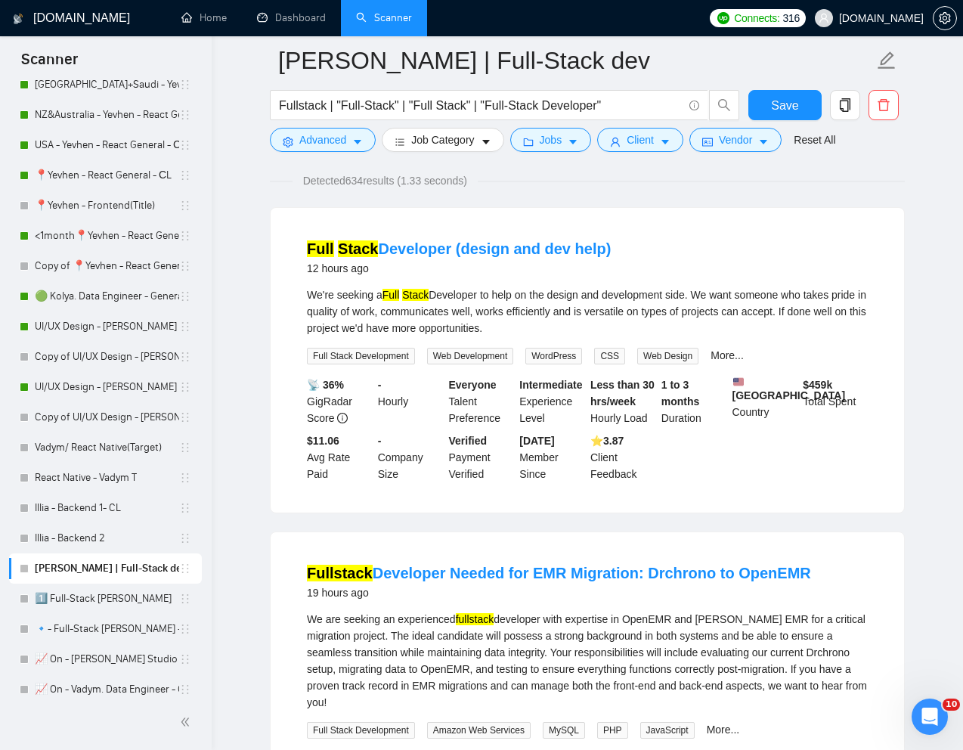
scroll to position [0, 0]
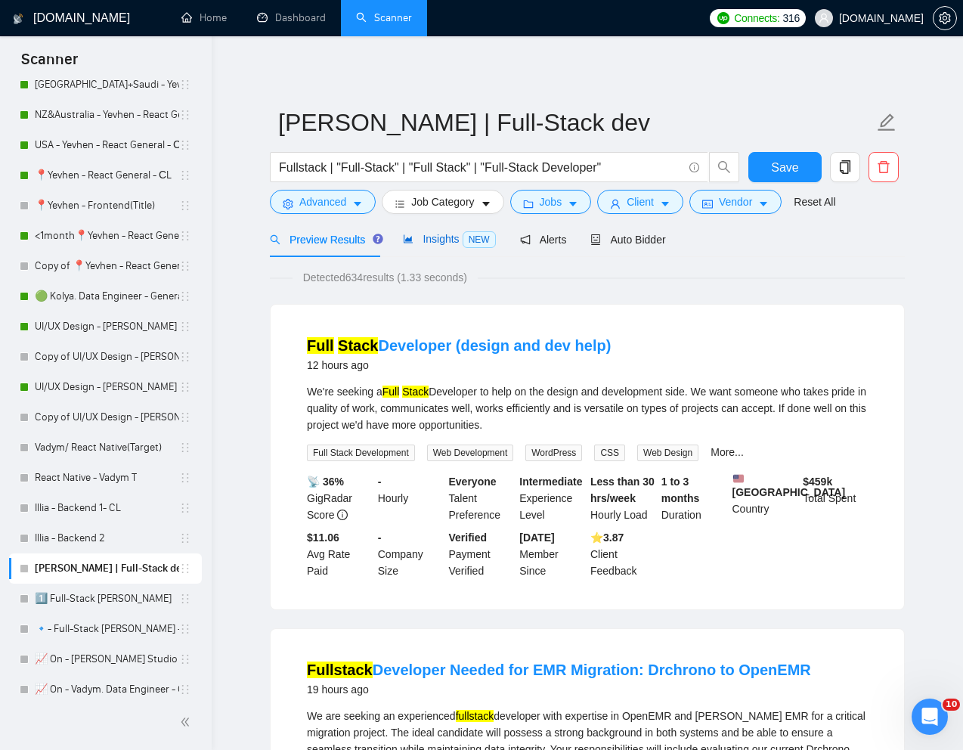
click at [441, 243] on span "Insights NEW" at bounding box center [449, 239] width 92 height 12
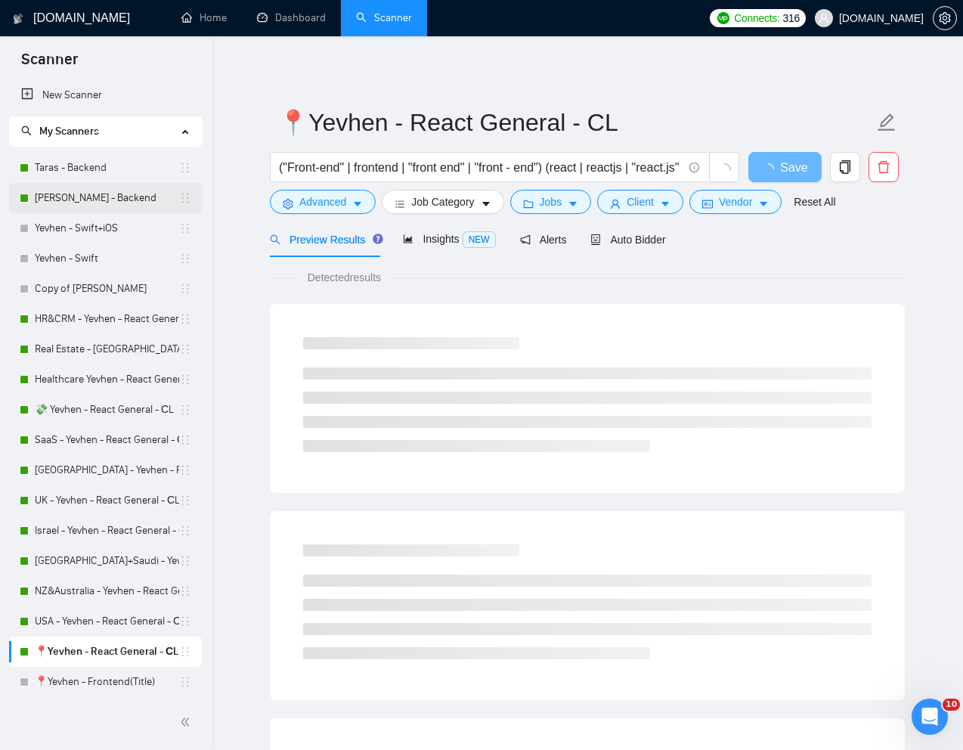
click at [76, 191] on link "[PERSON_NAME] - Backend" at bounding box center [107, 198] width 144 height 30
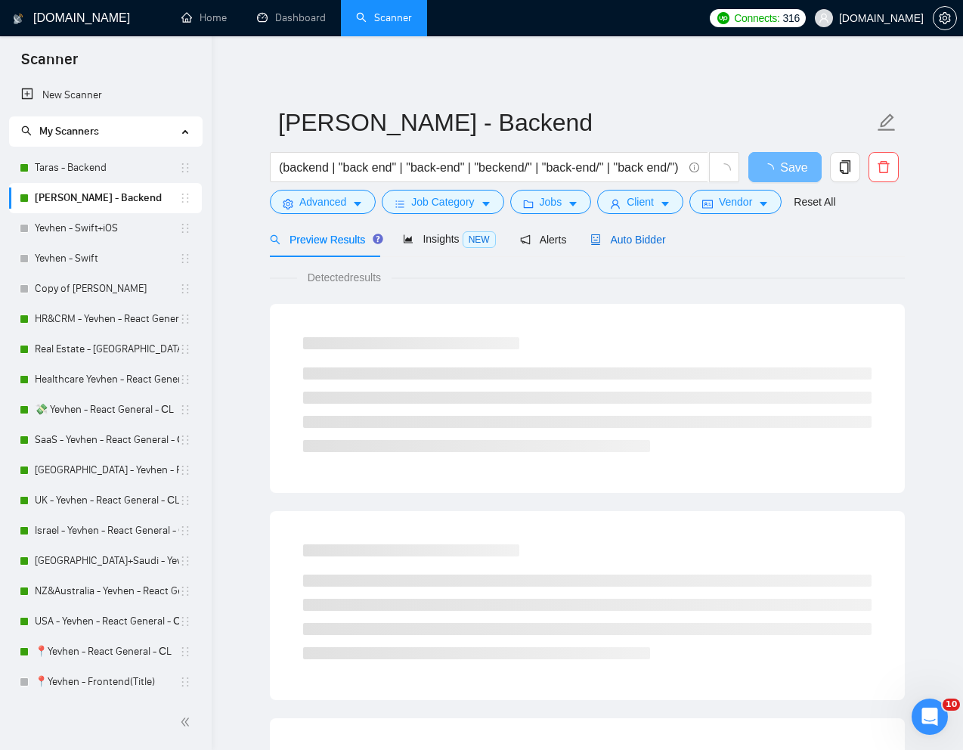
click at [642, 244] on span "Auto Bidder" at bounding box center [628, 240] width 75 height 12
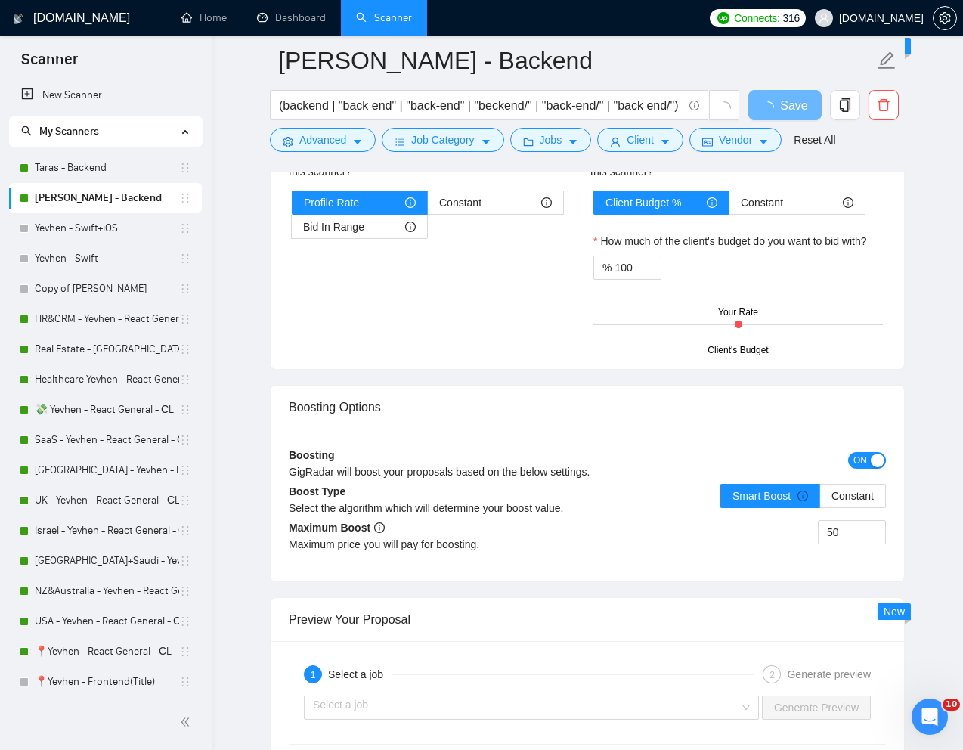
scroll to position [2438, 0]
click at [855, 461] on span "ON" at bounding box center [861, 459] width 14 height 17
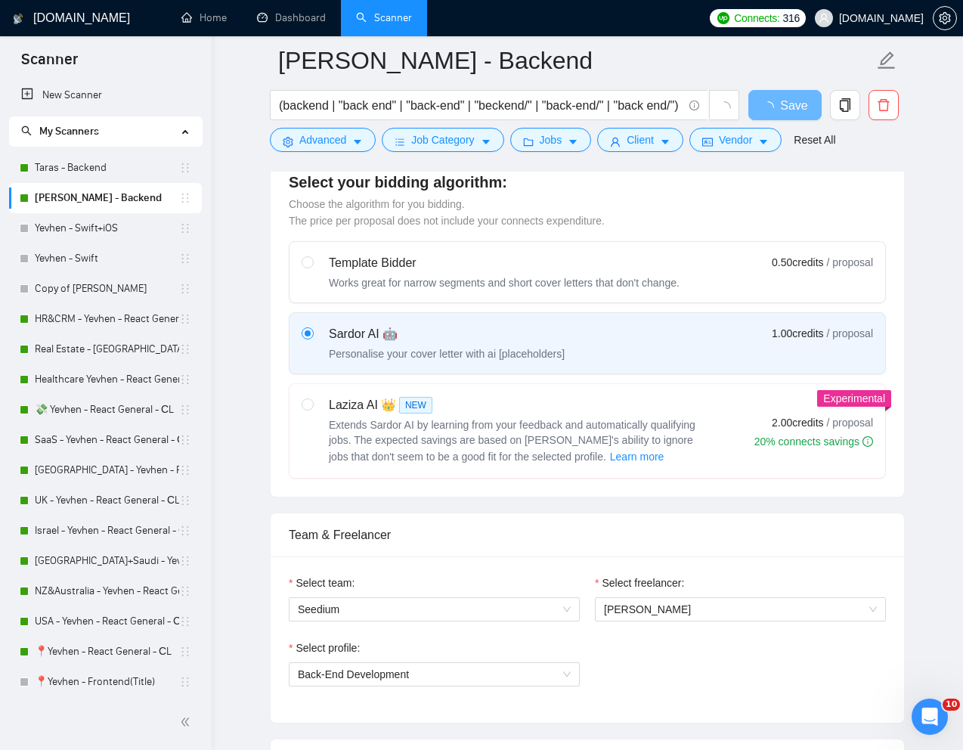
scroll to position [0, 0]
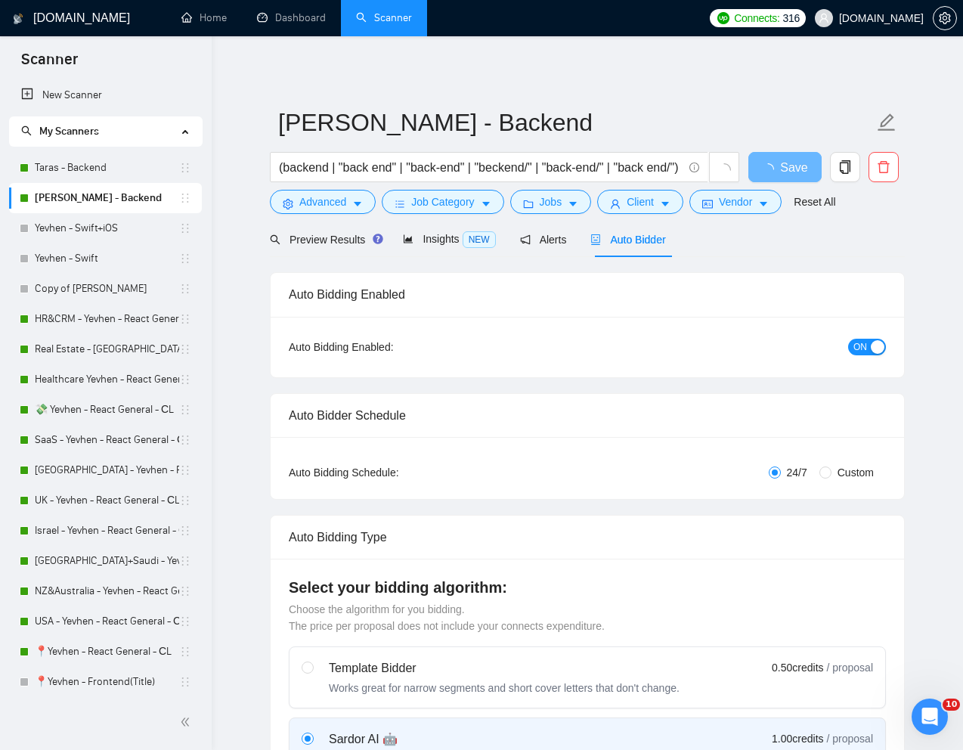
click at [824, 237] on div "Preview Results Insights NEW Alerts Auto Bidder" at bounding box center [587, 240] width 635 height 36
click at [784, 175] on span "Save" at bounding box center [784, 167] width 27 height 19
click at [98, 161] on link "Taras - Backend" at bounding box center [107, 168] width 144 height 30
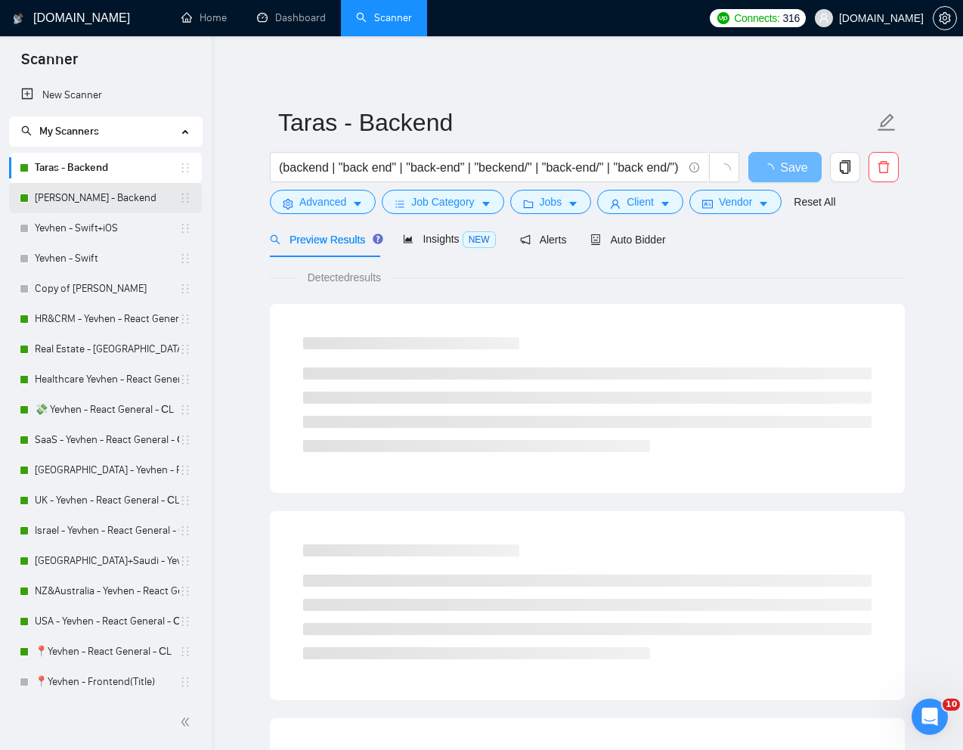
click at [77, 197] on link "[PERSON_NAME] - Backend" at bounding box center [107, 198] width 144 height 30
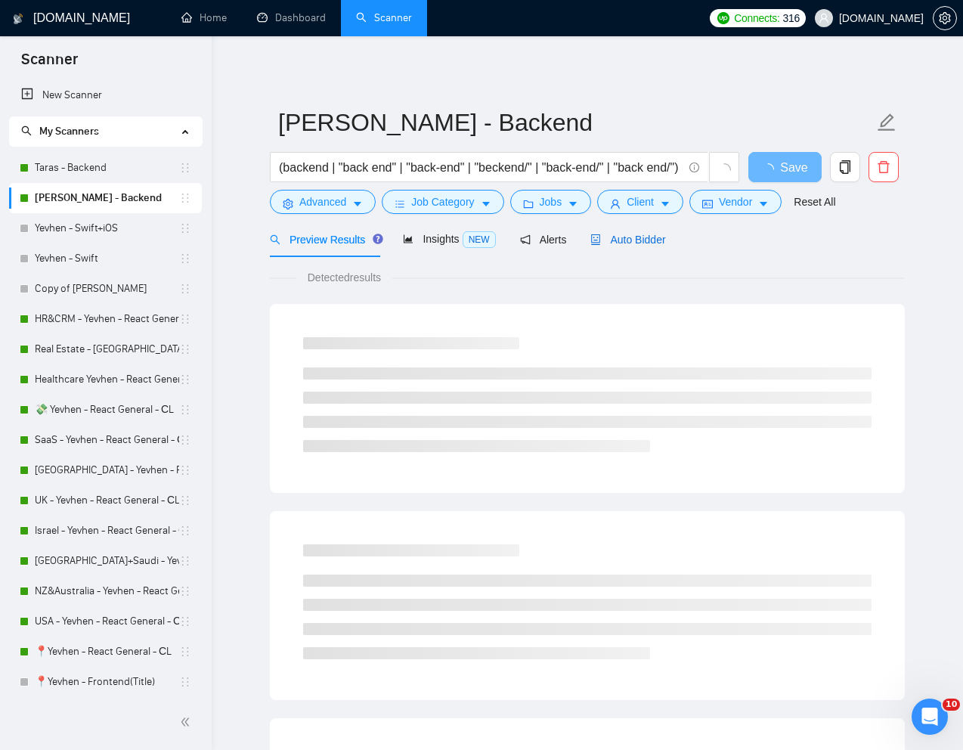
click at [646, 246] on span "Auto Bidder" at bounding box center [628, 240] width 75 height 12
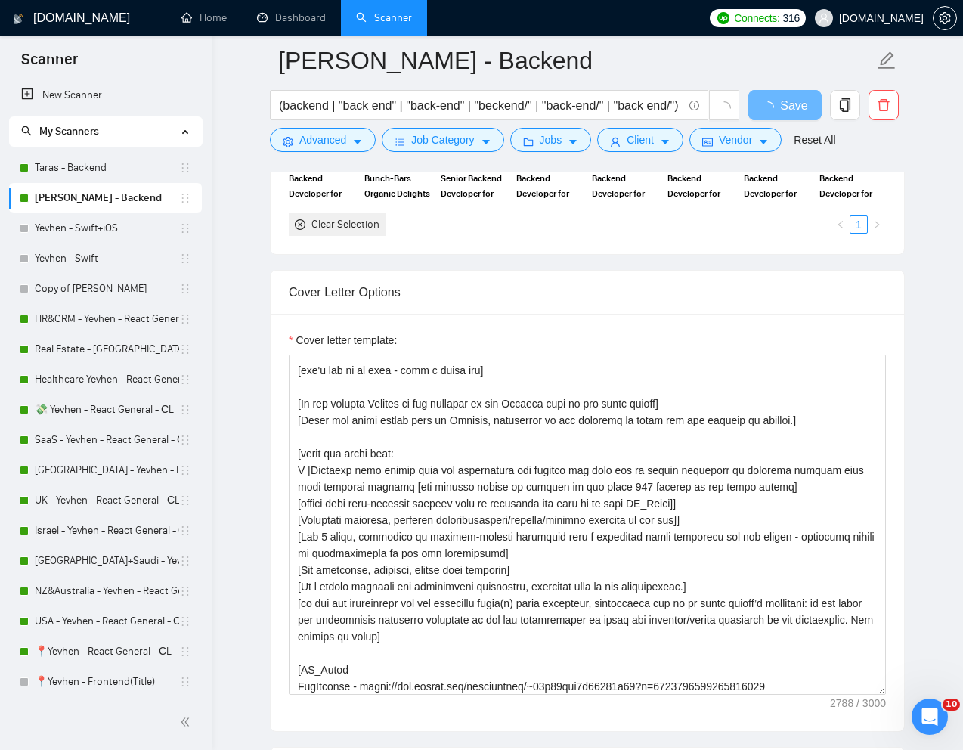
scroll to position [37, 0]
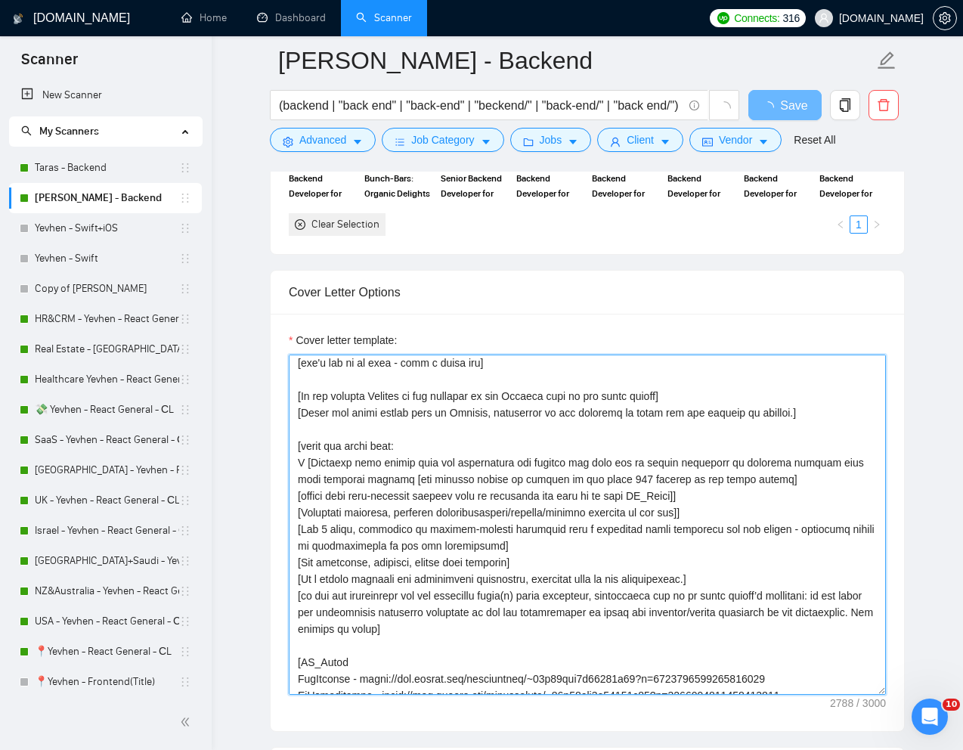
click at [715, 512] on textarea "Cover letter template:" at bounding box center [587, 525] width 597 height 340
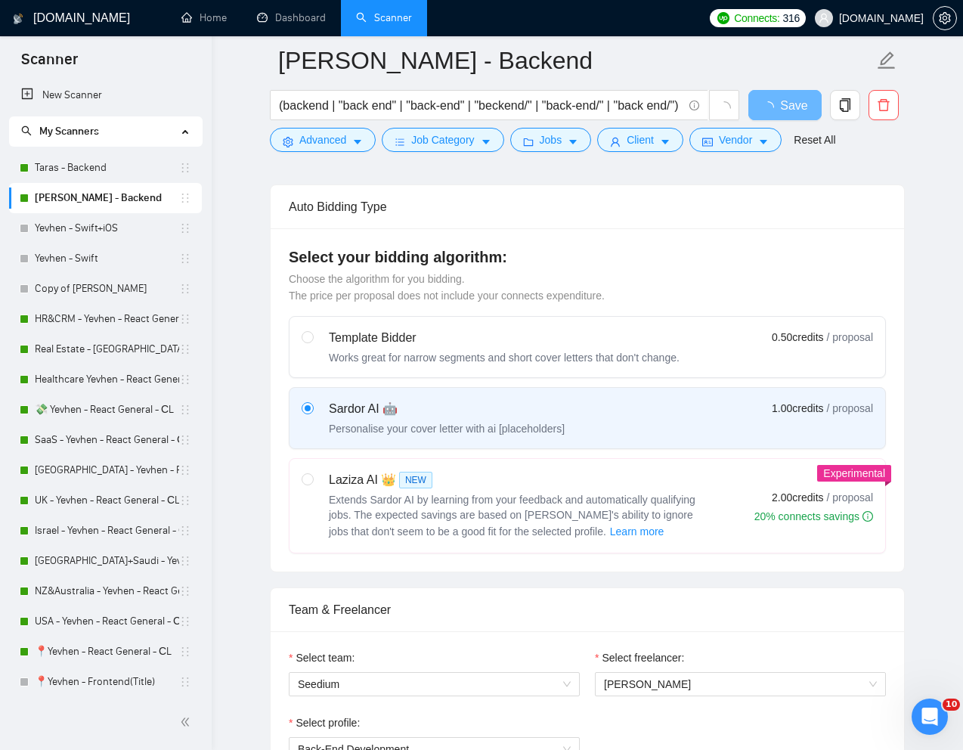
scroll to position [0, 0]
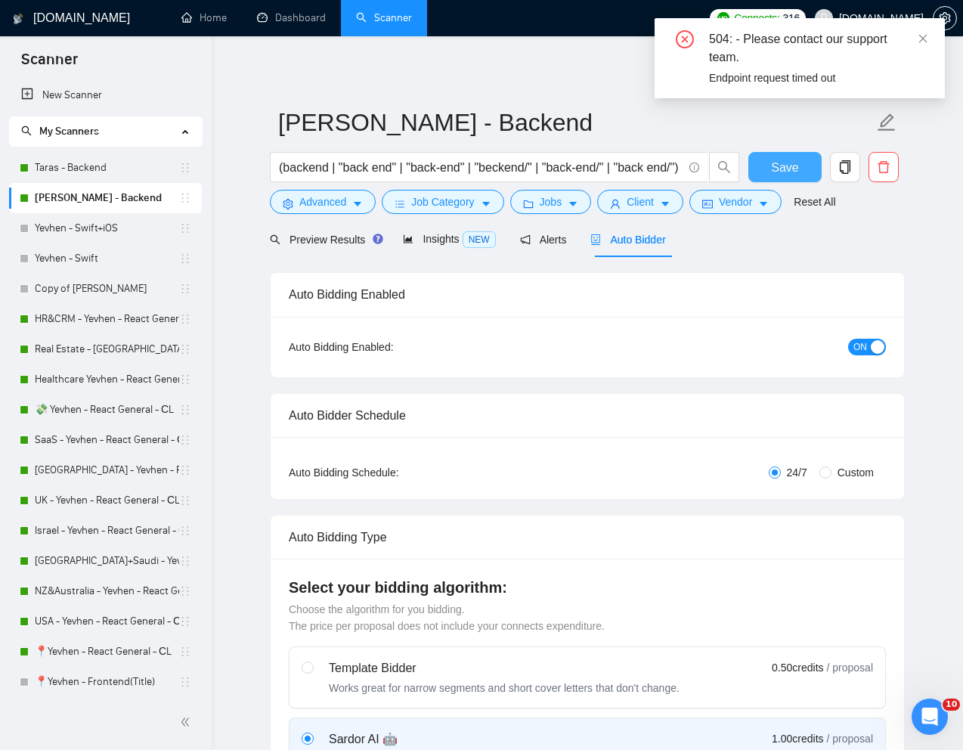
type textarea "[Lorem i dolorsit ametcons adipi eli "Se‼️" doe tempor'i utla et dolorem aliq (…"
click at [784, 167] on span "Save" at bounding box center [784, 167] width 27 height 19
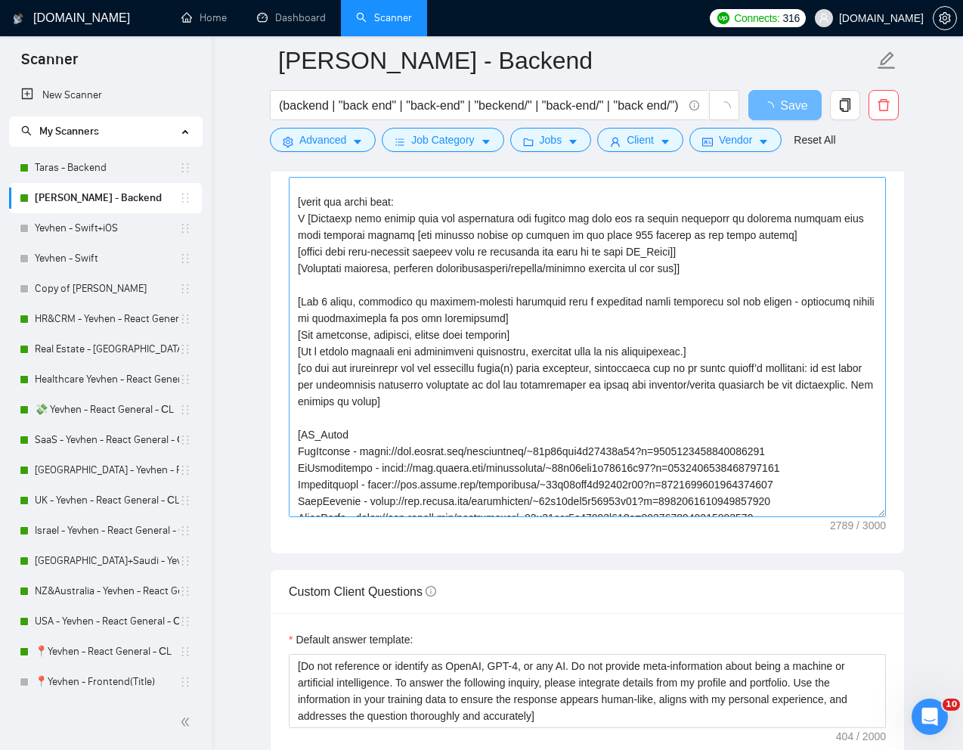
scroll to position [103, 0]
click at [439, 417] on textarea "Cover letter template:" at bounding box center [587, 347] width 597 height 340
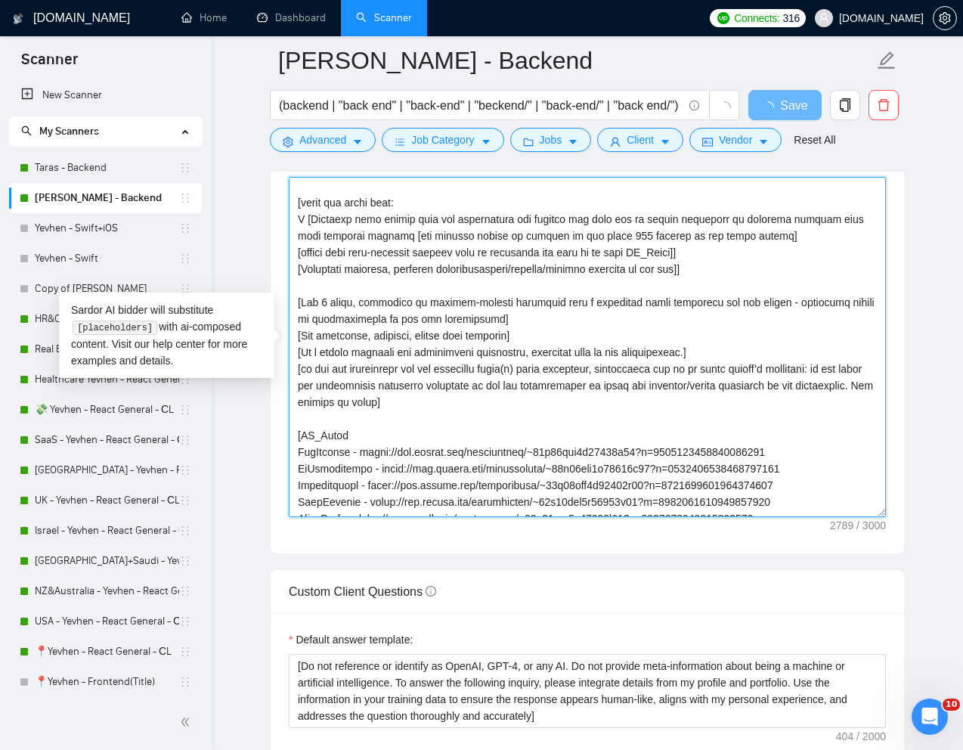
scroll to position [0, 0]
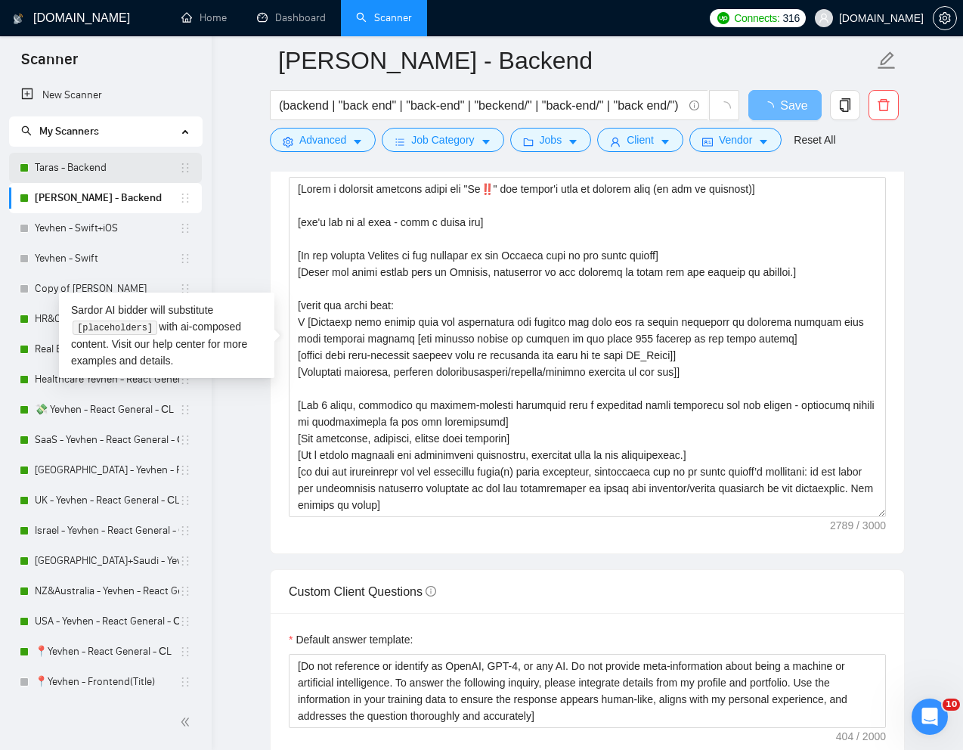
click at [90, 168] on link "Taras - Backend" at bounding box center [107, 168] width 144 height 30
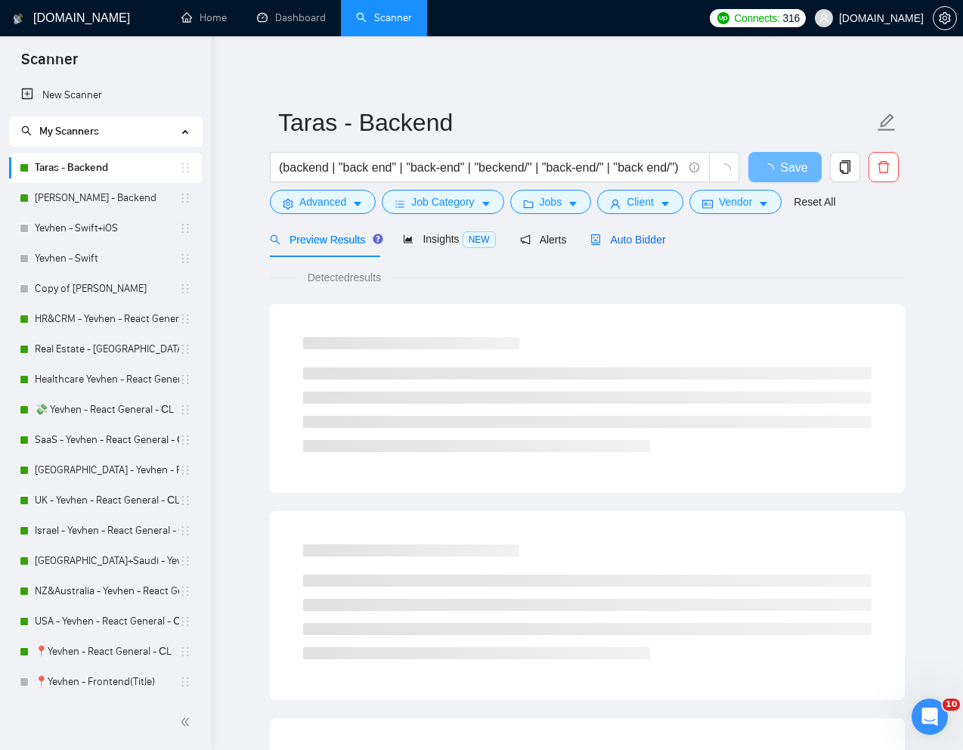
click at [633, 244] on span "Auto Bidder" at bounding box center [628, 240] width 75 height 12
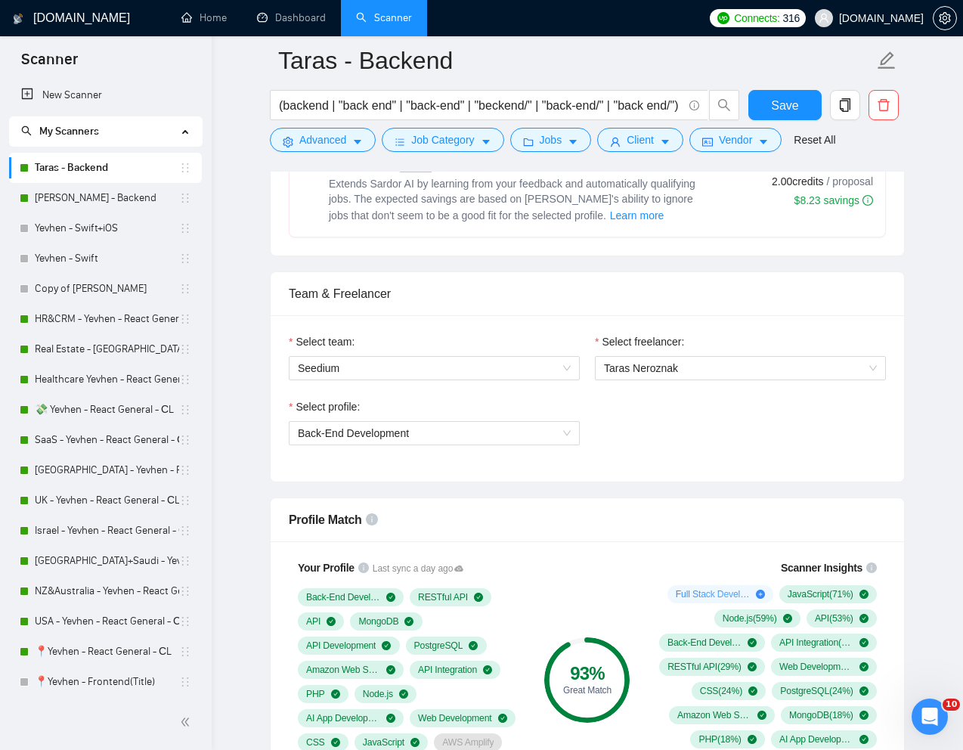
scroll to position [367, 0]
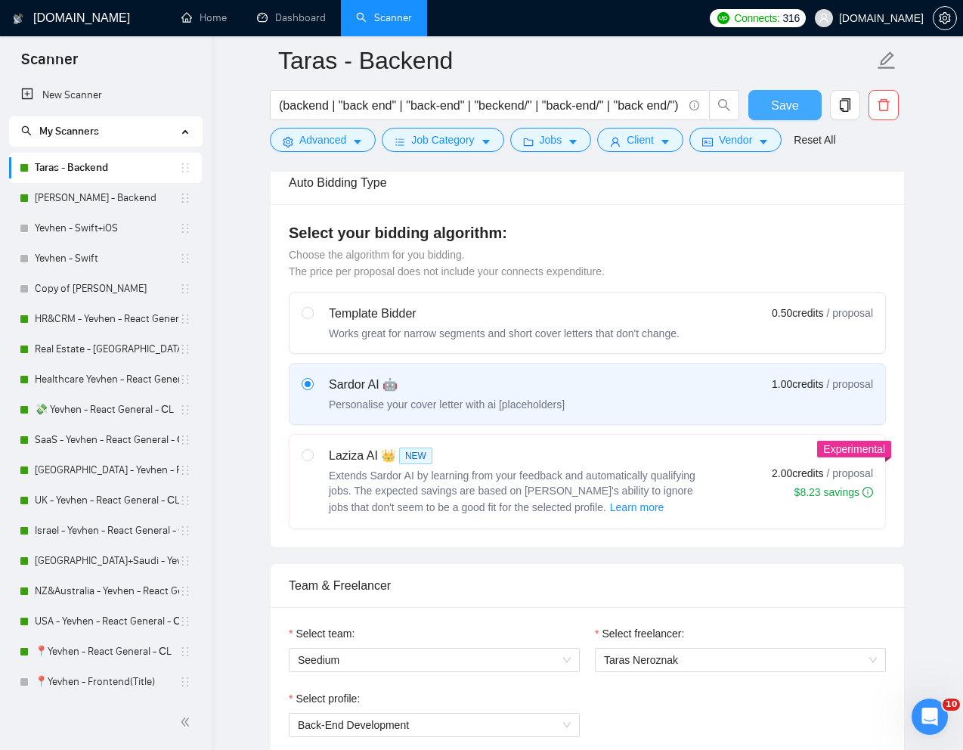
click at [800, 107] on button "Save" at bounding box center [785, 105] width 73 height 30
click at [68, 189] on link "[PERSON_NAME] - Backend" at bounding box center [107, 198] width 144 height 30
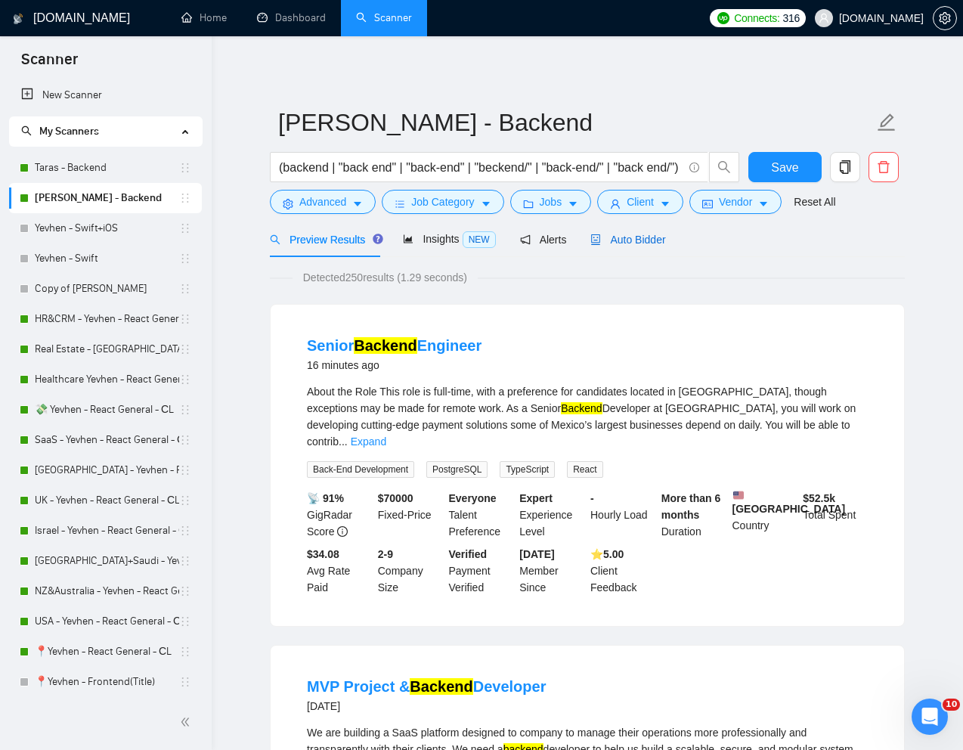
click at [654, 240] on span "Auto Bidder" at bounding box center [628, 240] width 75 height 12
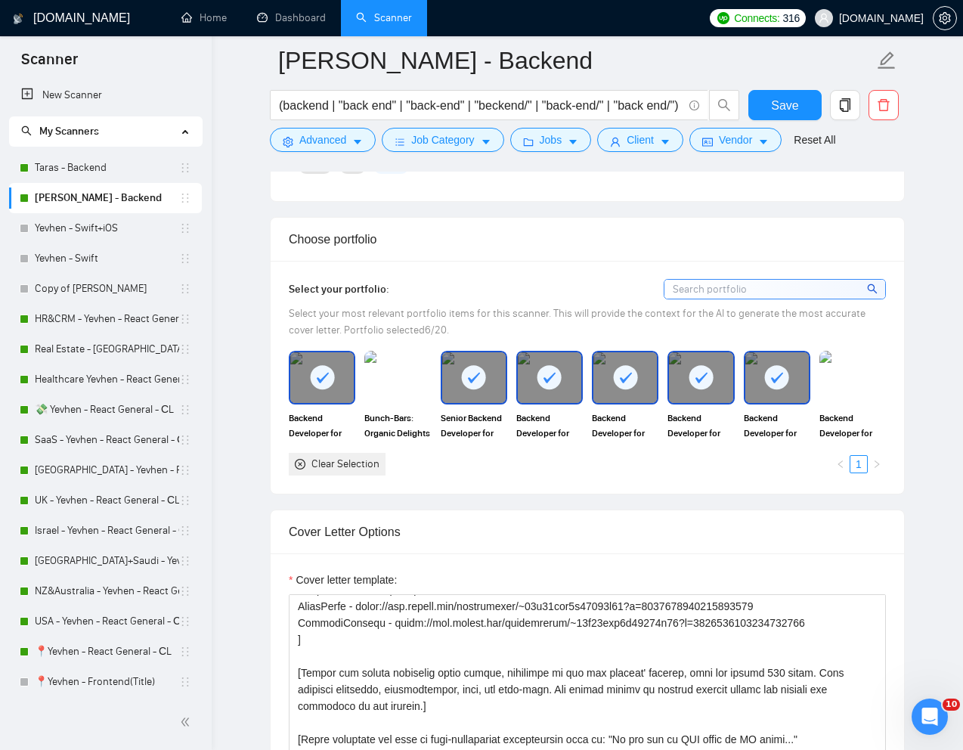
scroll to position [1155, 0]
